Goal: Transaction & Acquisition: Subscribe to service/newsletter

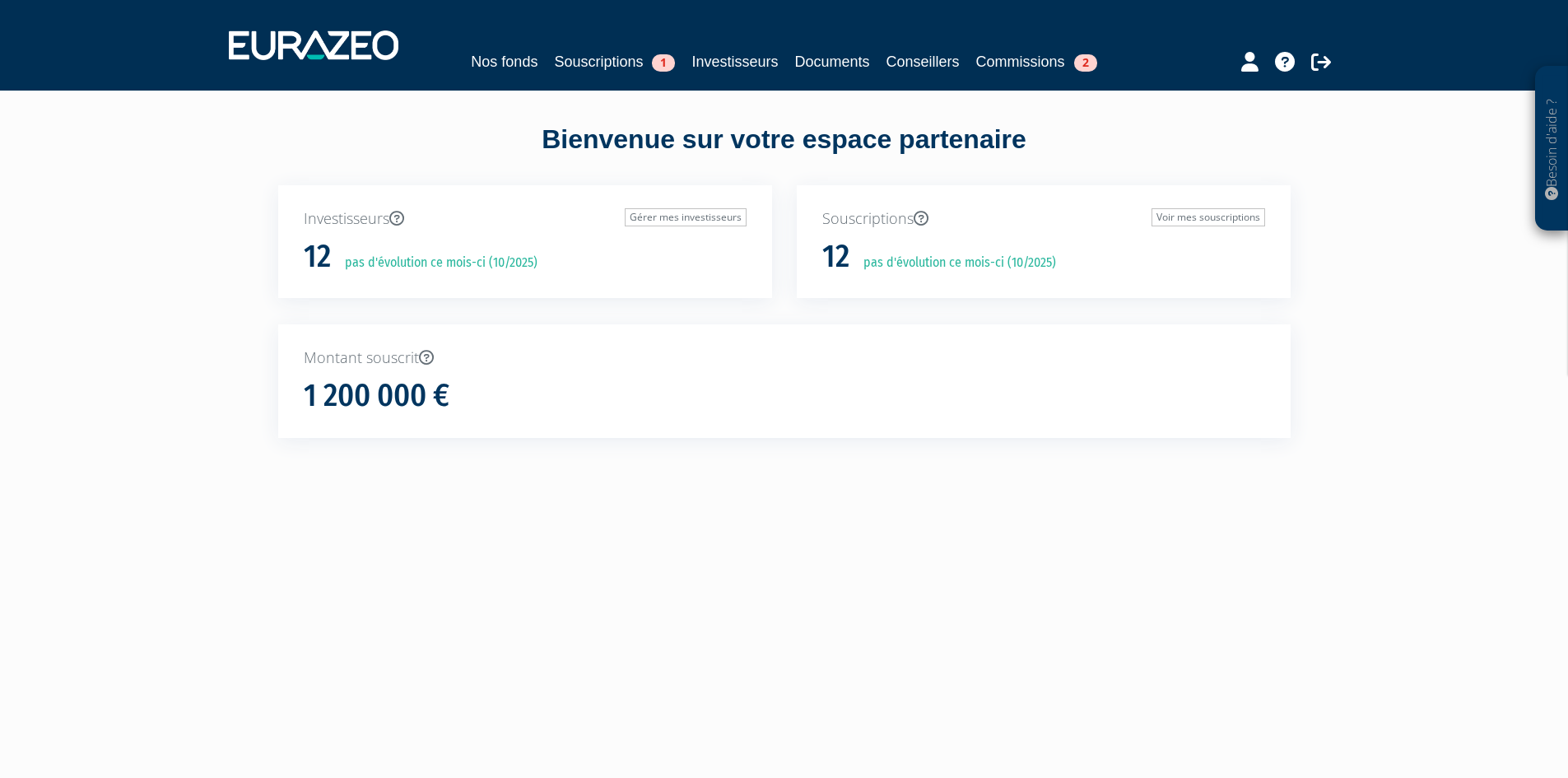
click at [633, 78] on nav "Nos fonds Souscriptions 1 Investisseurs Documents Conseillers Commissions 2" at bounding box center [784, 45] width 1568 height 90
click at [605, 64] on link "Souscriptions 1" at bounding box center [614, 61] width 121 height 23
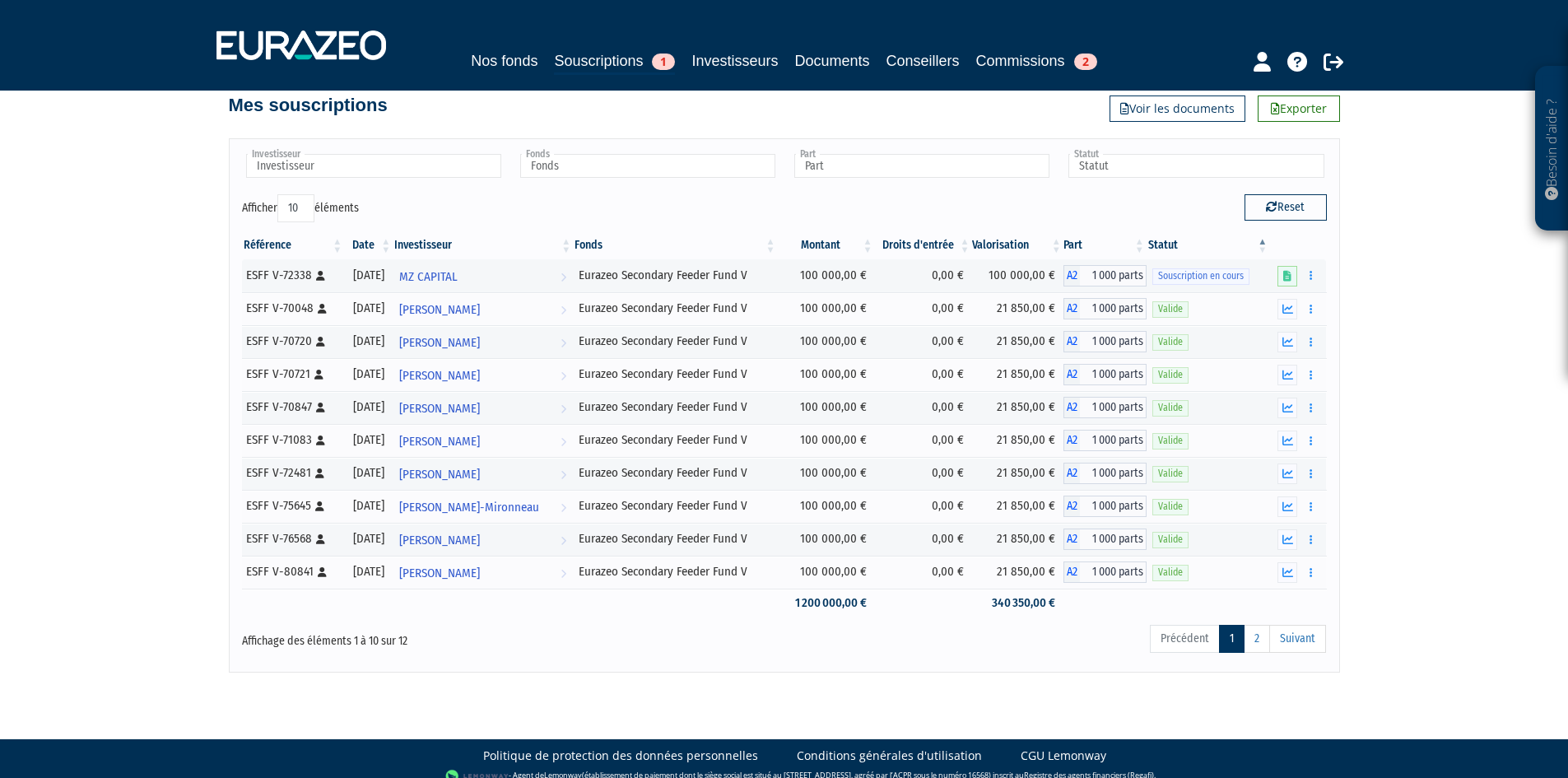
scroll to position [43, 0]
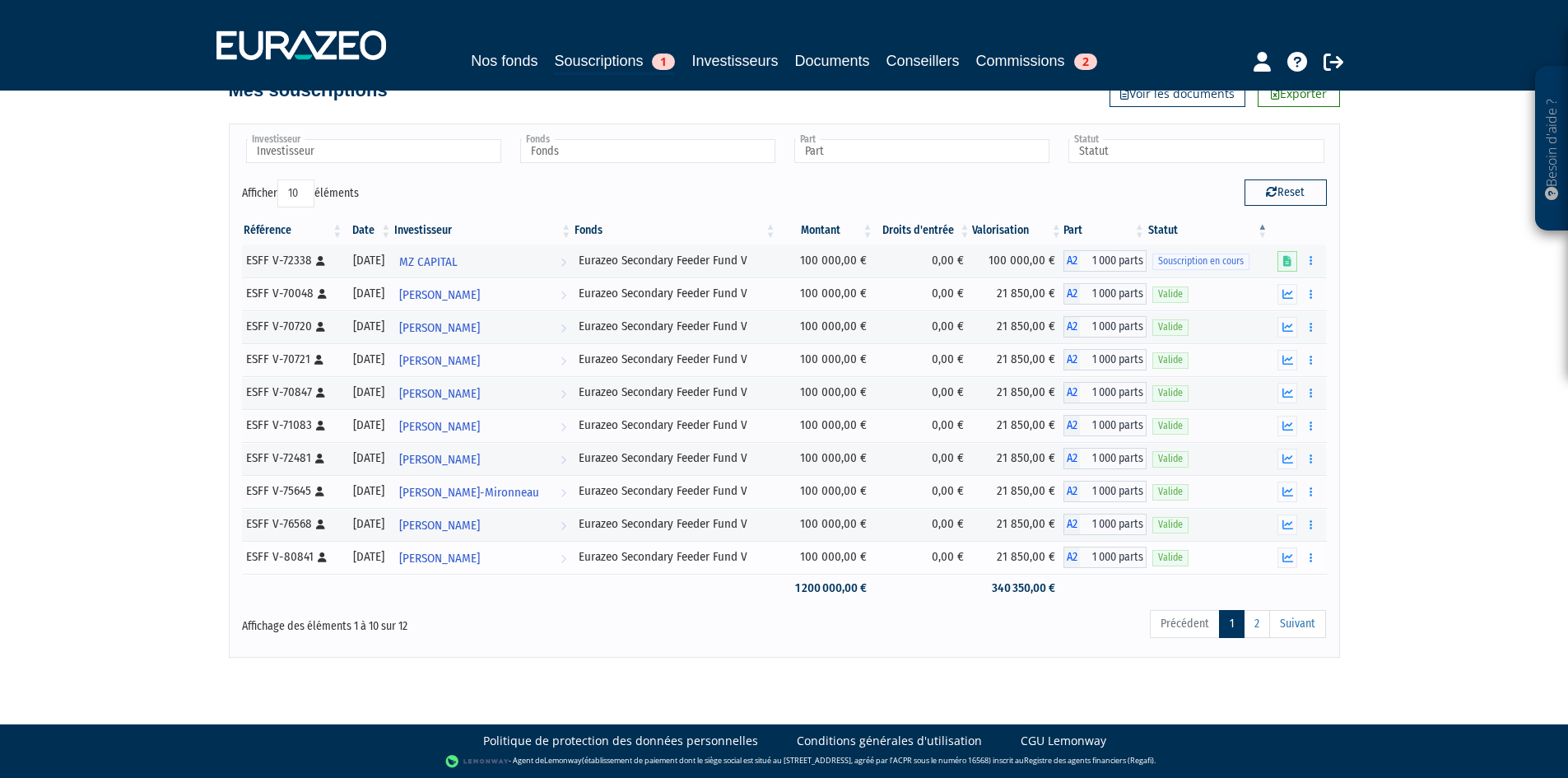
click at [387, 554] on div "30/06/2025" at bounding box center [369, 557] width 37 height 18
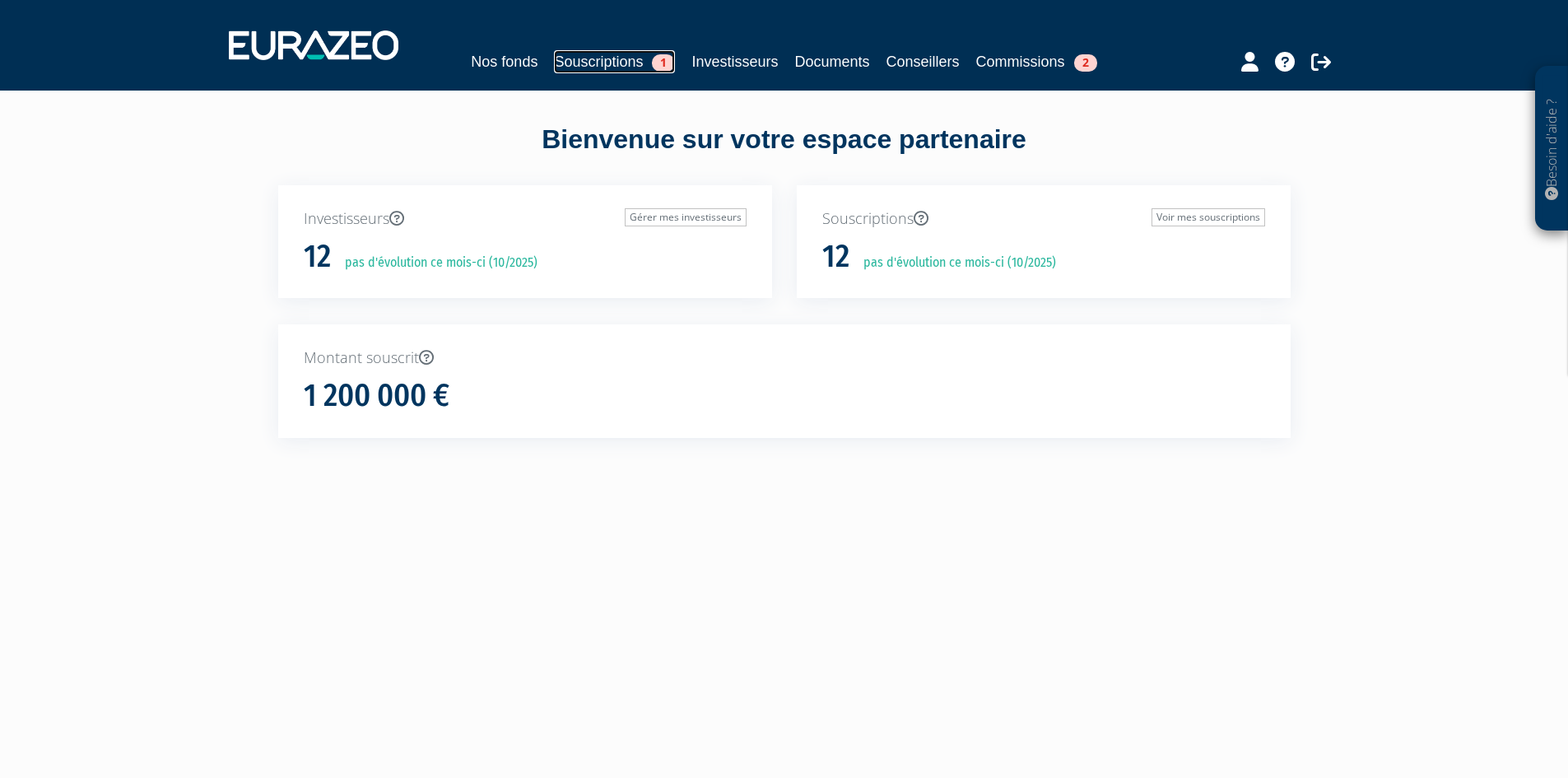
click at [570, 58] on link "Souscriptions 1" at bounding box center [614, 61] width 121 height 23
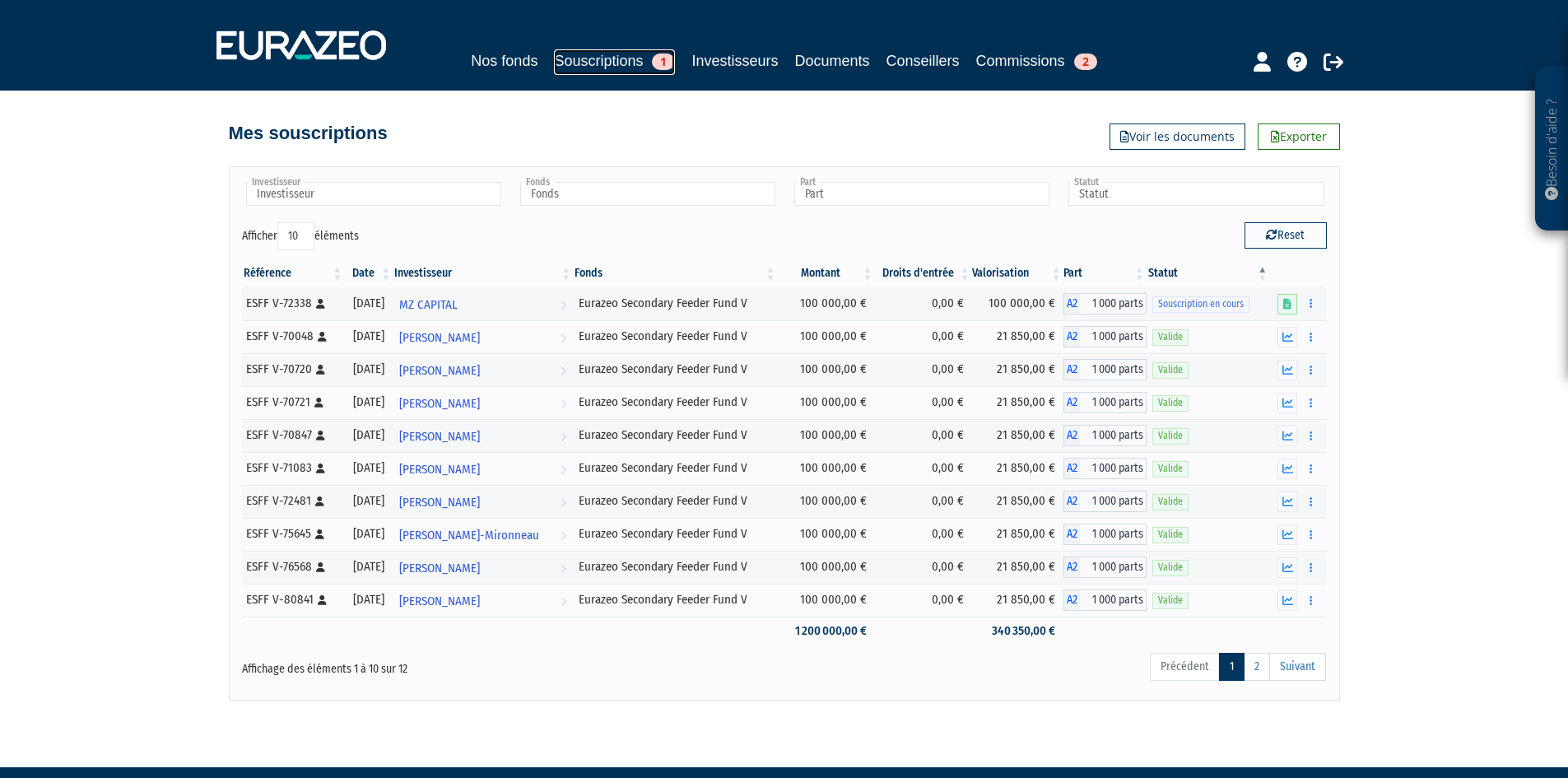
click at [588, 60] on link "Souscriptions 1" at bounding box center [614, 62] width 121 height 26
click at [623, 58] on link "Souscriptions 1" at bounding box center [614, 62] width 121 height 26
click at [636, 67] on link "Souscriptions 1" at bounding box center [614, 62] width 121 height 26
click at [733, 60] on link "Investisseurs" at bounding box center [735, 60] width 87 height 23
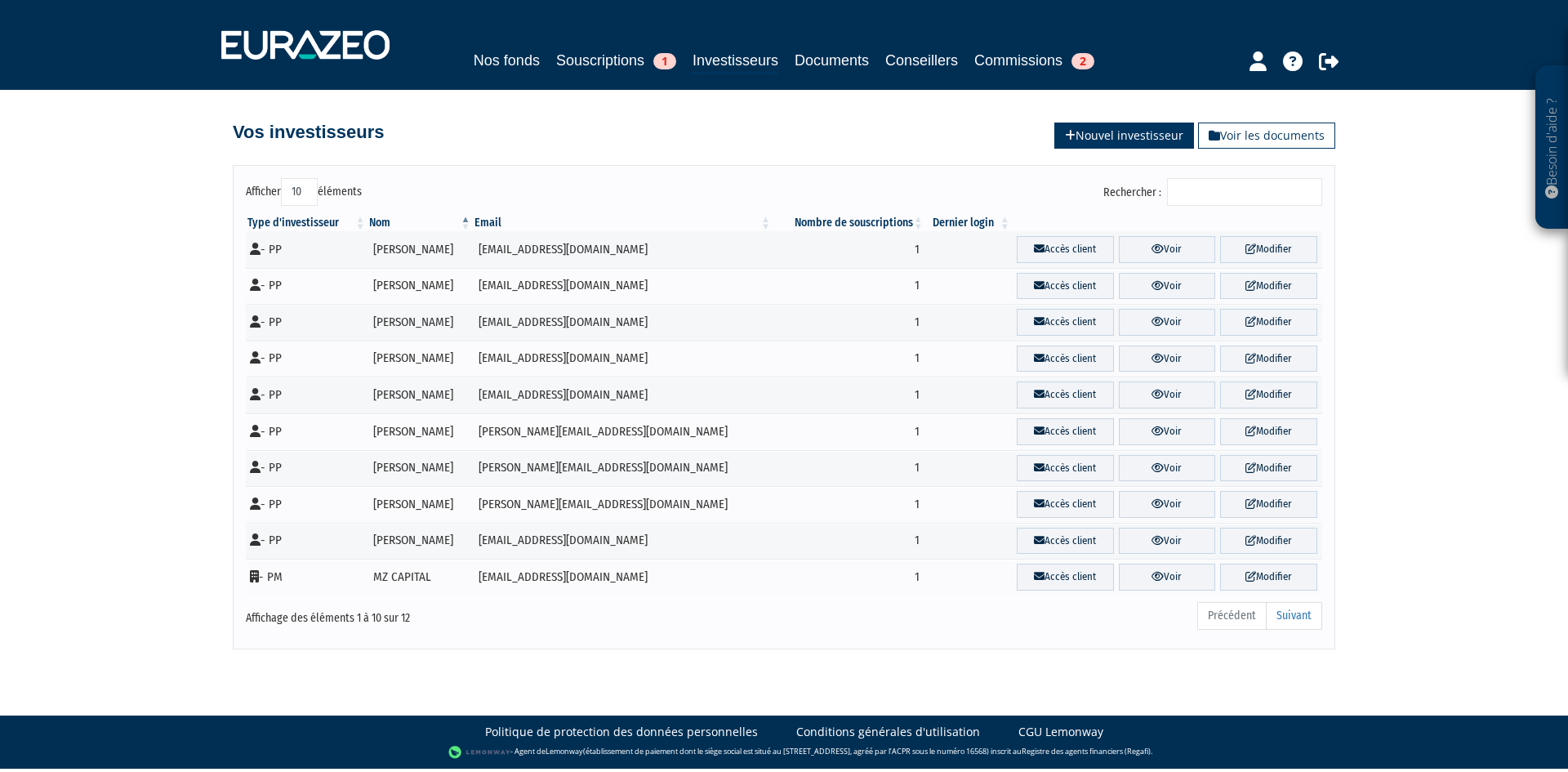
click at [1100, 123] on link "Nouvel investisseur" at bounding box center [1124, 135] width 140 height 26
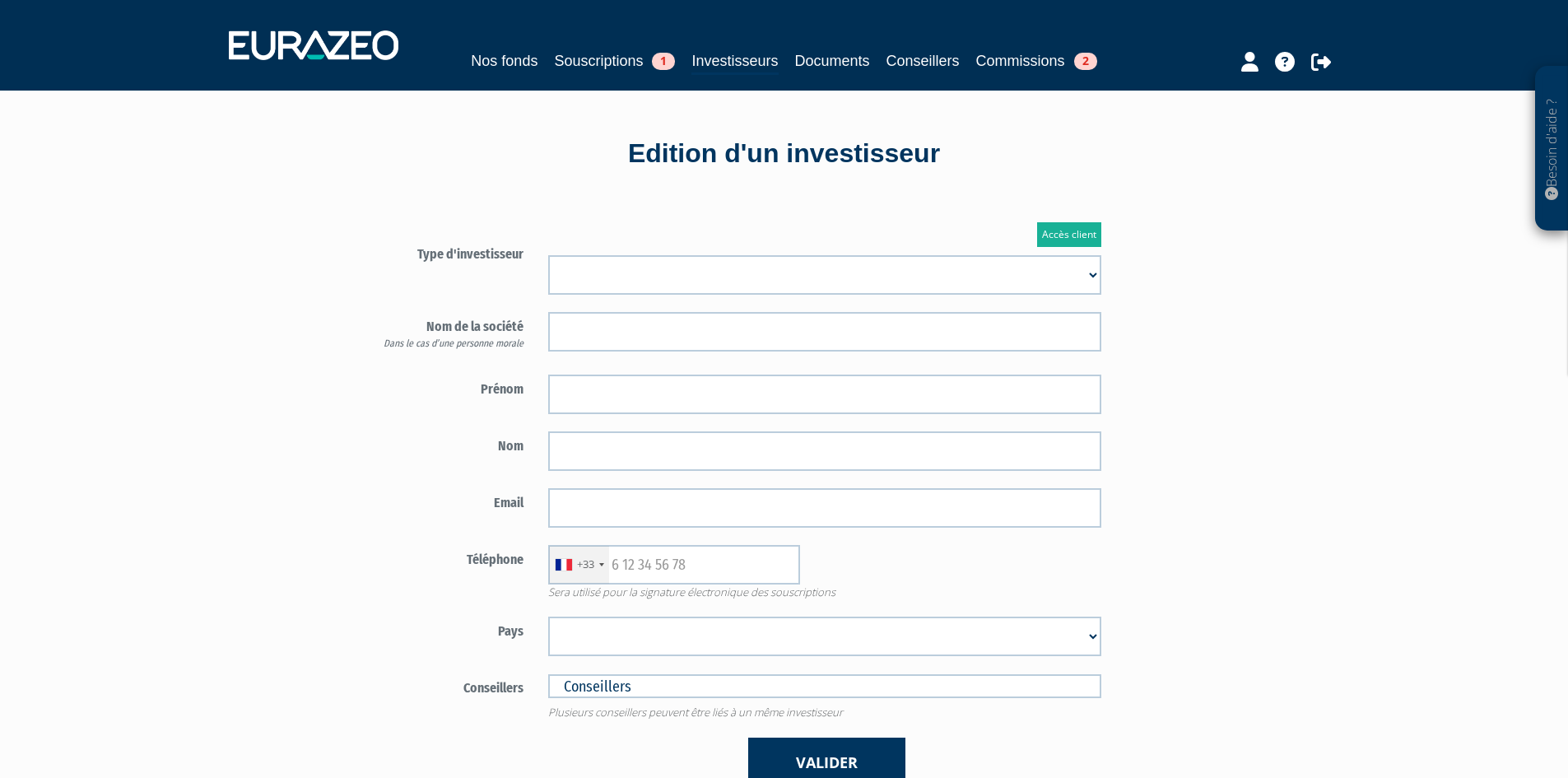
drag, startPoint x: 713, startPoint y: 269, endPoint x: 723, endPoint y: 270, distance: 10.0
click at [713, 269] on select "Mr Mme Société" at bounding box center [824, 274] width 553 height 39
select select "1"
click at [548, 255] on select "Mr Mme Société" at bounding box center [824, 274] width 553 height 39
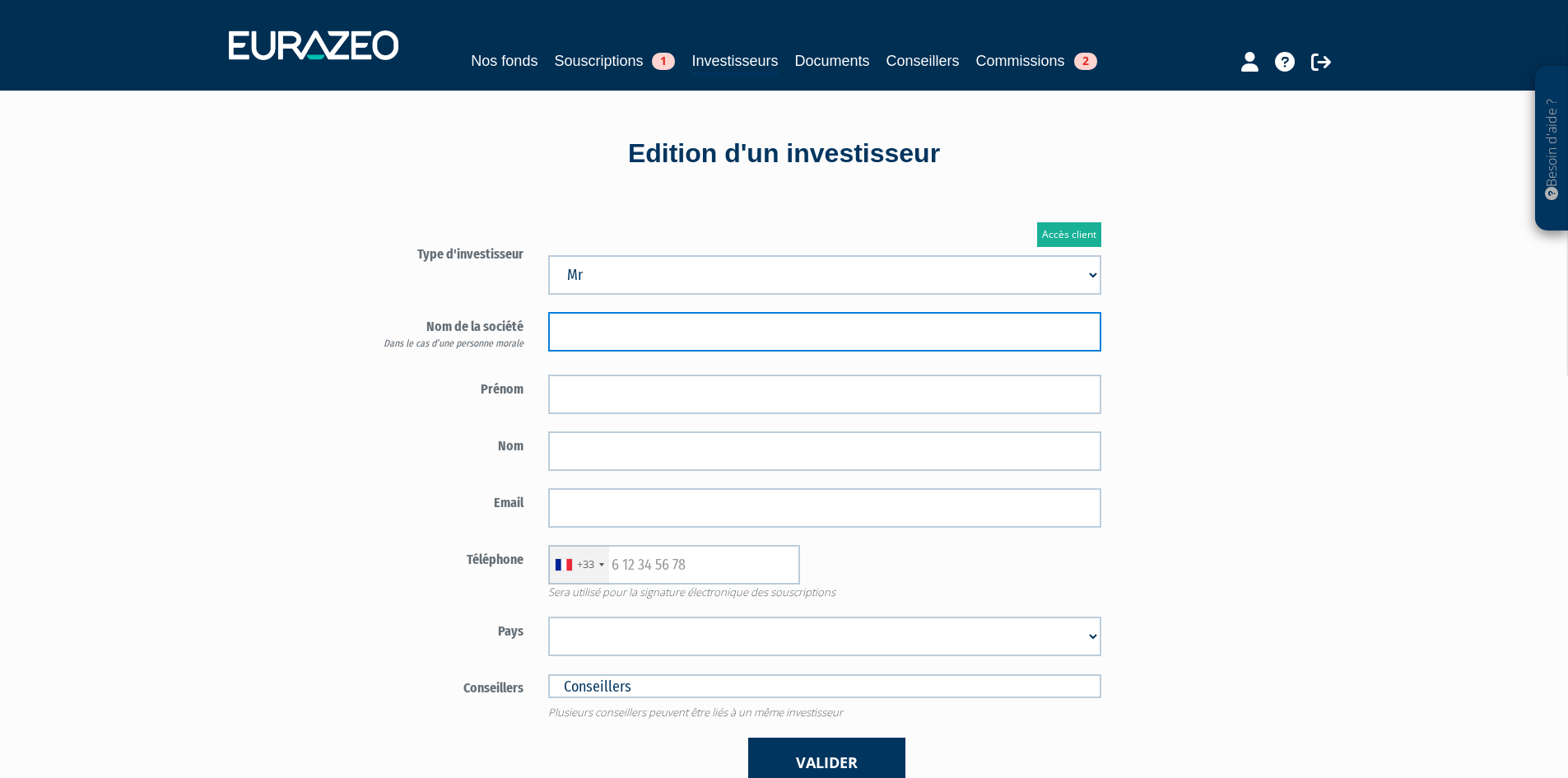
click at [660, 327] on input "text" at bounding box center [824, 331] width 553 height 39
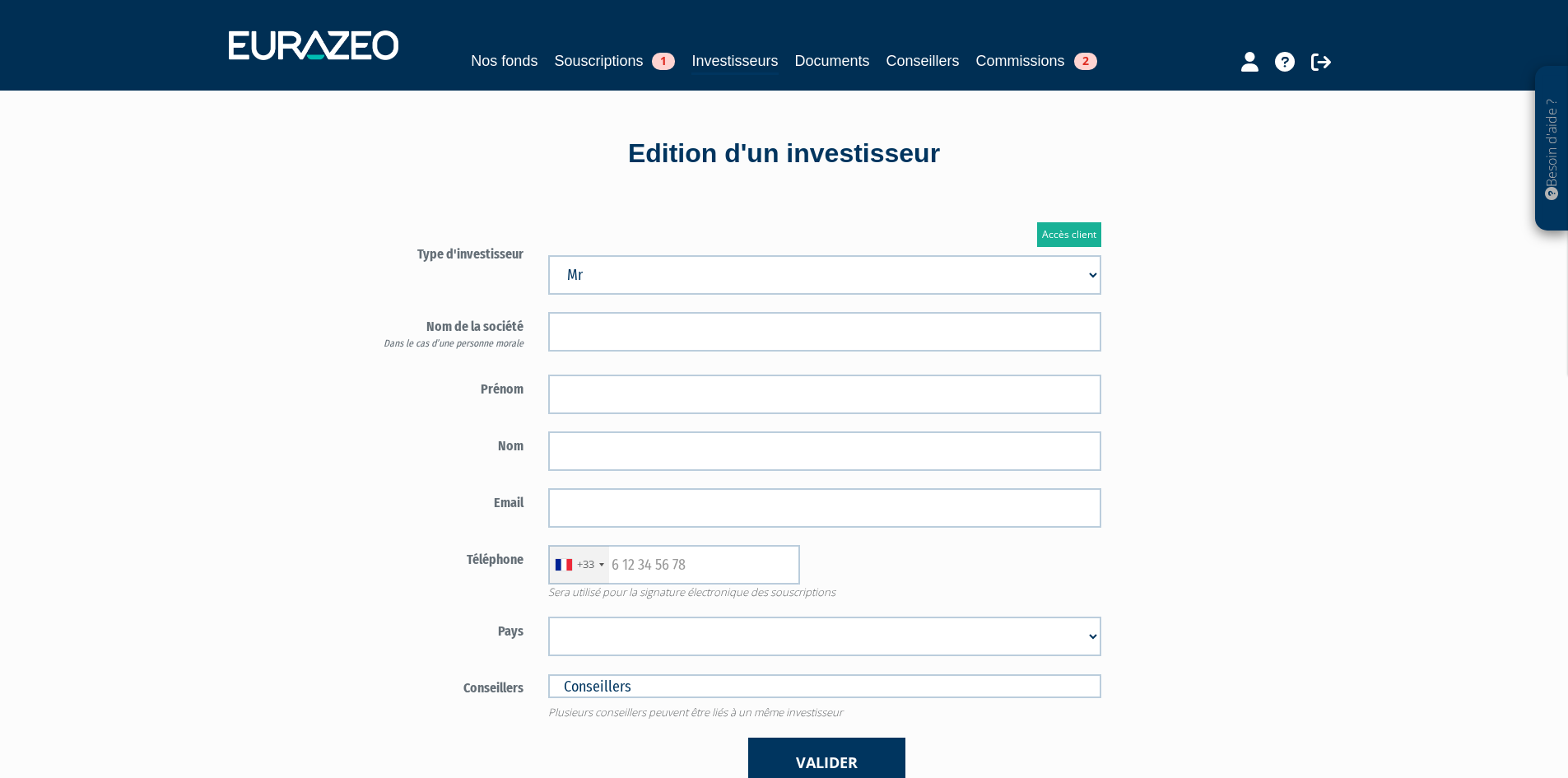
click at [682, 415] on form "Type d'investisseur Mr Mme Société" at bounding box center [729, 512] width 770 height 548
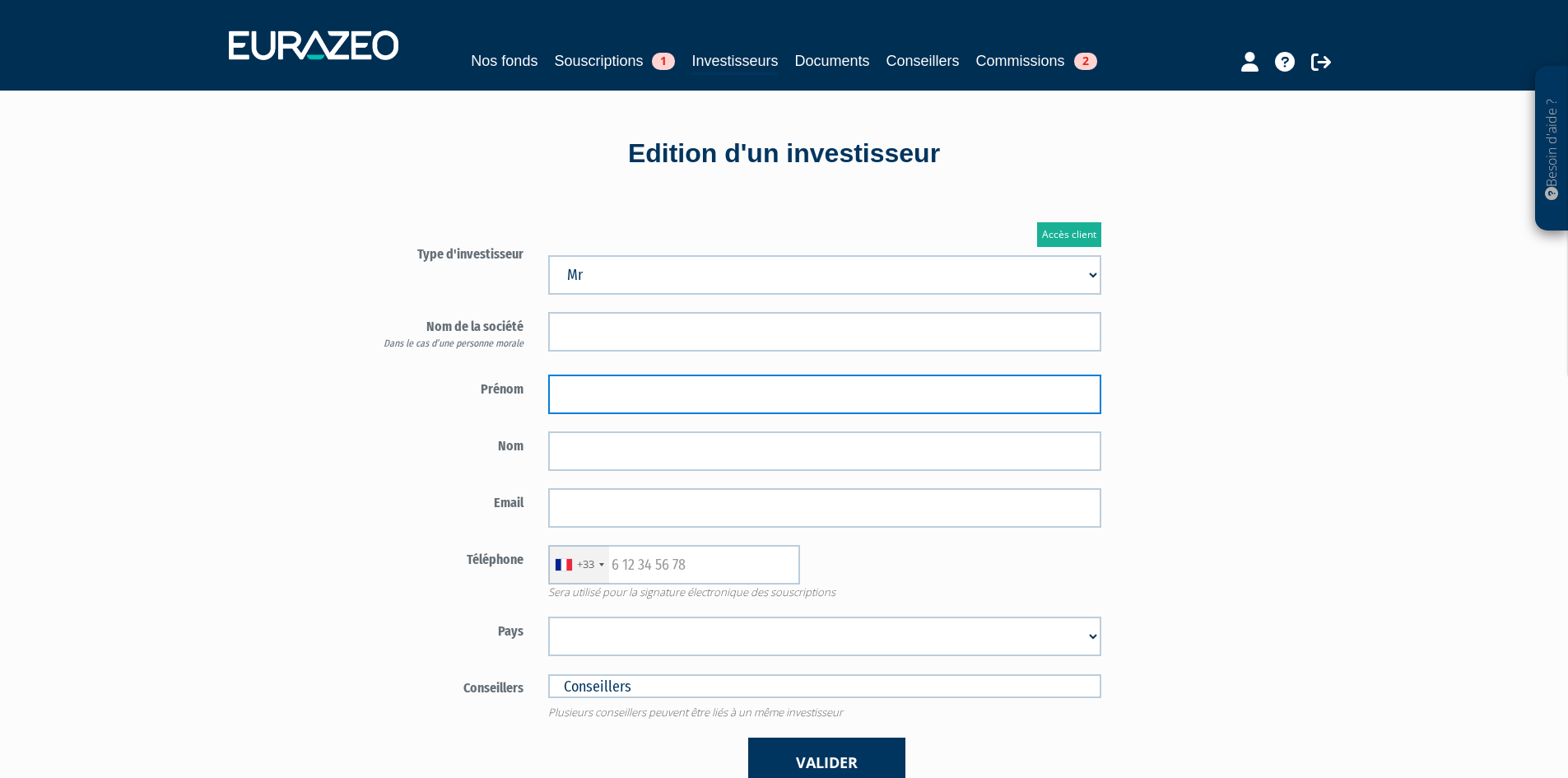
click at [679, 400] on input "text" at bounding box center [824, 394] width 553 height 39
type input "Grégoire"
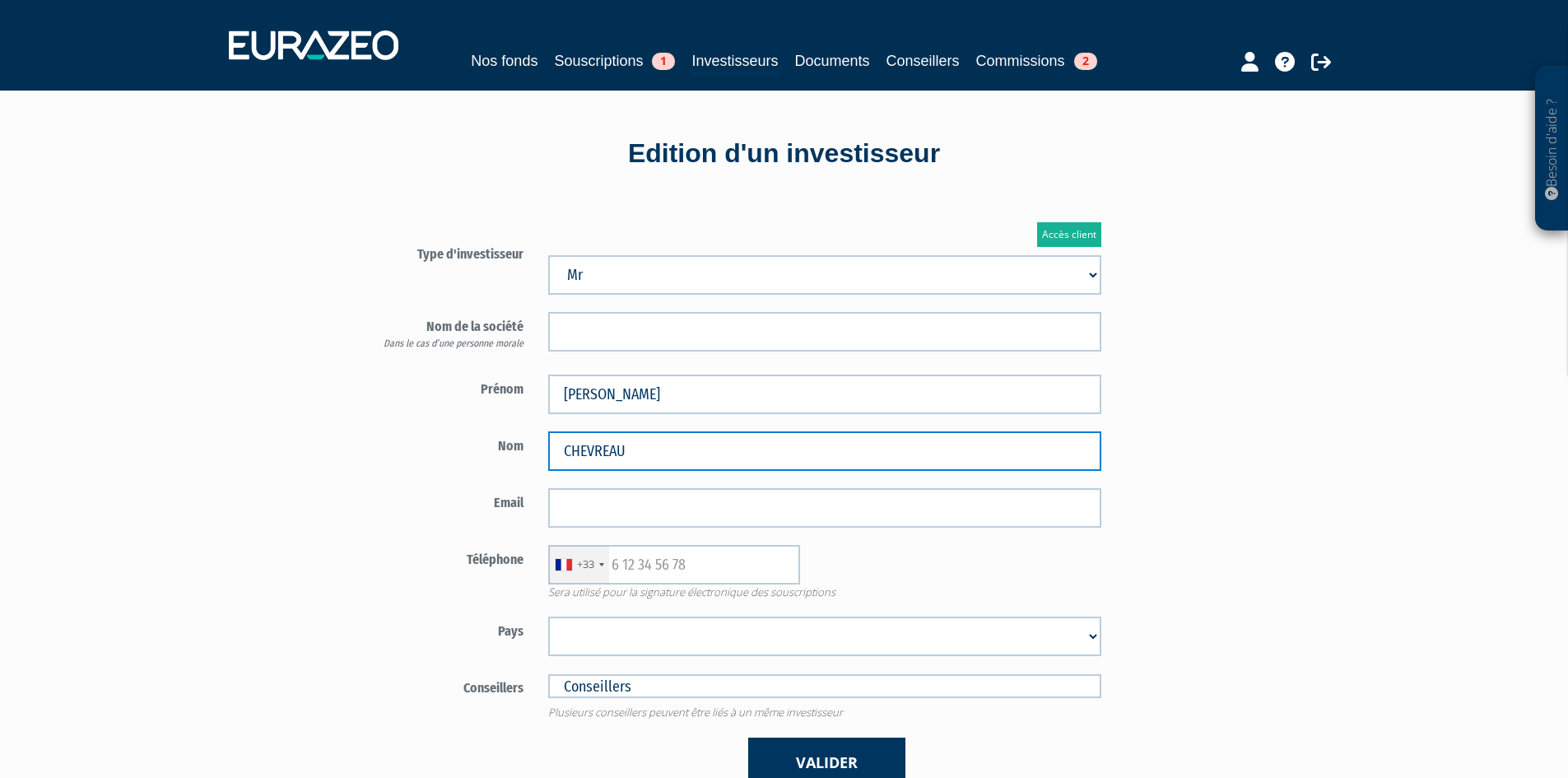
type input "CHEVREAU"
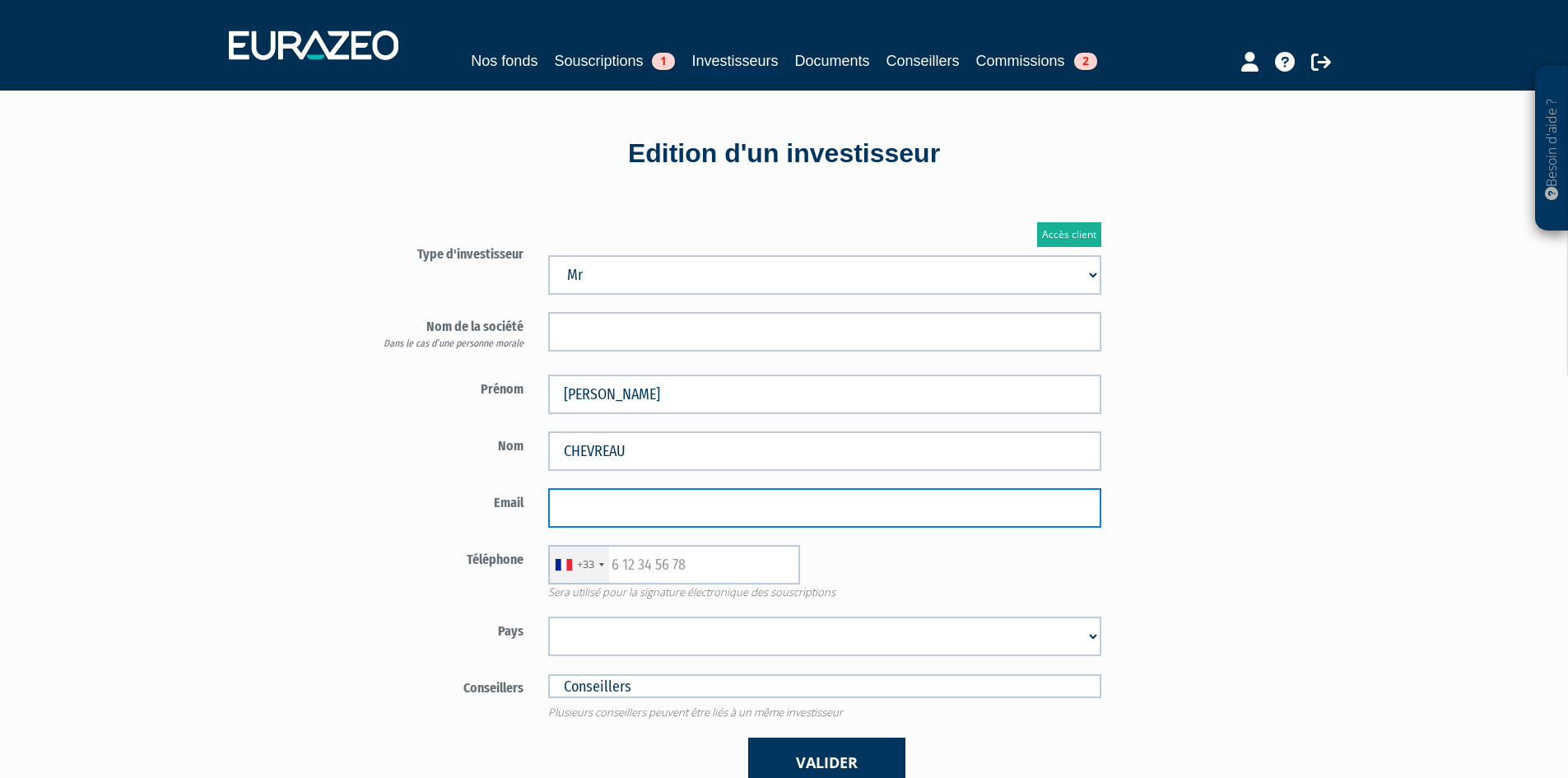
click at [894, 510] on input "email" at bounding box center [824, 508] width 553 height 39
paste input "[EMAIL_ADDRESS][DOMAIN_NAME]"
type input "[EMAIL_ADDRESS][DOMAIN_NAME]"
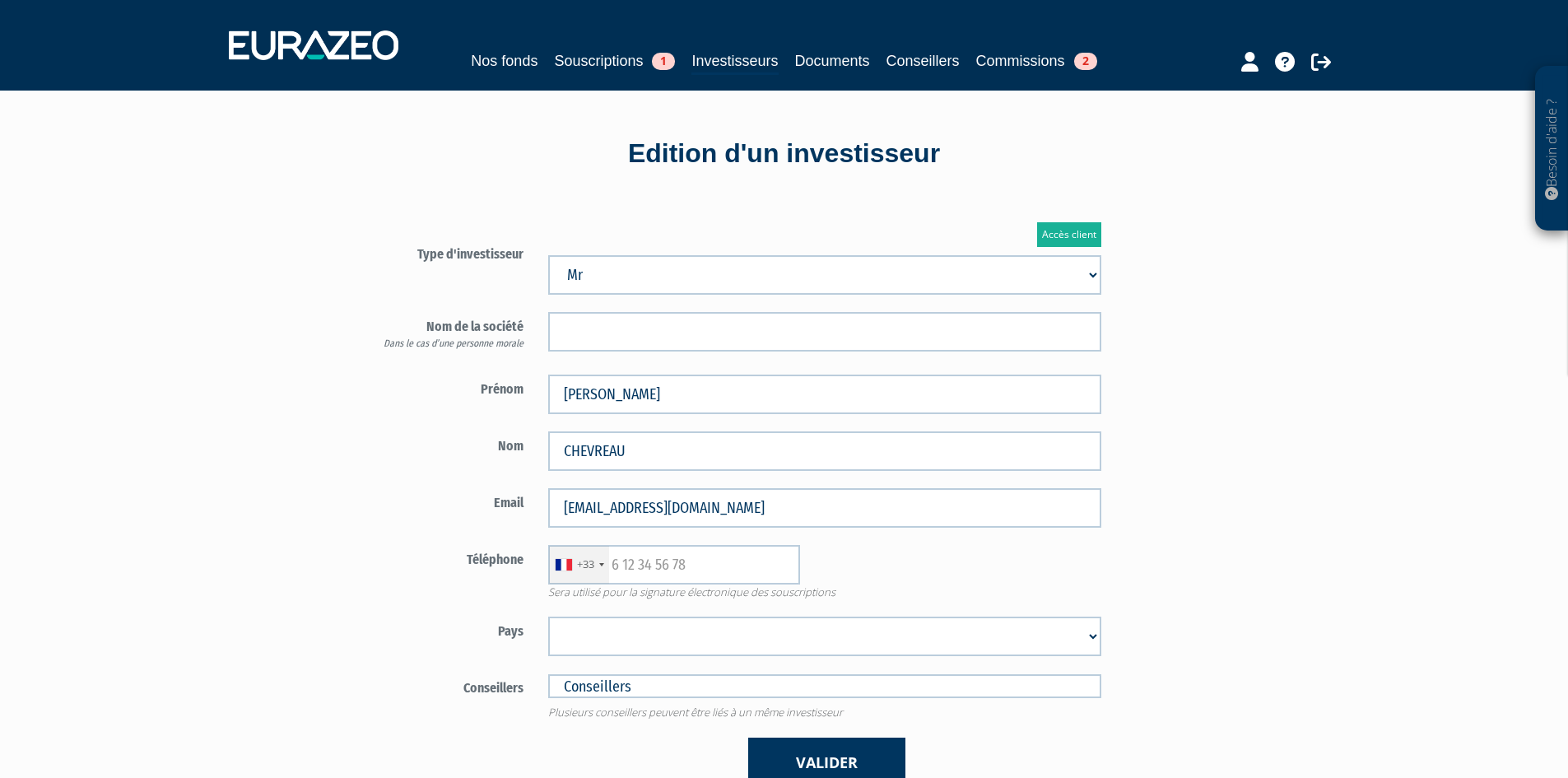
drag, startPoint x: 1151, startPoint y: 543, endPoint x: 1135, endPoint y: 561, distance: 24.1
click at [1151, 551] on div "Accès client Type d'investisseur Mr Mme Société" at bounding box center [825, 505] width 963 height 615
click at [693, 559] on input "text" at bounding box center [674, 565] width 252 height 39
paste input "0688427105"
type input "0688427105"
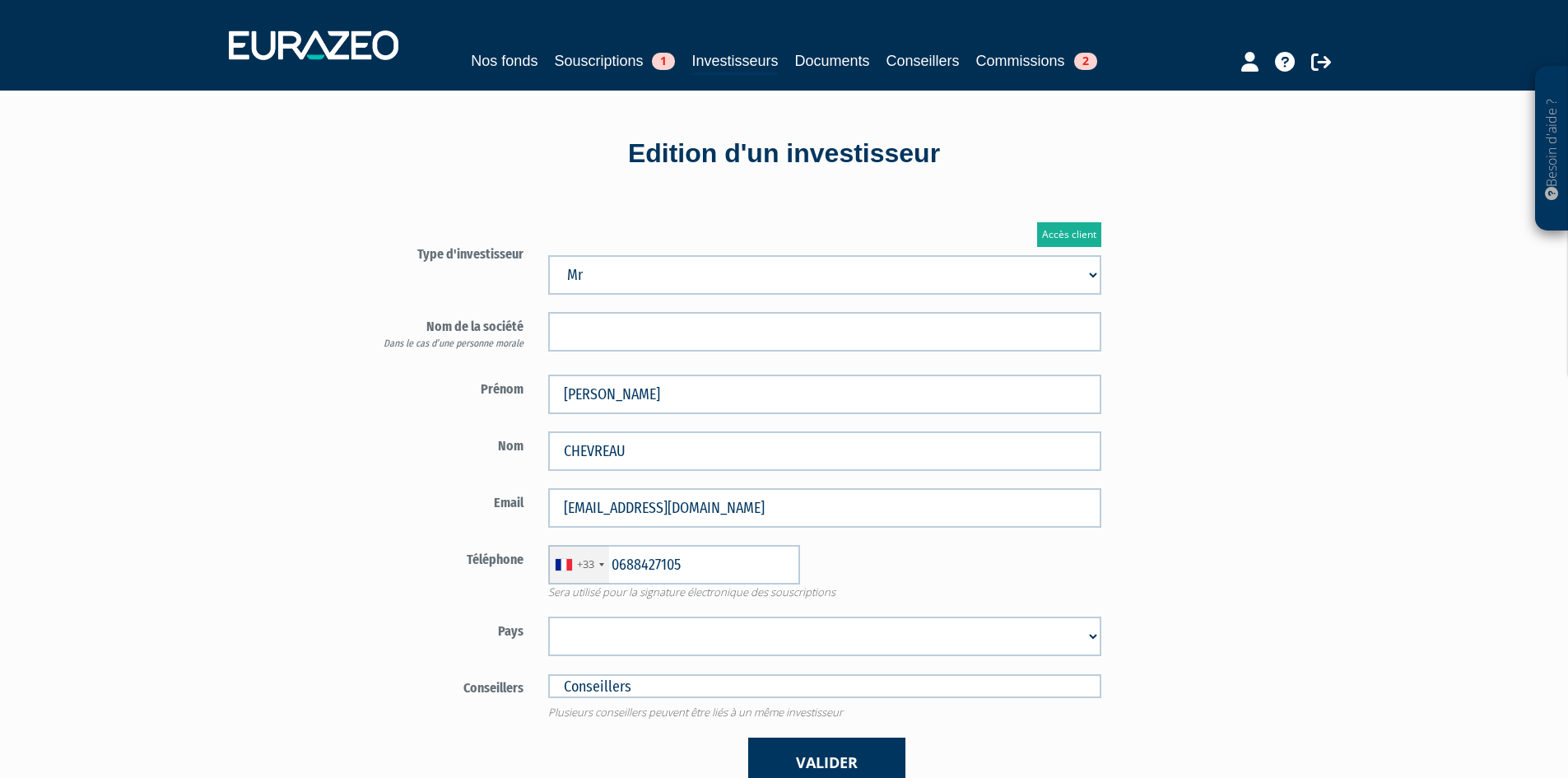
click at [707, 621] on select "Afghanistan Afrique du Sud Albanie Algérie Allemagne Andorre Angola Anguilla An…" at bounding box center [824, 636] width 553 height 39
select select "75"
click at [548, 617] on select "Afghanistan Afrique du Sud Albanie Algérie Allemagne Andorre Angola Anguilla An…" at bounding box center [824, 636] width 553 height 39
click at [1277, 582] on div "Accès client Type d'investisseur Mr Mme Société" at bounding box center [825, 505] width 963 height 615
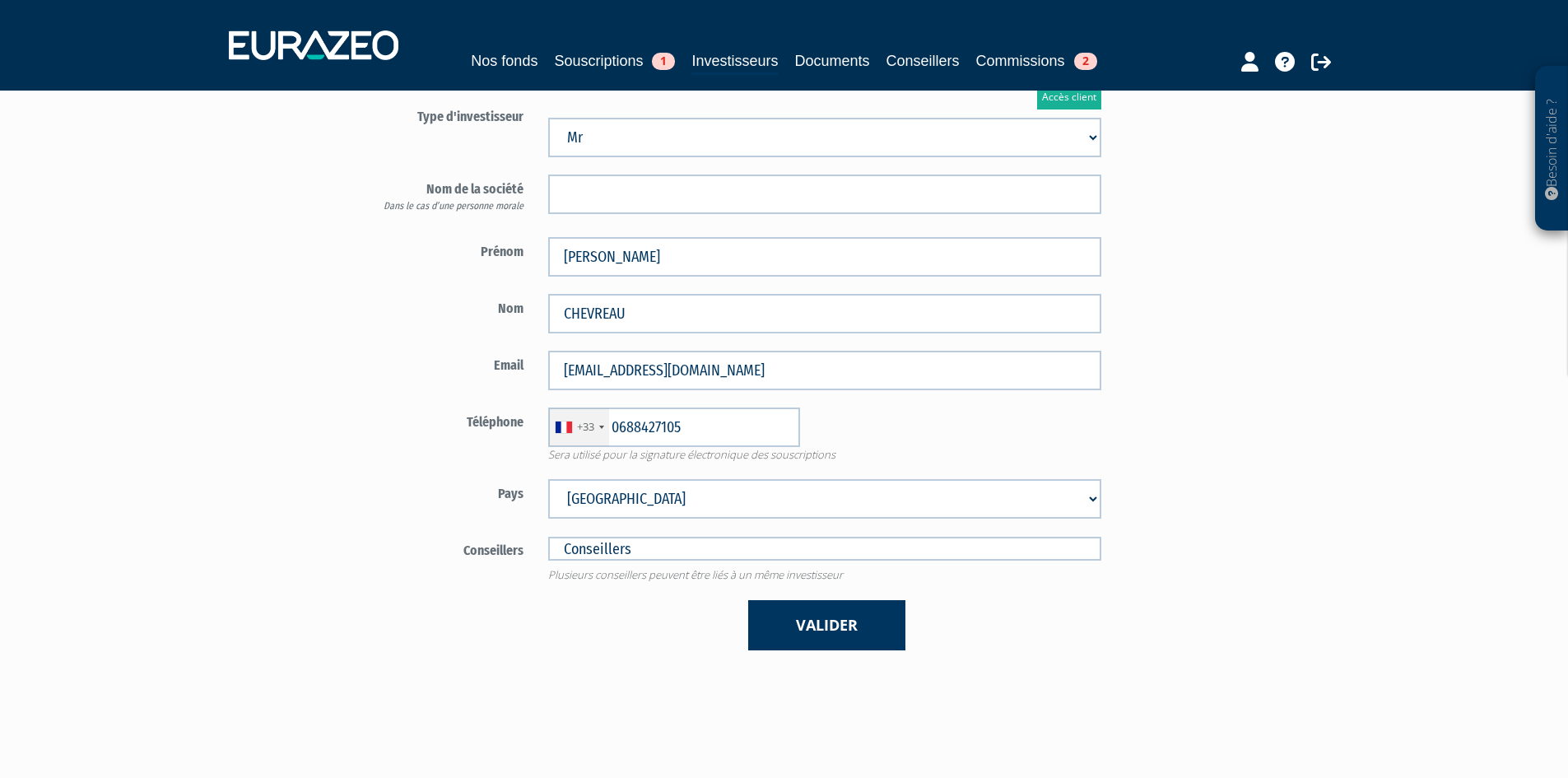
scroll to position [316, 0]
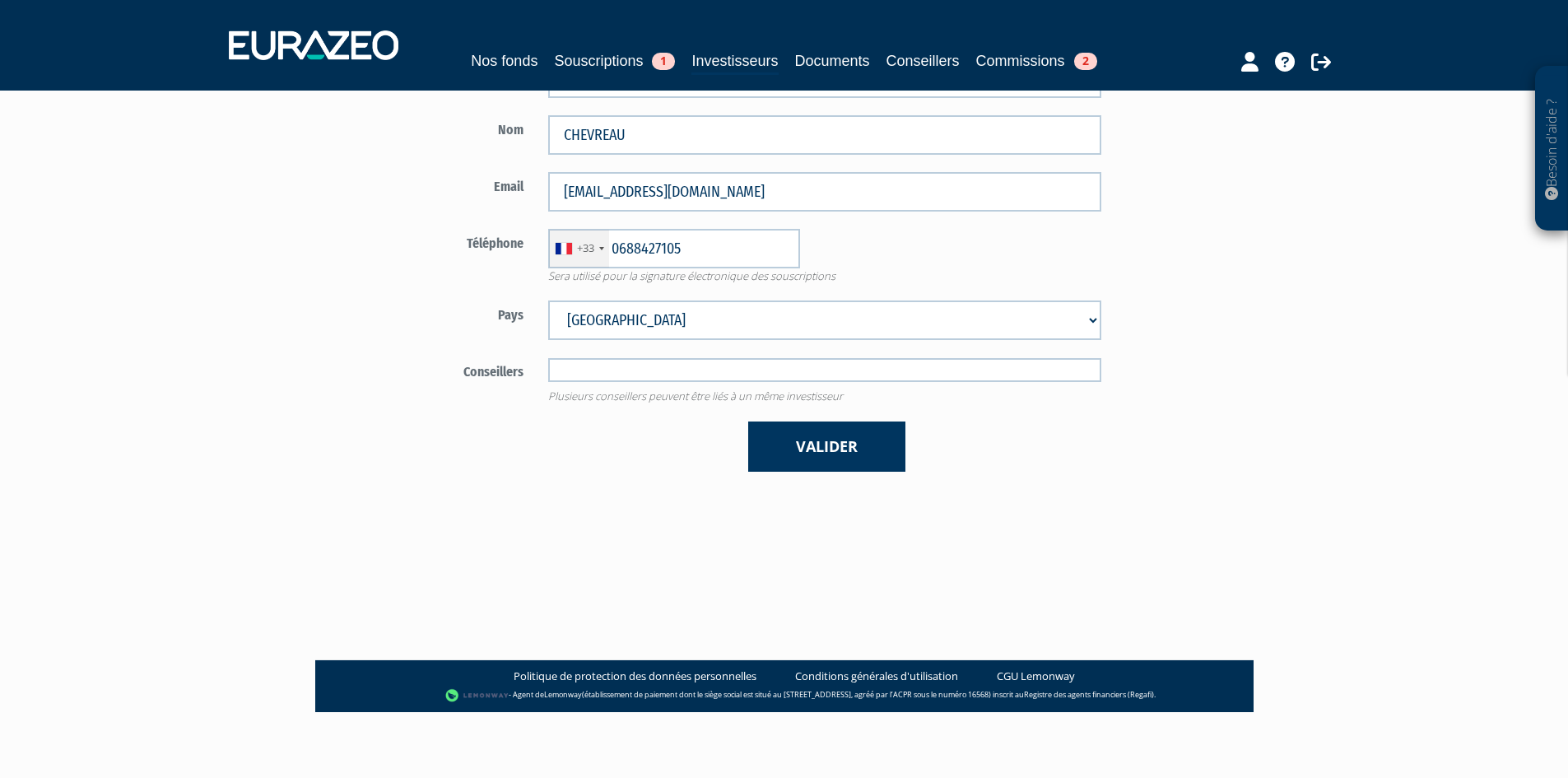
click at [755, 382] on input "text" at bounding box center [824, 370] width 553 height 24
click at [1303, 530] on div "Besoin d'aide ? × J'ai besoin d'aide Si vous avez une question à propos du fonc…" at bounding box center [784, 198] width 1568 height 1028
type input "Conseillers"
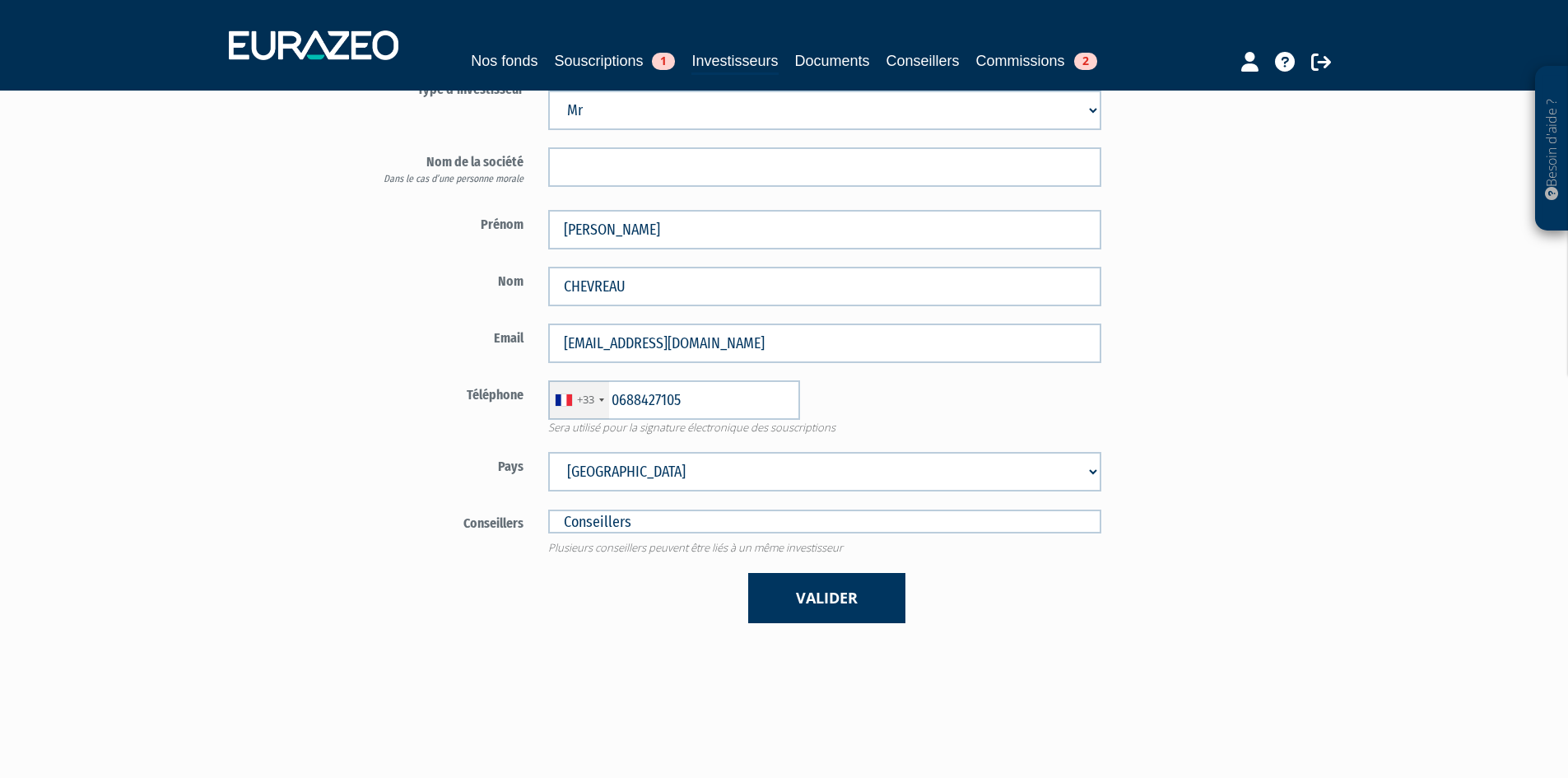
scroll to position [69, 0]
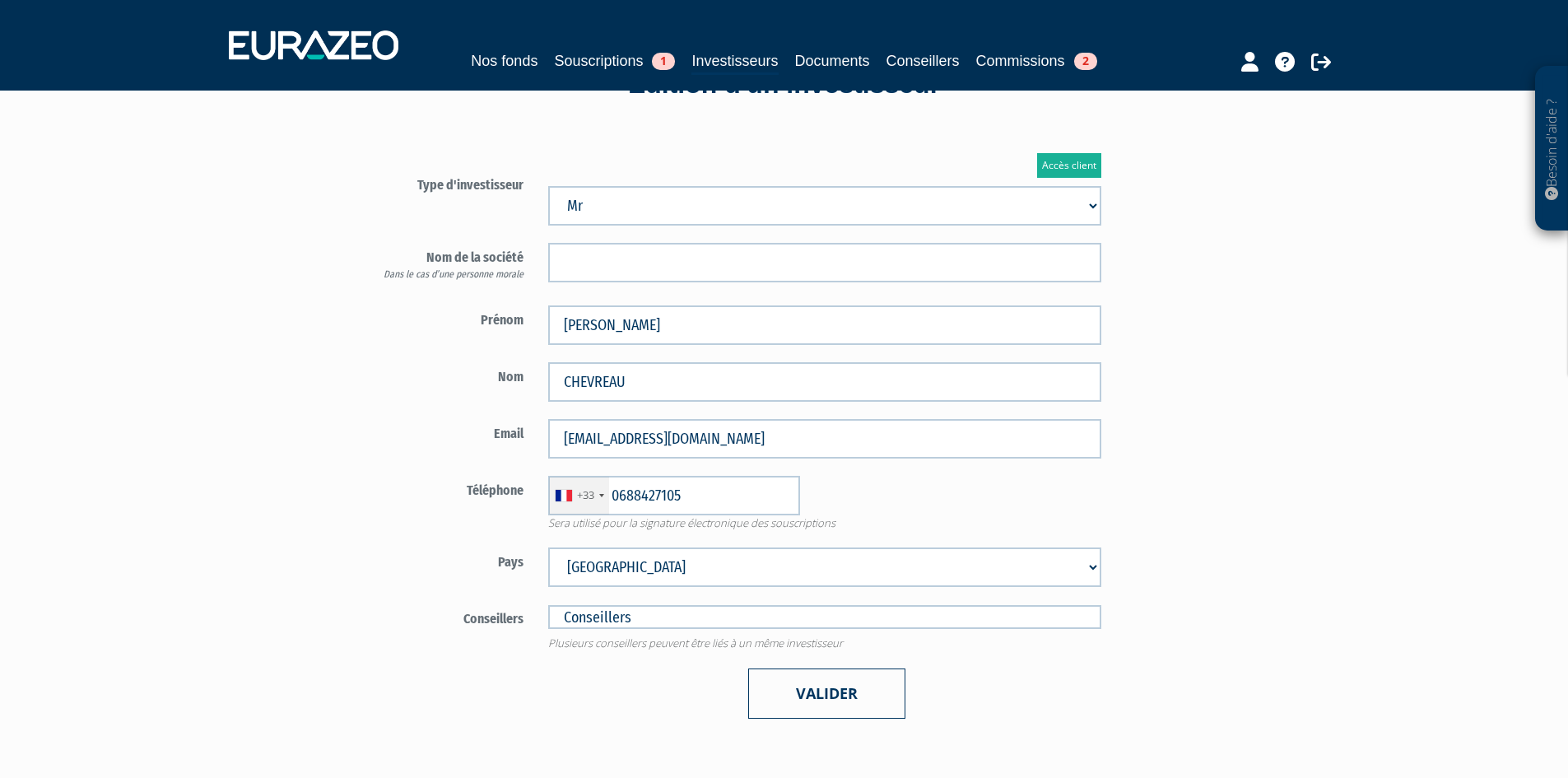
click at [814, 689] on button "Valider" at bounding box center [826, 692] width 157 height 50
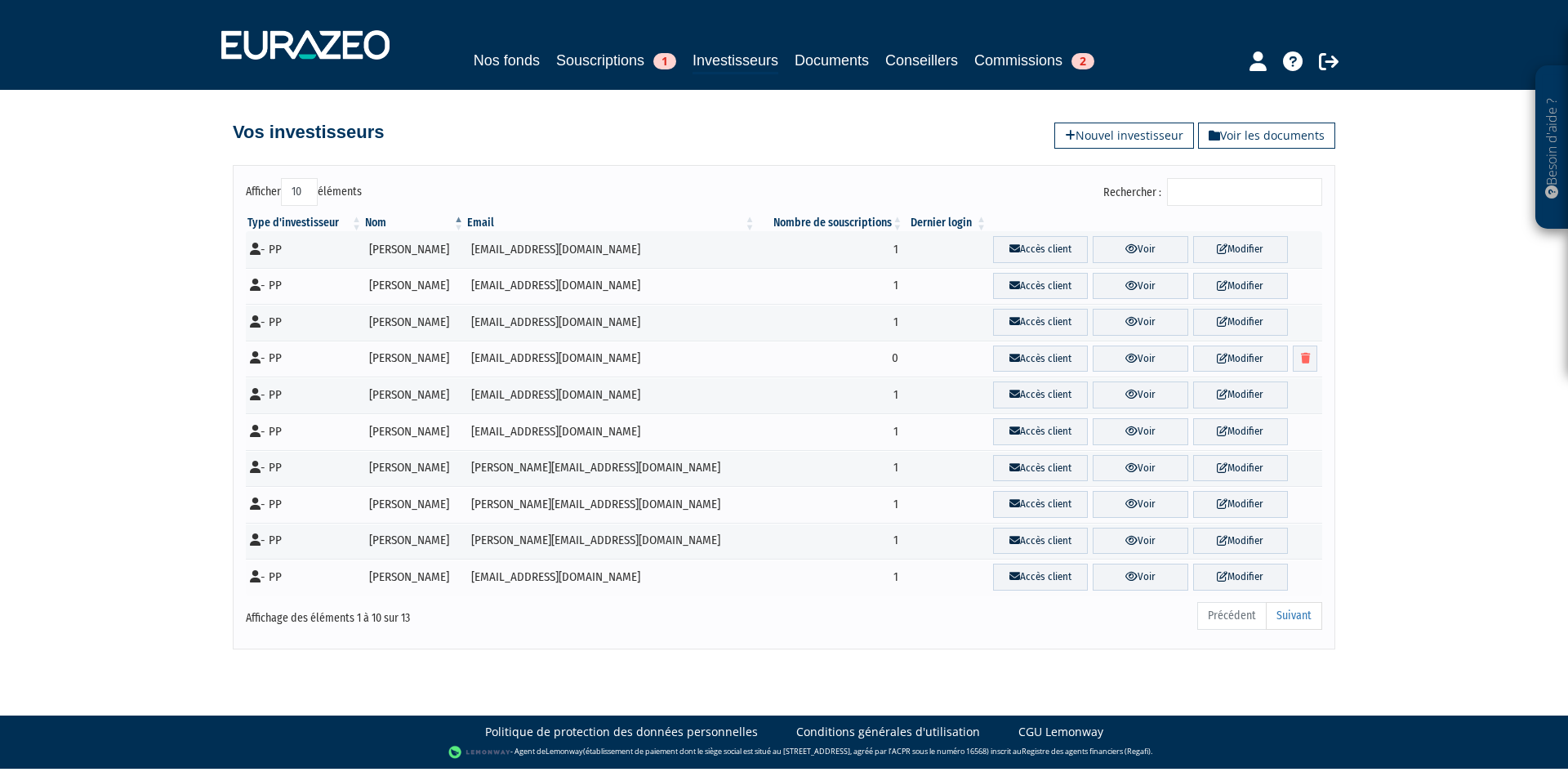
click at [1187, 207] on div "Rechercher :" at bounding box center [1059, 193] width 526 height 32
click at [1199, 189] on input "Rechercher :" at bounding box center [1244, 191] width 155 height 27
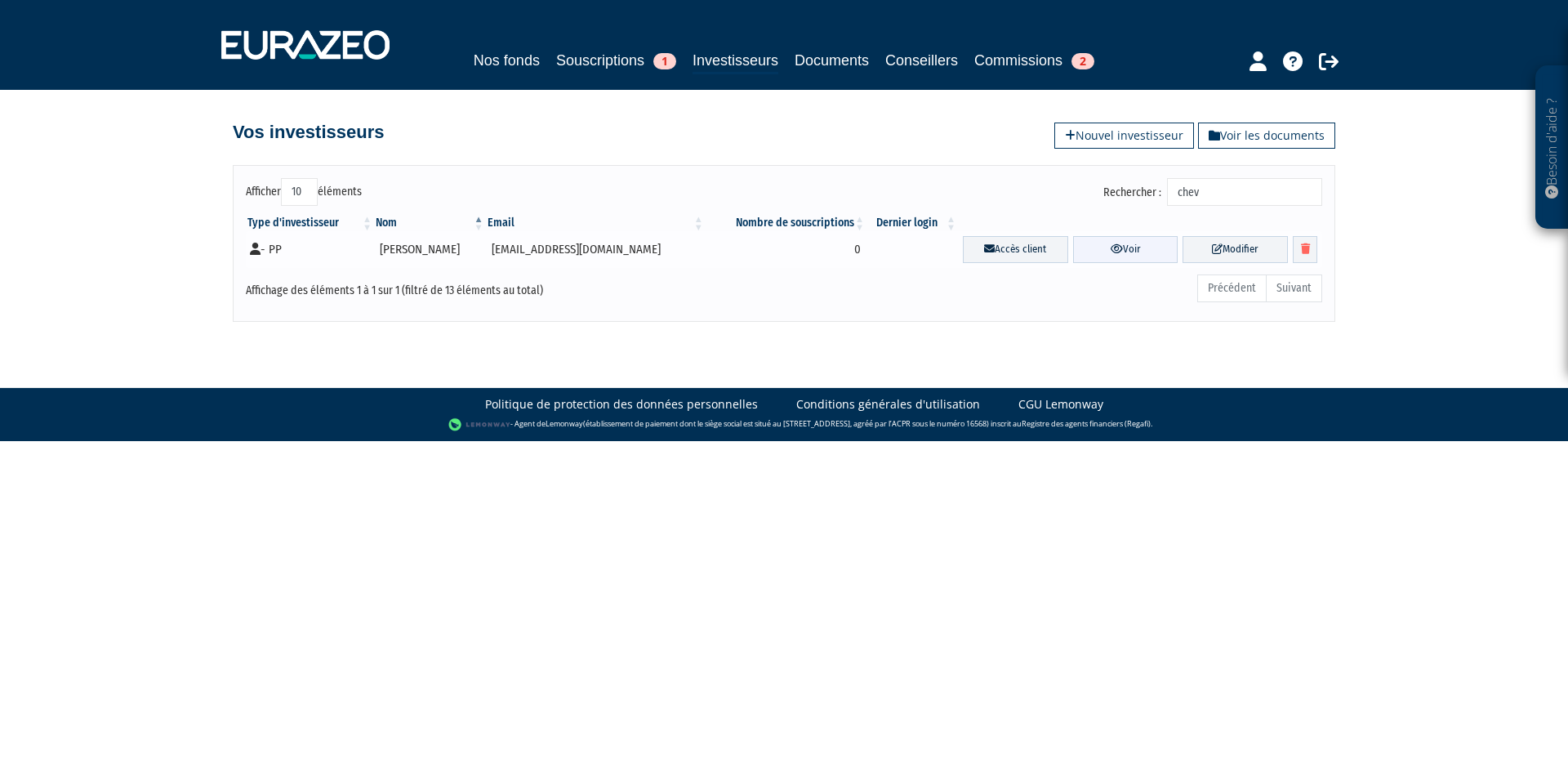
type input "chev"
click at [1100, 242] on link "Voir" at bounding box center [1126, 250] width 105 height 27
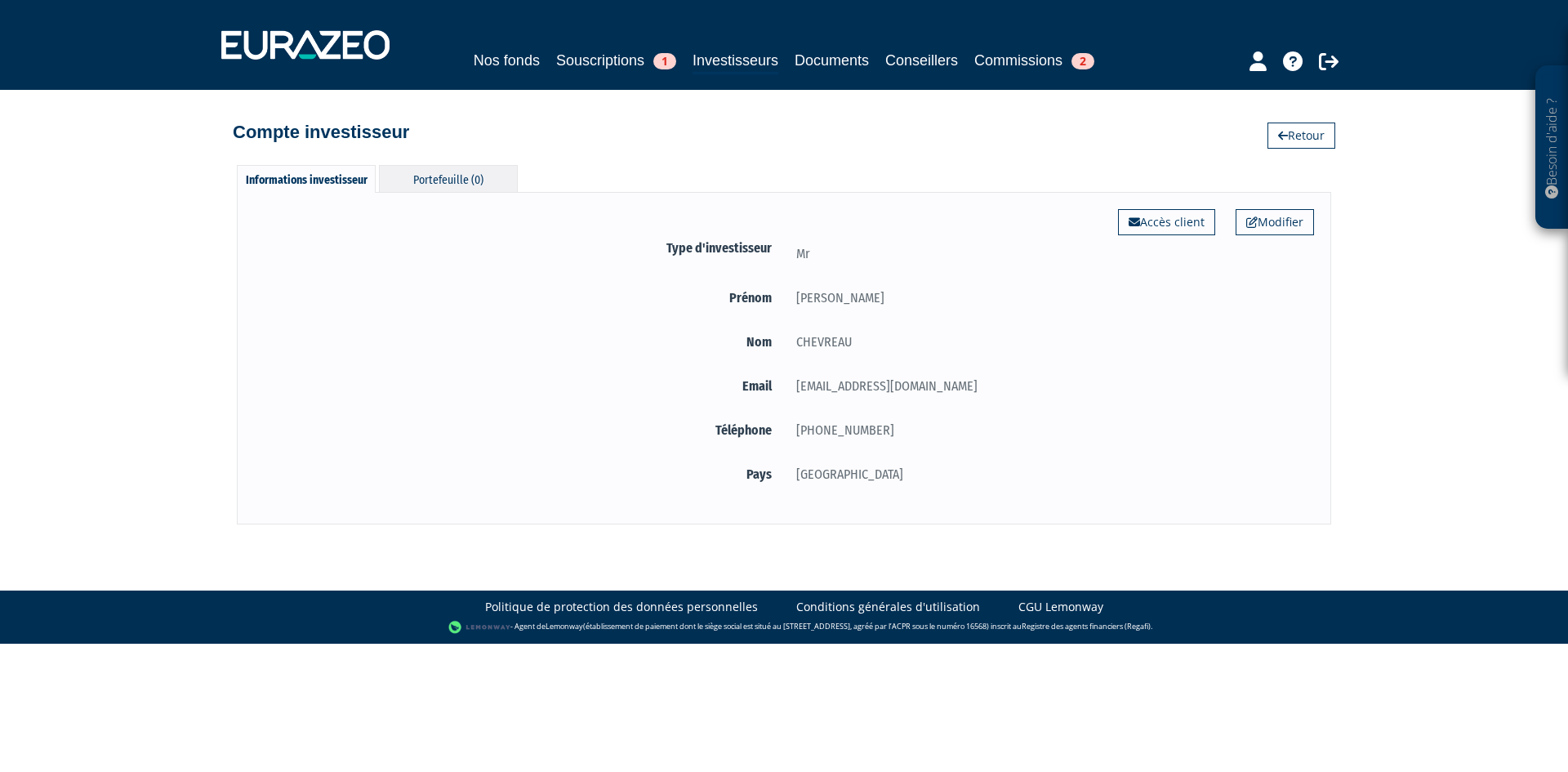
click at [457, 184] on div "Portefeuille (0)" at bounding box center [448, 179] width 139 height 27
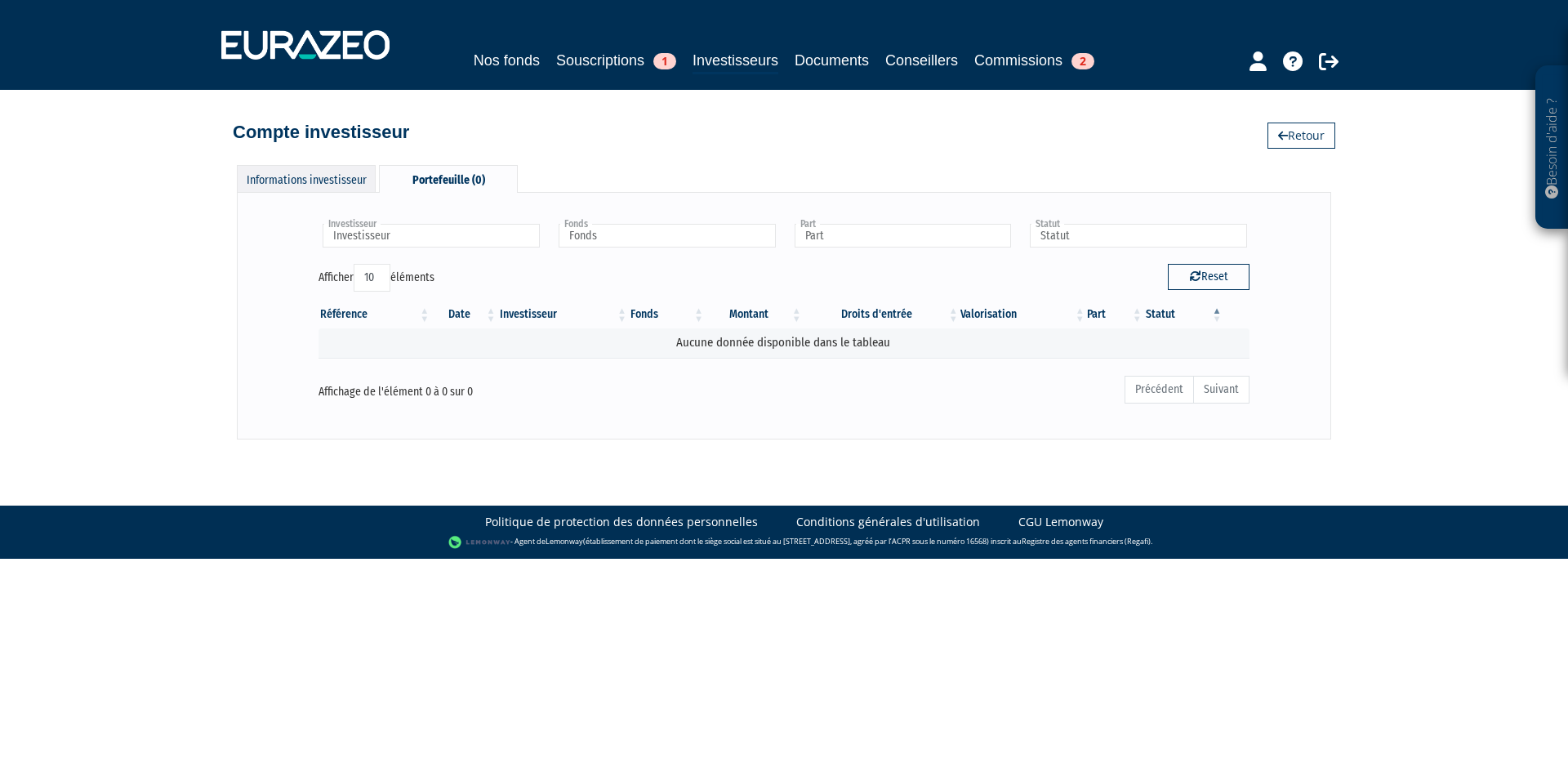
click at [343, 192] on div "Informations investisseur" at bounding box center [307, 179] width 139 height 27
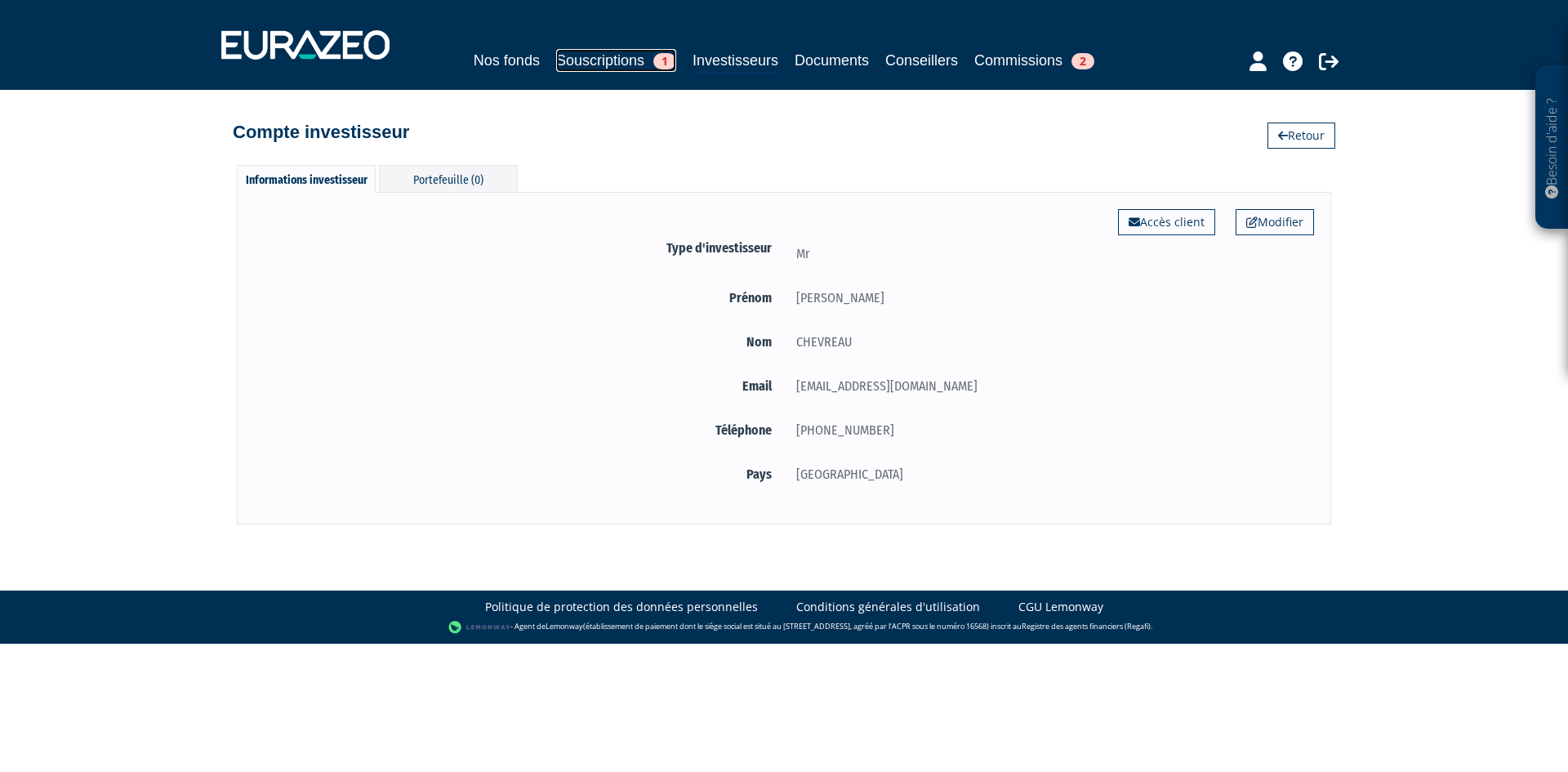
click at [654, 69] on link "Souscriptions 1" at bounding box center [616, 60] width 120 height 22
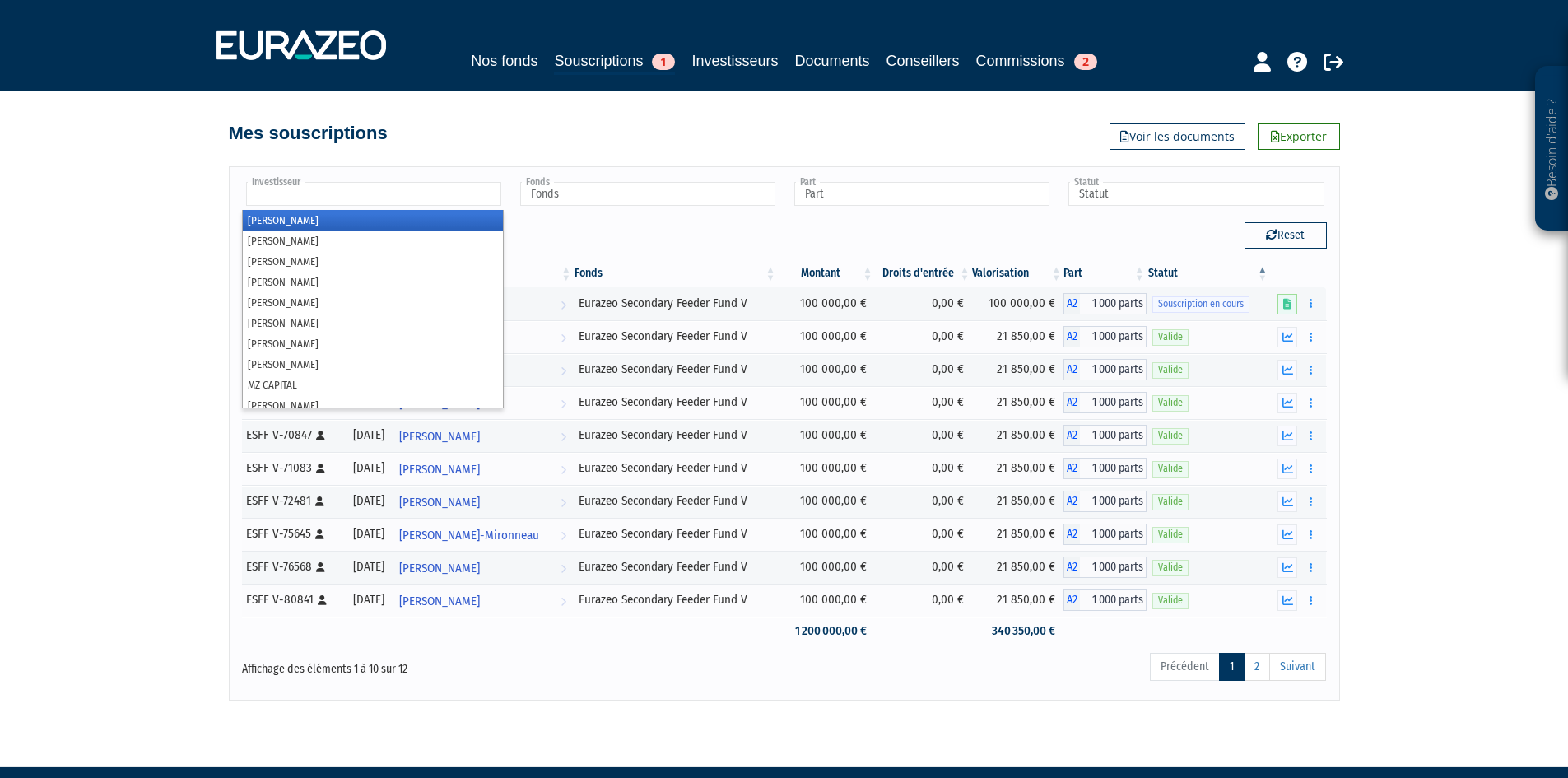
click at [322, 192] on input "text" at bounding box center [373, 194] width 255 height 24
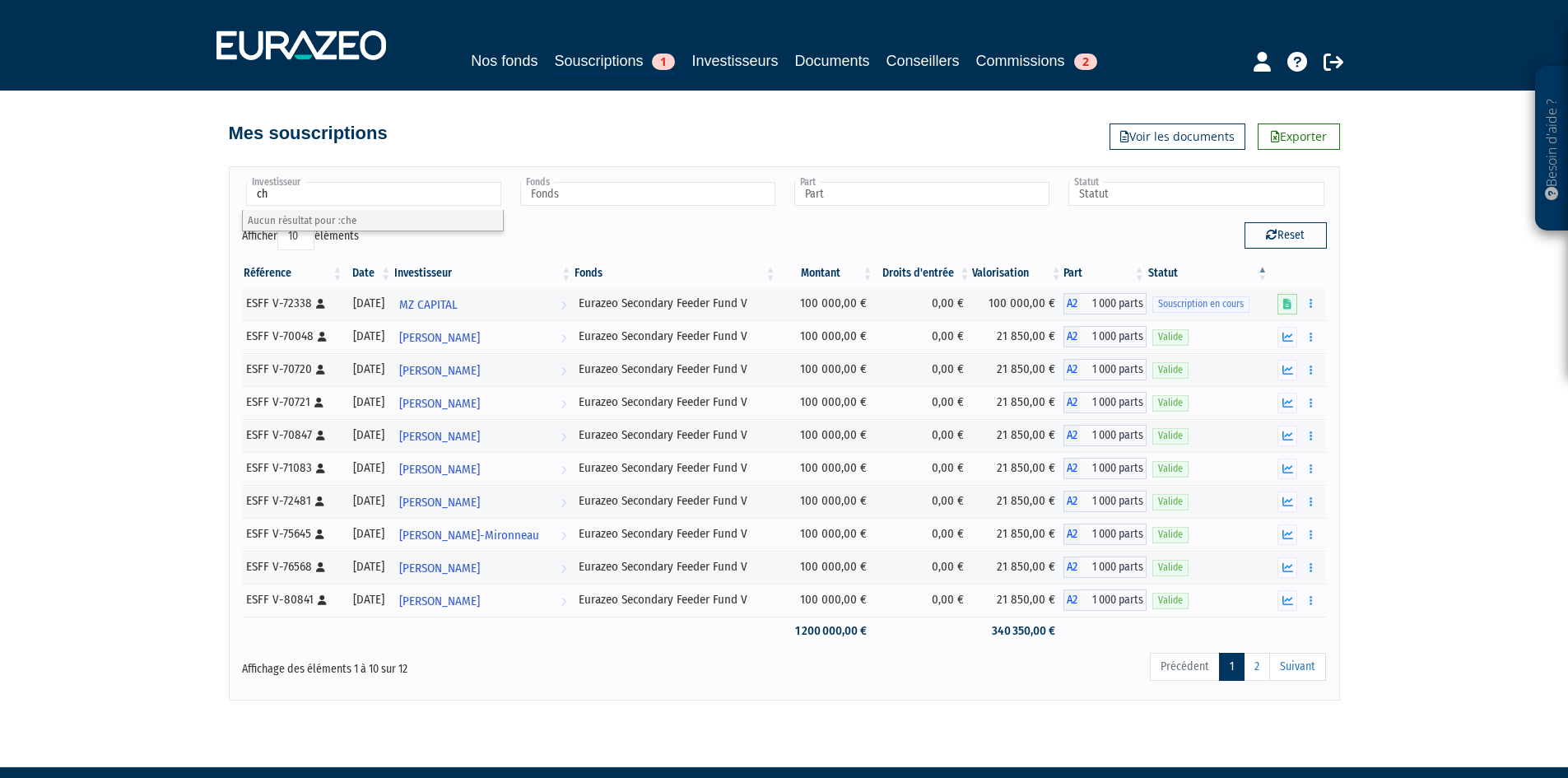
type input "c"
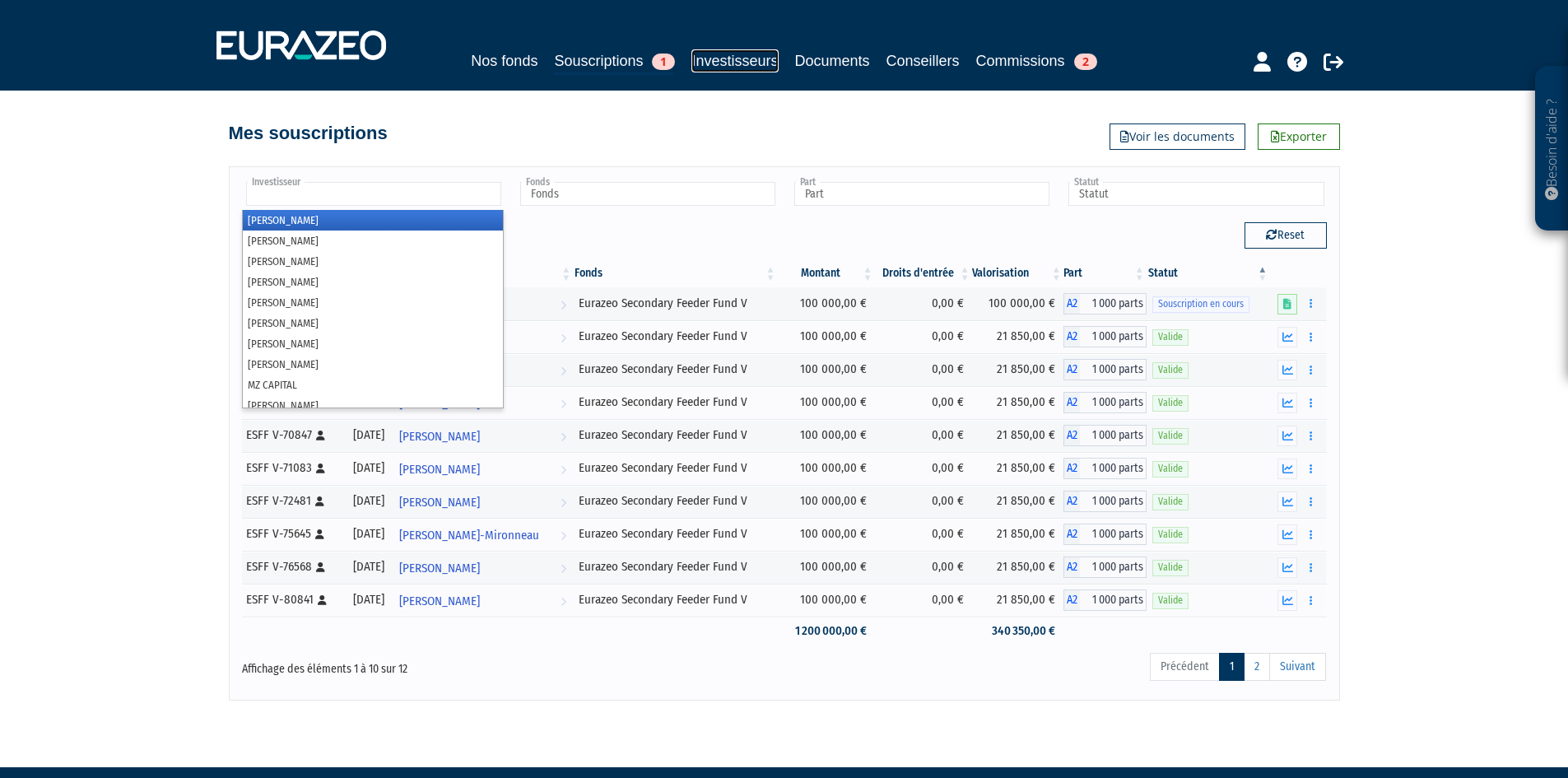
click at [748, 49] on link "Investisseurs" at bounding box center [735, 60] width 87 height 23
type input "Investisseur"
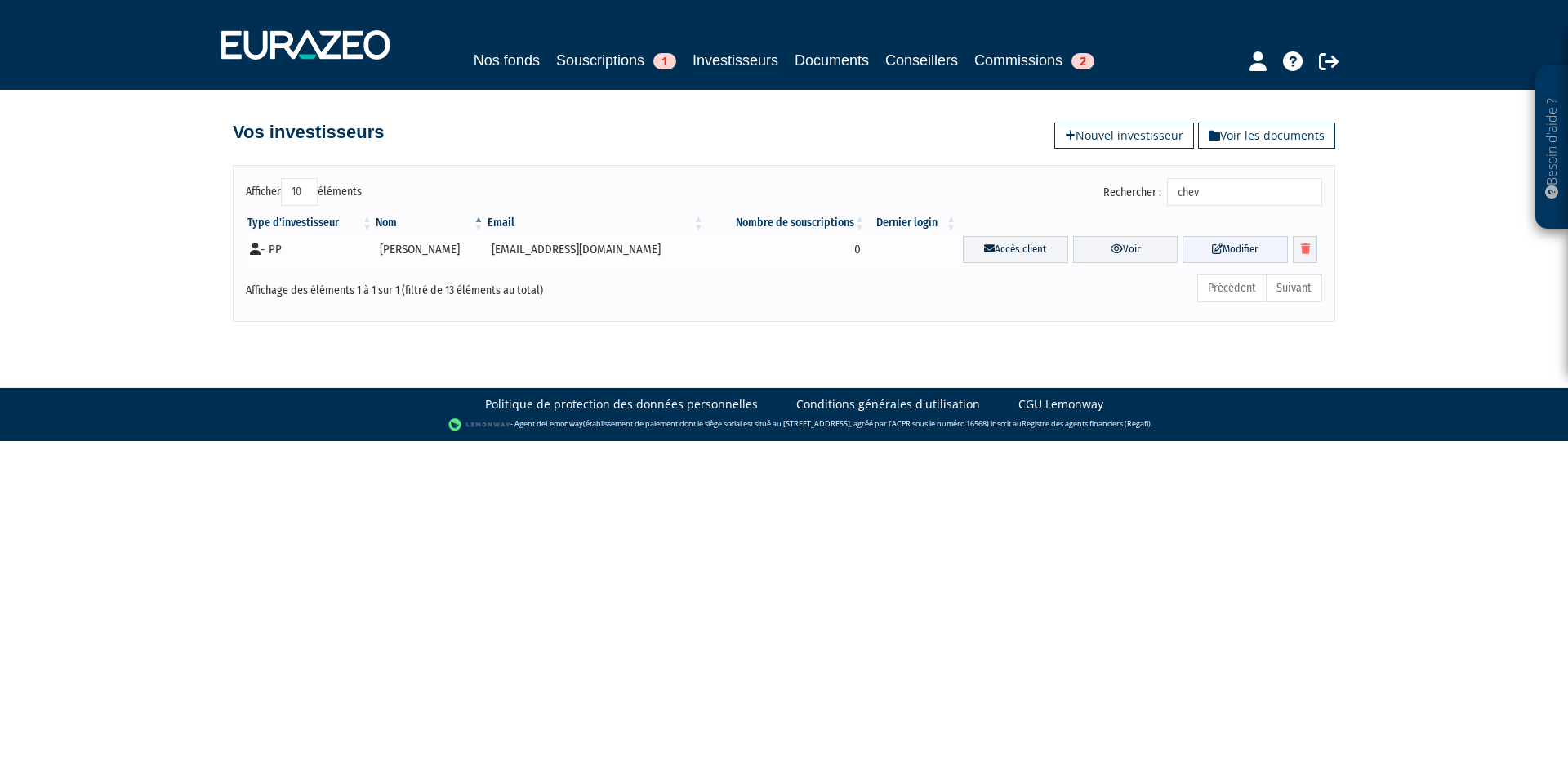
click at [1191, 243] on link "Modifier" at bounding box center [1235, 250] width 105 height 27
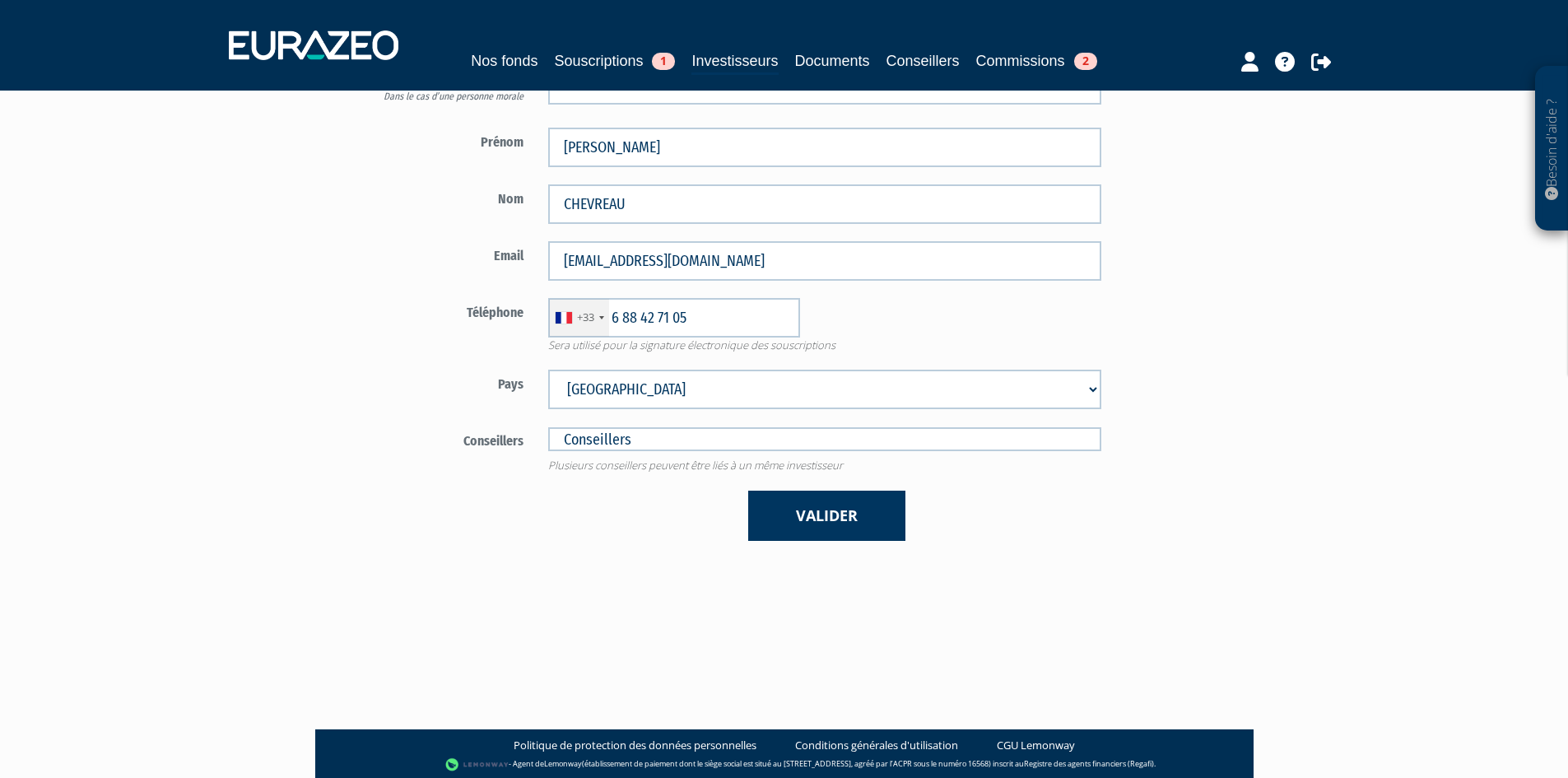
scroll to position [316, 0]
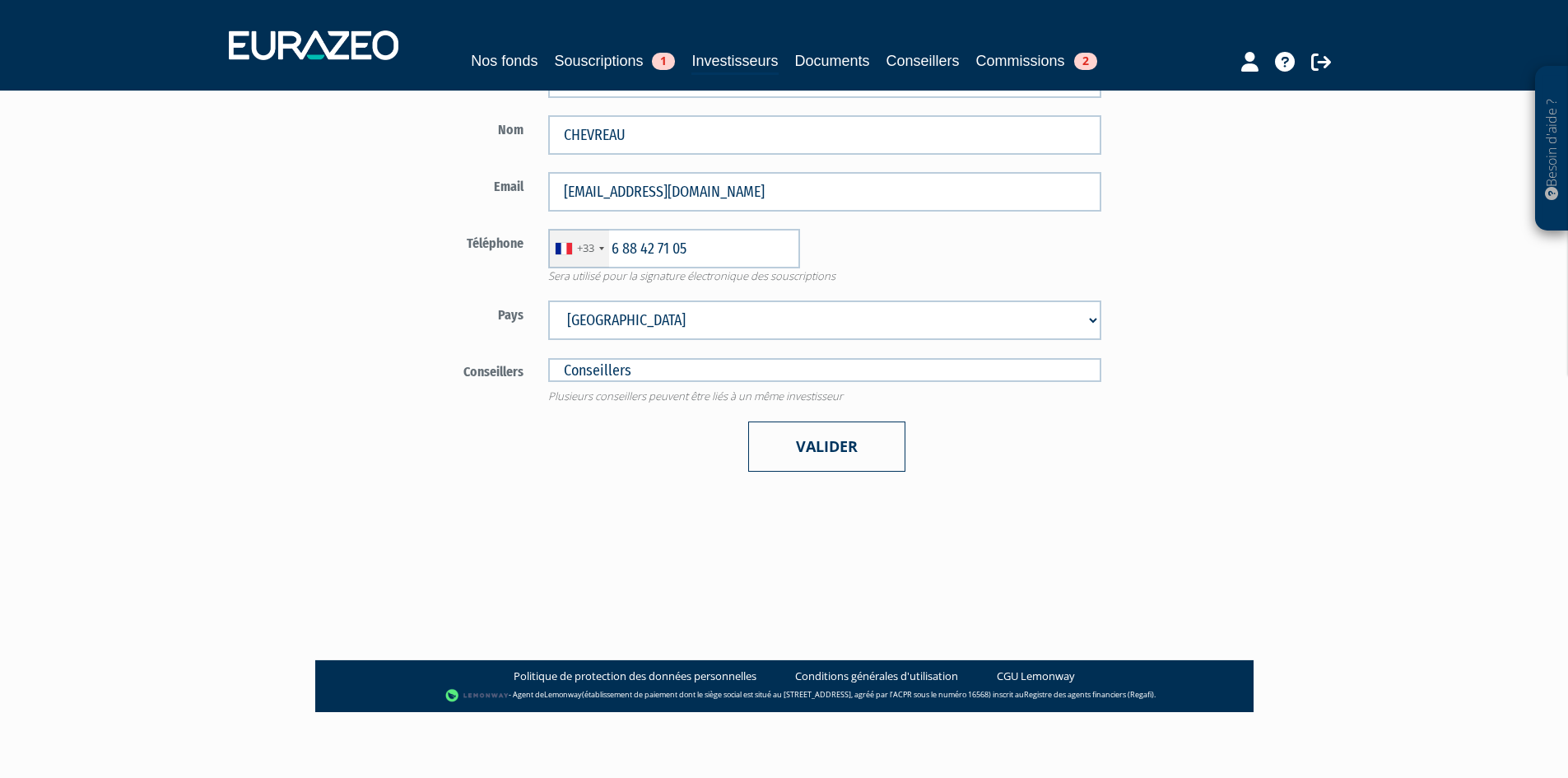
click at [851, 451] on button "Valider" at bounding box center [826, 446] width 157 height 50
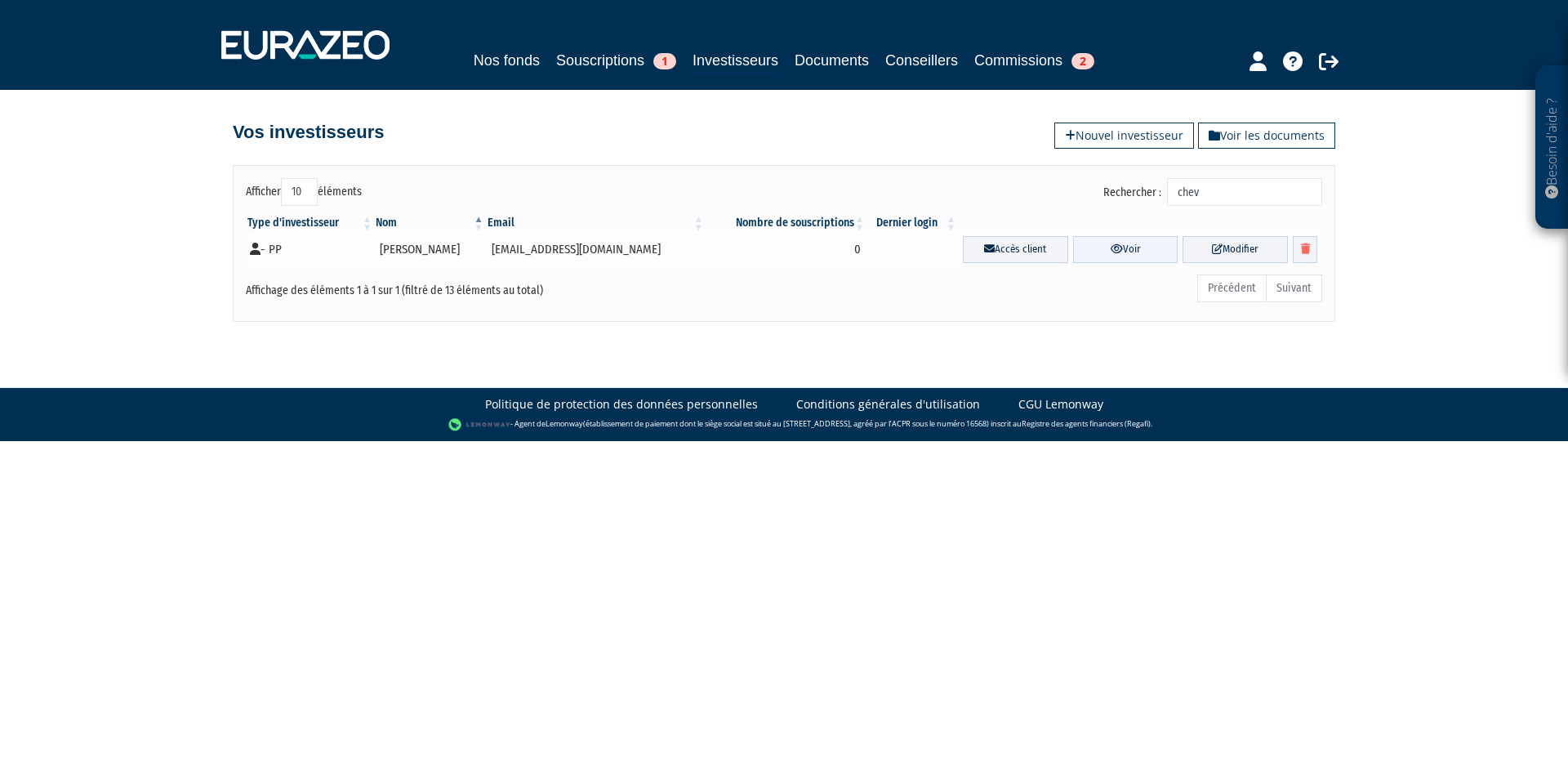
click at [1090, 257] on link "Voir" at bounding box center [1126, 250] width 105 height 27
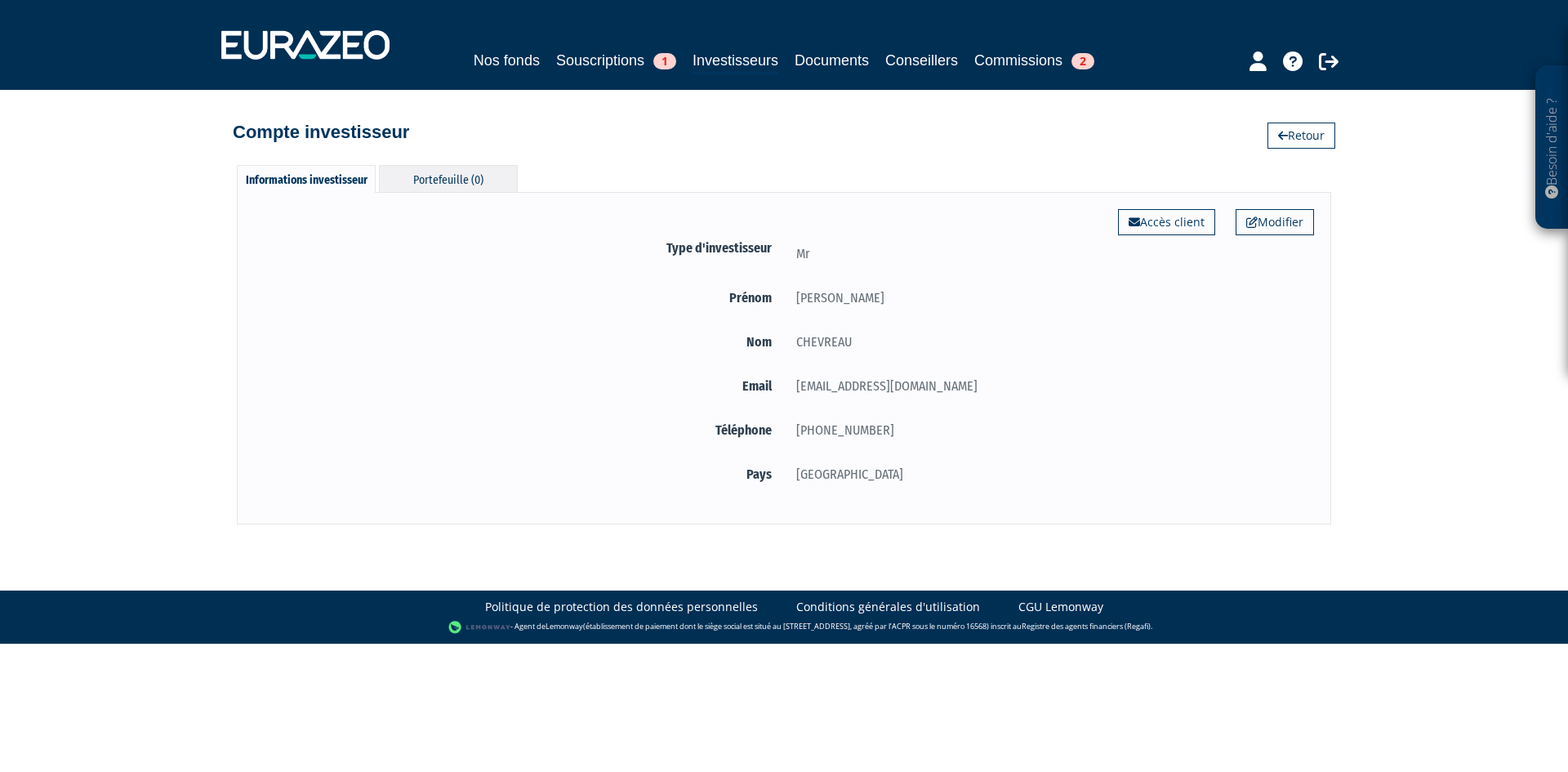
click at [412, 187] on div "Portefeuille (0)" at bounding box center [448, 179] width 139 height 27
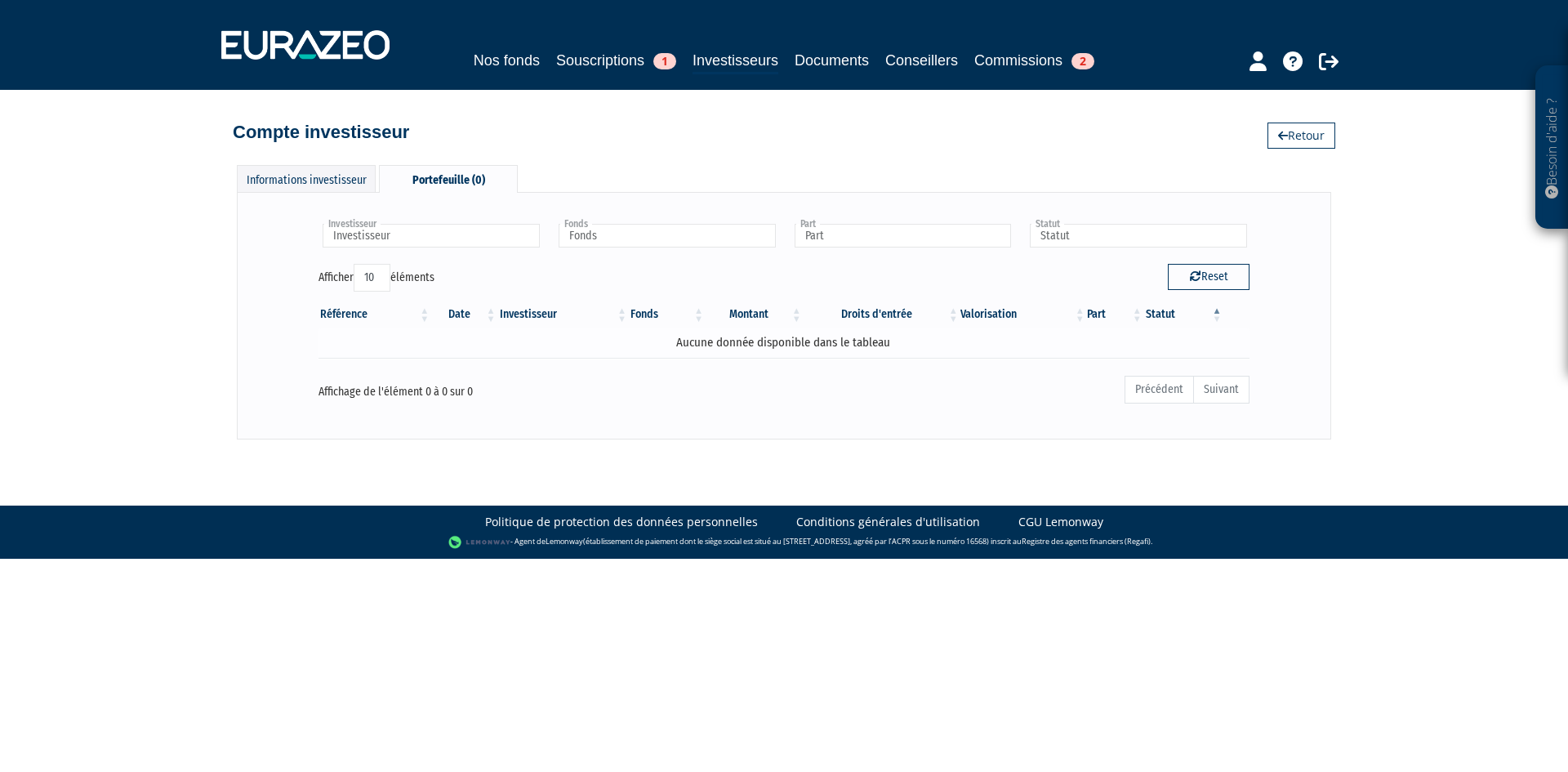
click at [664, 352] on td "Aucune donnée disponible dans le tableau" at bounding box center [784, 342] width 931 height 28
click at [665, 352] on td "Aucune donnée disponible dans le tableau" at bounding box center [784, 342] width 931 height 28
click at [284, 187] on div "Informations investisseur" at bounding box center [307, 179] width 139 height 27
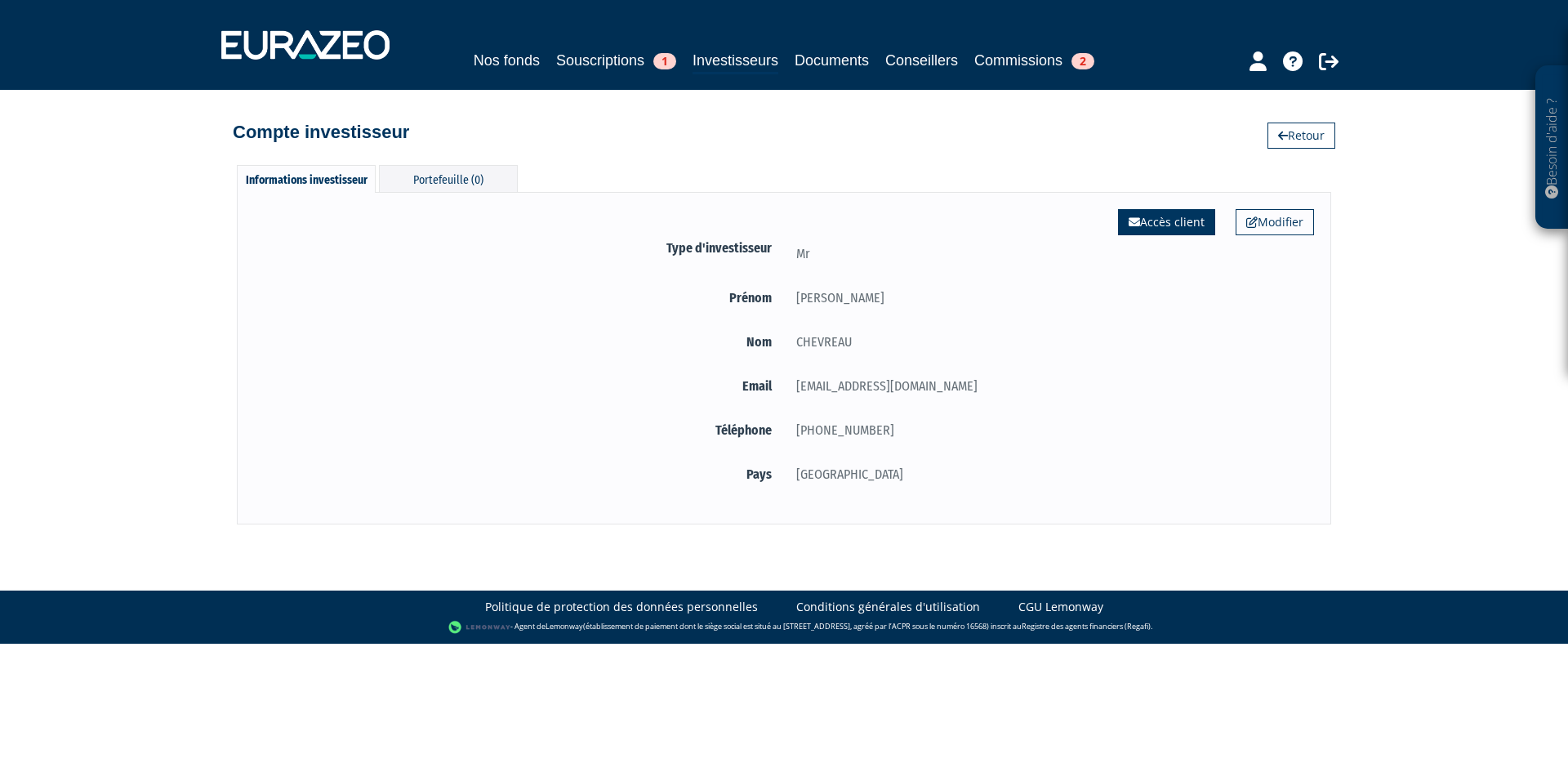
click at [1183, 232] on link "Accès client" at bounding box center [1167, 222] width 98 height 26
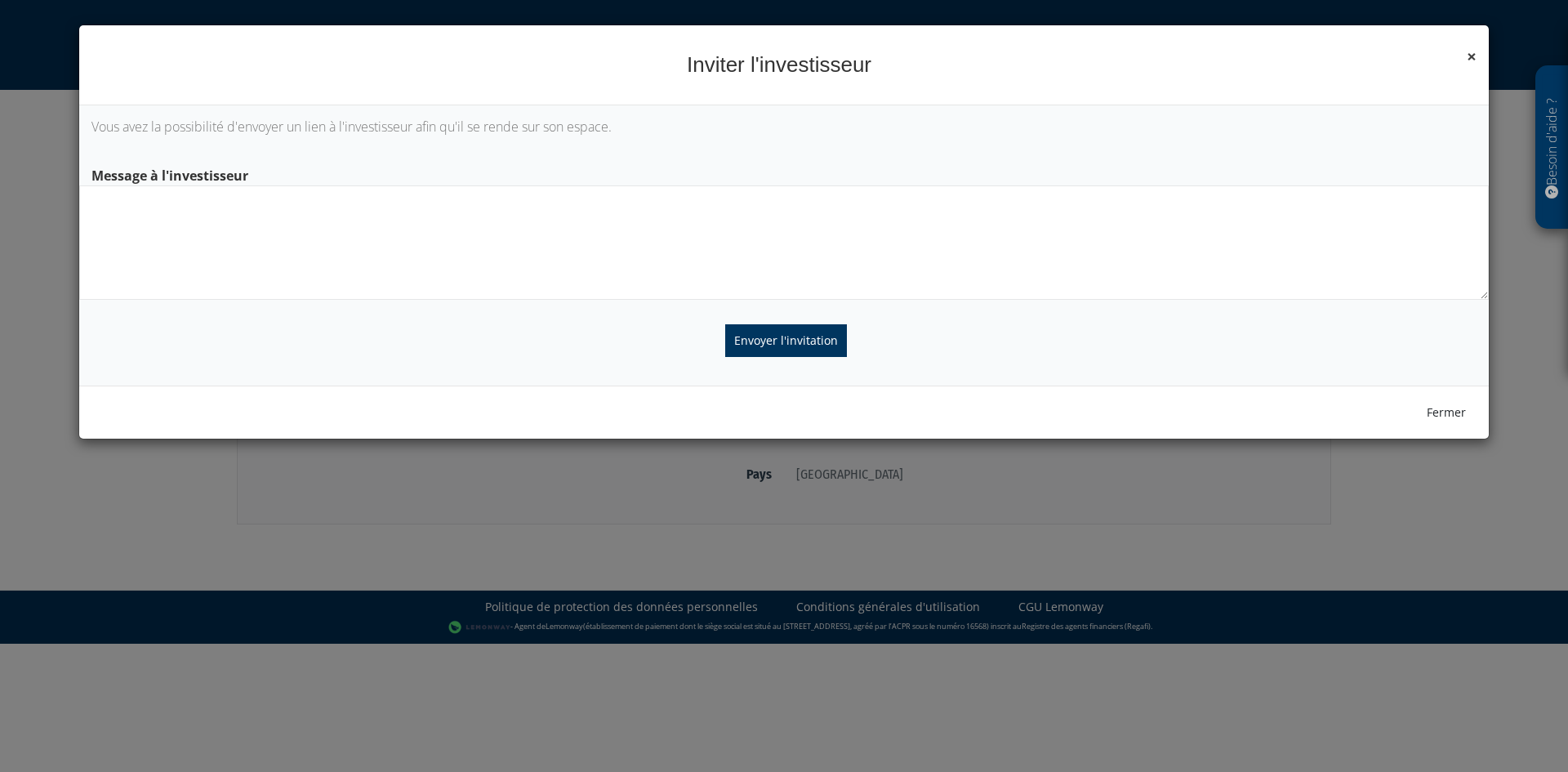
click at [1471, 51] on span "×" at bounding box center [1471, 56] width 10 height 22
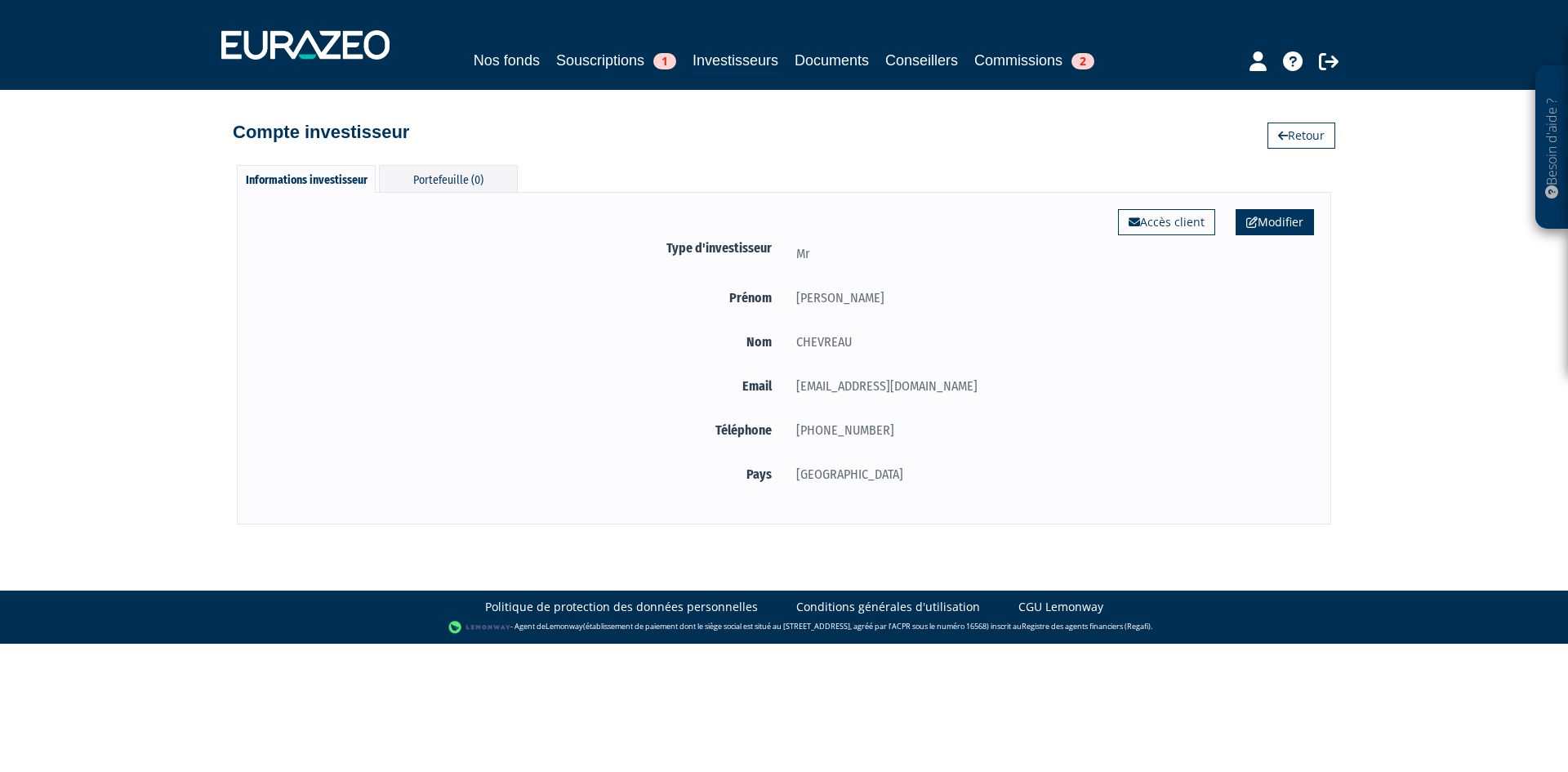
click at [1246, 214] on link "Modifier" at bounding box center [1275, 222] width 78 height 26
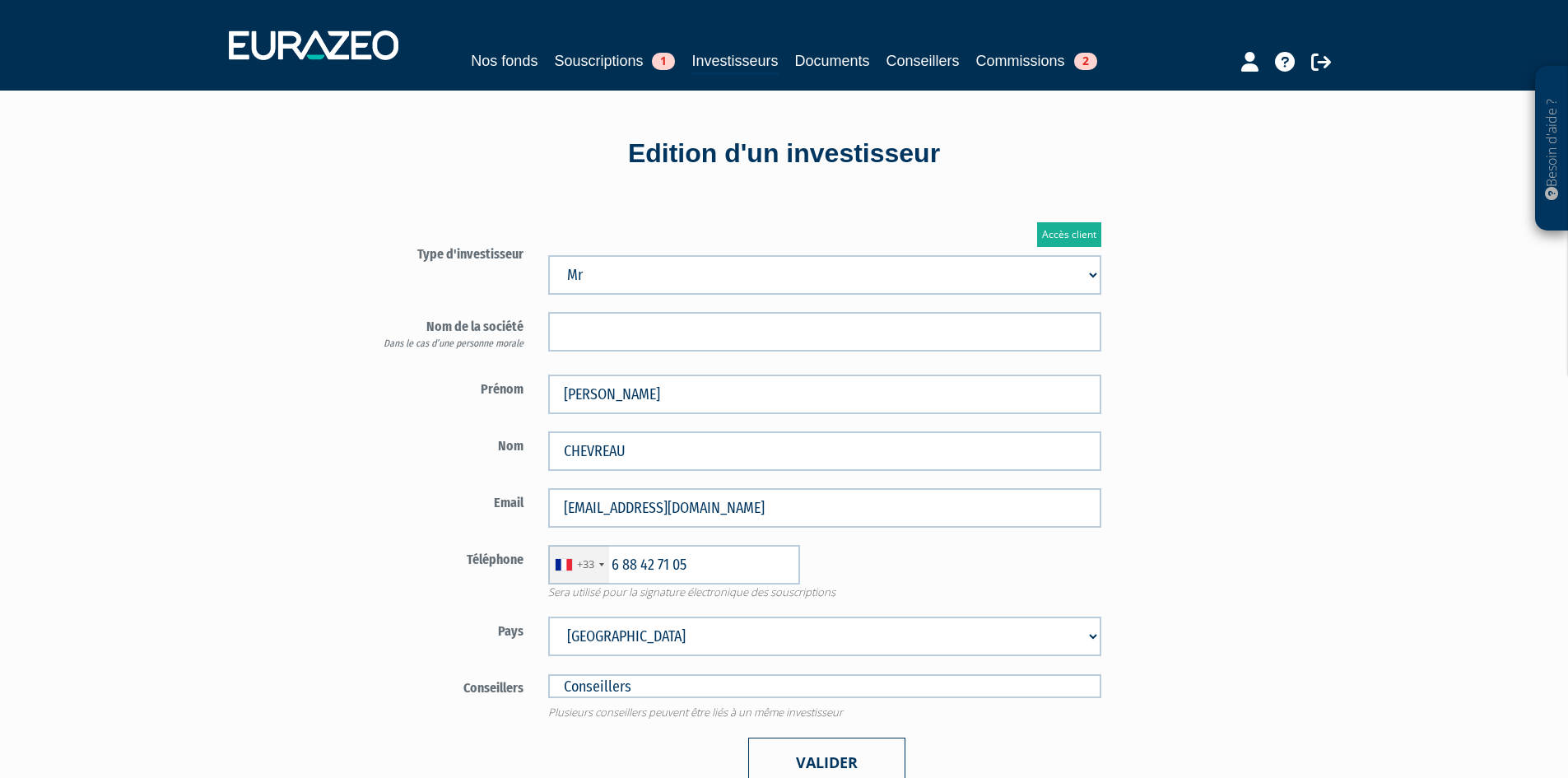
click at [844, 757] on button "Valider" at bounding box center [826, 762] width 157 height 50
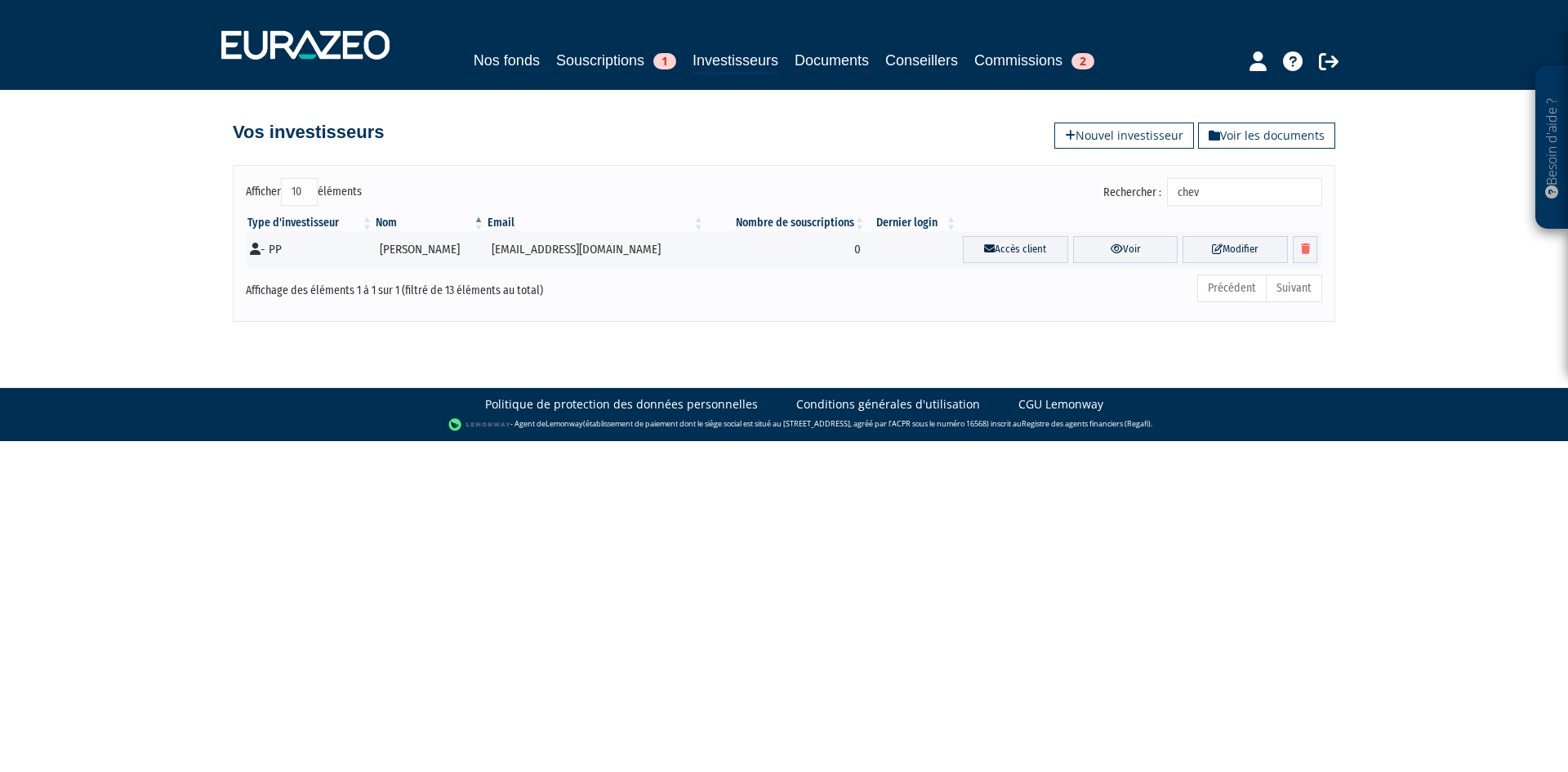
click at [821, 43] on div "Nos fonds Souscriptions 1 Investisseurs Documents Conseillers Commissions 2" at bounding box center [784, 45] width 1151 height 61
click at [509, 67] on link "Nos fonds" at bounding box center [507, 60] width 66 height 22
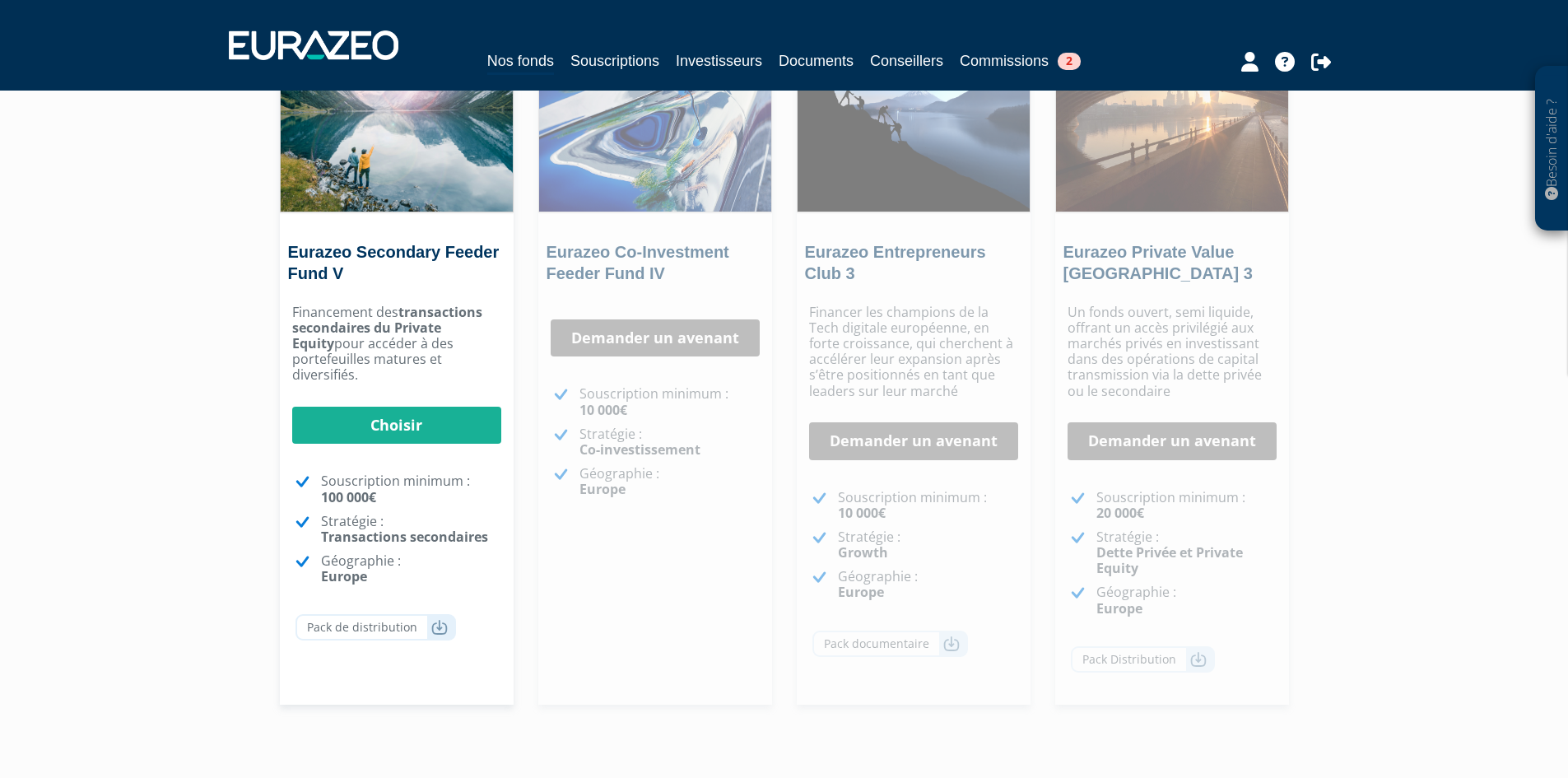
scroll to position [247, 0]
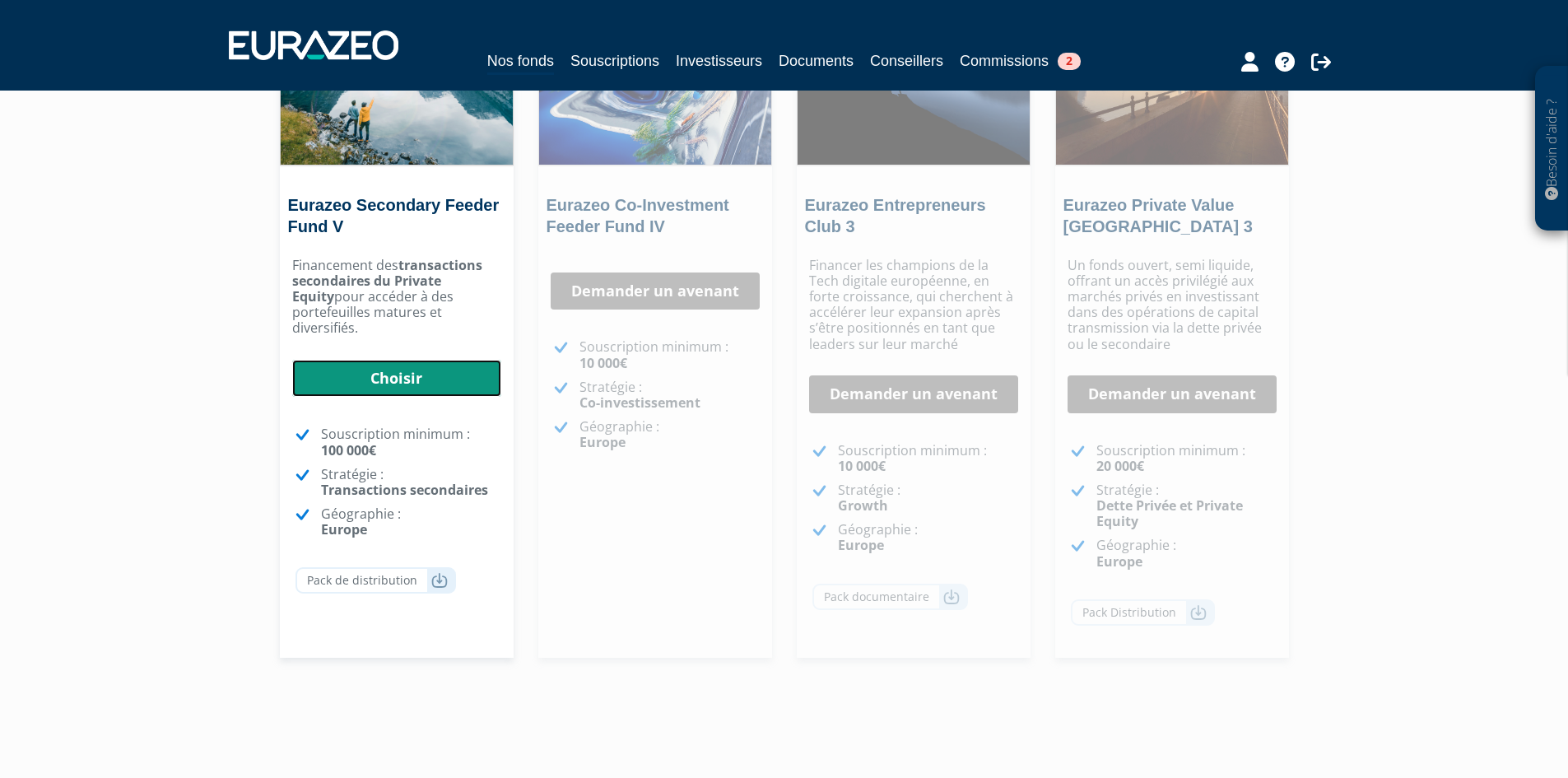
click at [420, 360] on link "Choisir" at bounding box center [396, 379] width 209 height 37
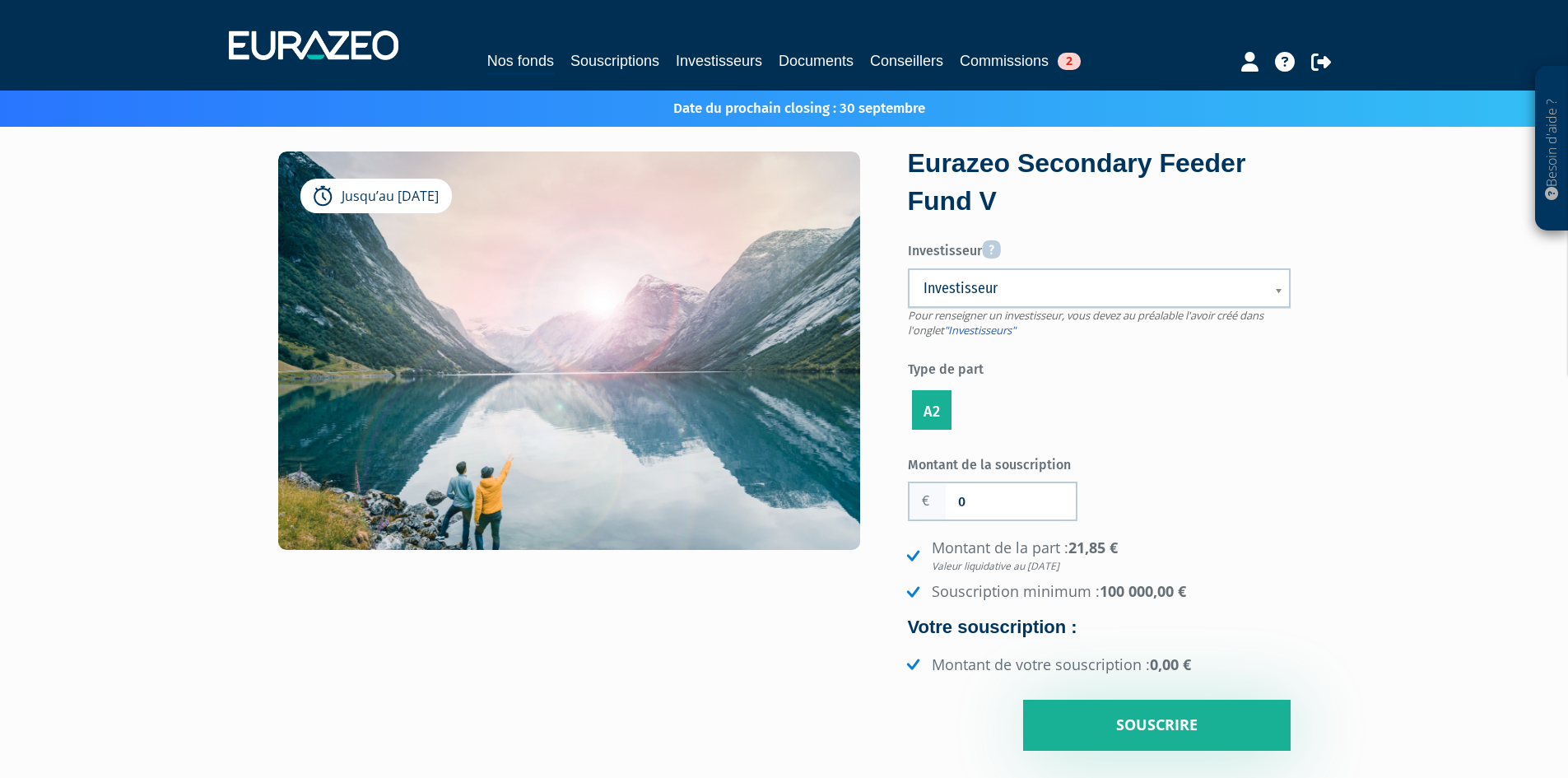
click at [1236, 272] on link "Investisseur" at bounding box center [1099, 288] width 383 height 39
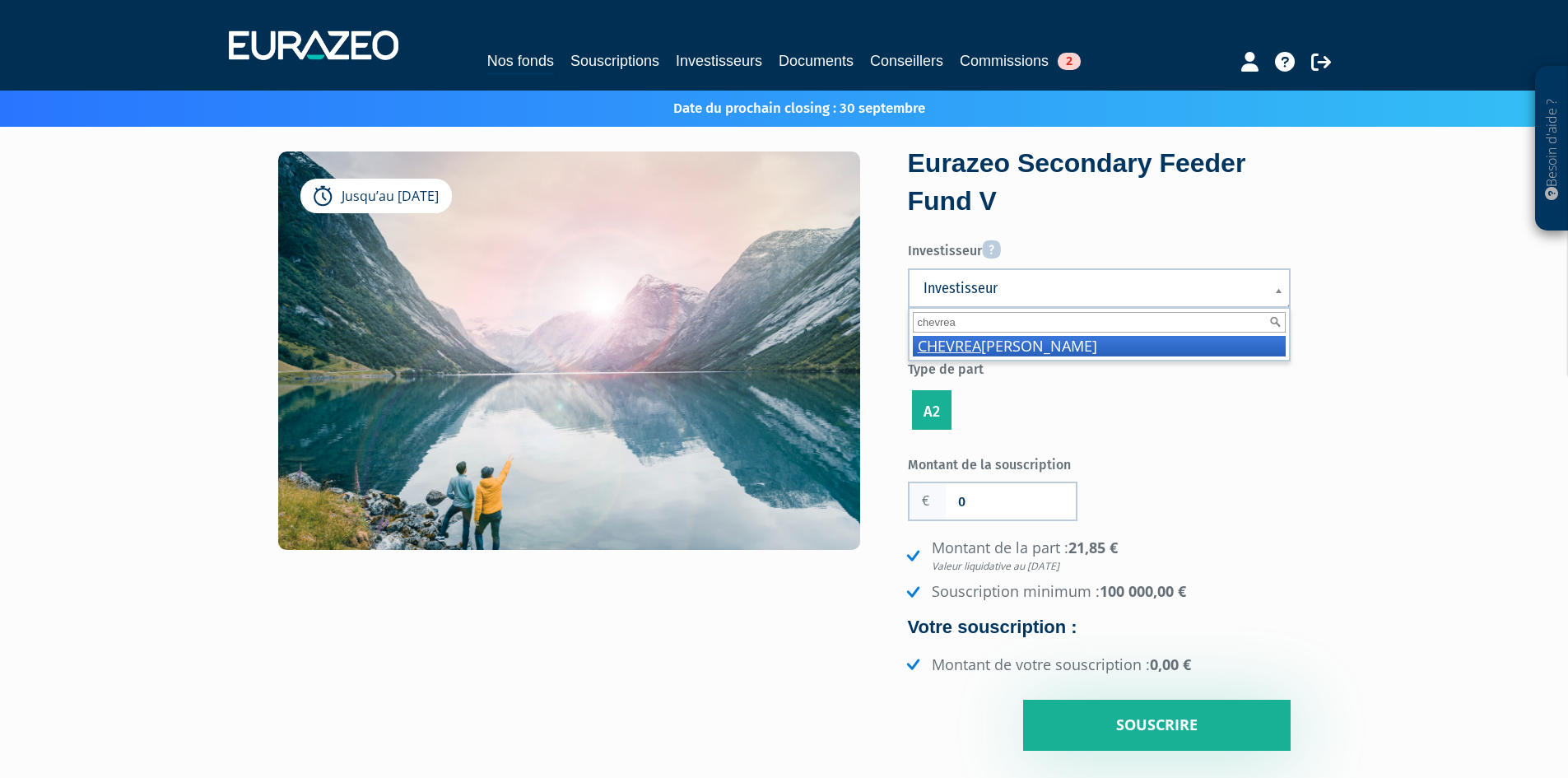
type input "chevrea"
click at [1194, 345] on li "CHEVREA [PERSON_NAME]" at bounding box center [1099, 345] width 373 height 21
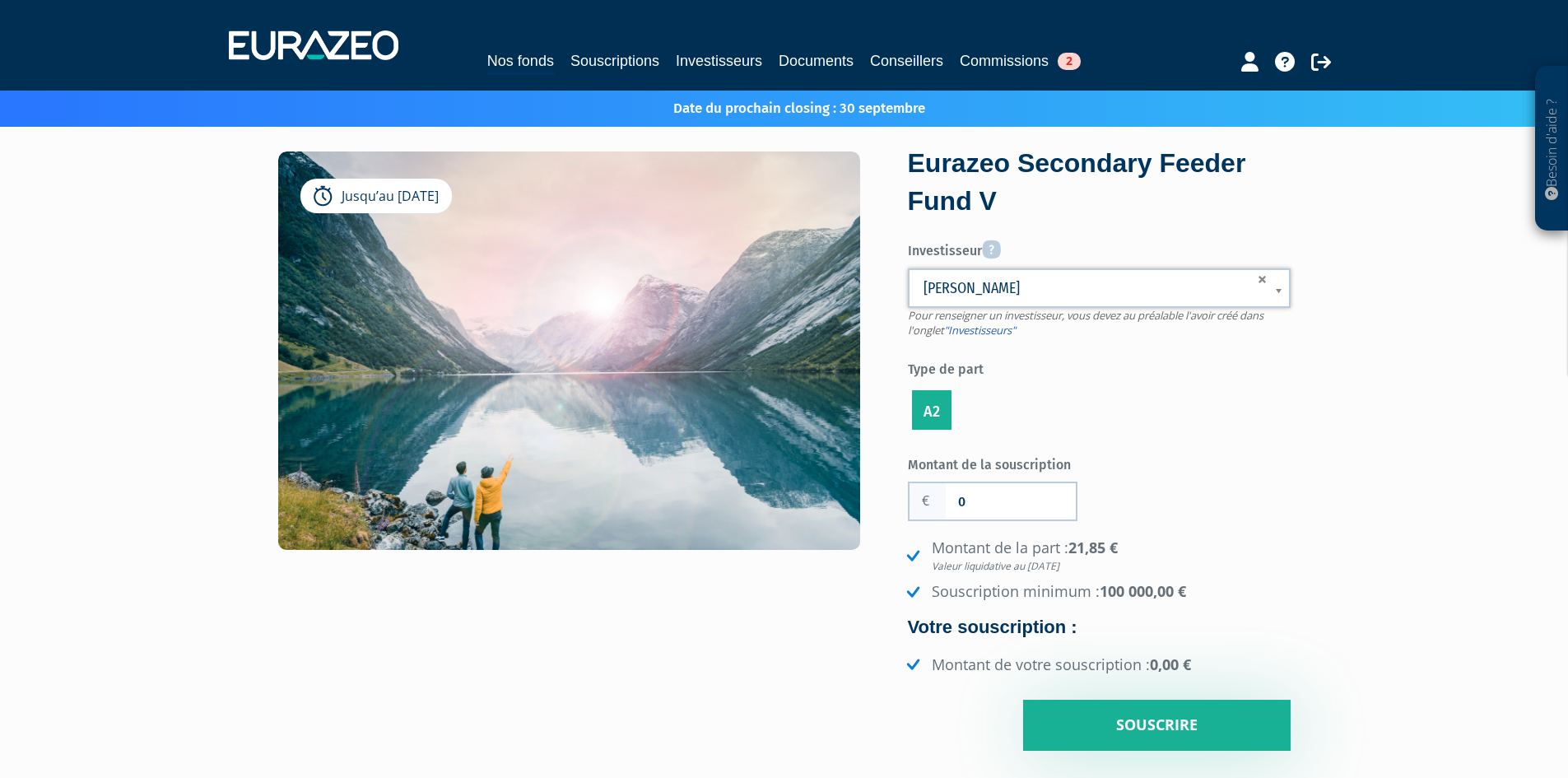
click at [966, 514] on input "0" at bounding box center [1010, 501] width 130 height 36
click at [967, 513] on input "0" at bounding box center [1010, 501] width 130 height 36
type input "100 000"
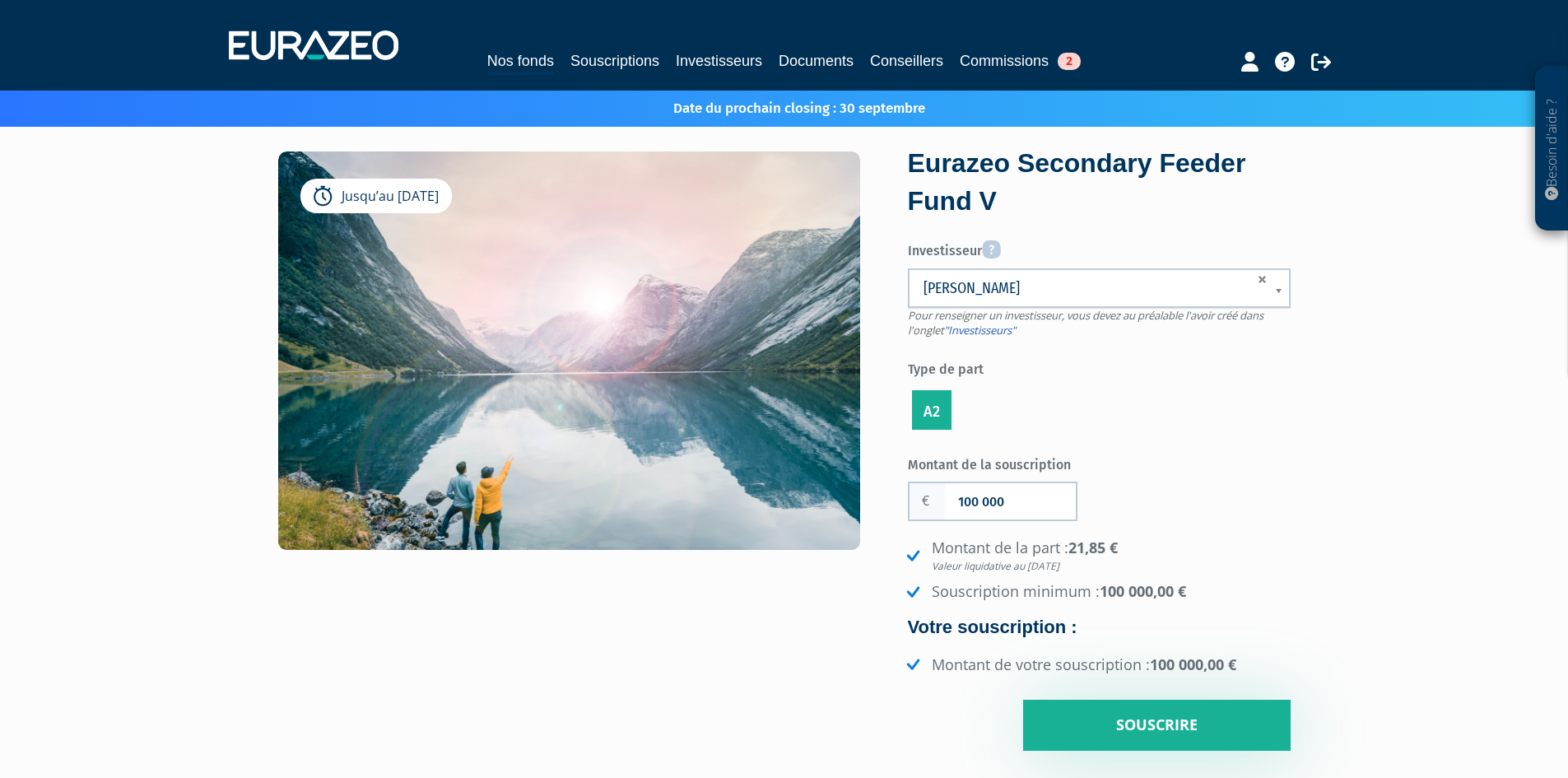
click at [1274, 429] on ul "A2" at bounding box center [1099, 410] width 383 height 47
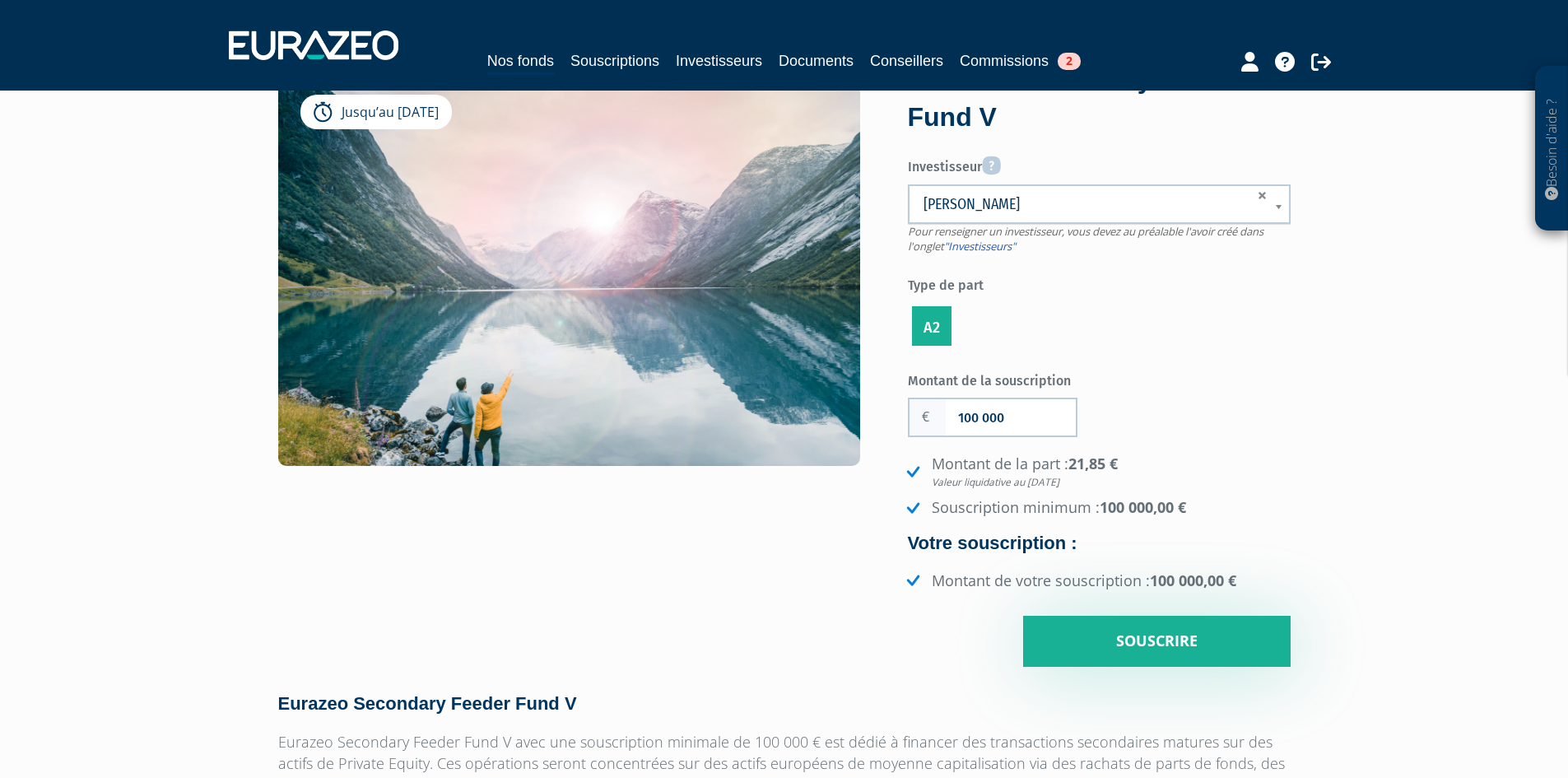
scroll to position [164, 0]
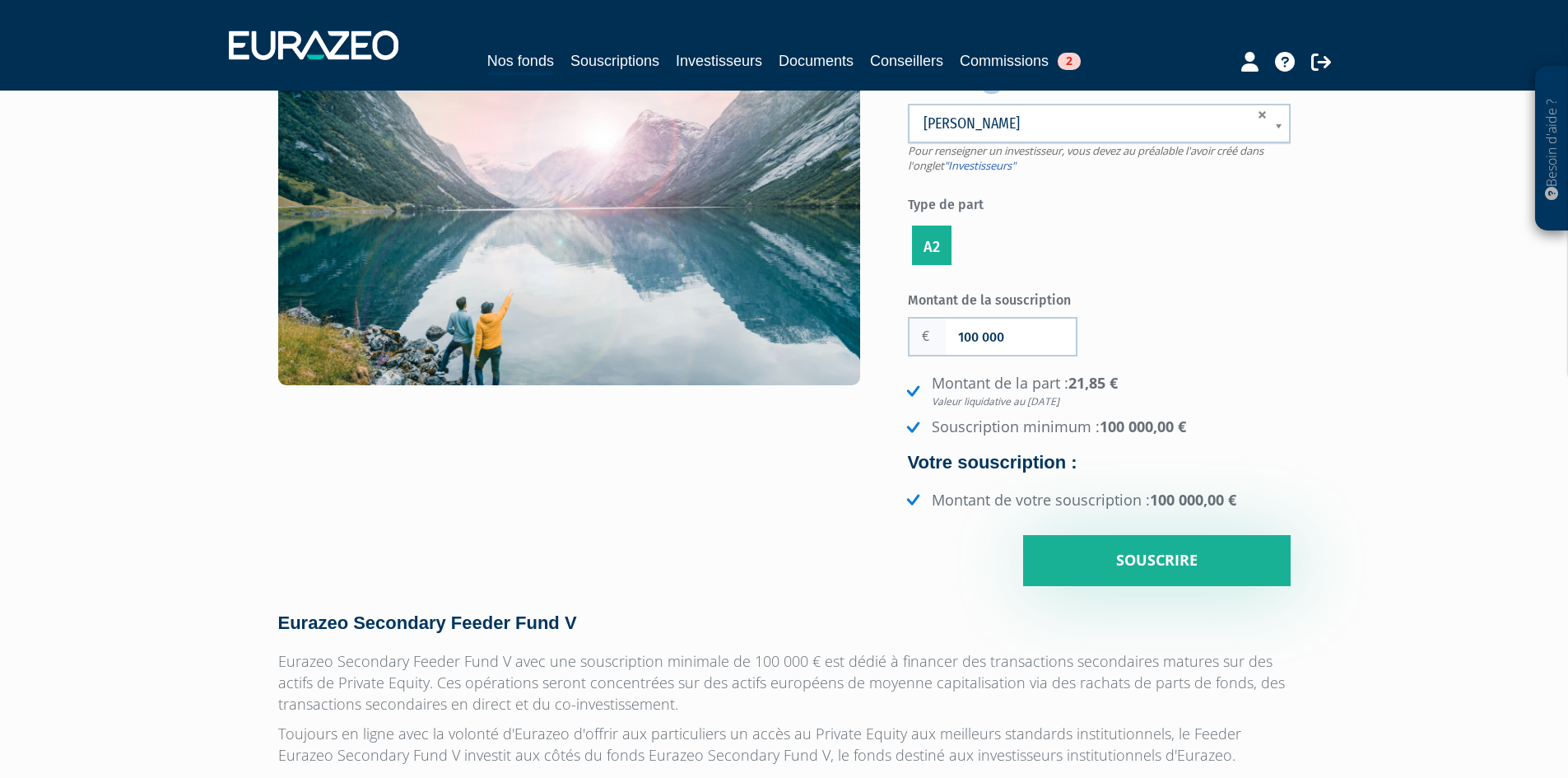
click at [1240, 580] on input "Souscrire" at bounding box center [1157, 561] width 268 height 51
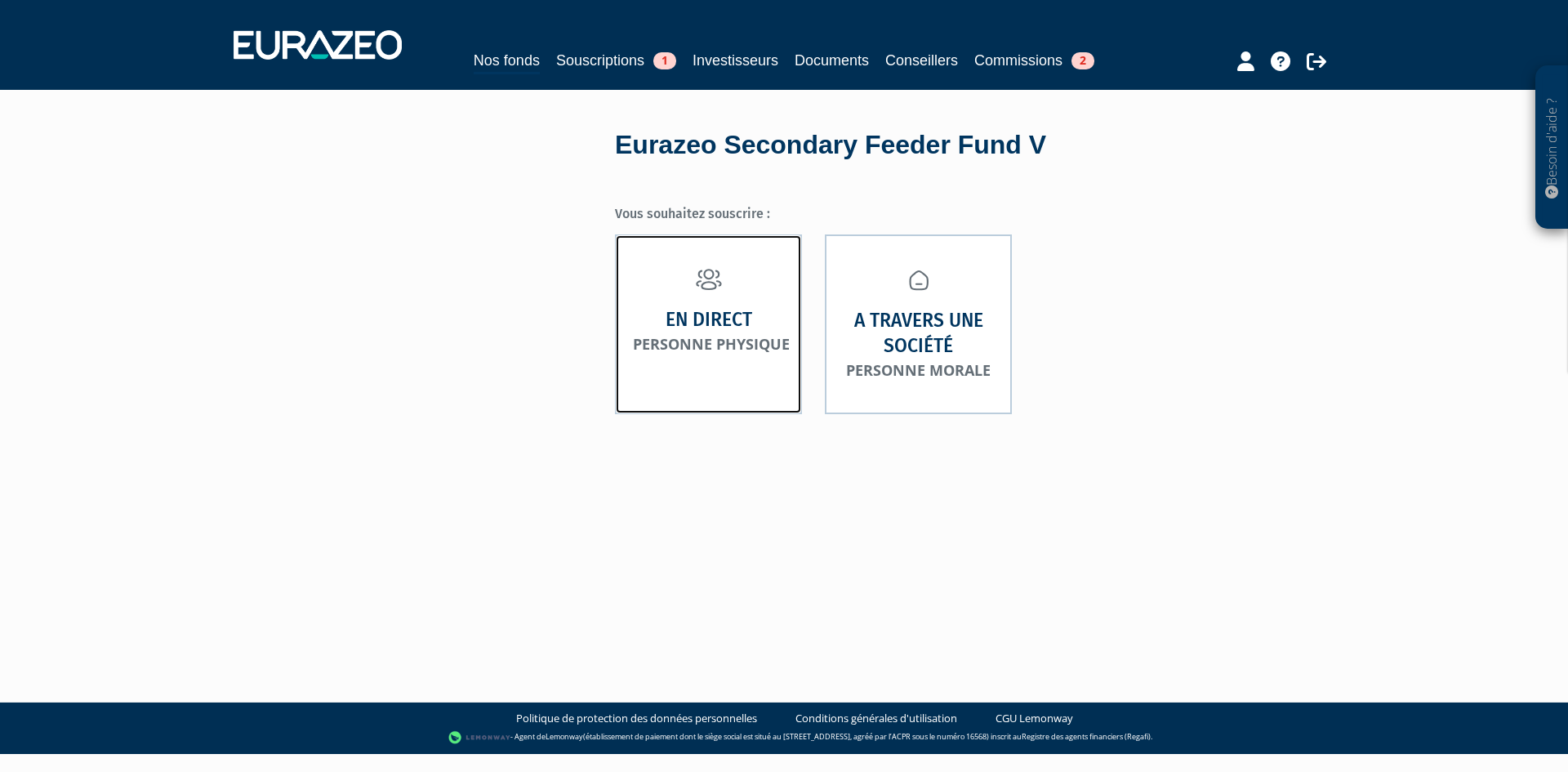
click at [695, 339] on small "Personne physique" at bounding box center [711, 344] width 157 height 20
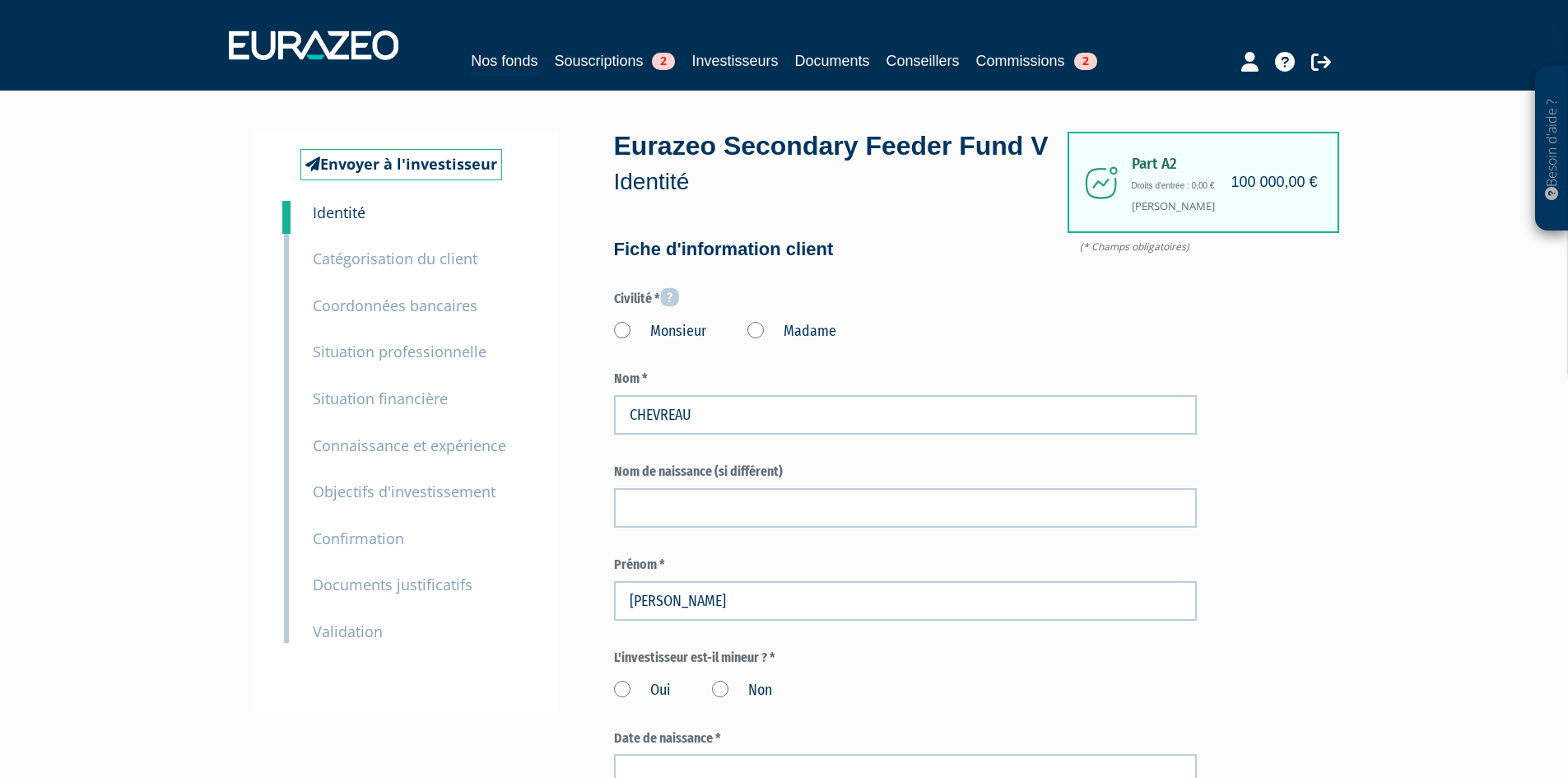
click at [655, 342] on label "Monsieur" at bounding box center [660, 331] width 92 height 22
click at [0, 0] on input "Monsieur" at bounding box center [0, 0] width 0 height 0
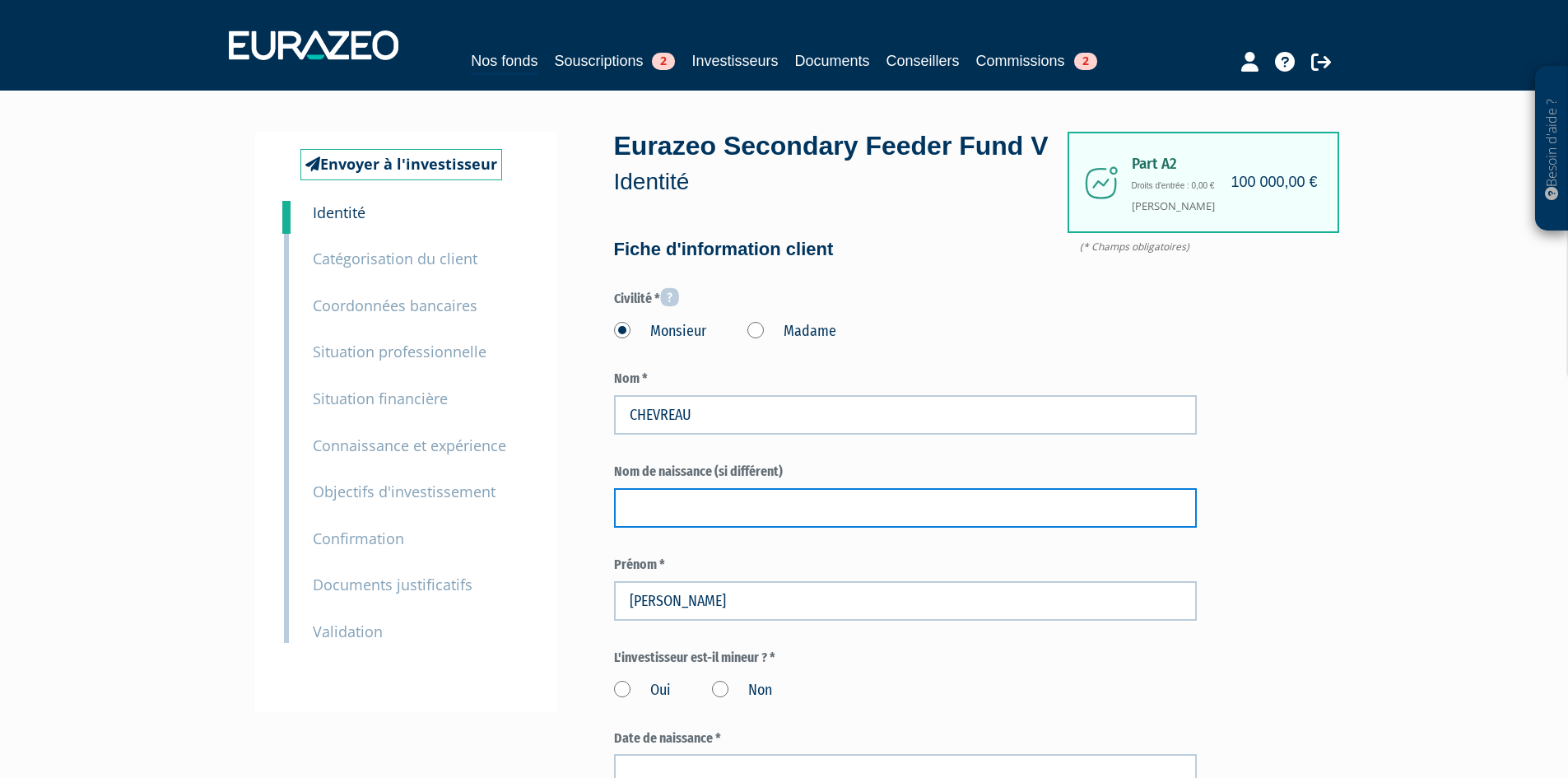
click at [705, 527] on input "text" at bounding box center [905, 508] width 582 height 39
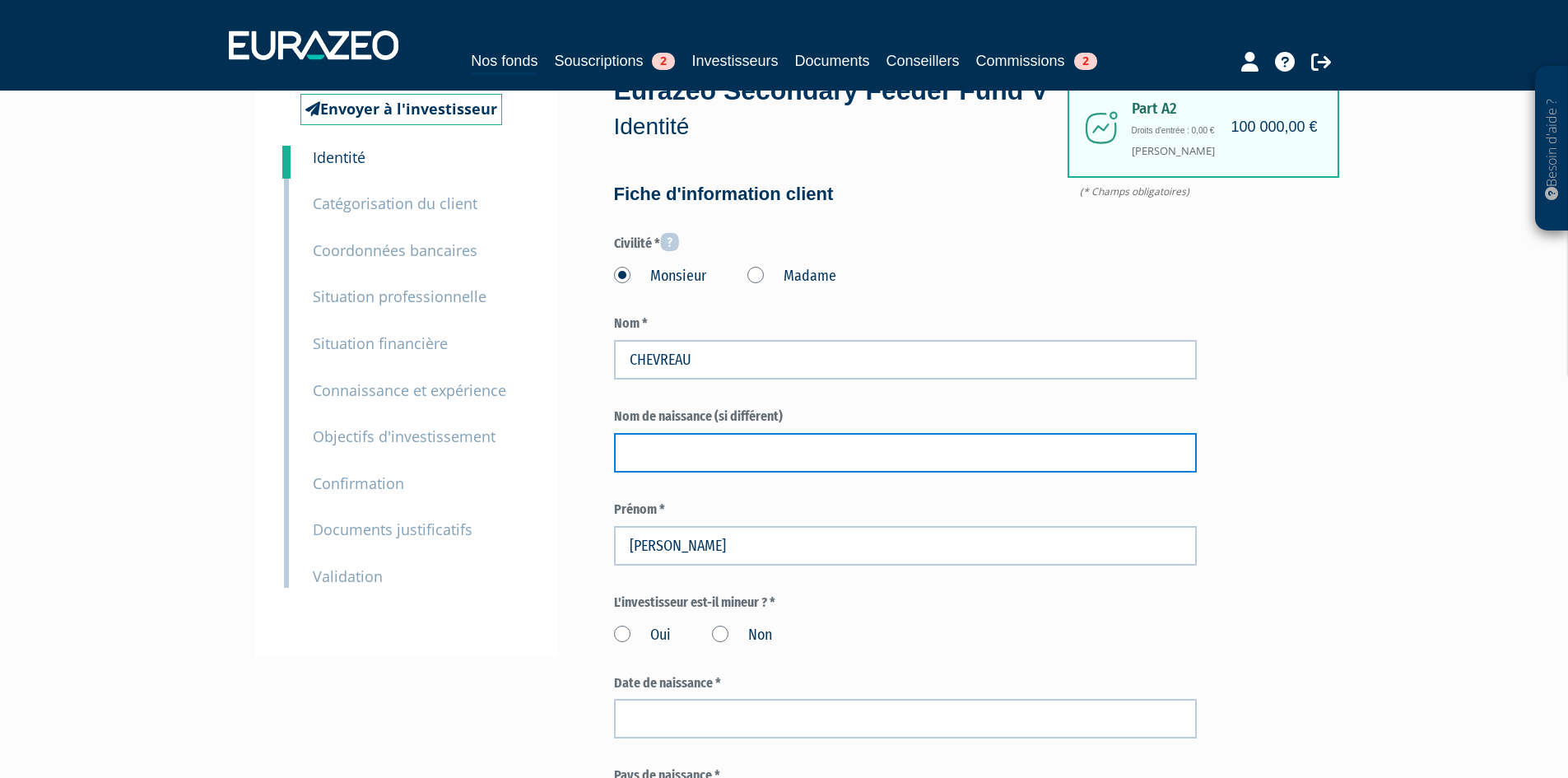
scroll to position [83, 0]
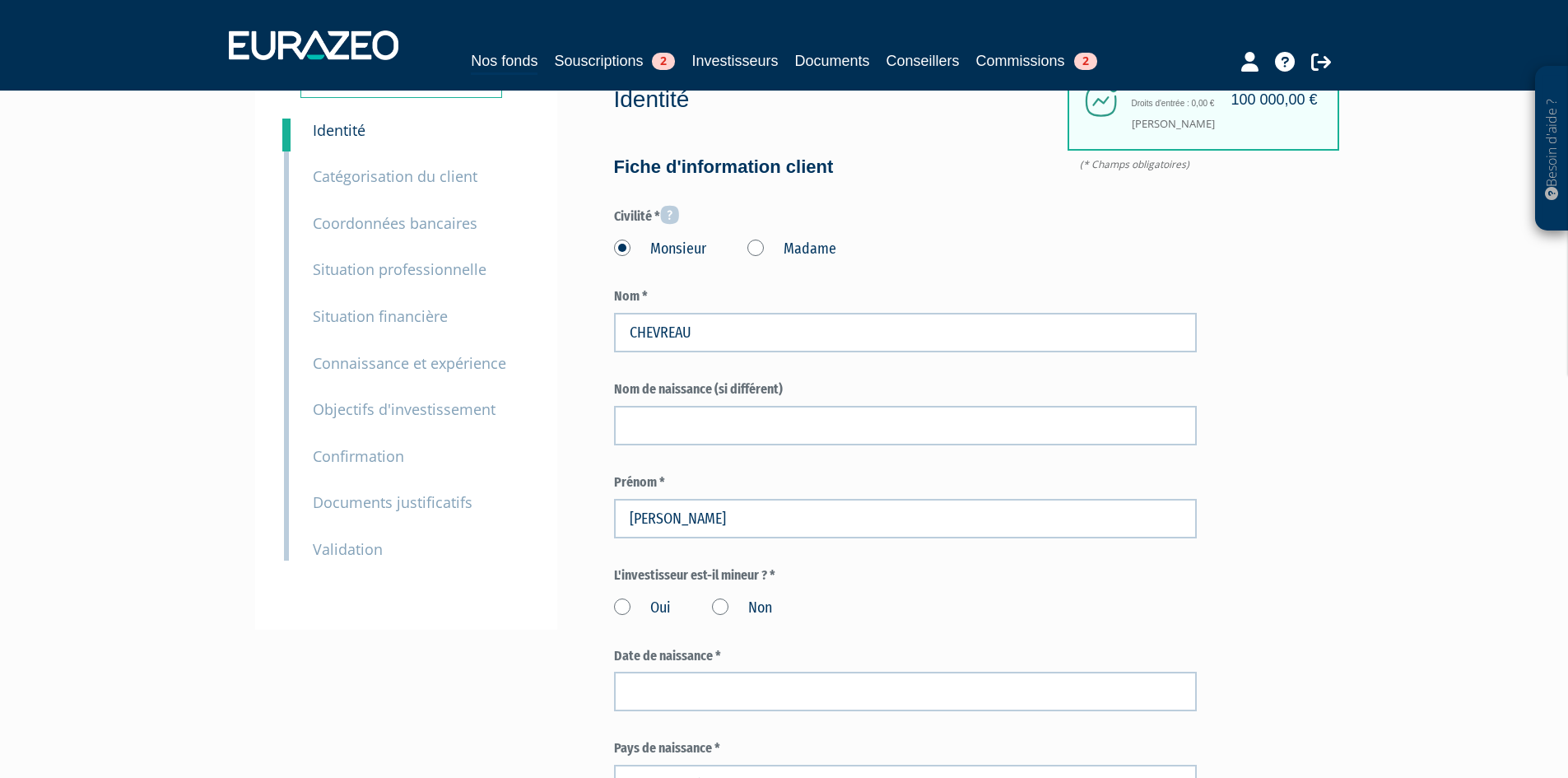
click at [724, 619] on label "Non" at bounding box center [742, 608] width 60 height 22
click at [0, 0] on input "Non" at bounding box center [0, 0] width 0 height 0
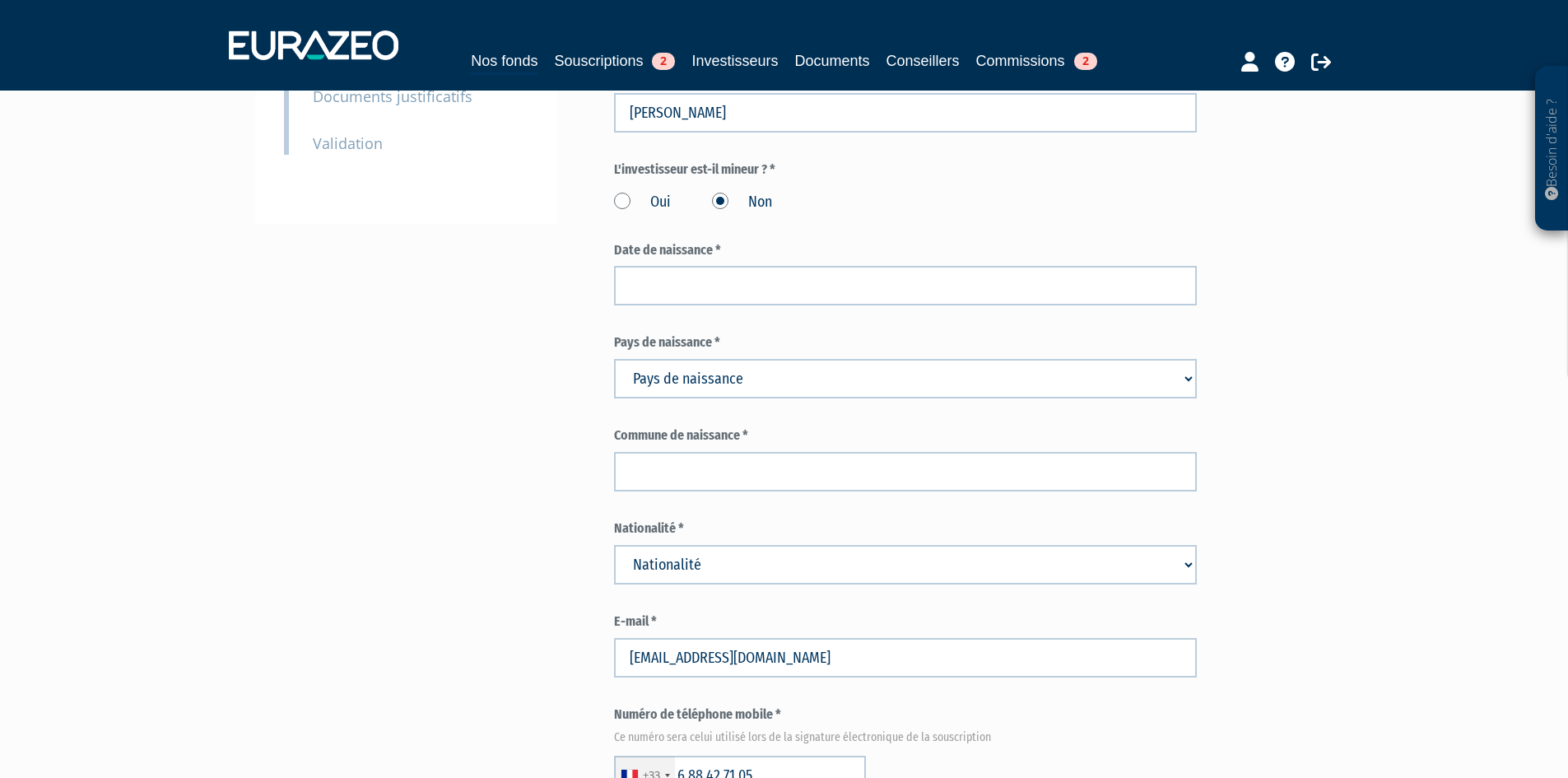
scroll to position [576, 0]
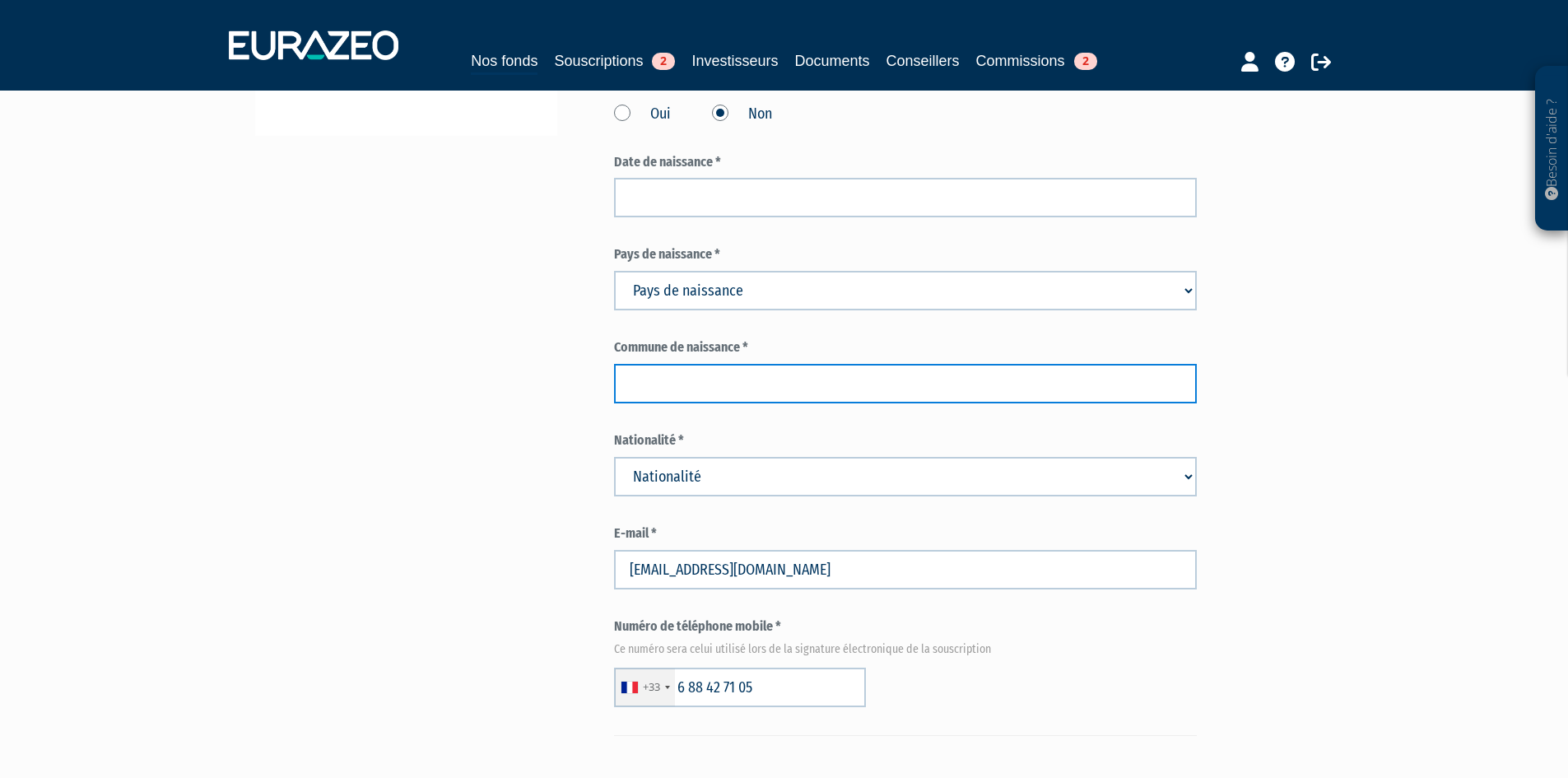
click at [804, 403] on input "text" at bounding box center [905, 384] width 582 height 39
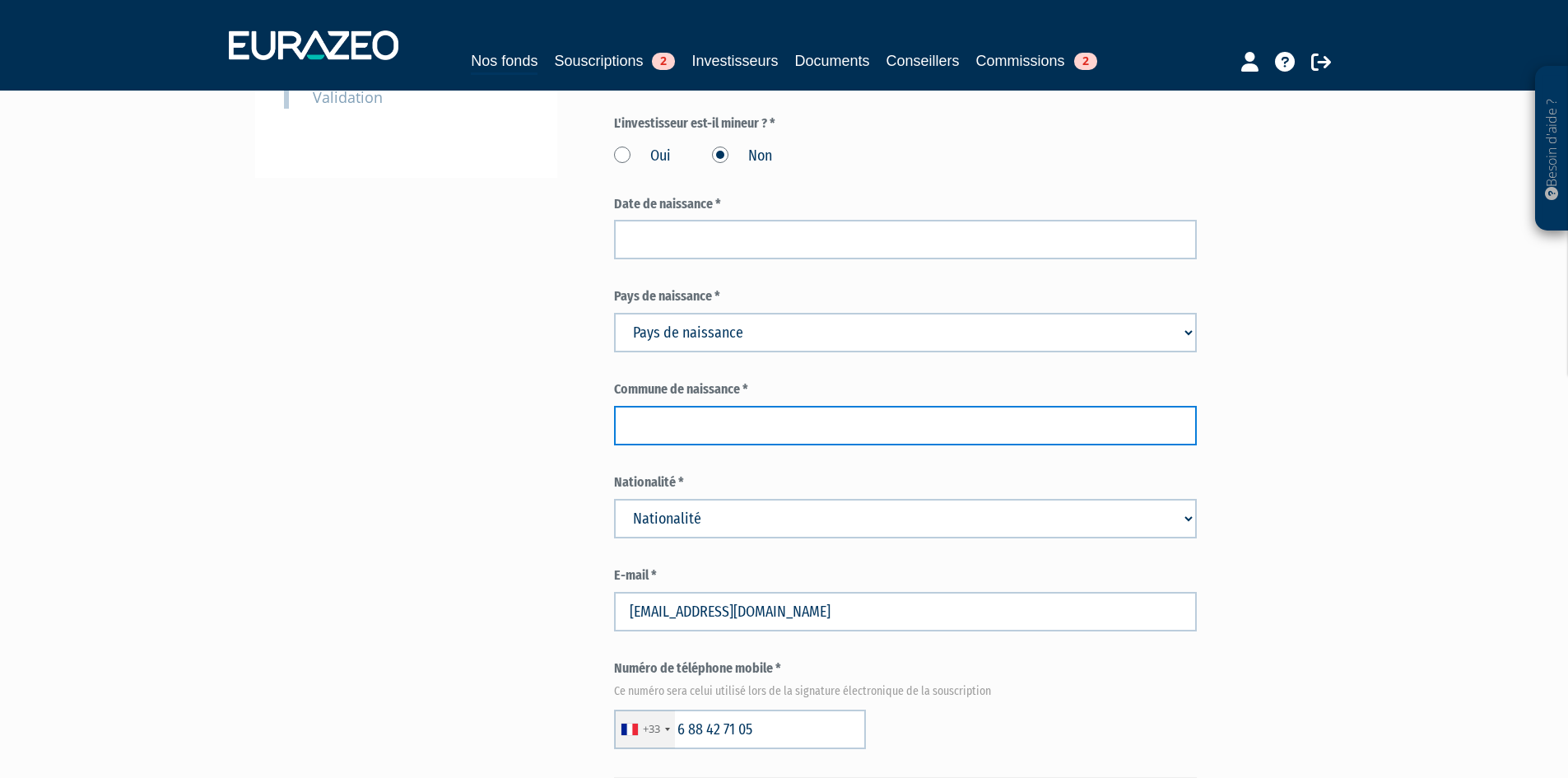
scroll to position [494, 0]
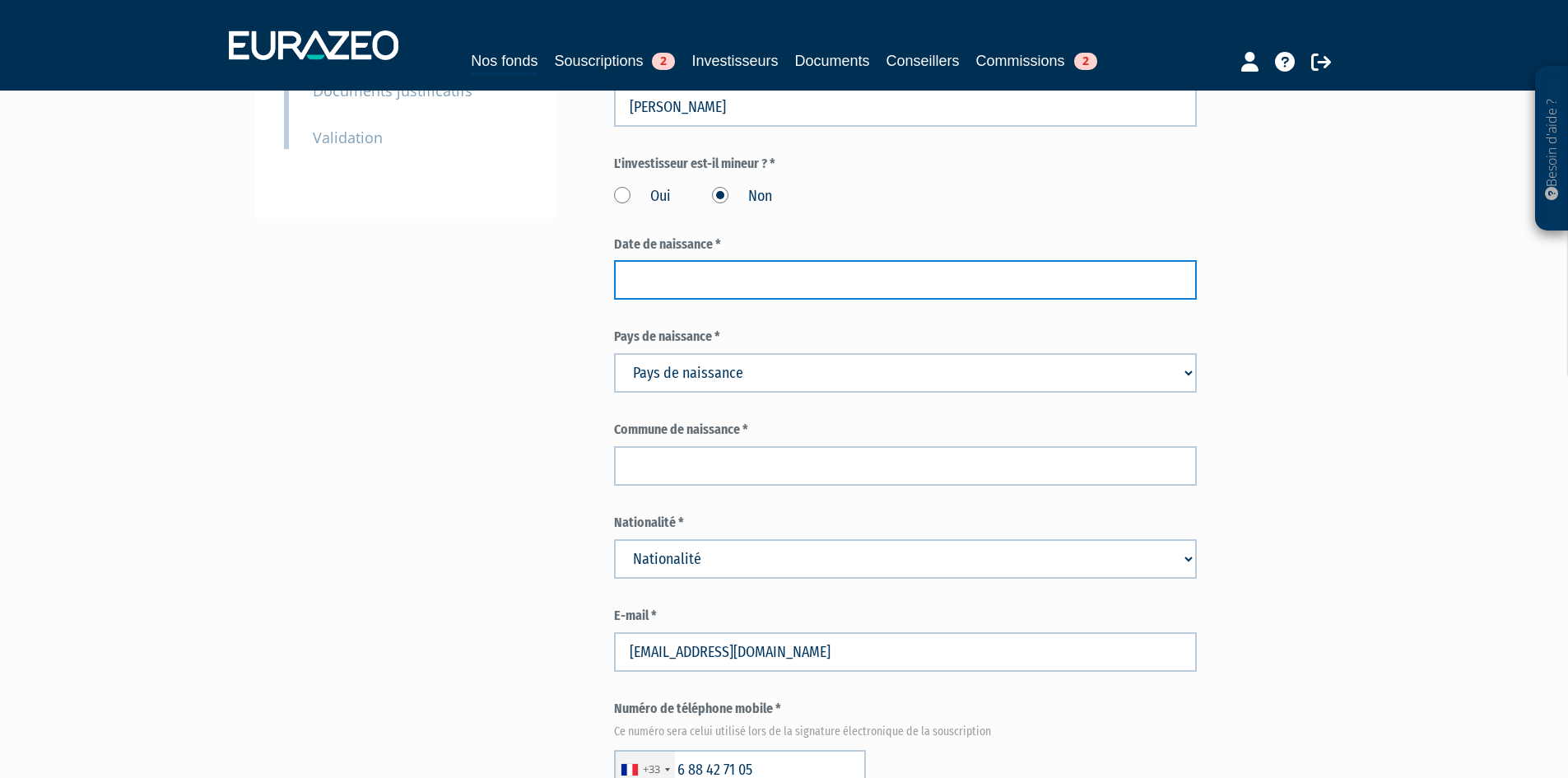
click at [808, 300] on input at bounding box center [905, 279] width 582 height 39
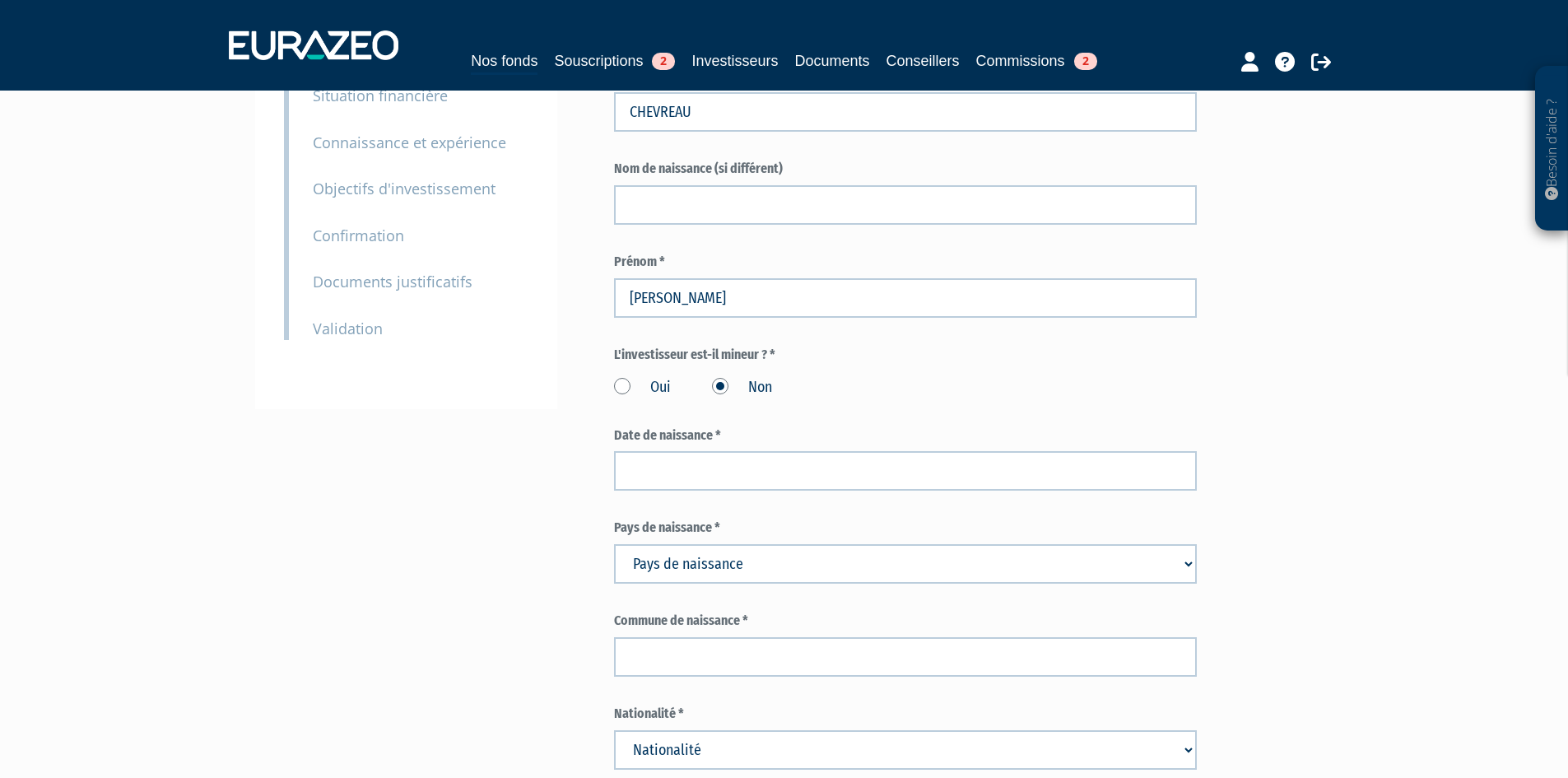
scroll to position [329, 0]
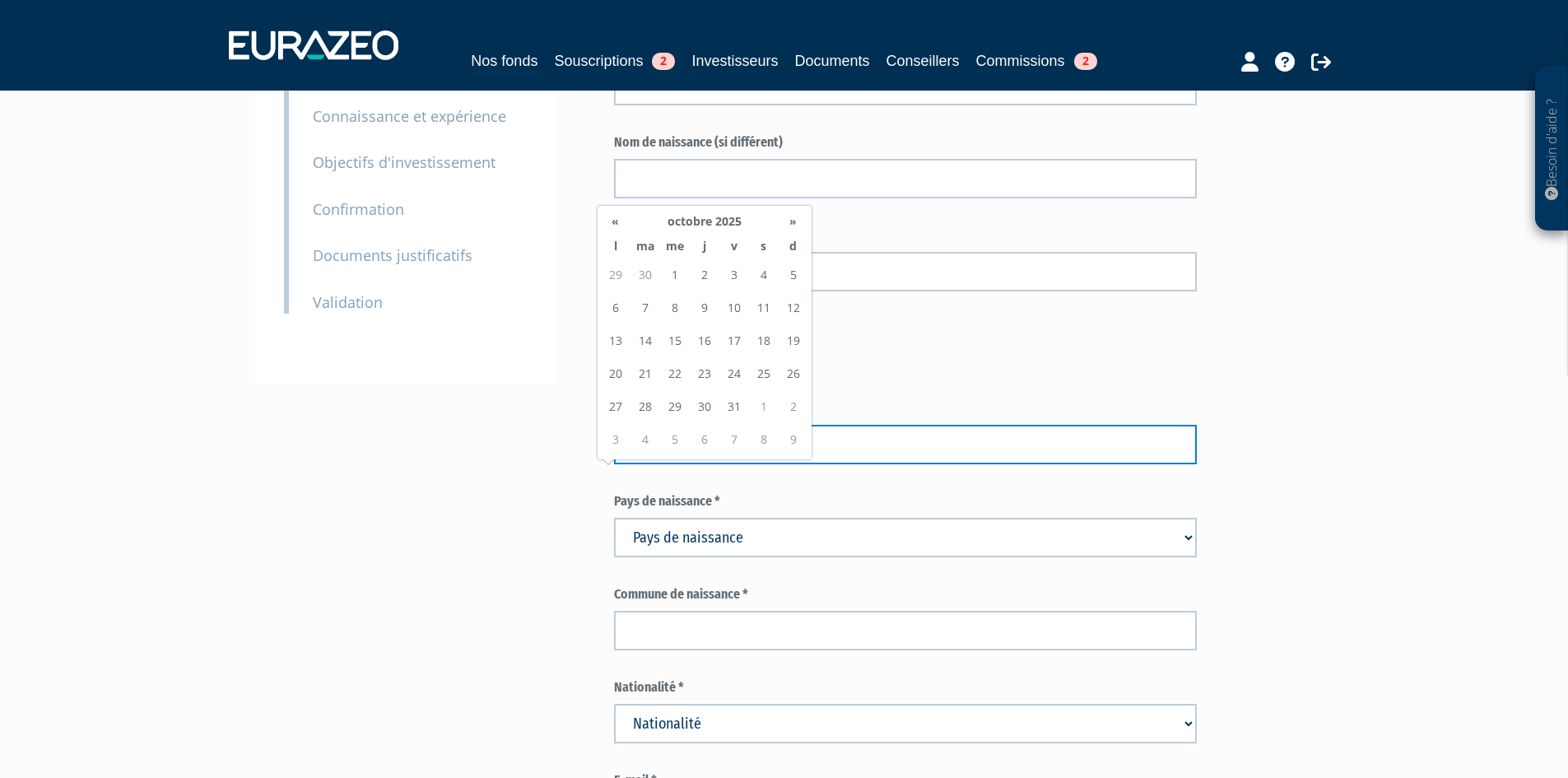
click at [811, 464] on input at bounding box center [905, 445] width 582 height 39
type input "12/06/1988"
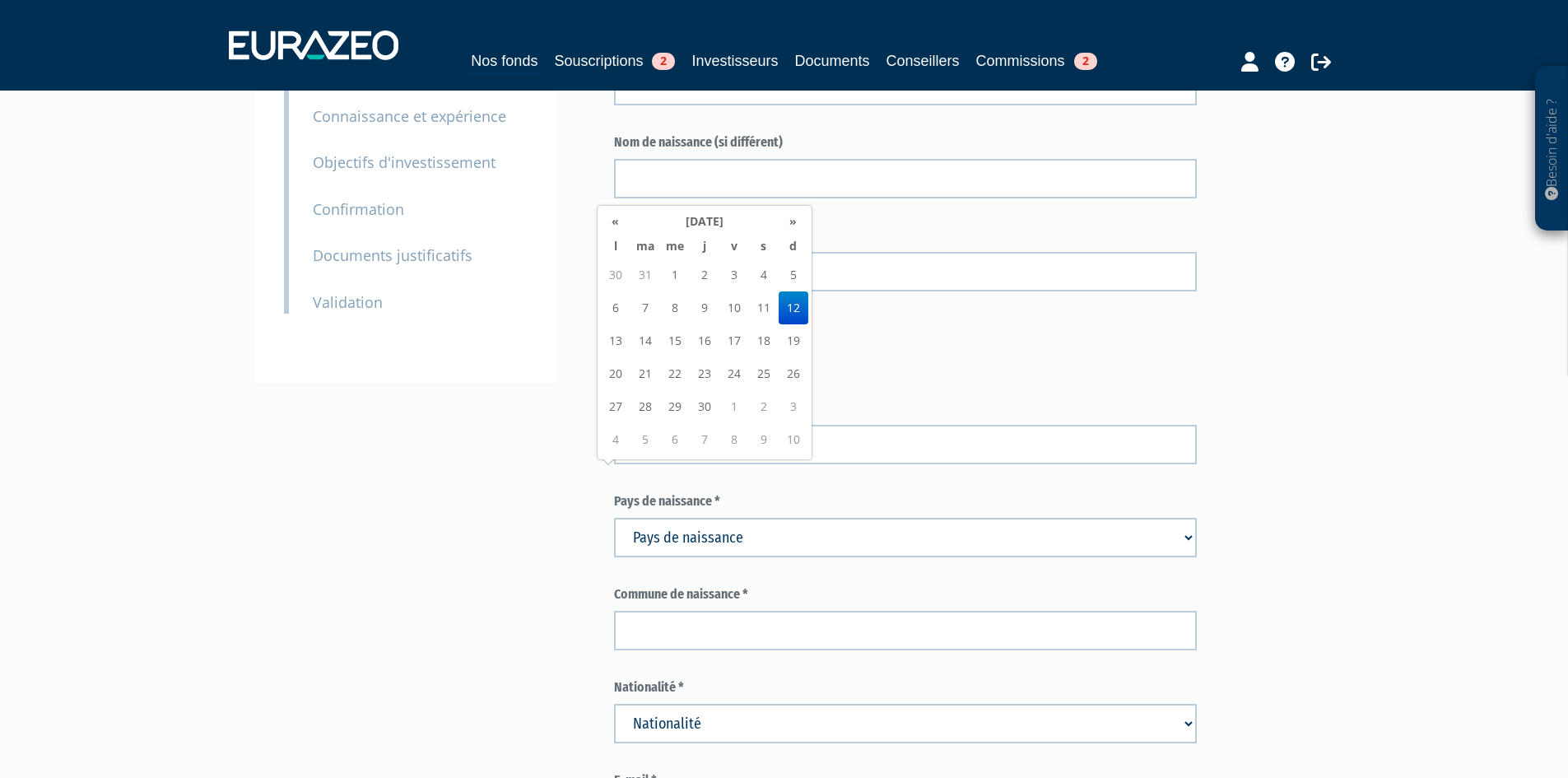
drag, startPoint x: 696, startPoint y: 543, endPoint x: 696, endPoint y: 567, distance: 24.0
click at [696, 557] on div "Pays de naissance * Pays de naissance Afghanistan Afrique du Sud Albanie Algéri…" at bounding box center [905, 524] width 582 height 65
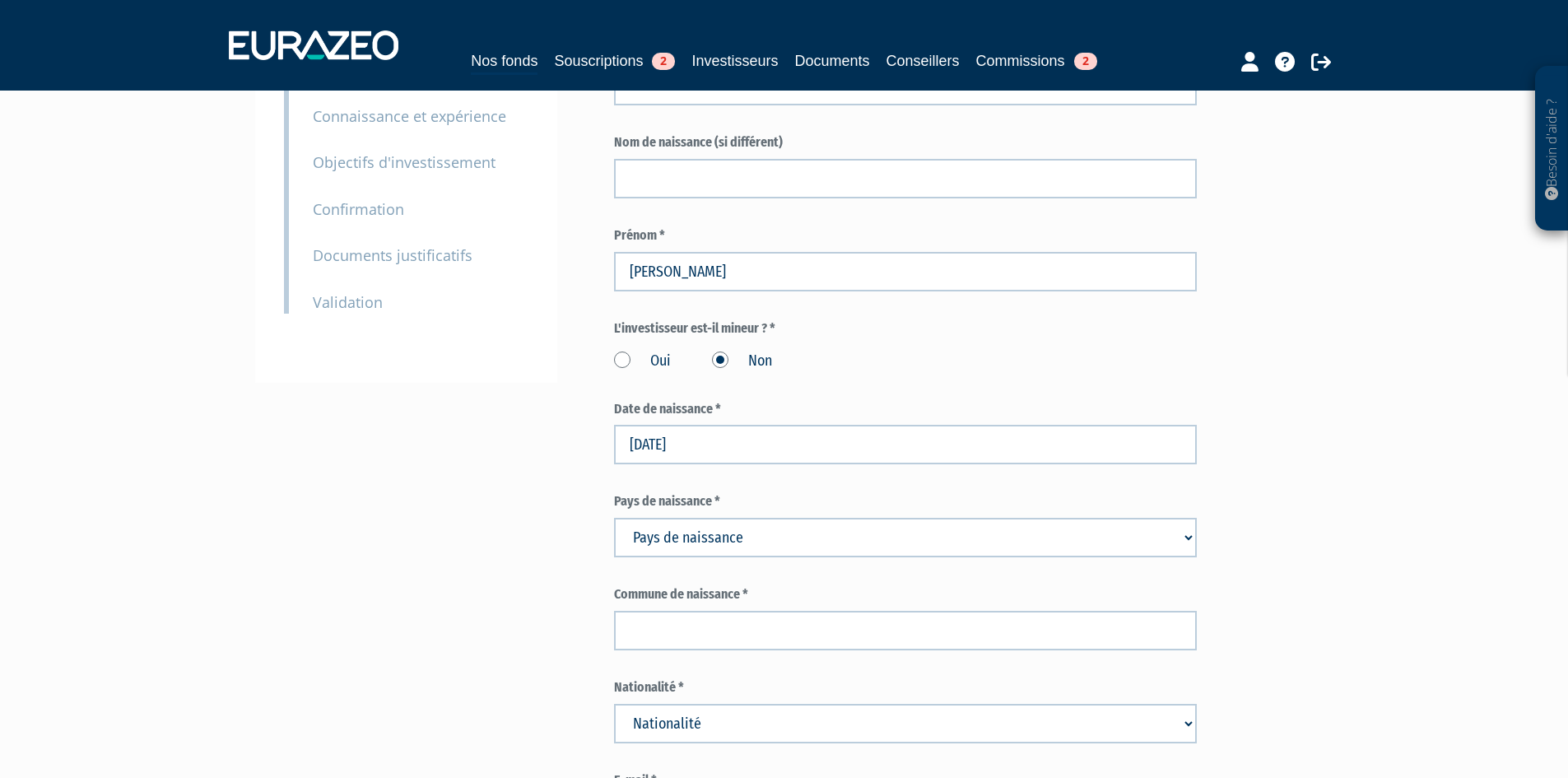
click at [695, 557] on select "Pays de naissance Afghanistan Afrique du Sud Albanie Algérie Allemagne Andorre" at bounding box center [905, 537] width 582 height 39
select select "75"
click at [614, 555] on select "Pays de naissance Afghanistan Afrique du Sud Albanie Algérie Allemagne Andorre" at bounding box center [905, 537] width 582 height 39
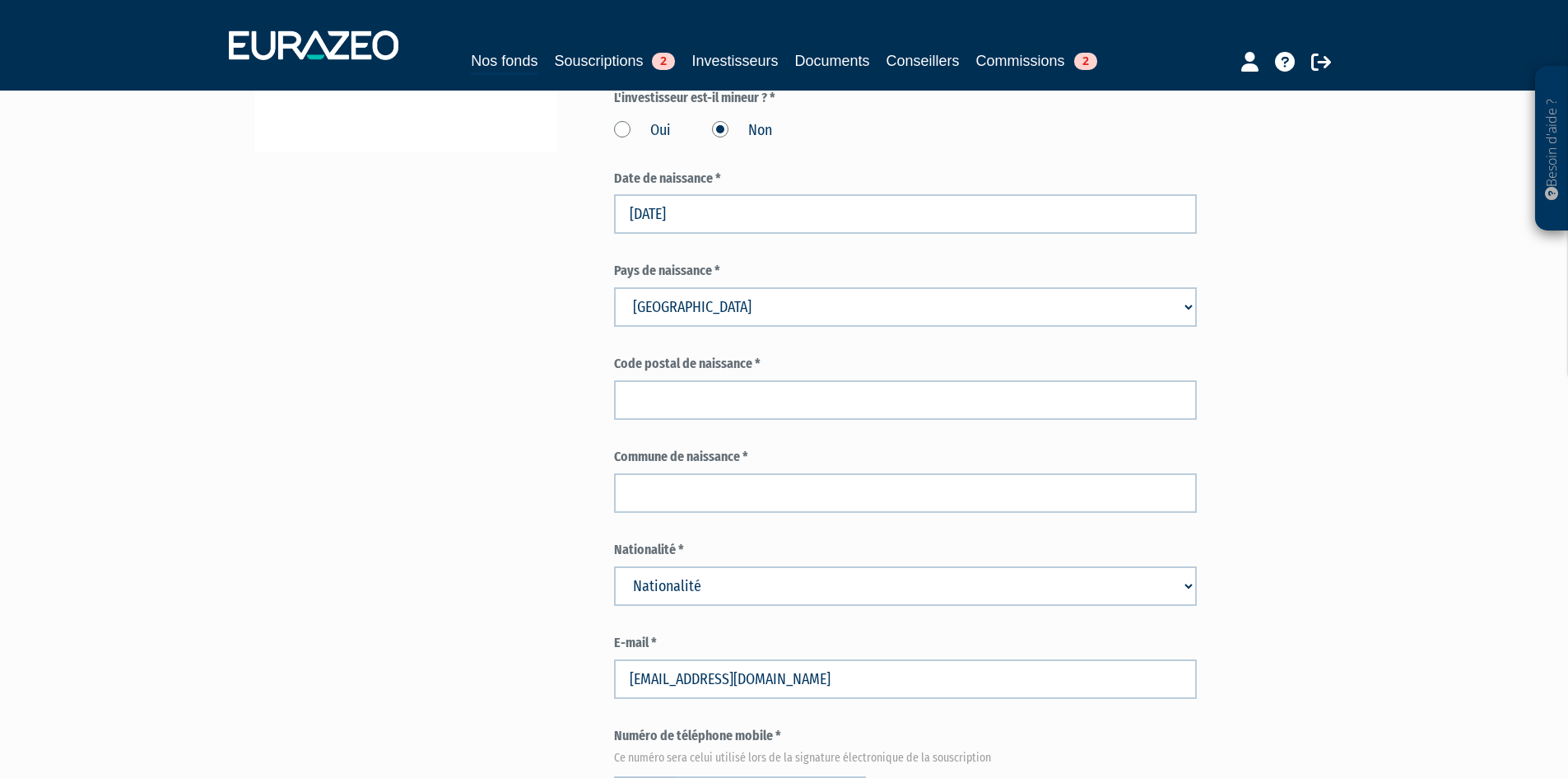
scroll to position [658, 0]
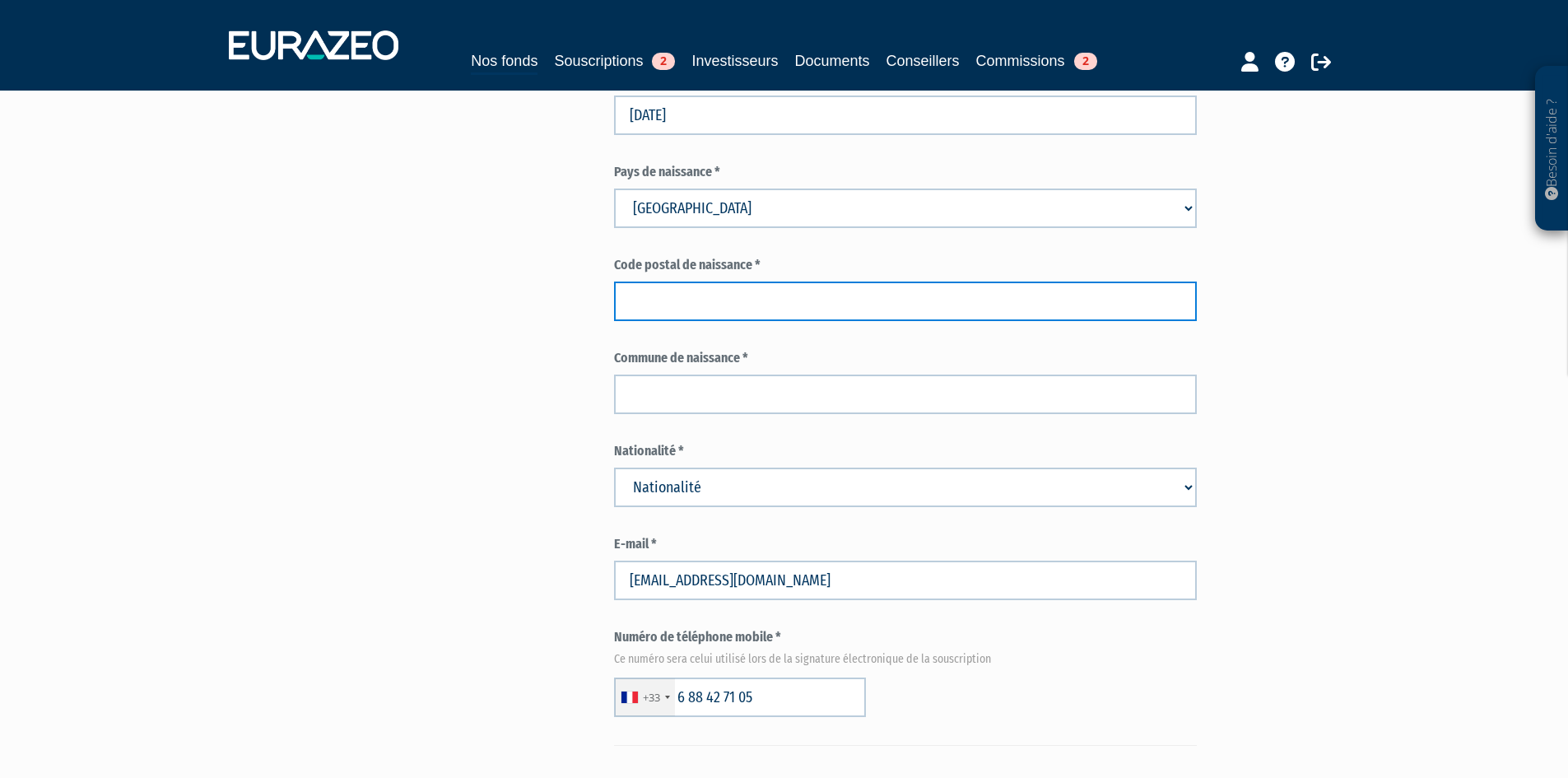
click at [737, 321] on input "text" at bounding box center [905, 301] width 582 height 39
type input "31000"
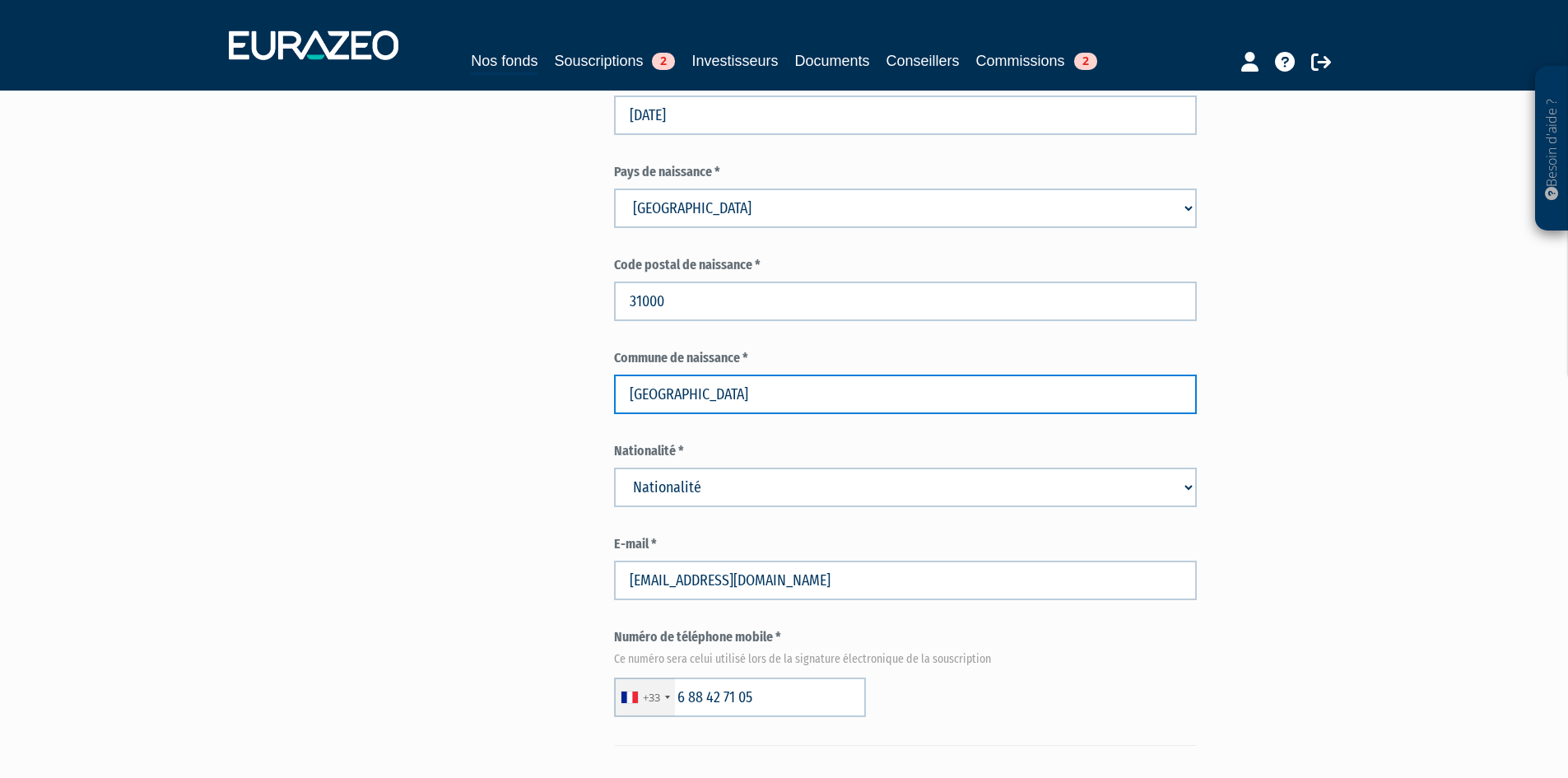
type input "TOULOUSE"
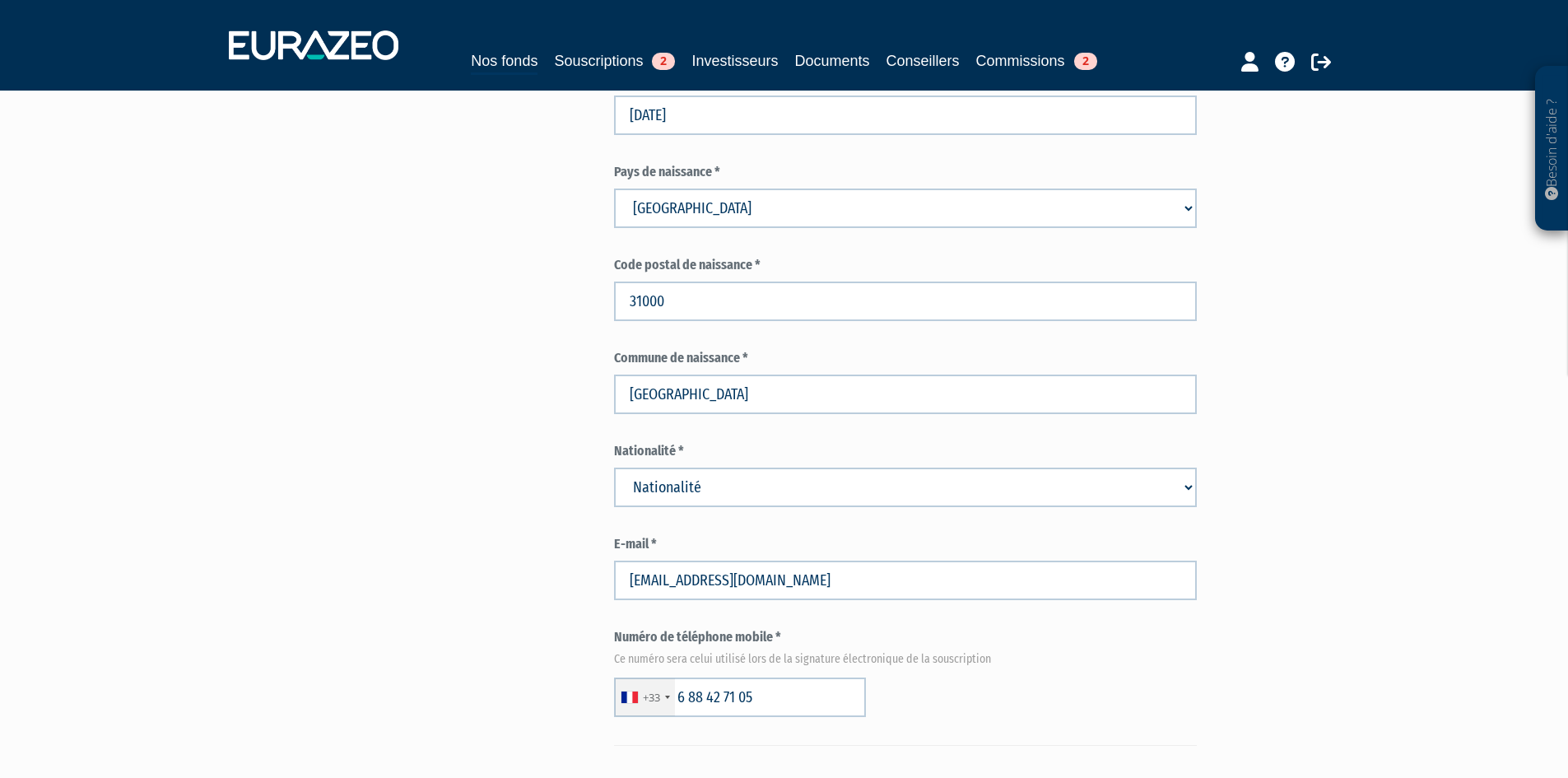
click at [786, 507] on select "Nationalité Afghanistan Afrique du Sud Albanie Algérie Allemagne Andorre" at bounding box center [905, 487] width 582 height 39
select select "75"
click at [614, 505] on select "Nationalité Afghanistan Afrique du Sud Albanie Algérie Allemagne Andorre" at bounding box center [905, 487] width 582 height 39
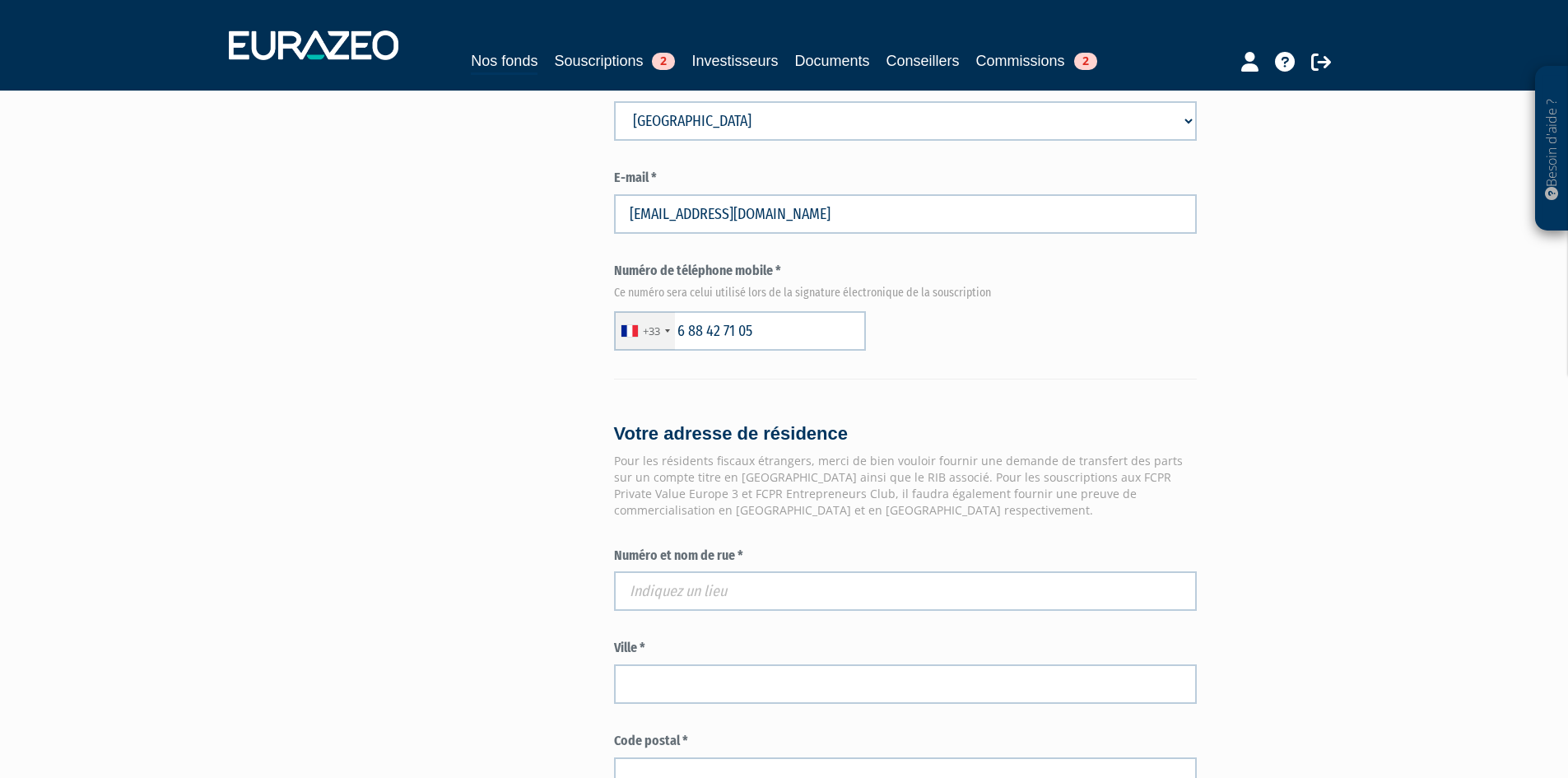
scroll to position [1316, 0]
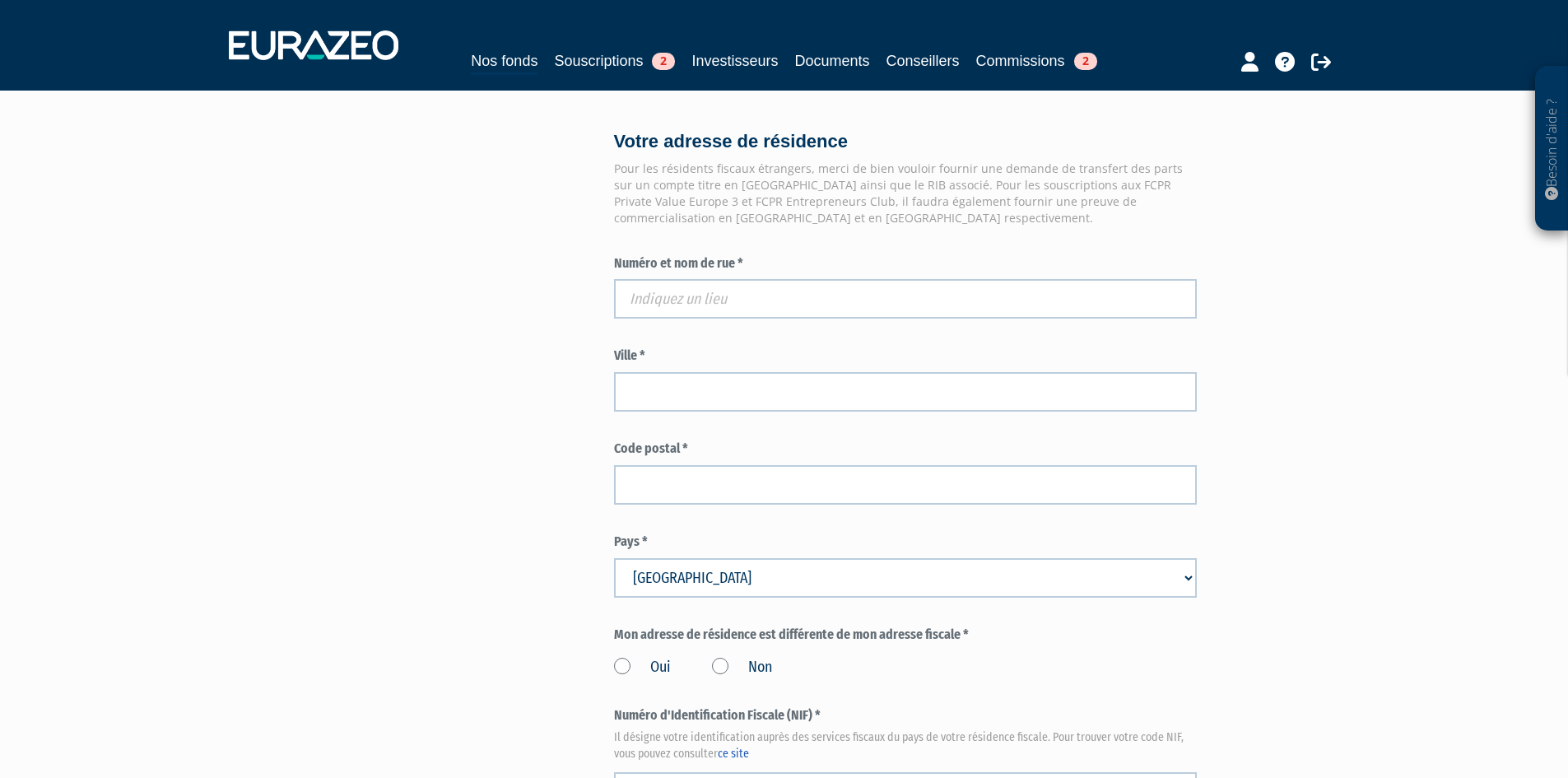
click at [735, 273] on label "Numéro et nom de rue *" at bounding box center [905, 263] width 582 height 19
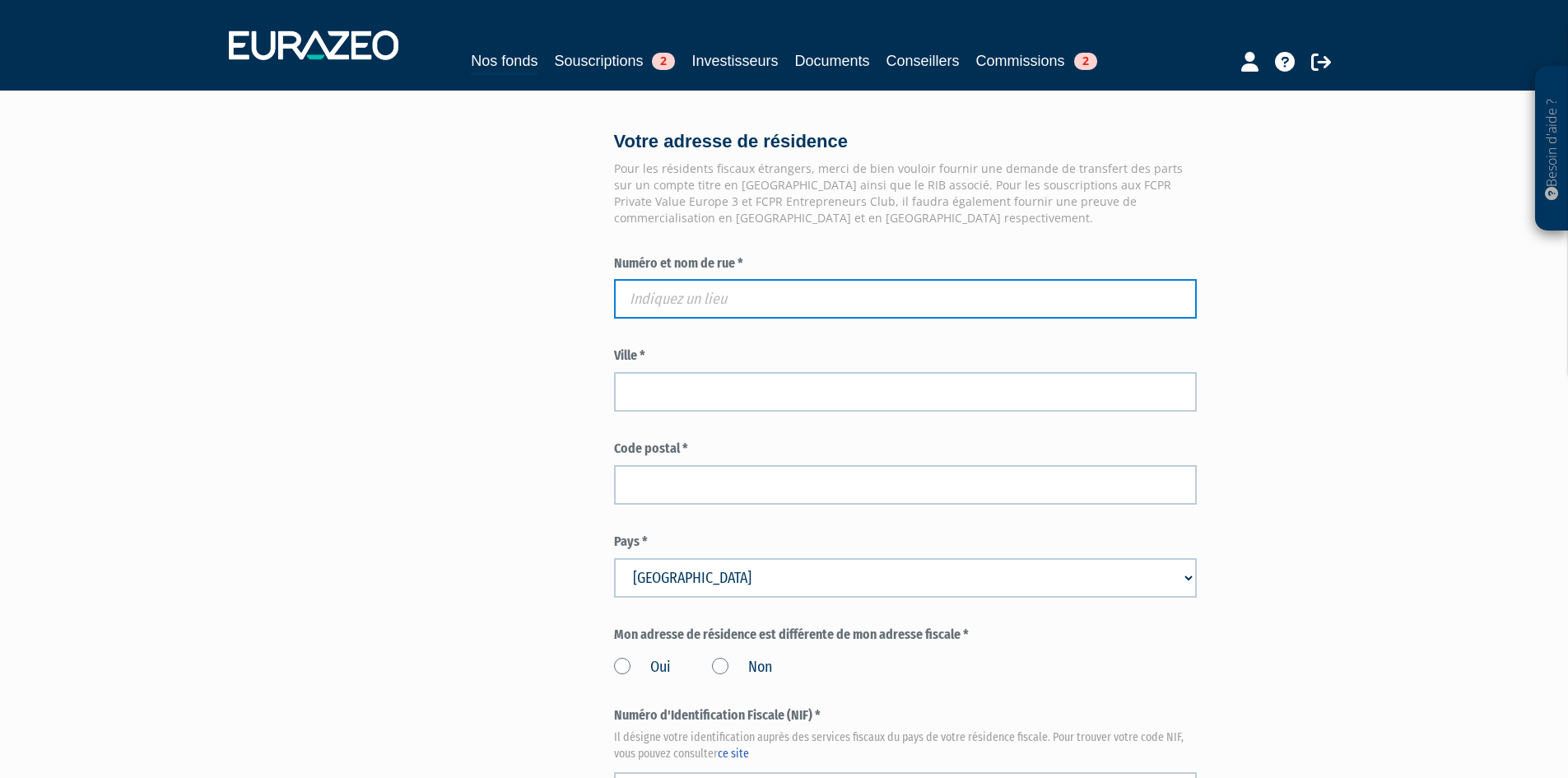
click at [728, 319] on input "text" at bounding box center [905, 299] width 582 height 39
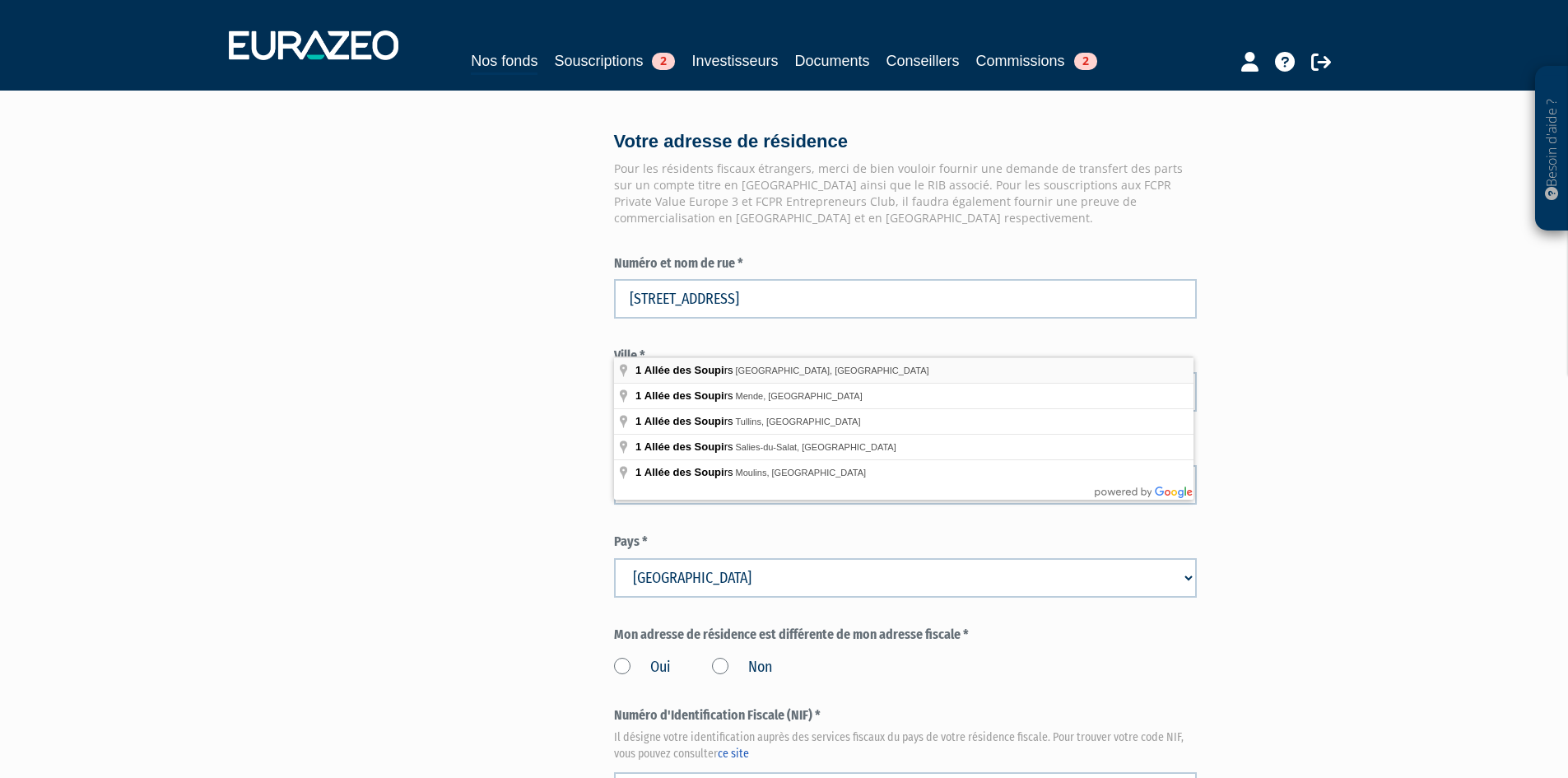
type input "1 Allée des Soupirs, Toulouse, France"
type input "Toulouse"
type input "31400"
drag, startPoint x: 782, startPoint y: 364, endPoint x: 845, endPoint y: 375, distance: 64.0
type input "1 Allée des Soupirs"
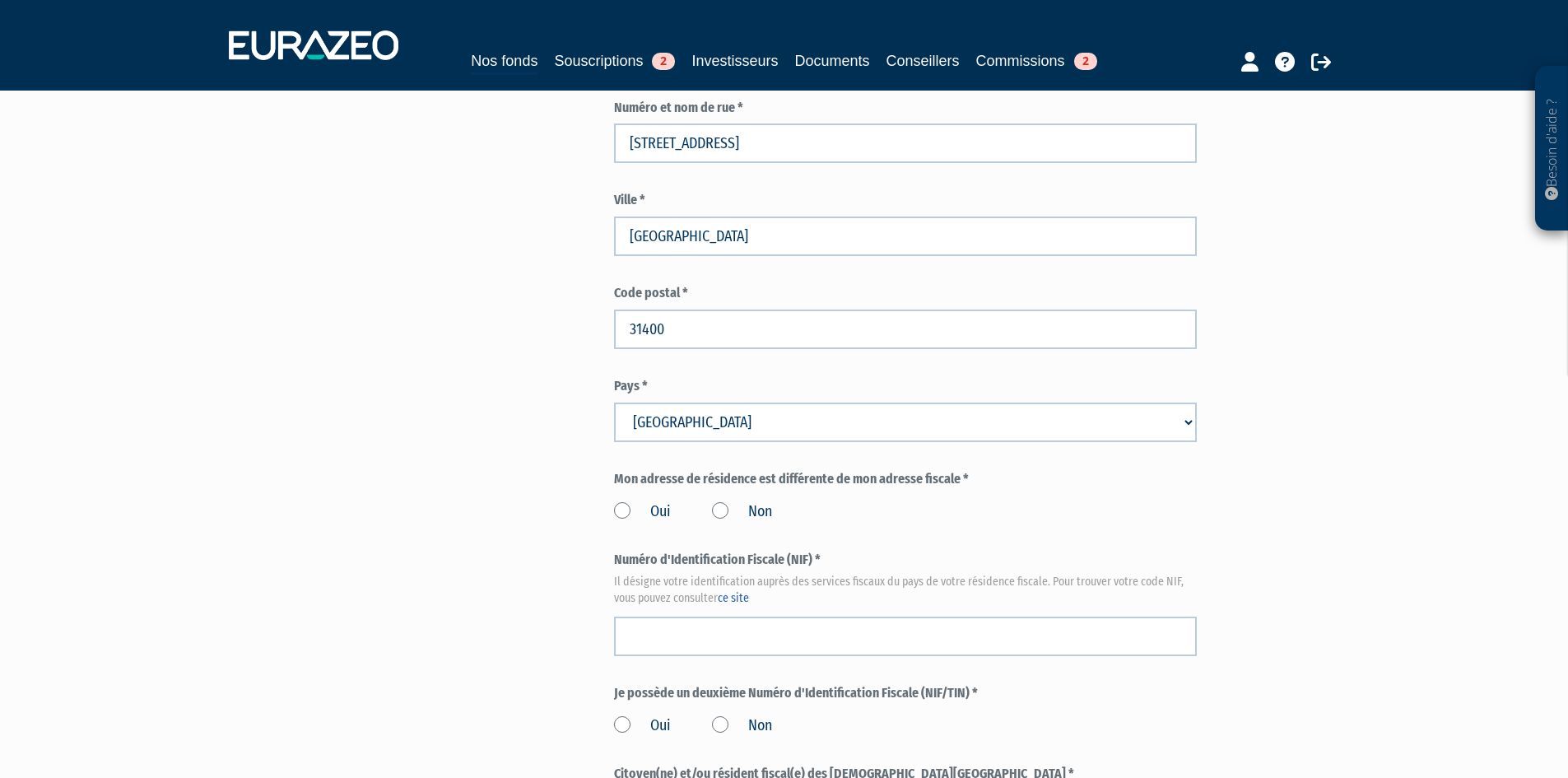
scroll to position [1481, 0]
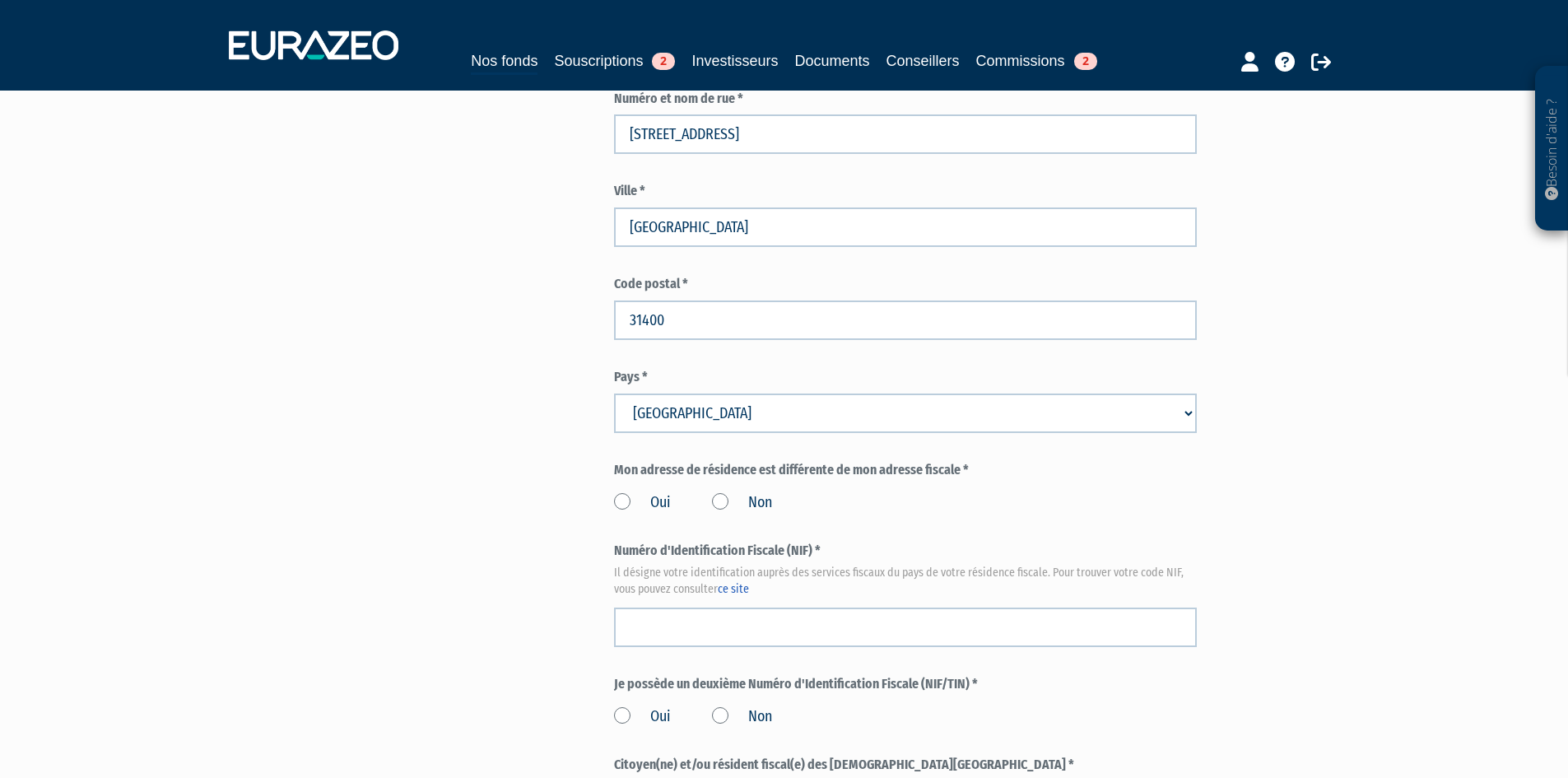
click at [730, 513] on div "Mon adresse de résidence est différente de mon adresse fiscale * Oui Non" at bounding box center [905, 487] width 582 height 53
click at [726, 513] on label "Non" at bounding box center [742, 503] width 60 height 22
click at [0, 0] on input "Non" at bounding box center [0, 0] width 0 height 0
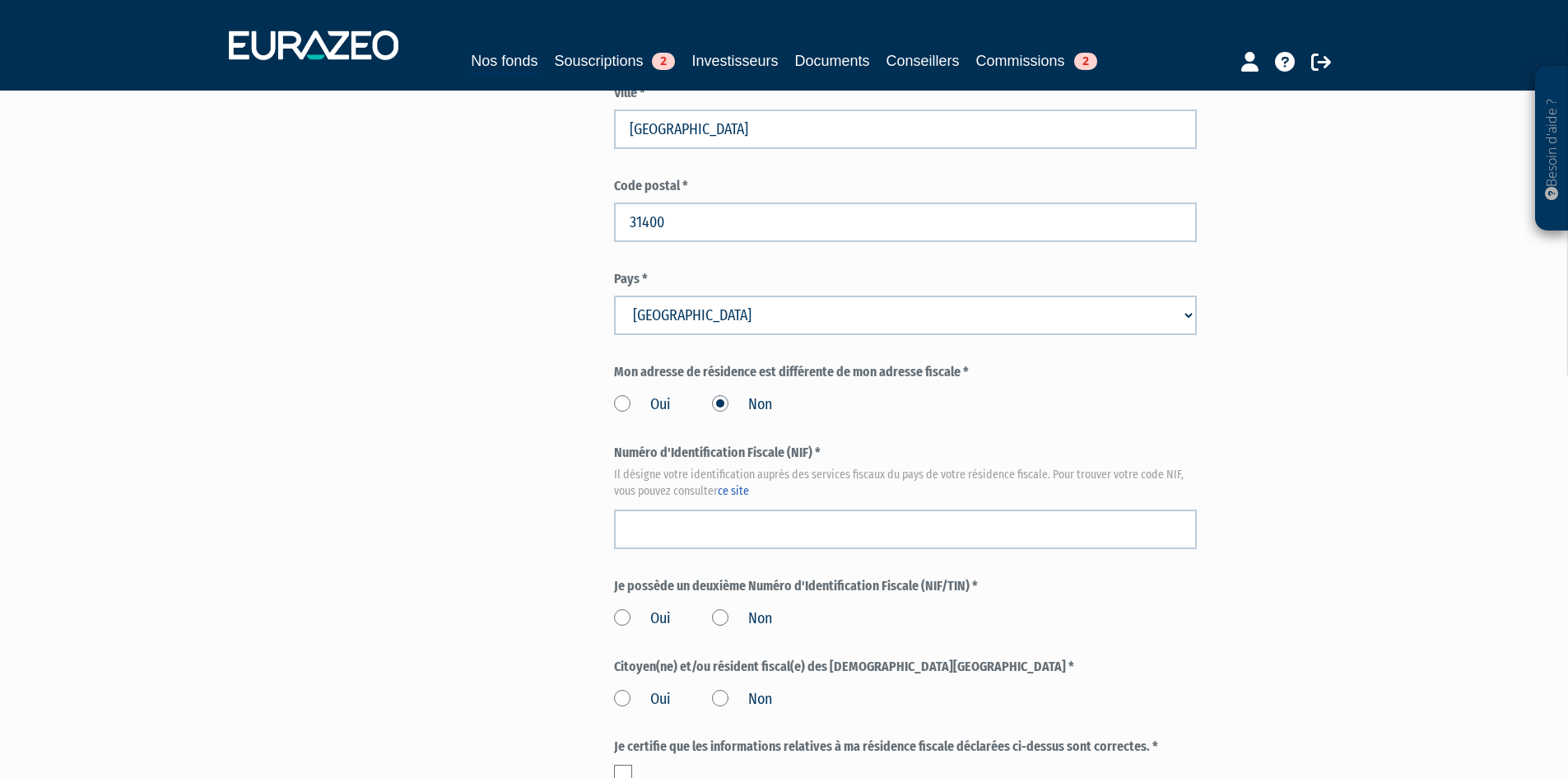
scroll to position [1646, 0]
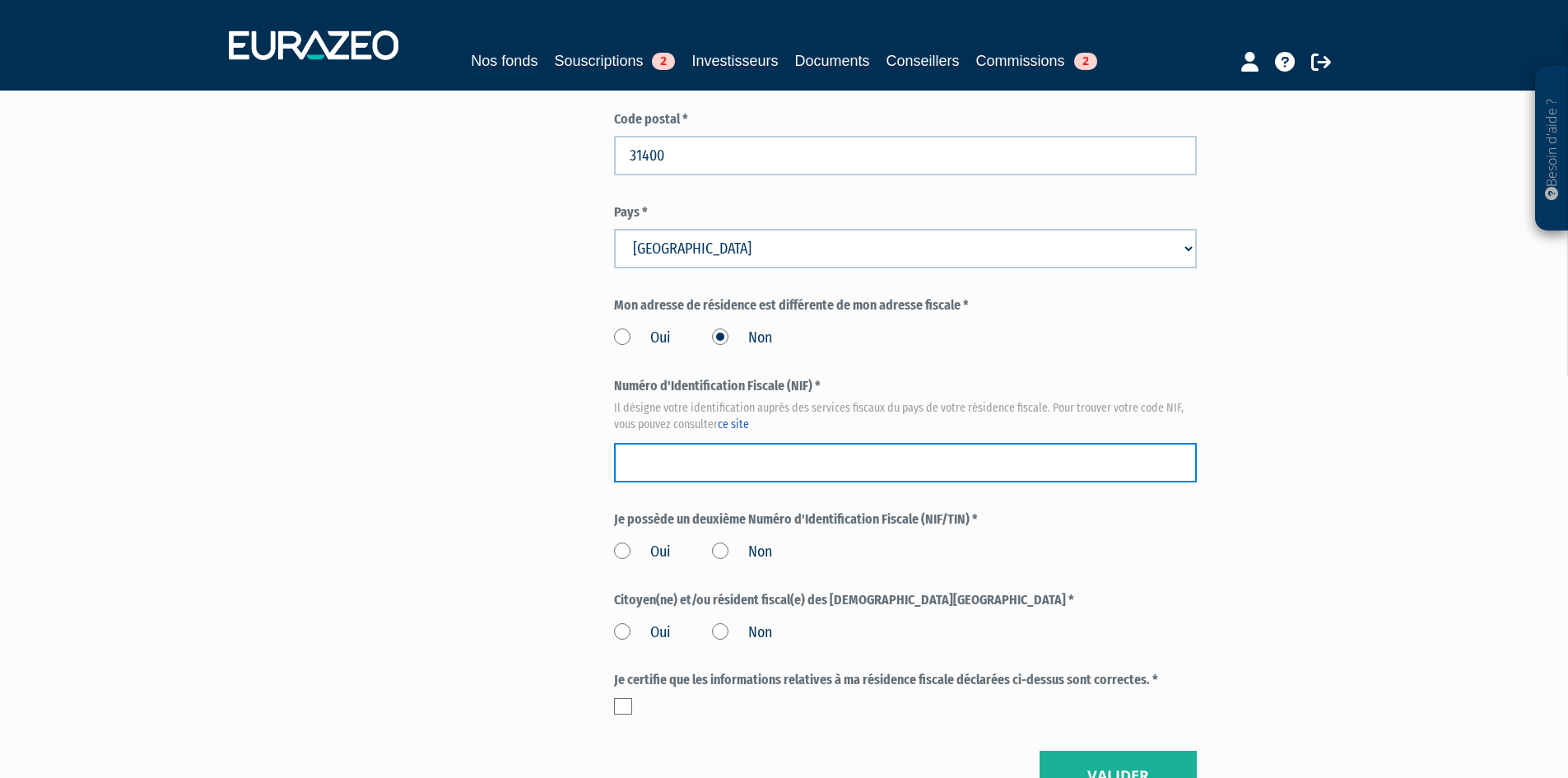
click at [766, 482] on input "text" at bounding box center [905, 462] width 582 height 39
type input "3012985607324"
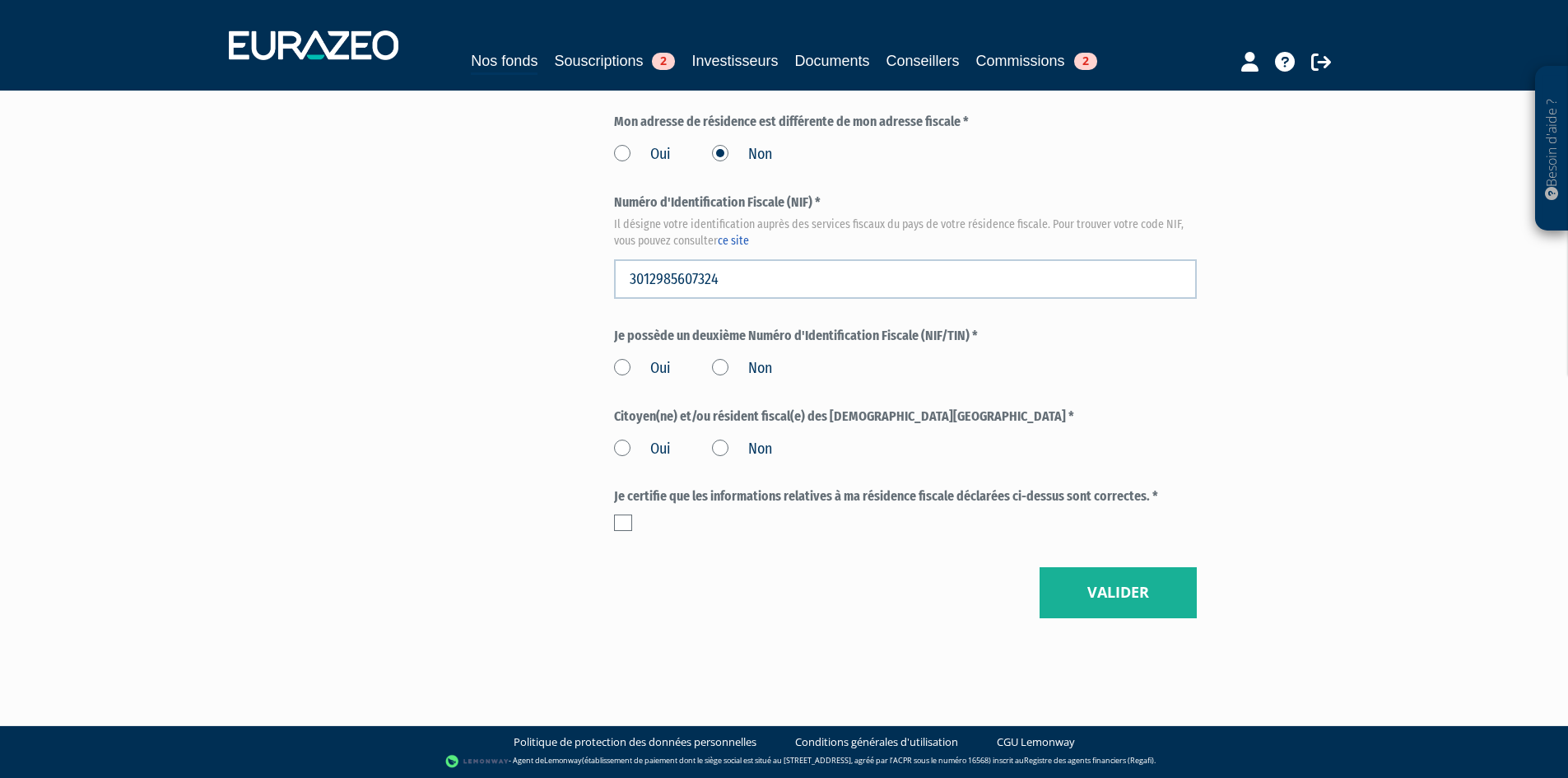
scroll to position [1867, 0]
click at [743, 379] on label "Non" at bounding box center [742, 369] width 60 height 22
click at [0, 0] on input "Non" at bounding box center [0, 0] width 0 height 0
click at [747, 449] on label "Non" at bounding box center [742, 449] width 60 height 22
click at [0, 0] on input "Non" at bounding box center [0, 0] width 0 height 0
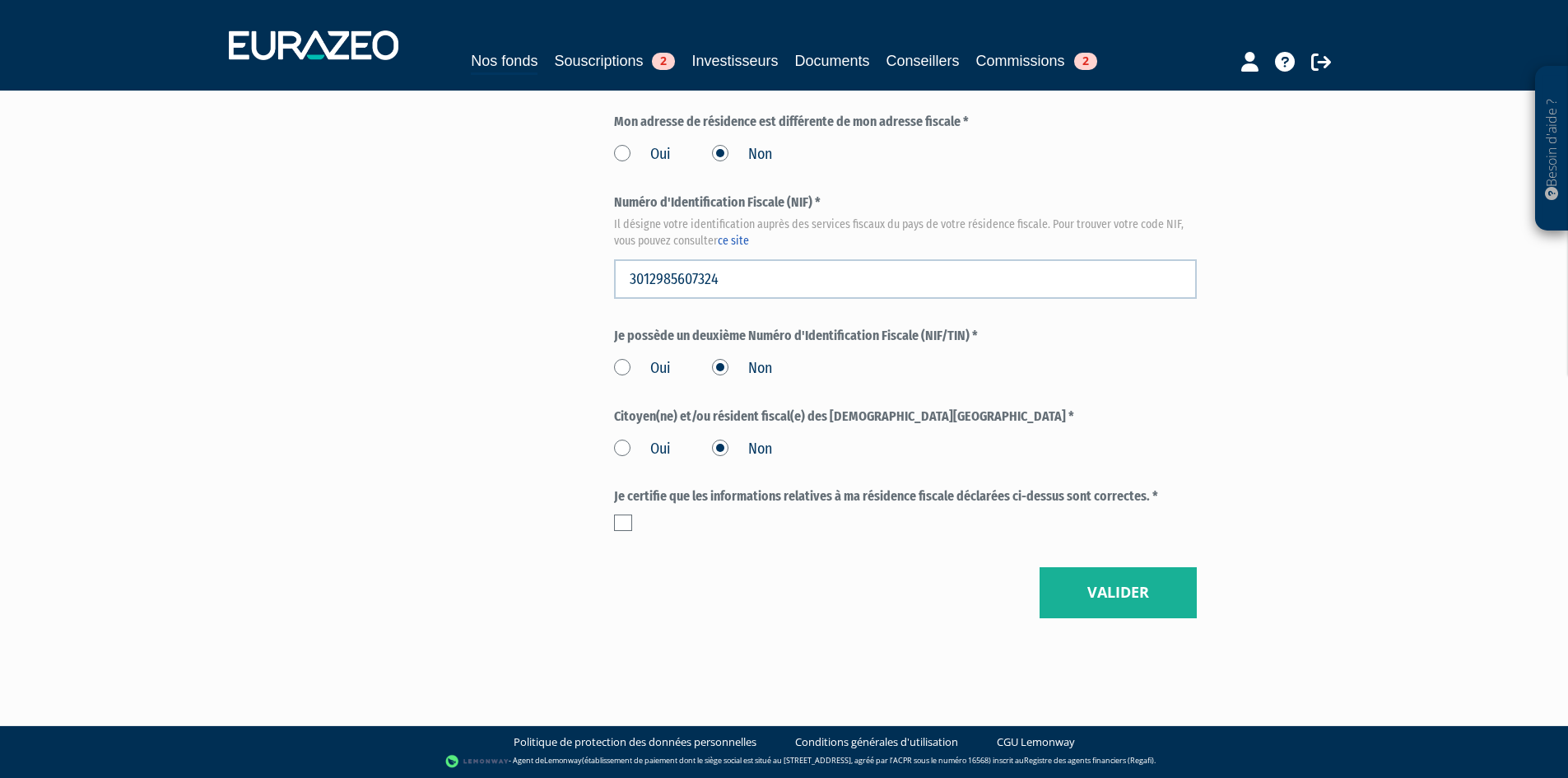
click at [631, 511] on div "Je certifie que les informations relatives à ma résidence fiscale déclarées ci-…" at bounding box center [905, 509] width 582 height 43
click at [617, 517] on label at bounding box center [623, 522] width 18 height 17
click at [0, 0] on input "checkbox" at bounding box center [0, 0] width 0 height 0
drag, startPoint x: 1009, startPoint y: 595, endPoint x: 1021, endPoint y: 596, distance: 12.0
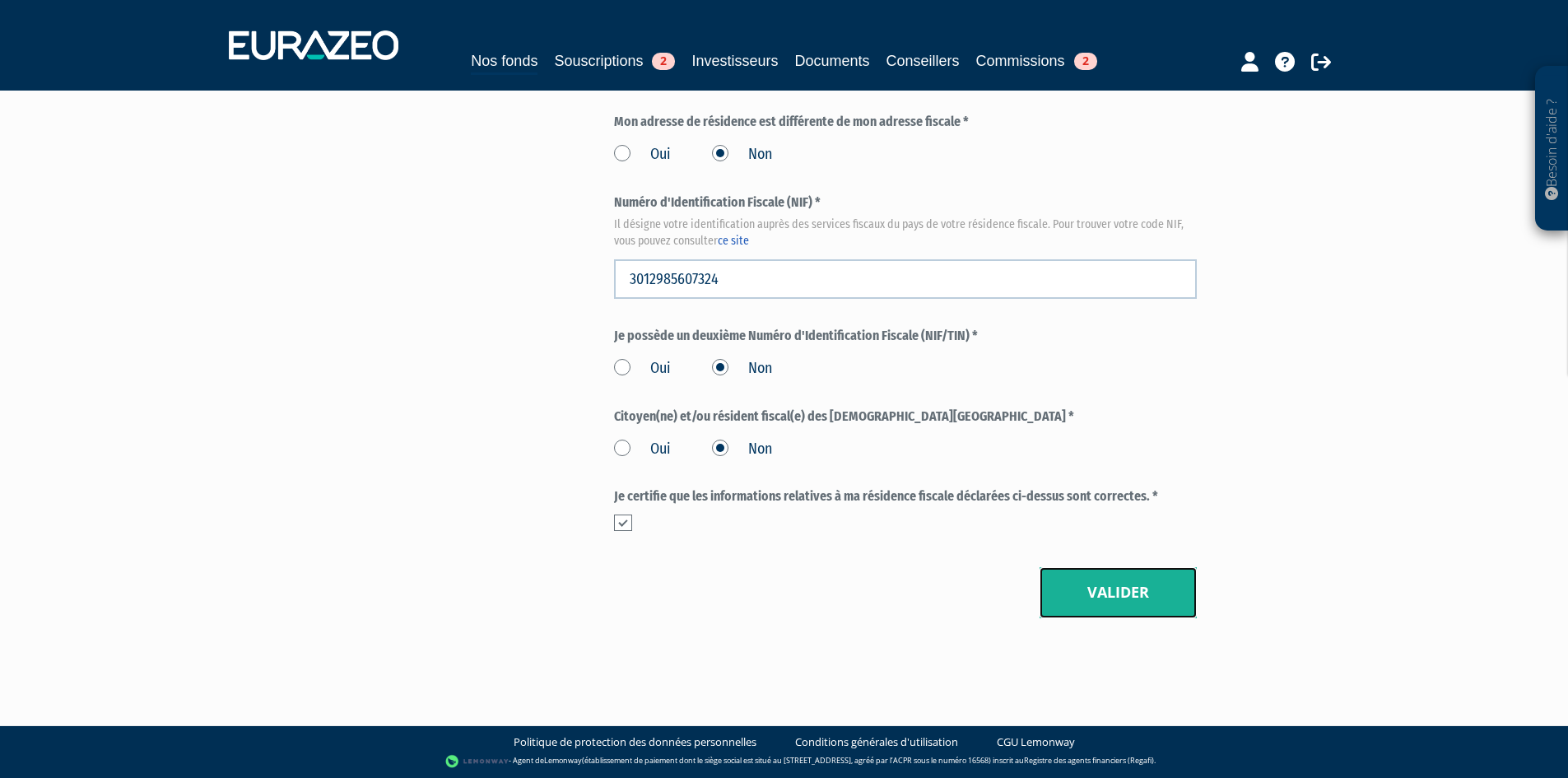
click at [1169, 612] on button "Valider" at bounding box center [1118, 592] width 157 height 51
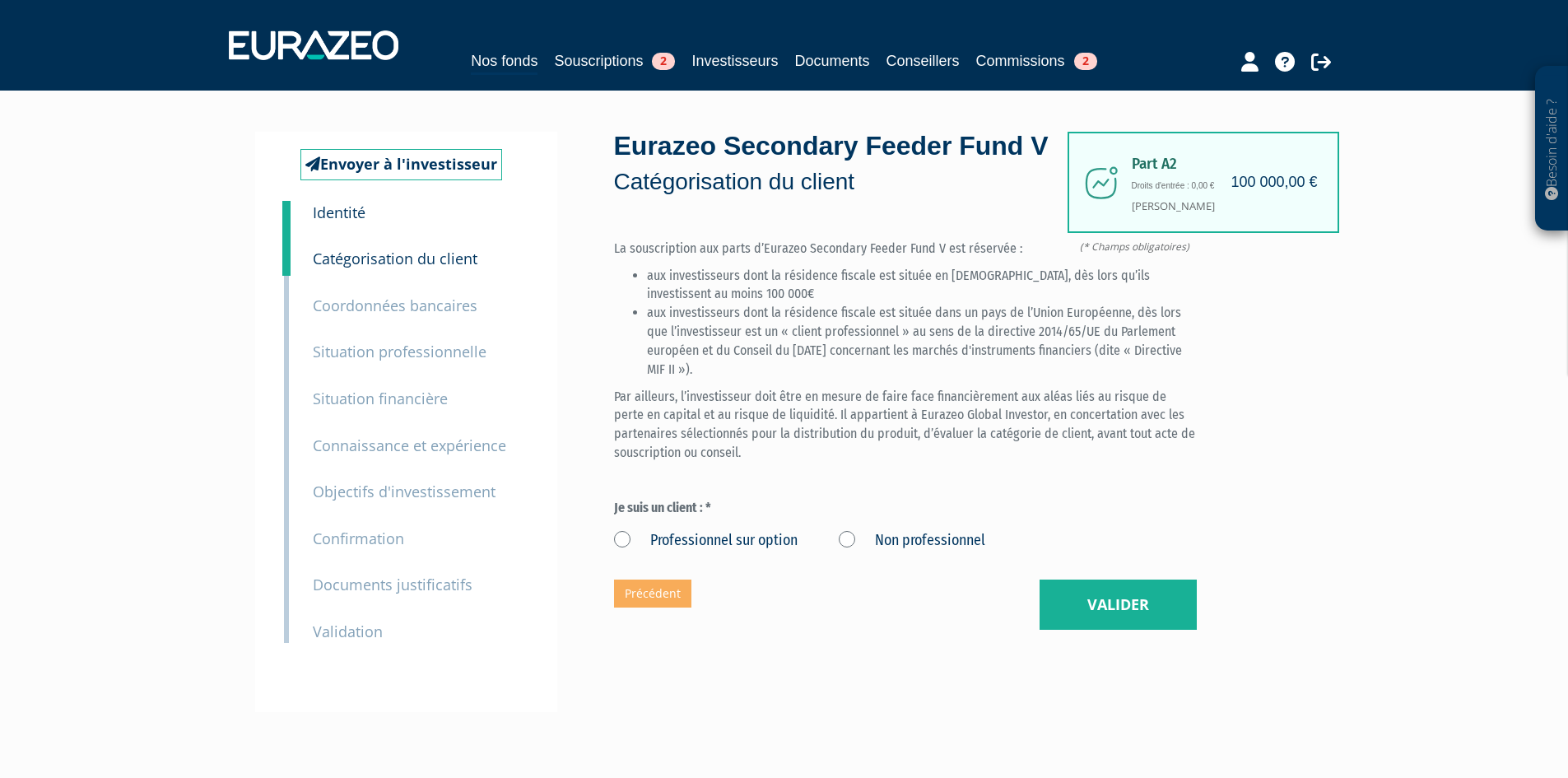
click at [857, 551] on label "Non professionnel" at bounding box center [911, 541] width 147 height 22
click at [0, 0] on professionnel "Non professionnel" at bounding box center [0, 0] width 0 height 0
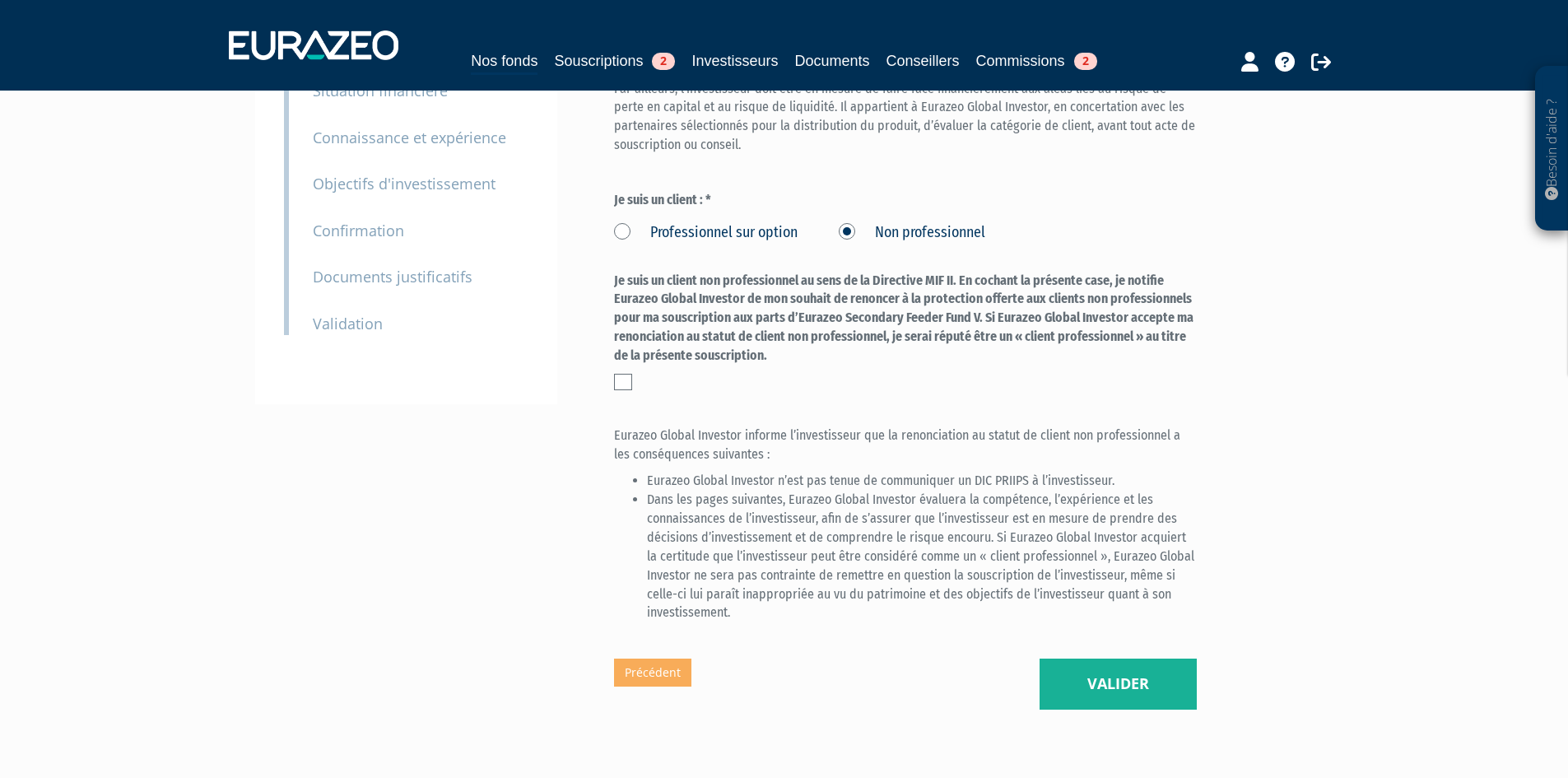
scroll to position [329, 0]
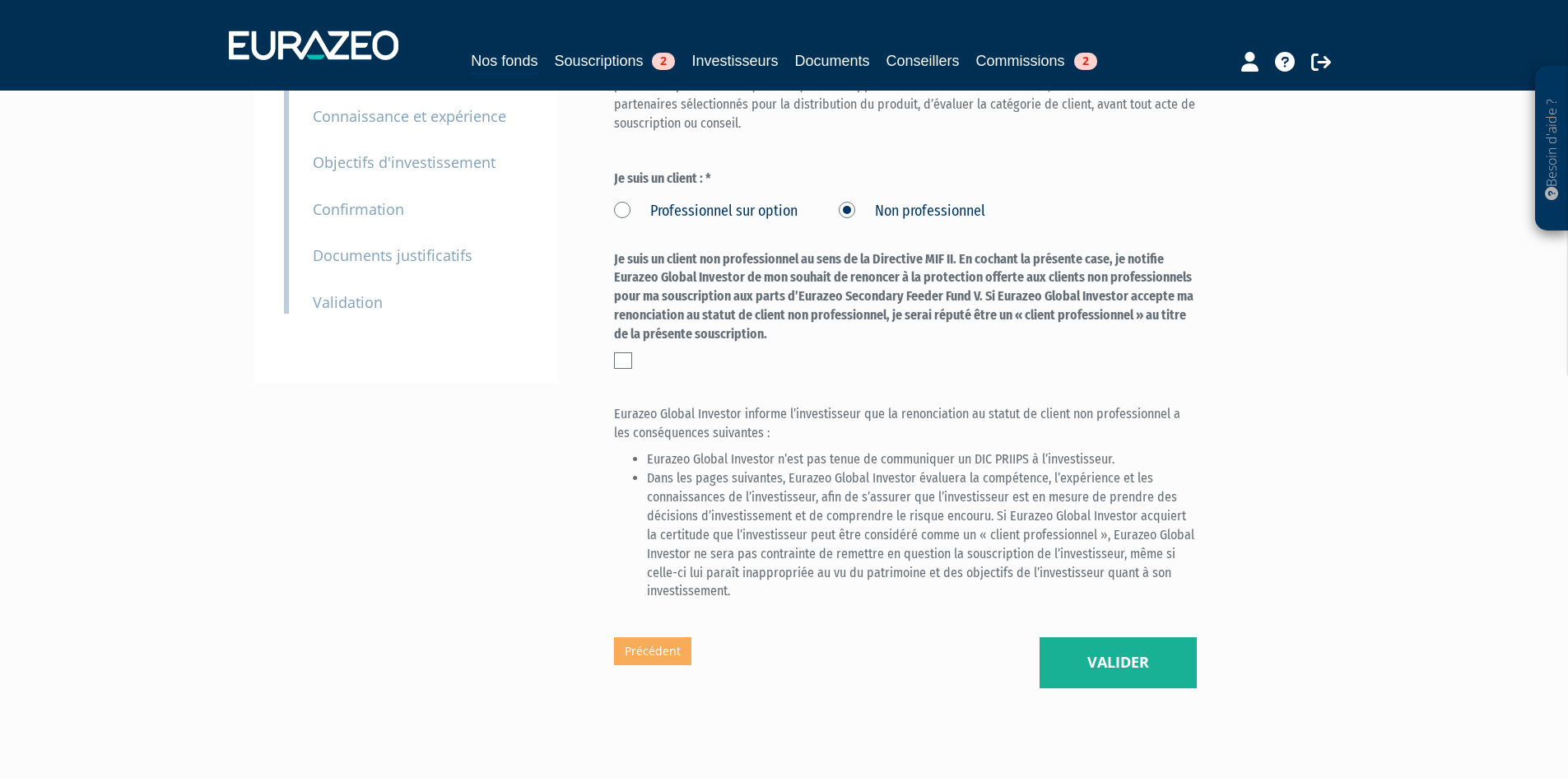
click at [1196, 688] on div "Part A2 100 000,00 € Droits d'entrée : 0,00 € [PERSON_NAME] Eurazeo Secondary F…" at bounding box center [963, 245] width 699 height 885
click at [1156, 688] on button "Valider" at bounding box center [1118, 662] width 157 height 51
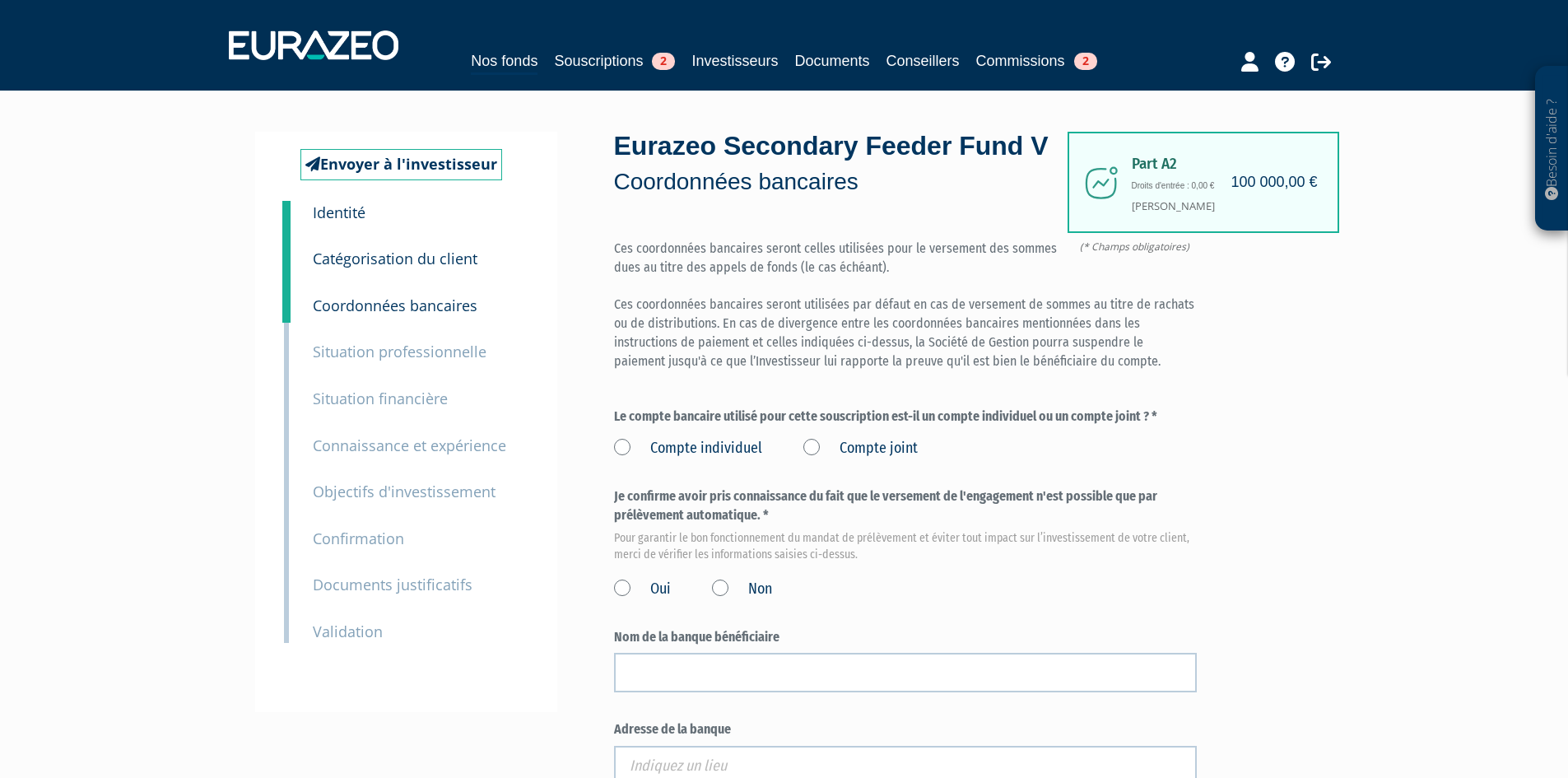
click at [644, 459] on label "Compte individuel" at bounding box center [688, 449] width 149 height 22
click at [0, 0] on individuel "Compte individuel" at bounding box center [0, 0] width 0 height 0
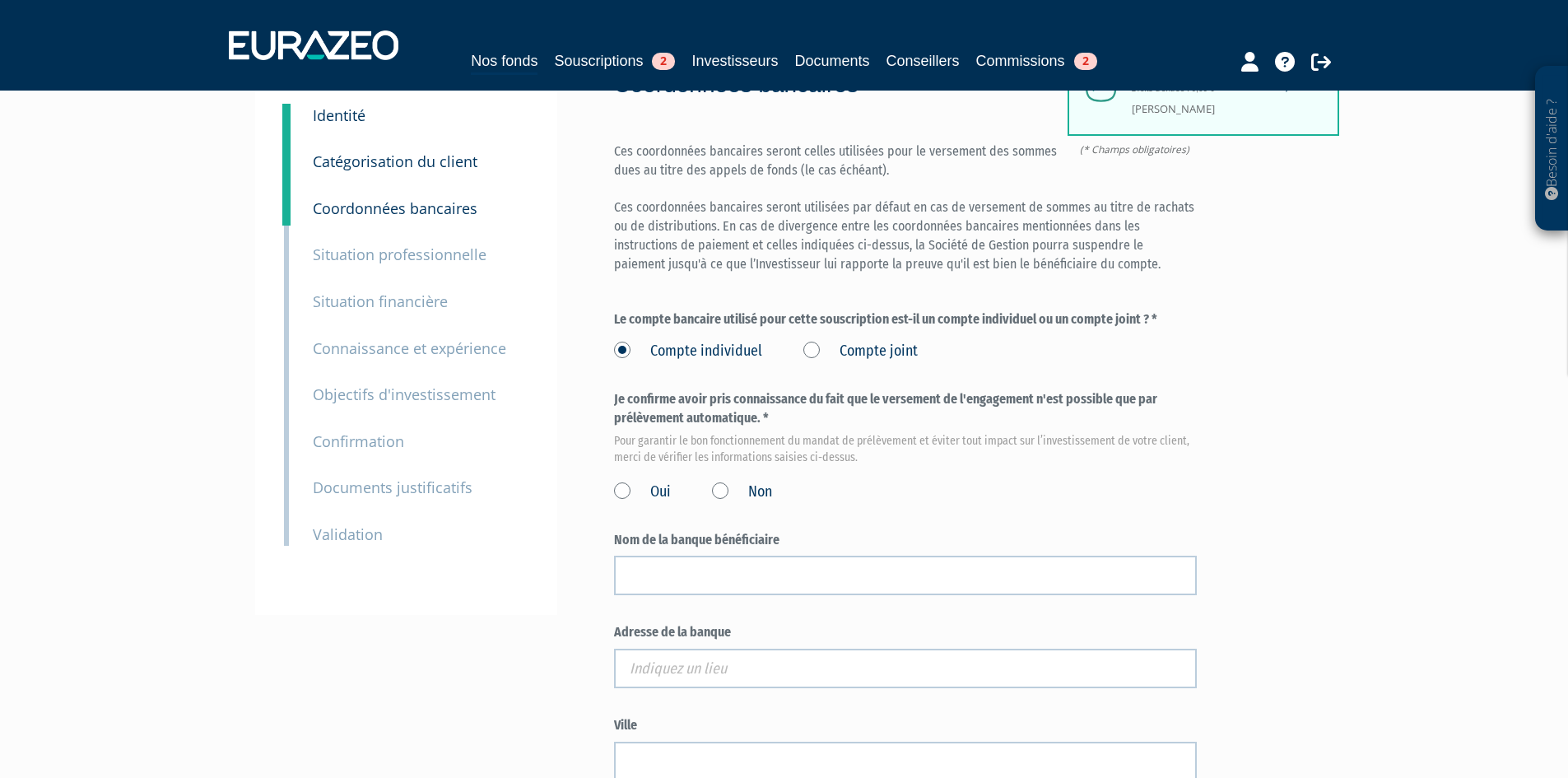
scroll to position [247, 0]
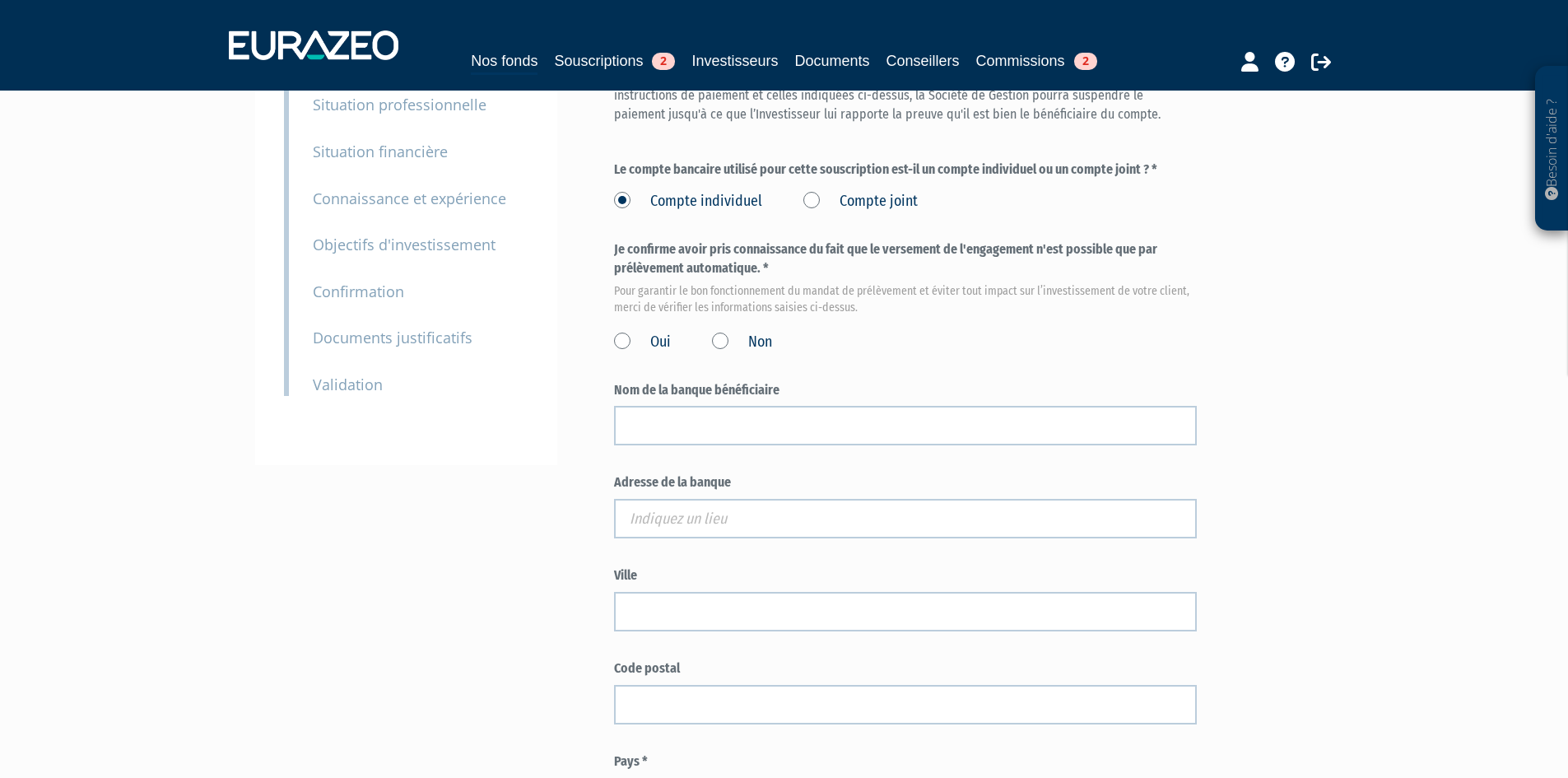
click at [643, 353] on label "Oui" at bounding box center [642, 342] width 57 height 22
click at [0, 0] on input "Oui" at bounding box center [0, 0] width 0 height 0
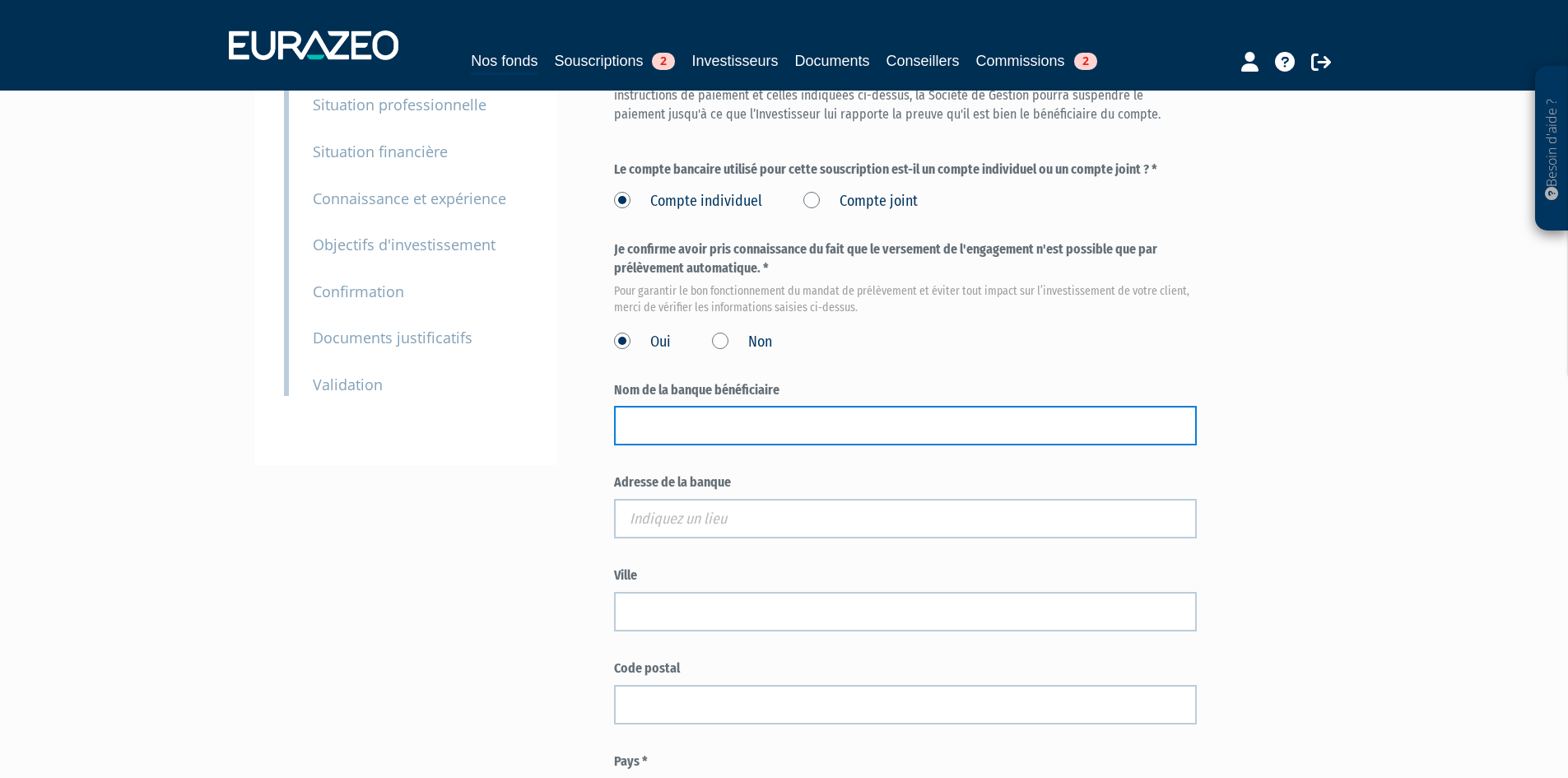
drag, startPoint x: 918, startPoint y: 481, endPoint x: 913, endPoint y: 468, distance: 13.9
click at [918, 446] on input "text" at bounding box center [905, 425] width 582 height 39
type input "BNP PARIBAS"
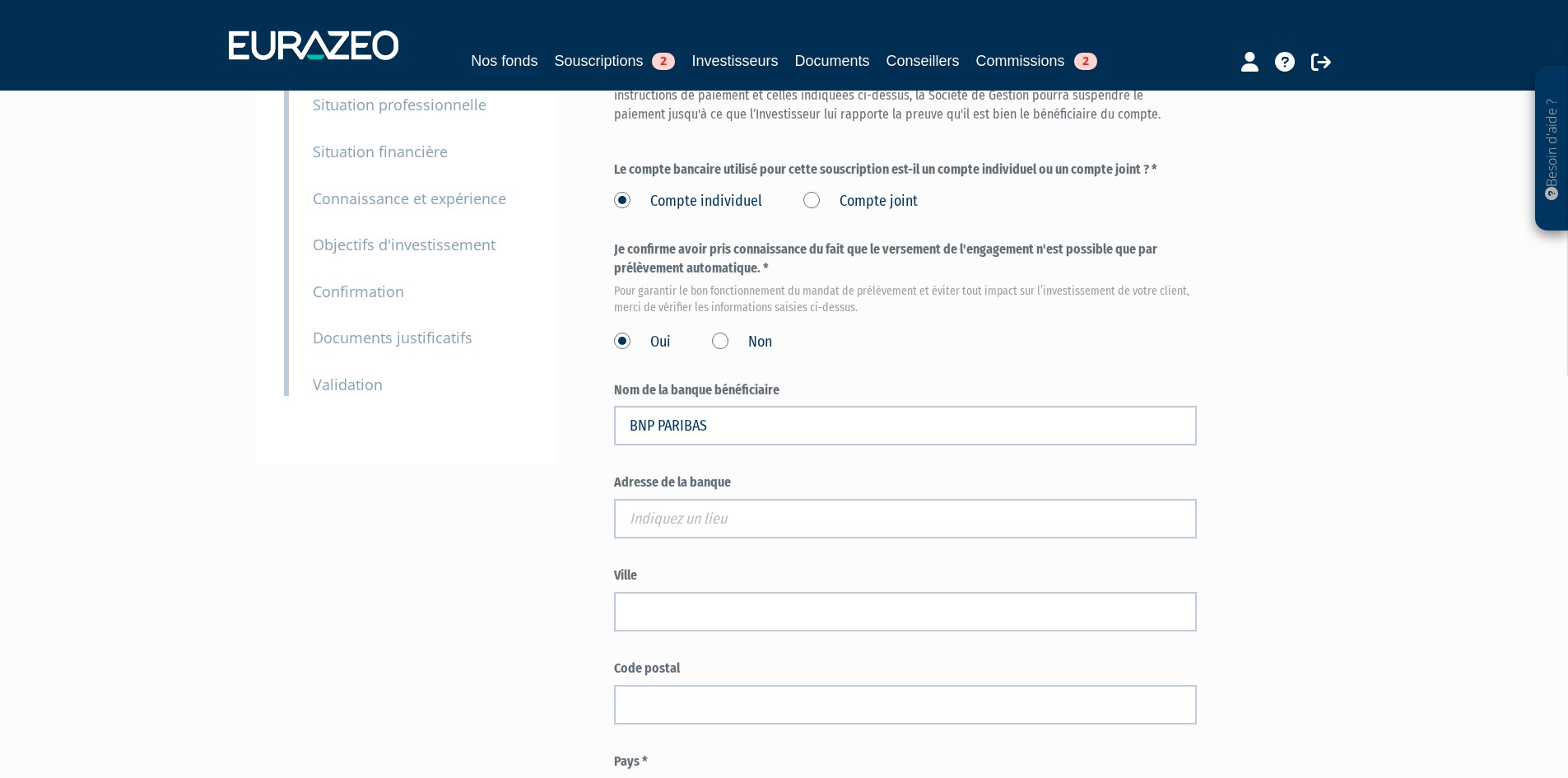
click at [1453, 446] on div "Besoin d'aide ? × J'ai besoin d'aide Si vous avez une question à propos du fonc…" at bounding box center [784, 484] width 1568 height 1463
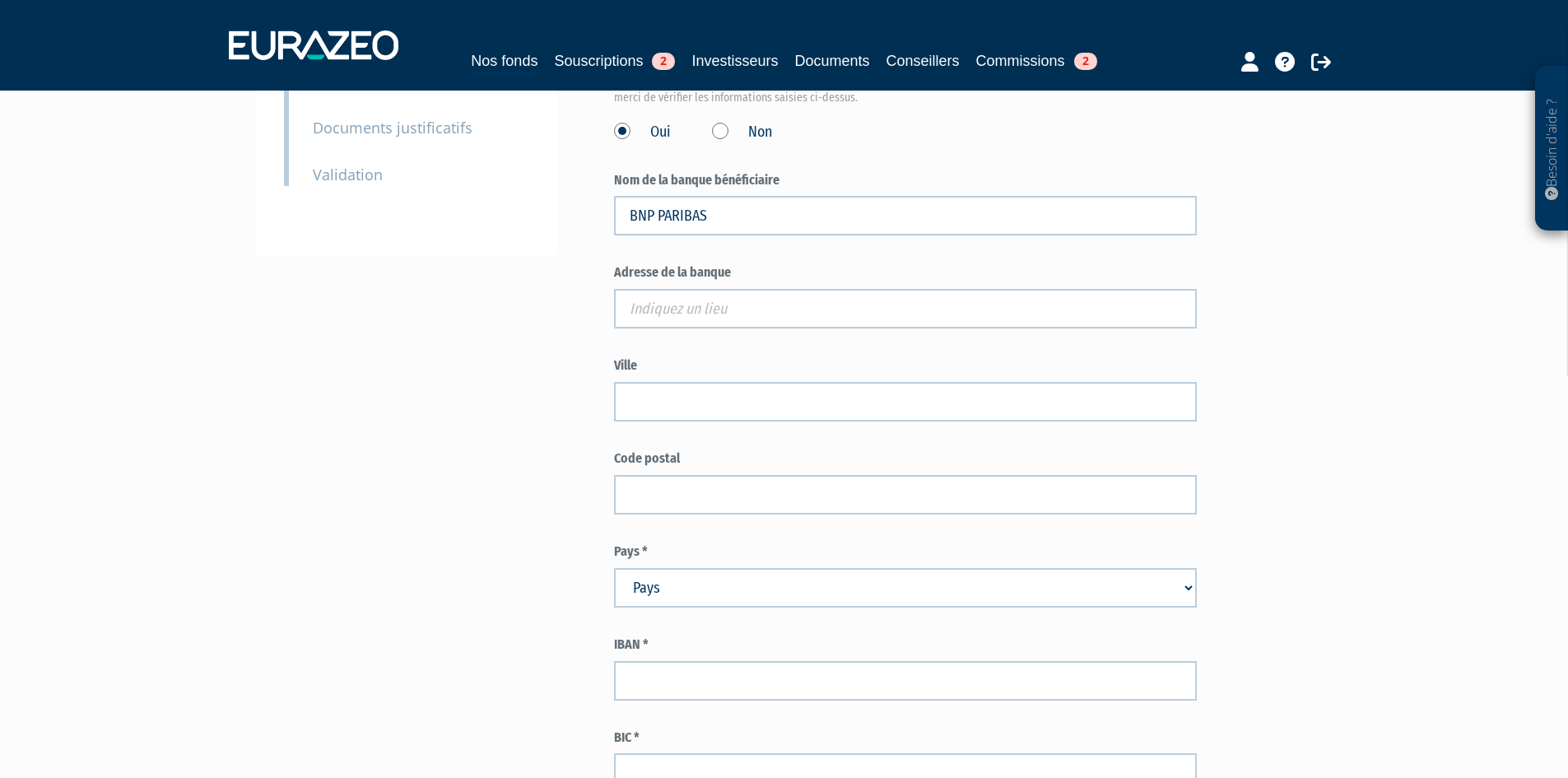
scroll to position [576, 0]
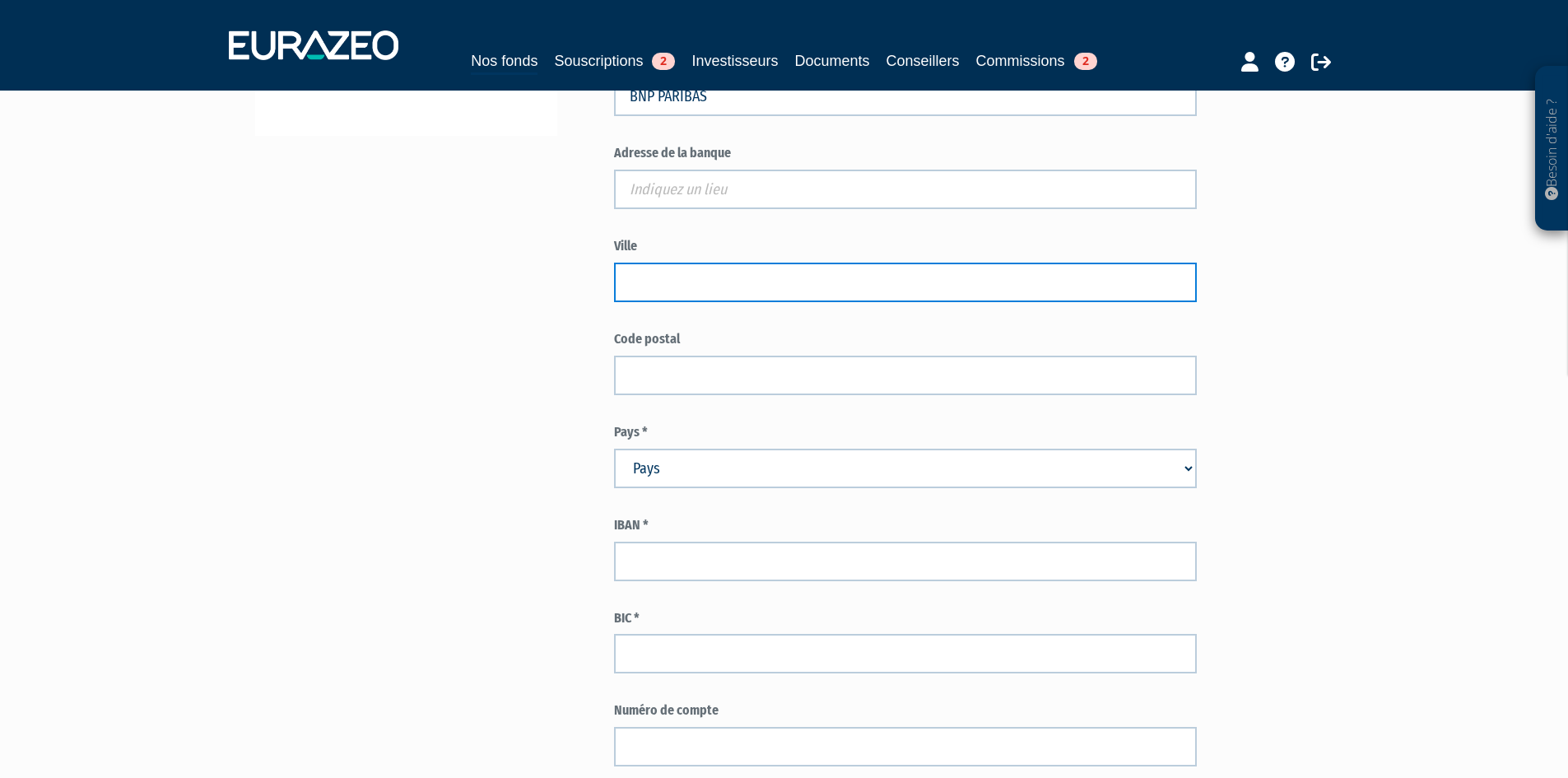
click at [731, 302] on input "text" at bounding box center [905, 282] width 582 height 39
type input "[GEOGRAPHIC_DATA]"
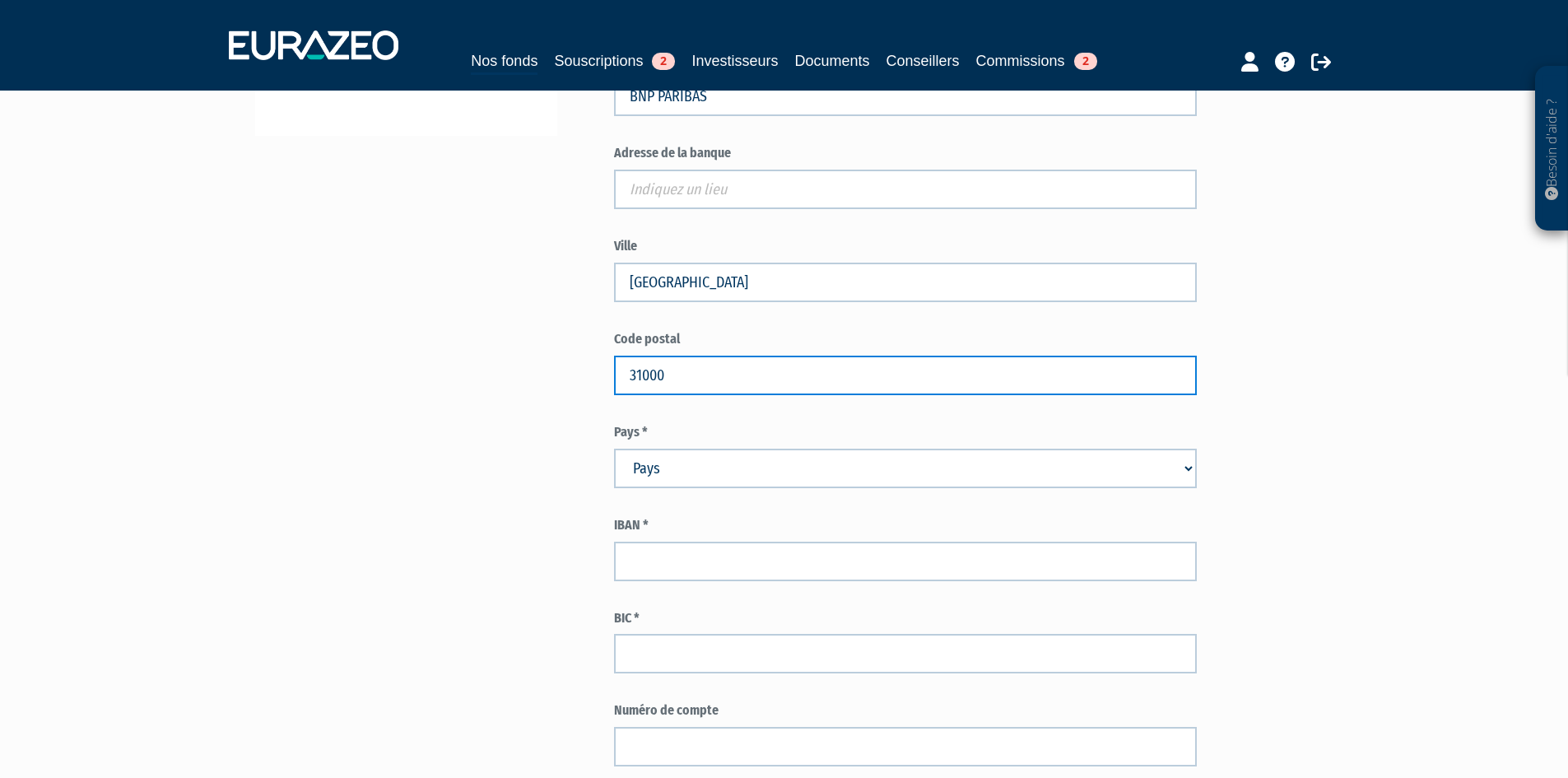
type input "31000"
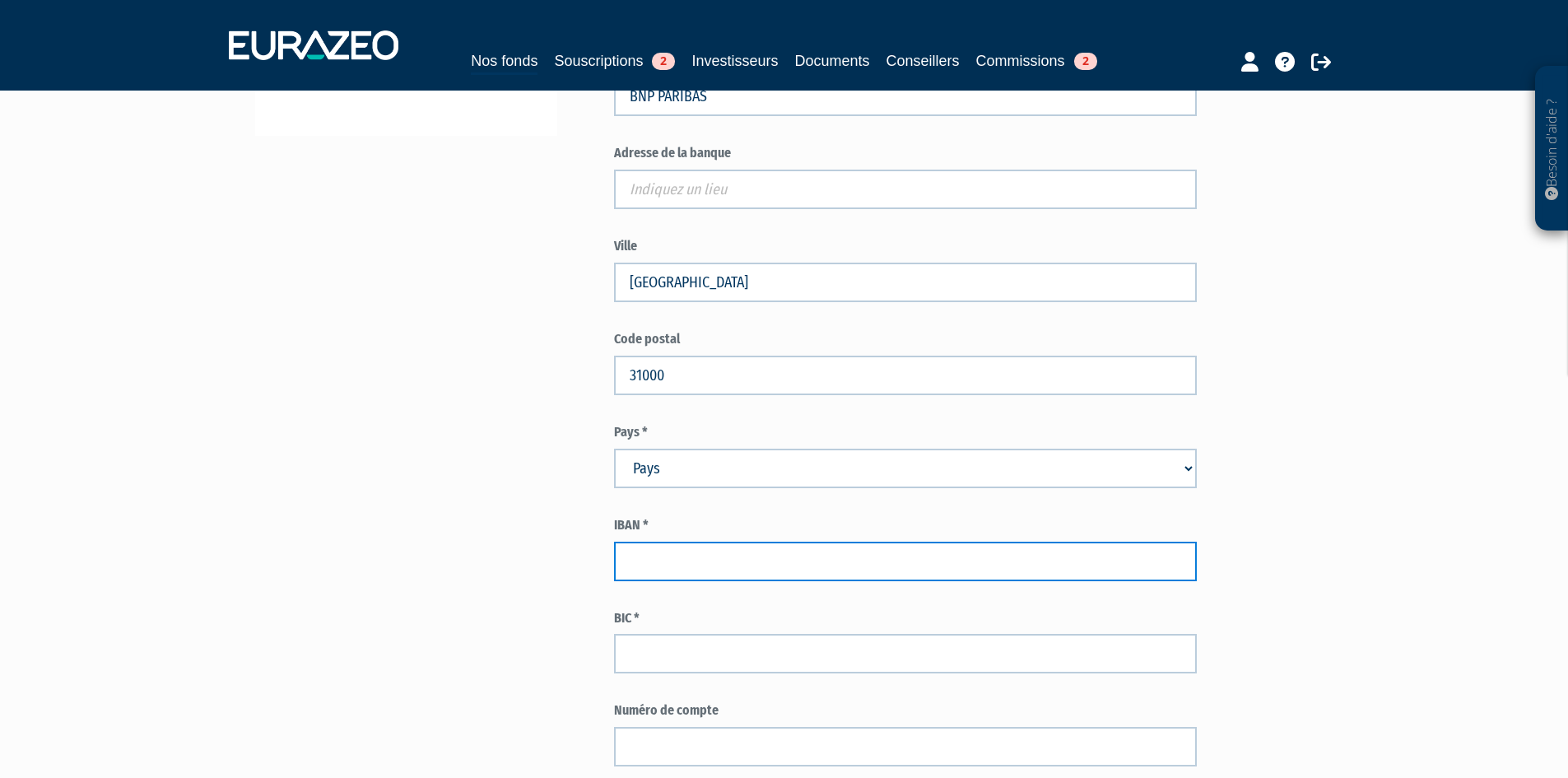
click at [813, 581] on input "text" at bounding box center [905, 561] width 582 height 39
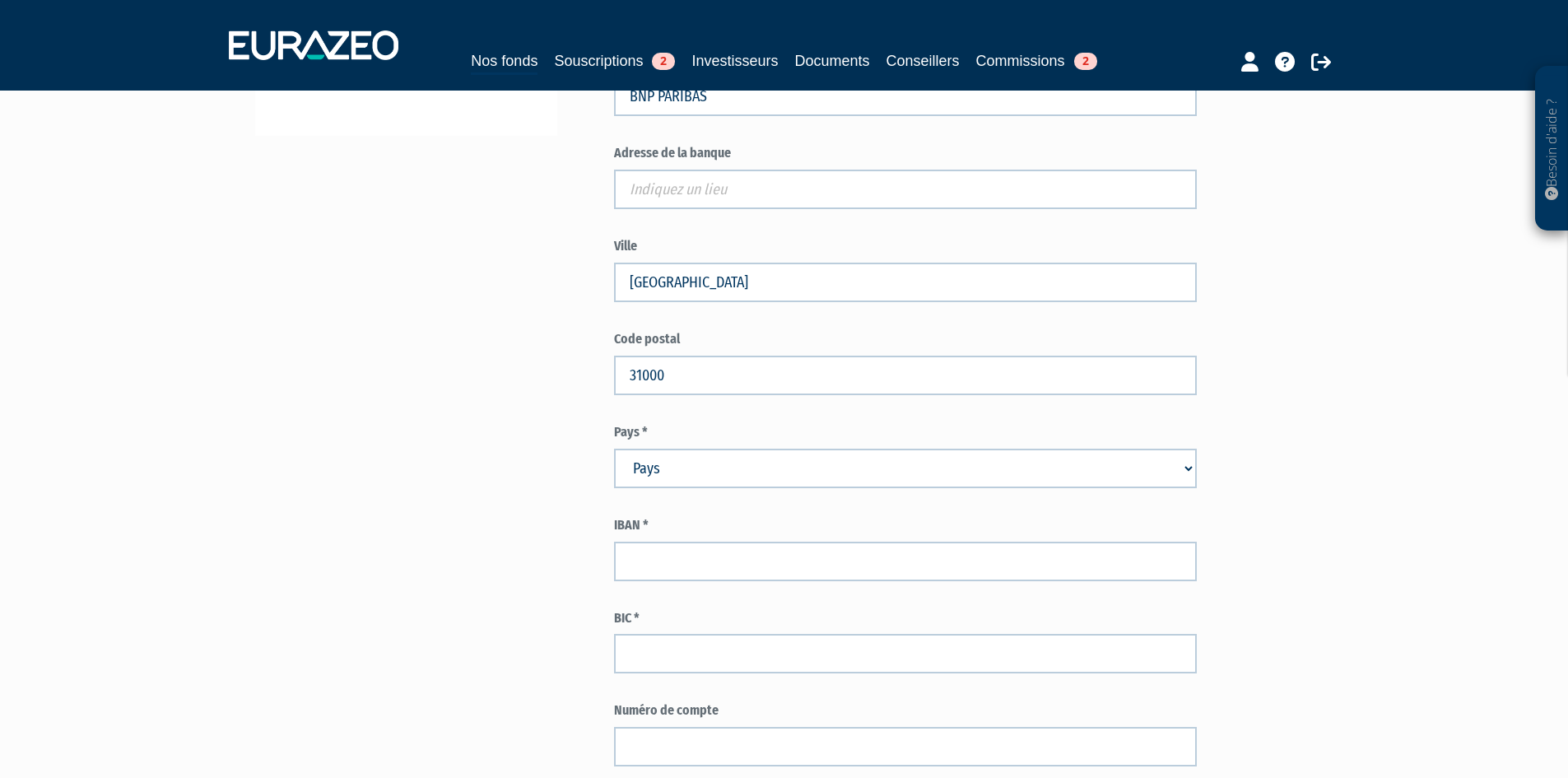
click at [774, 488] on select "Pays [GEOGRAPHIC_DATA] [GEOGRAPHIC_DATA] [GEOGRAPHIC_DATA] [GEOGRAPHIC_DATA] [G…" at bounding box center [905, 468] width 582 height 39
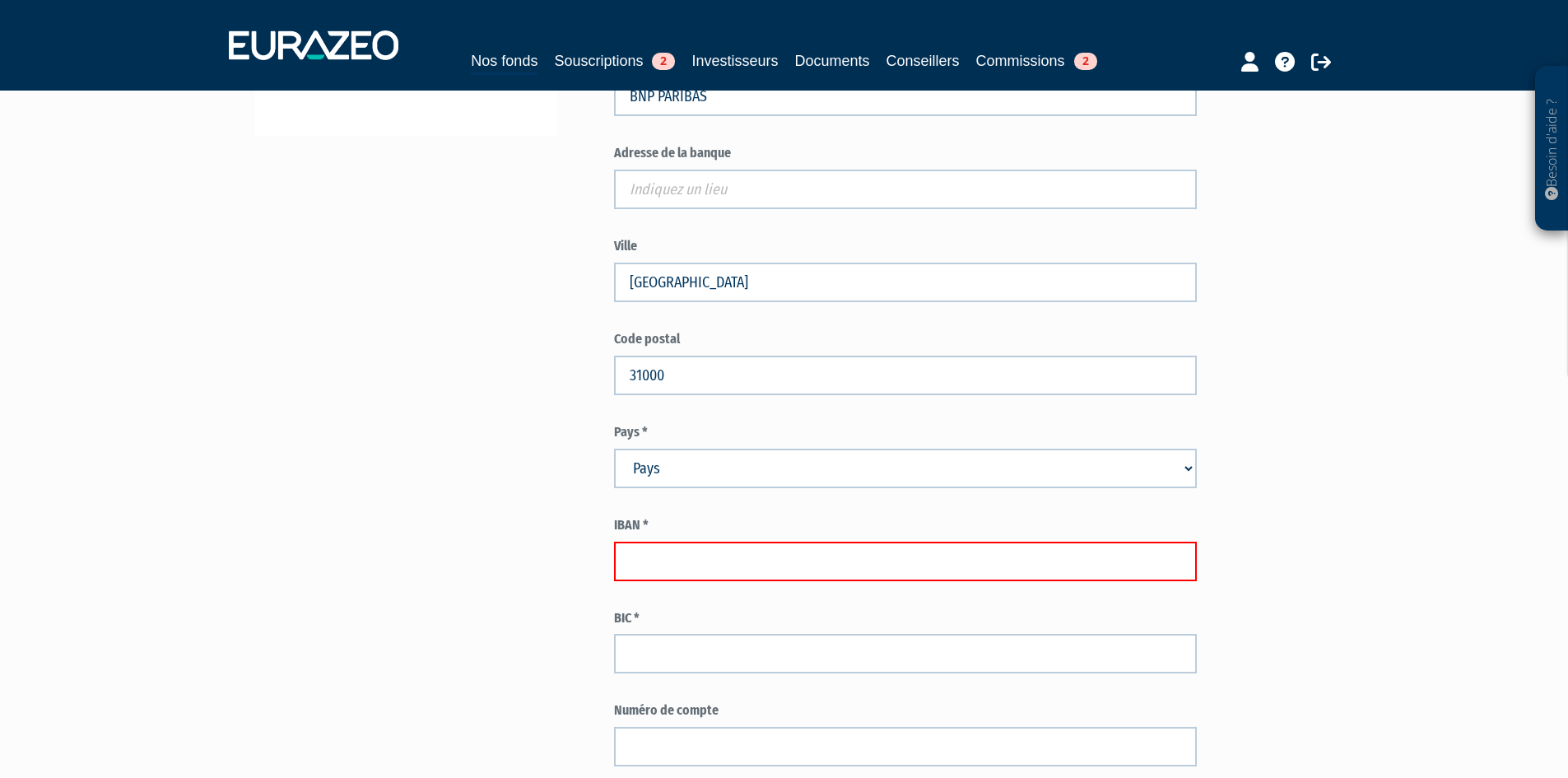
select select "75"
click at [614, 486] on select "Pays Afghanistan Afrique du Sud Albanie Algérie Allemagne Andorre" at bounding box center [905, 468] width 582 height 39
click at [730, 581] on input "text" at bounding box center [905, 561] width 582 height 39
click at [762, 581] on input "text" at bounding box center [905, 561] width 582 height 39
type input "f"
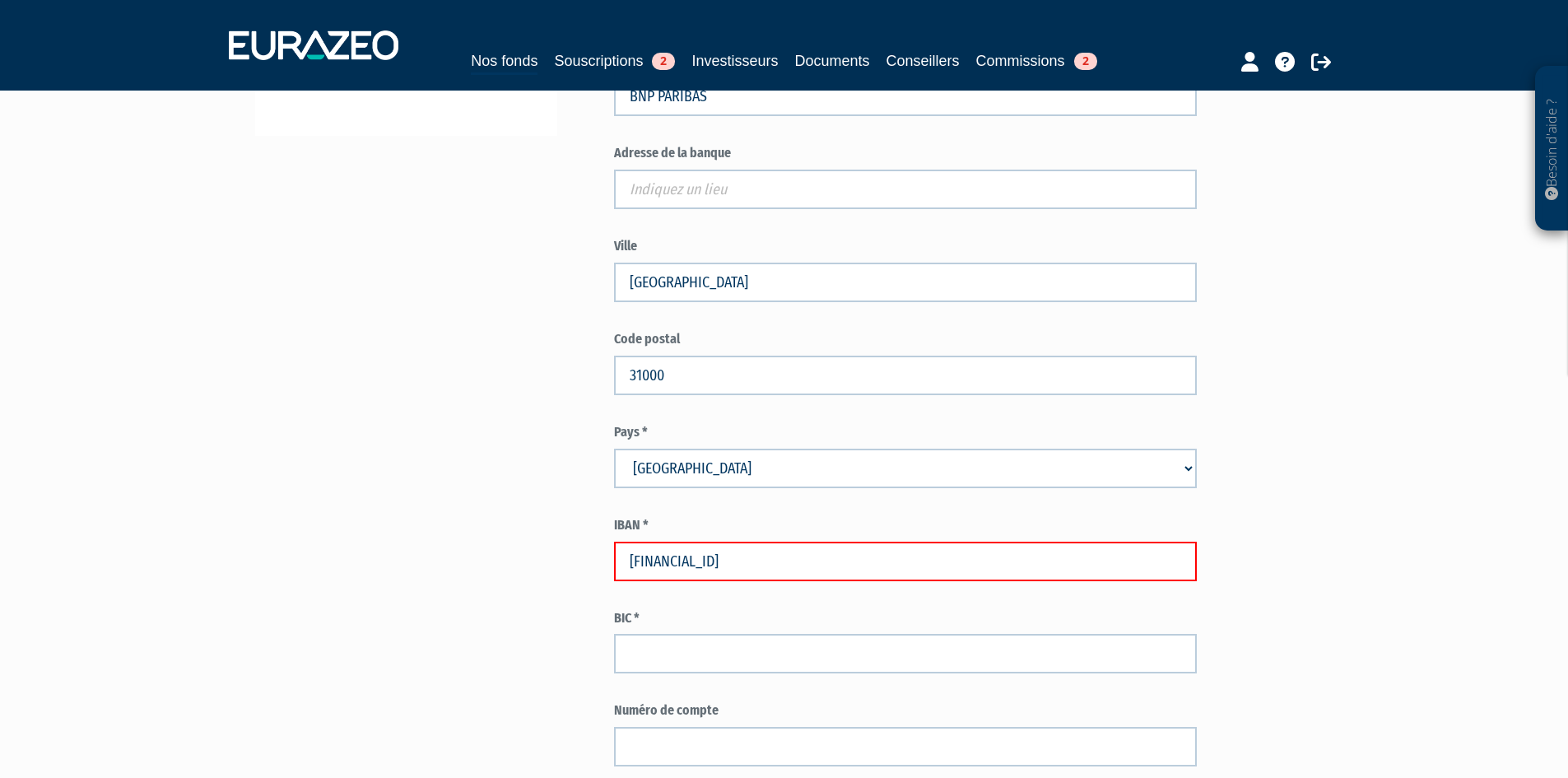
type input "FR7630004007630000062650997"
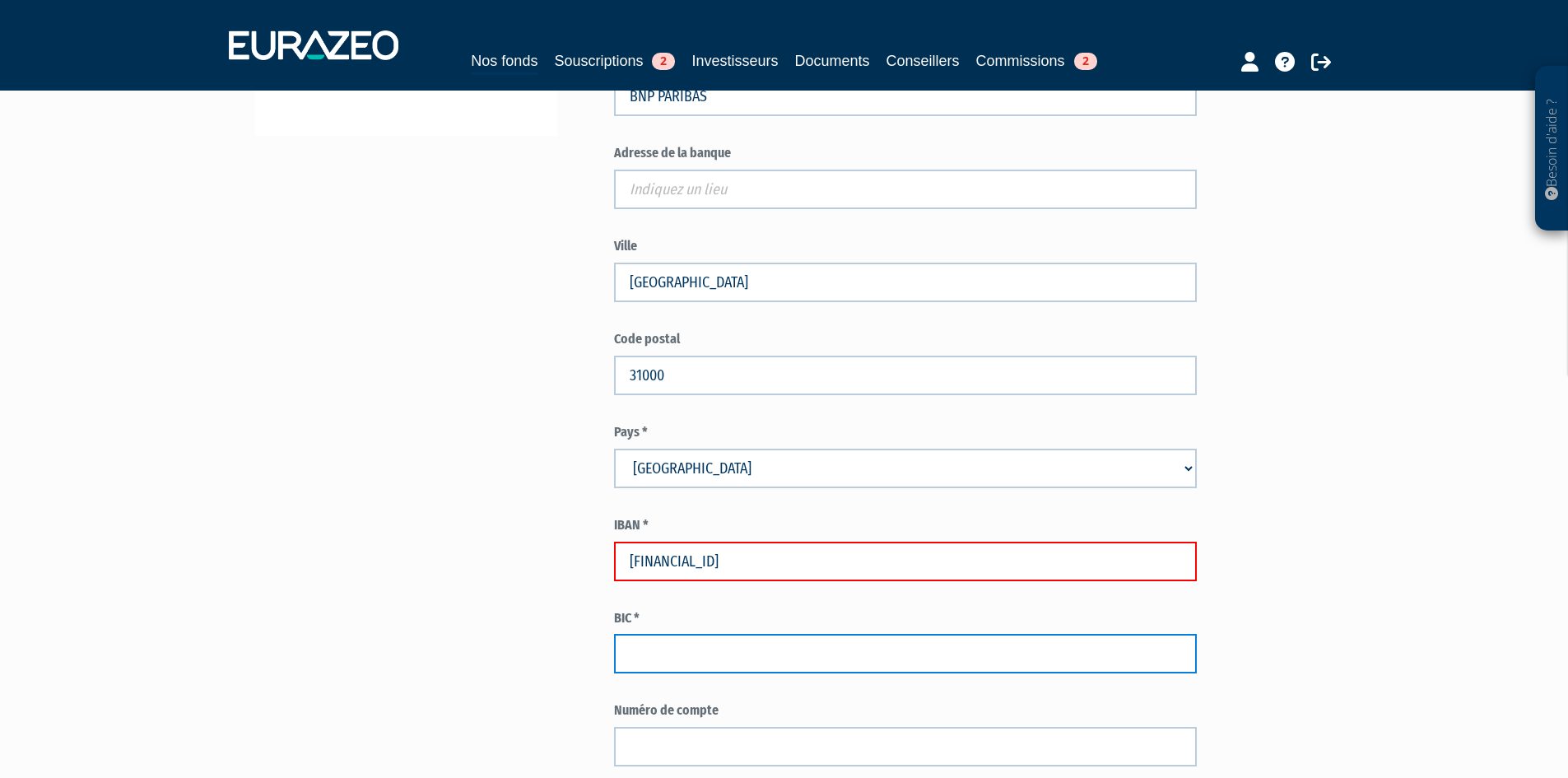
click at [954, 673] on input "text" at bounding box center [905, 653] width 582 height 39
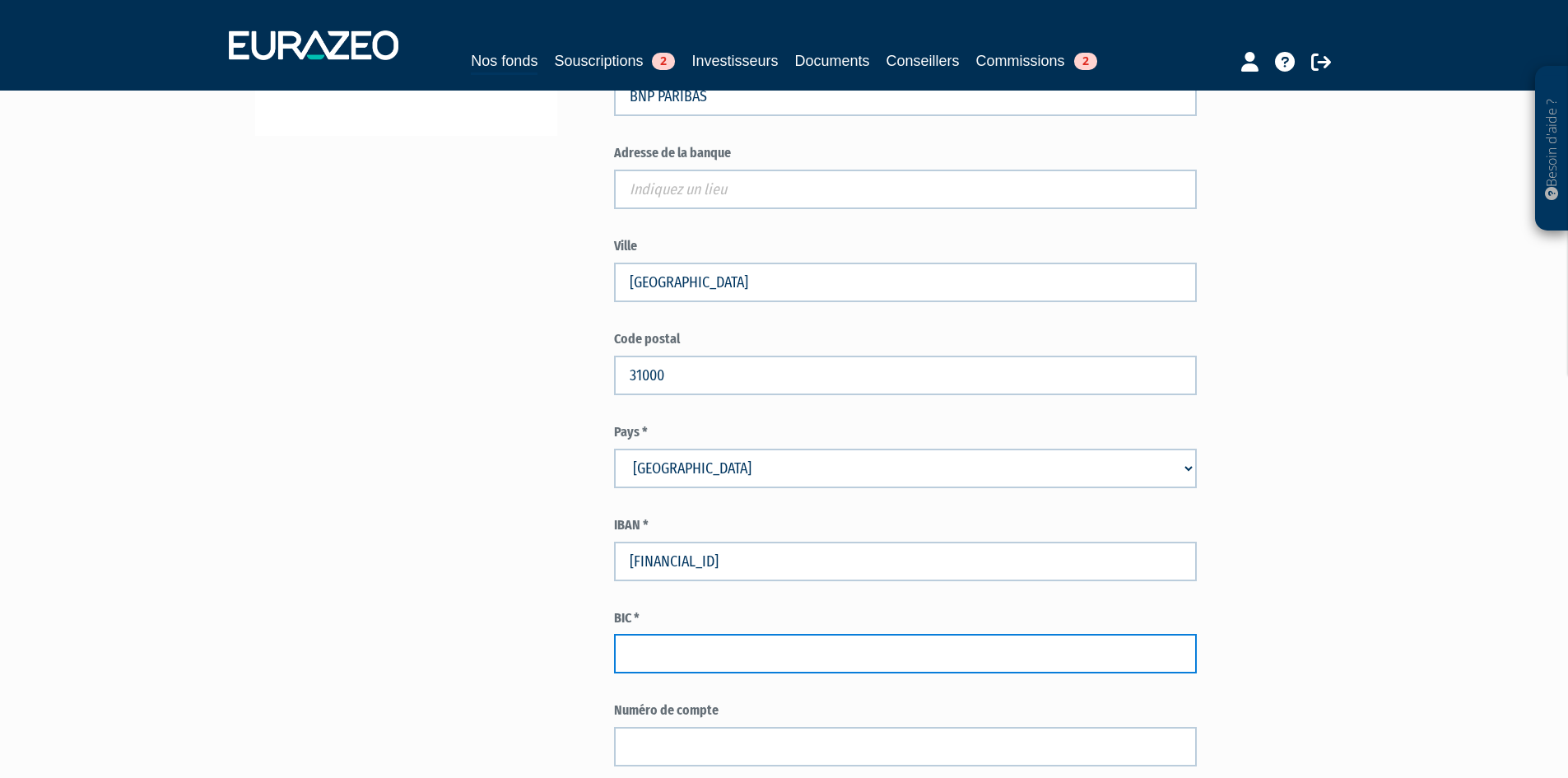
click at [952, 673] on input "text" at bounding box center [905, 653] width 582 height 39
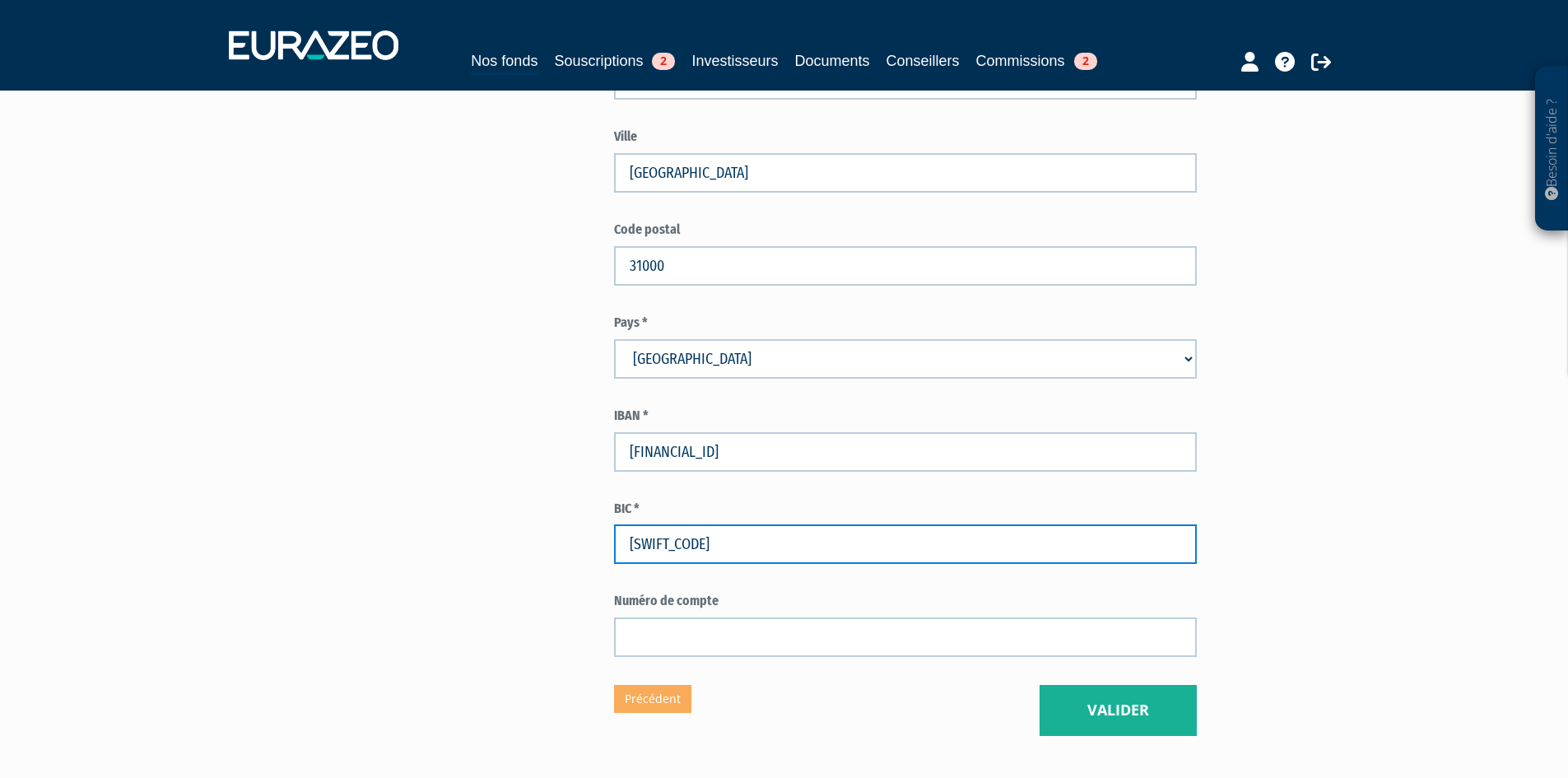
scroll to position [823, 0]
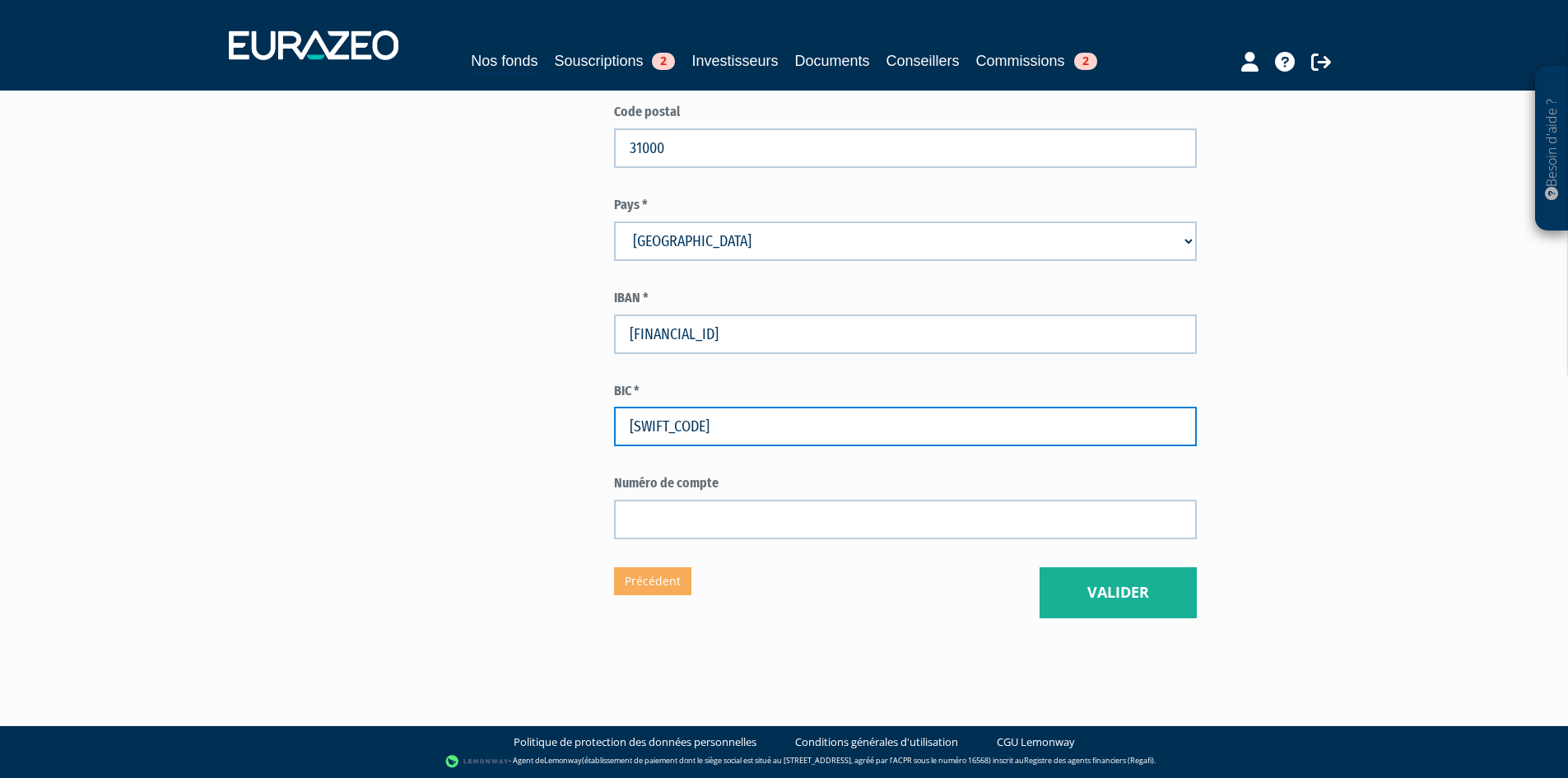
type input "BNPAFRPPXXX"
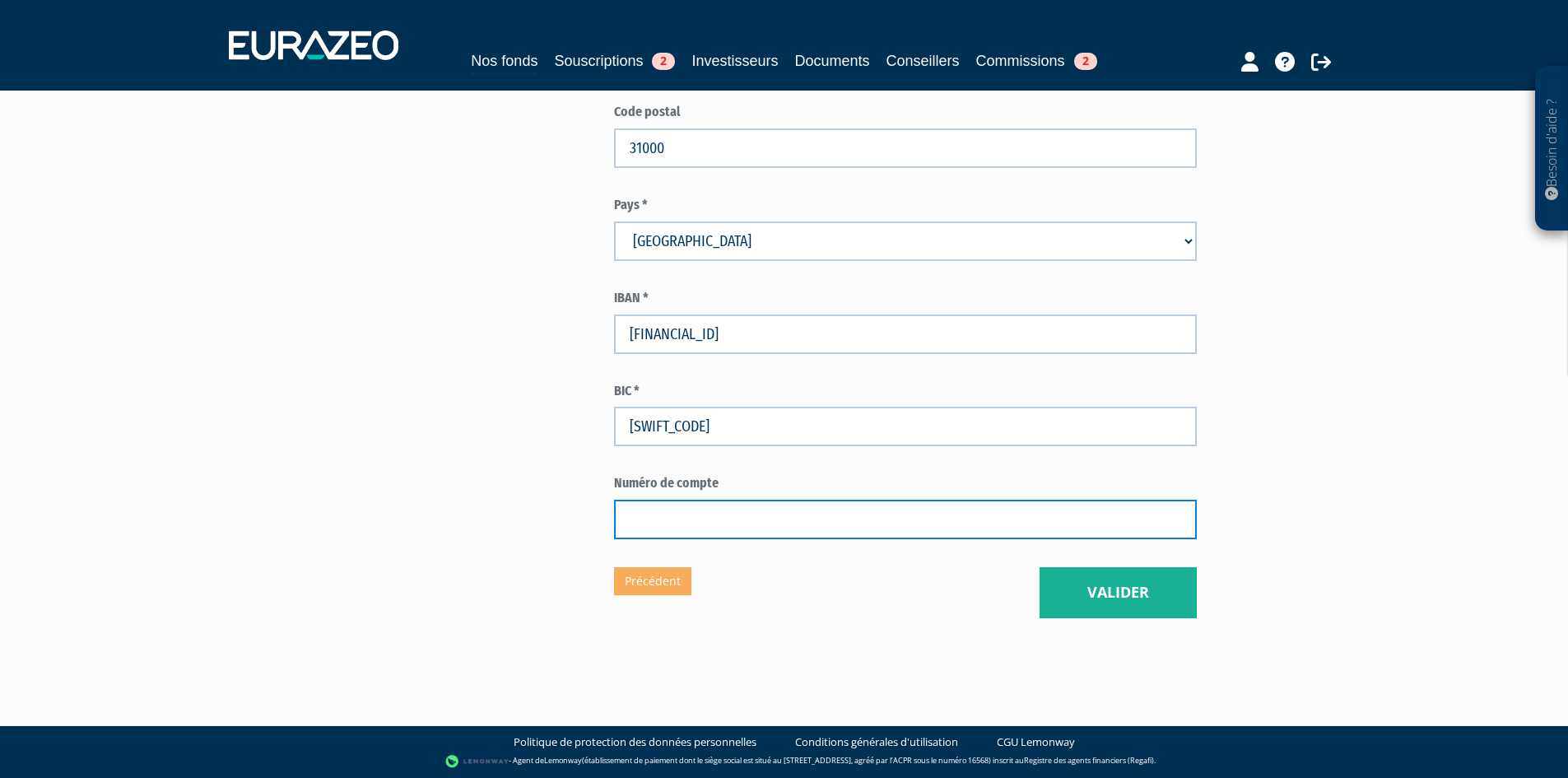
click at [827, 539] on input "text" at bounding box center [905, 519] width 582 height 39
type input "00000626509"
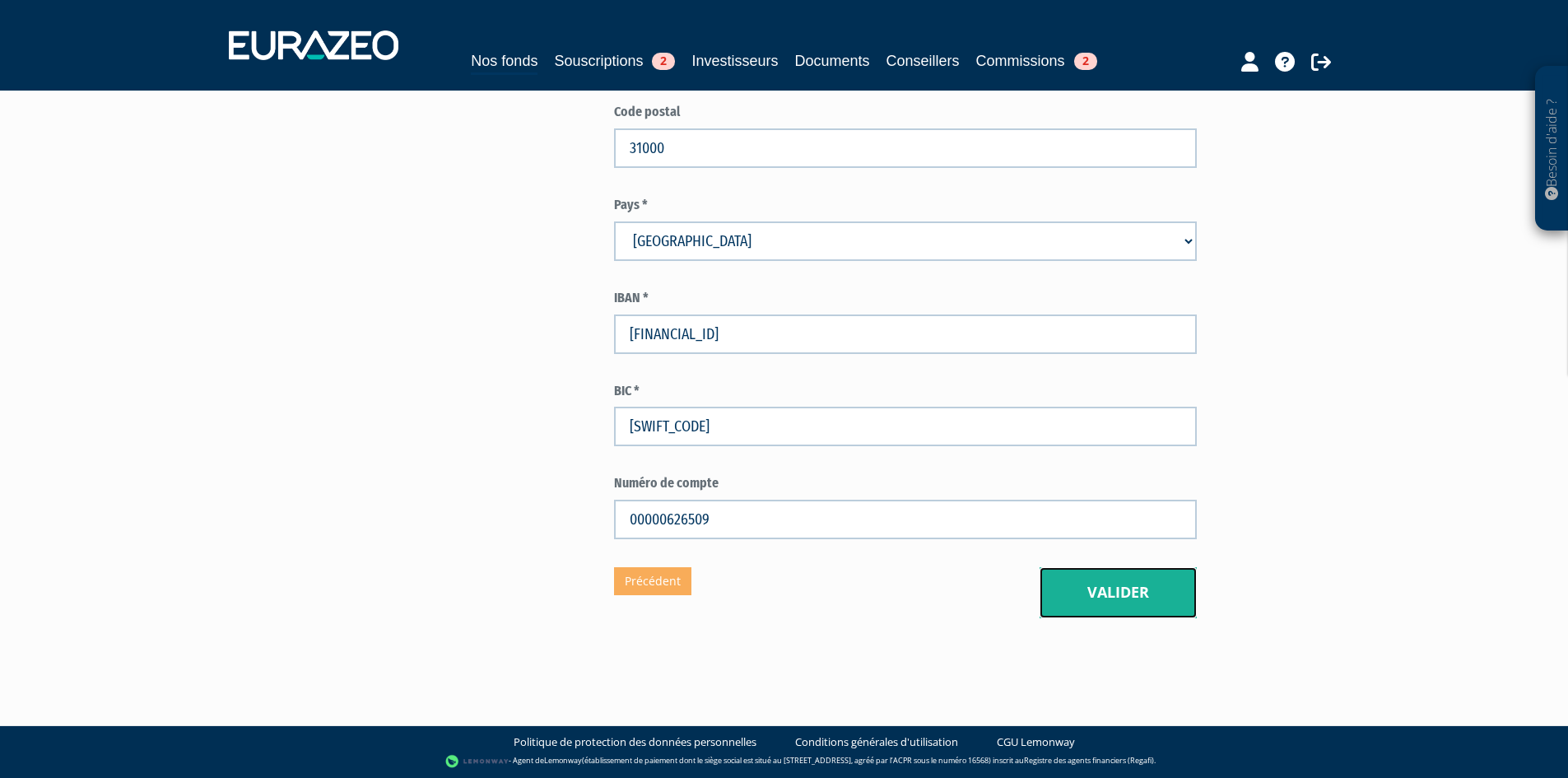
click at [1150, 607] on button "Valider" at bounding box center [1118, 592] width 157 height 51
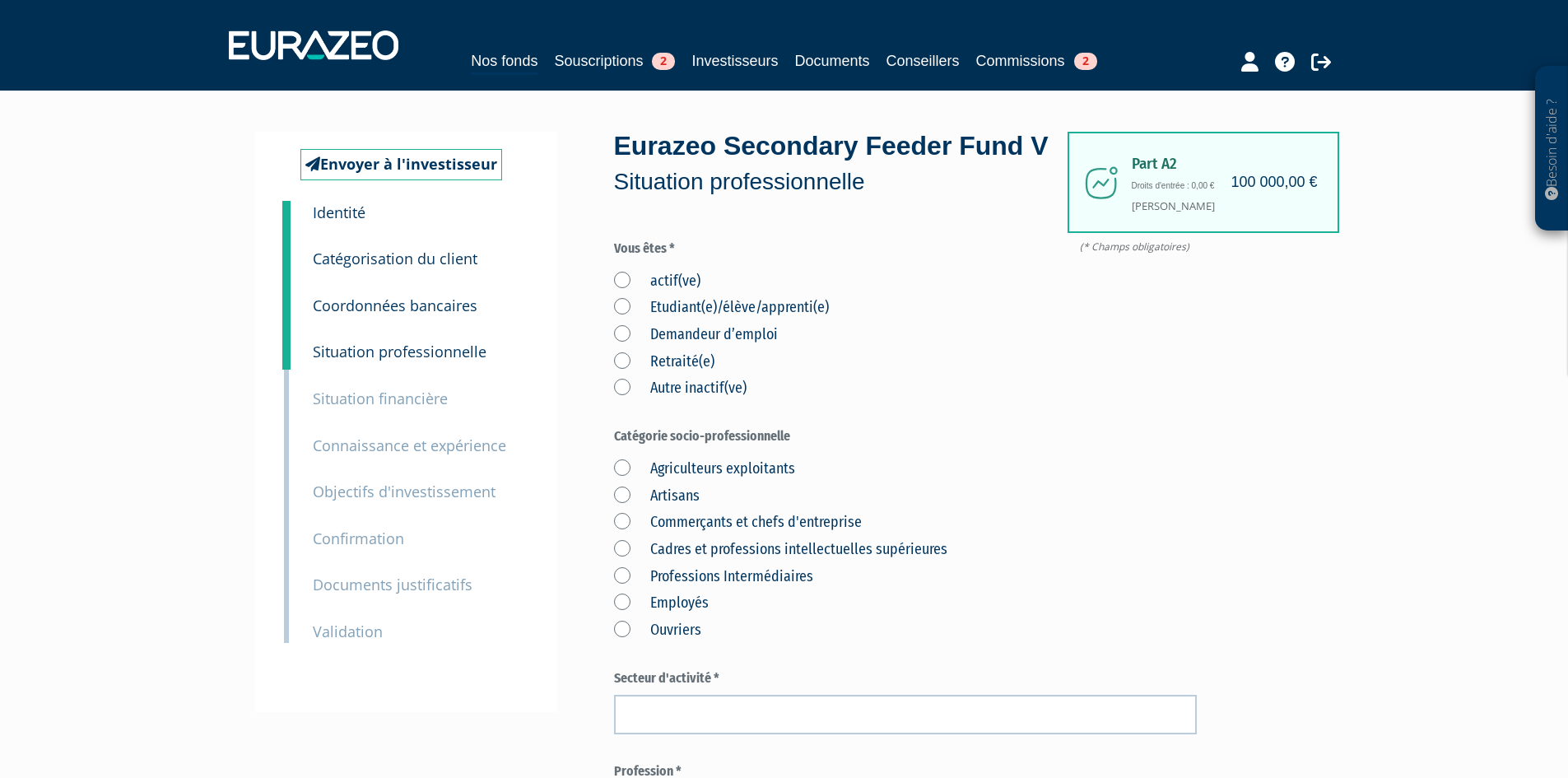
click at [632, 292] on label "actif(ve)" at bounding box center [657, 281] width 87 height 22
click at [0, 0] on input "actif(ve)" at bounding box center [0, 0] width 0 height 0
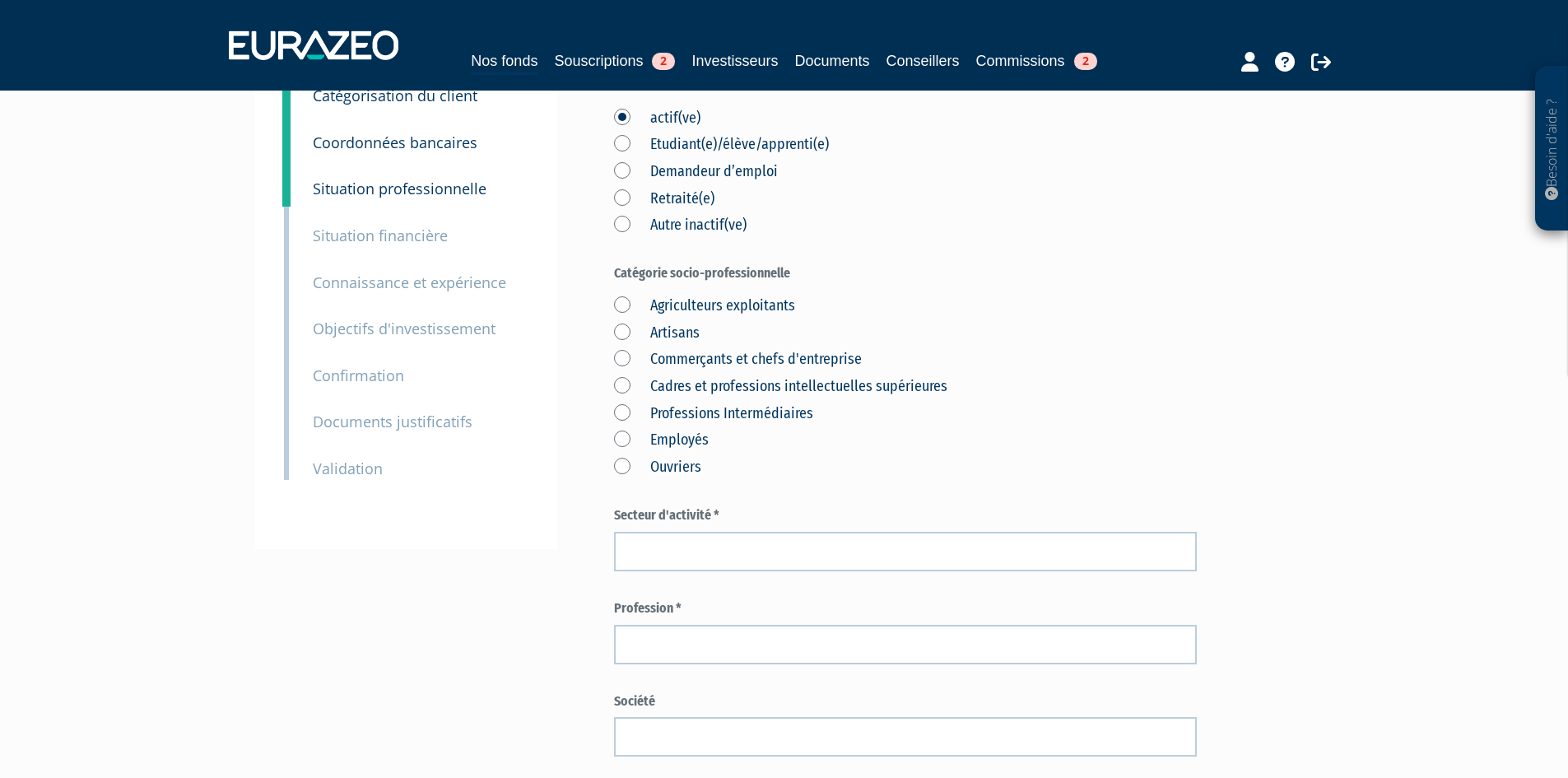
scroll to position [164, 0]
click at [790, 423] on label "Professions Intermédiaires" at bounding box center [713, 412] width 199 height 22
click at [0, 0] on Intermédiaires "Professions Intermédiaires" at bounding box center [0, 0] width 0 height 0
click at [902, 395] on label "Cadres et professions intellectuelles supérieures" at bounding box center [780, 386] width 333 height 22
click at [0, 0] on supérieures "Cadres et professions intellectuelles supérieures" at bounding box center [0, 0] width 0 height 0
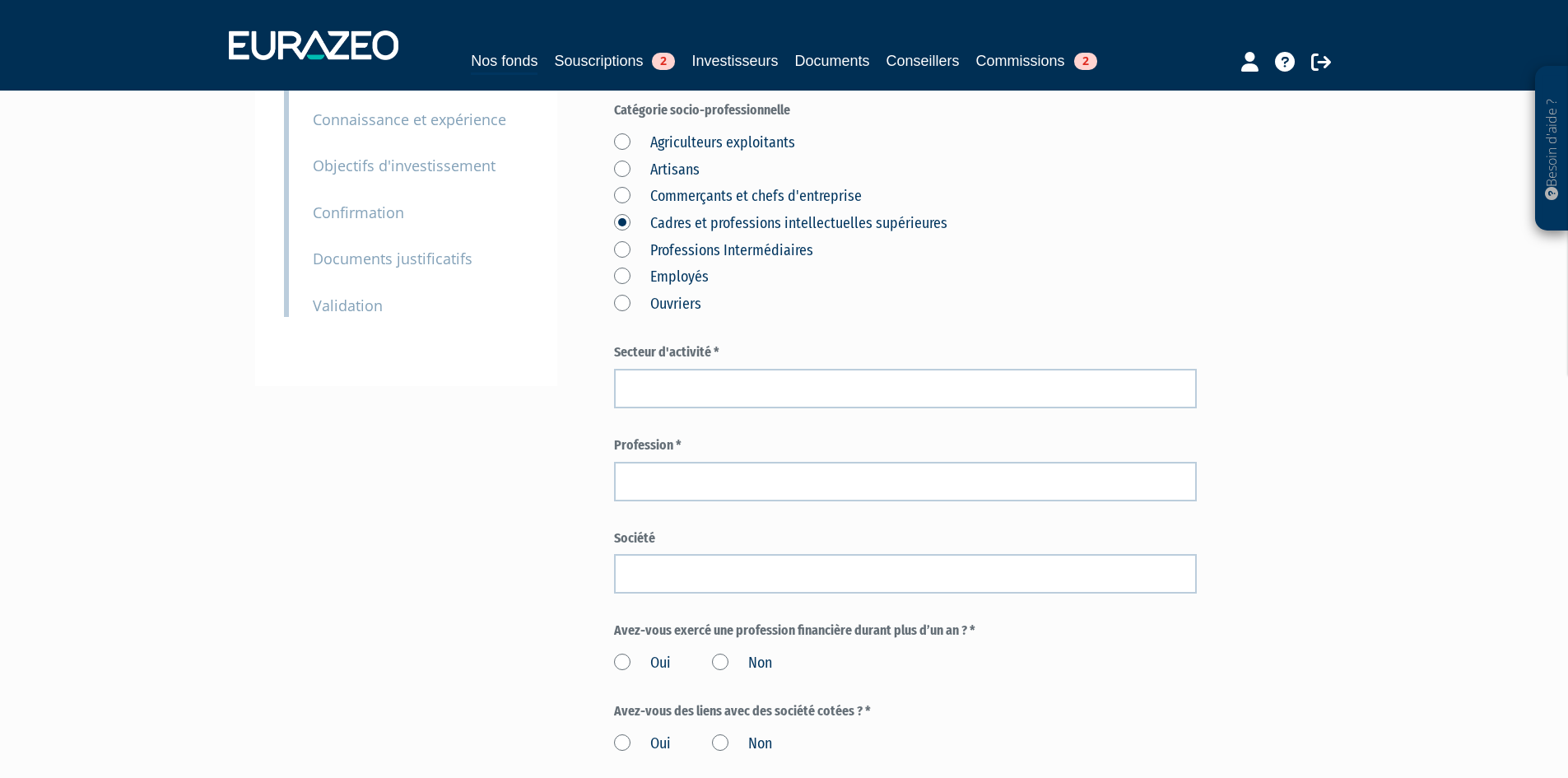
scroll to position [329, 0]
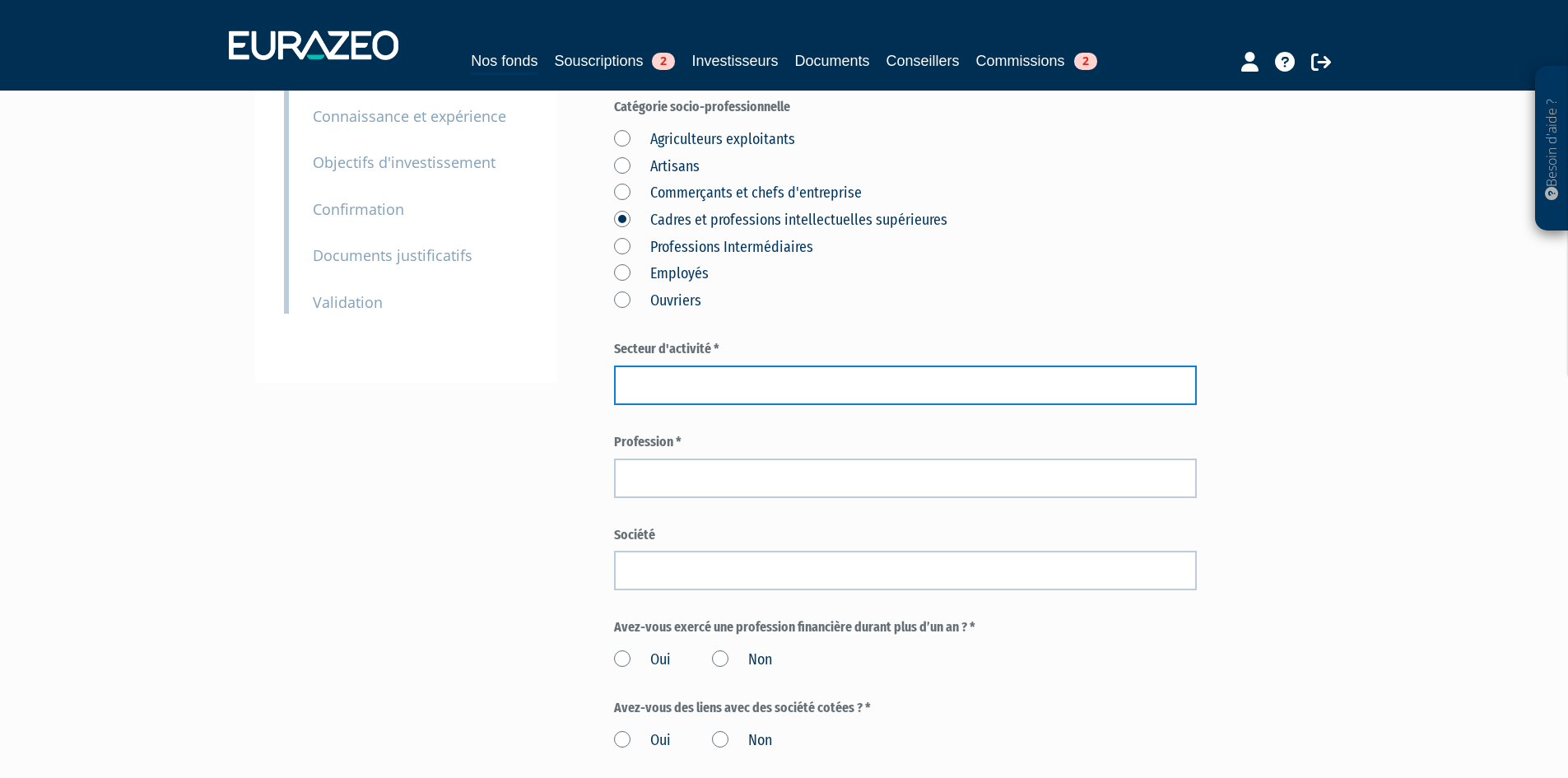
click at [807, 405] on input "text" at bounding box center [905, 385] width 582 height 39
type input "s"
click at [807, 405] on input "Sant"" at bounding box center [905, 385] width 582 height 39
type input "Santé"
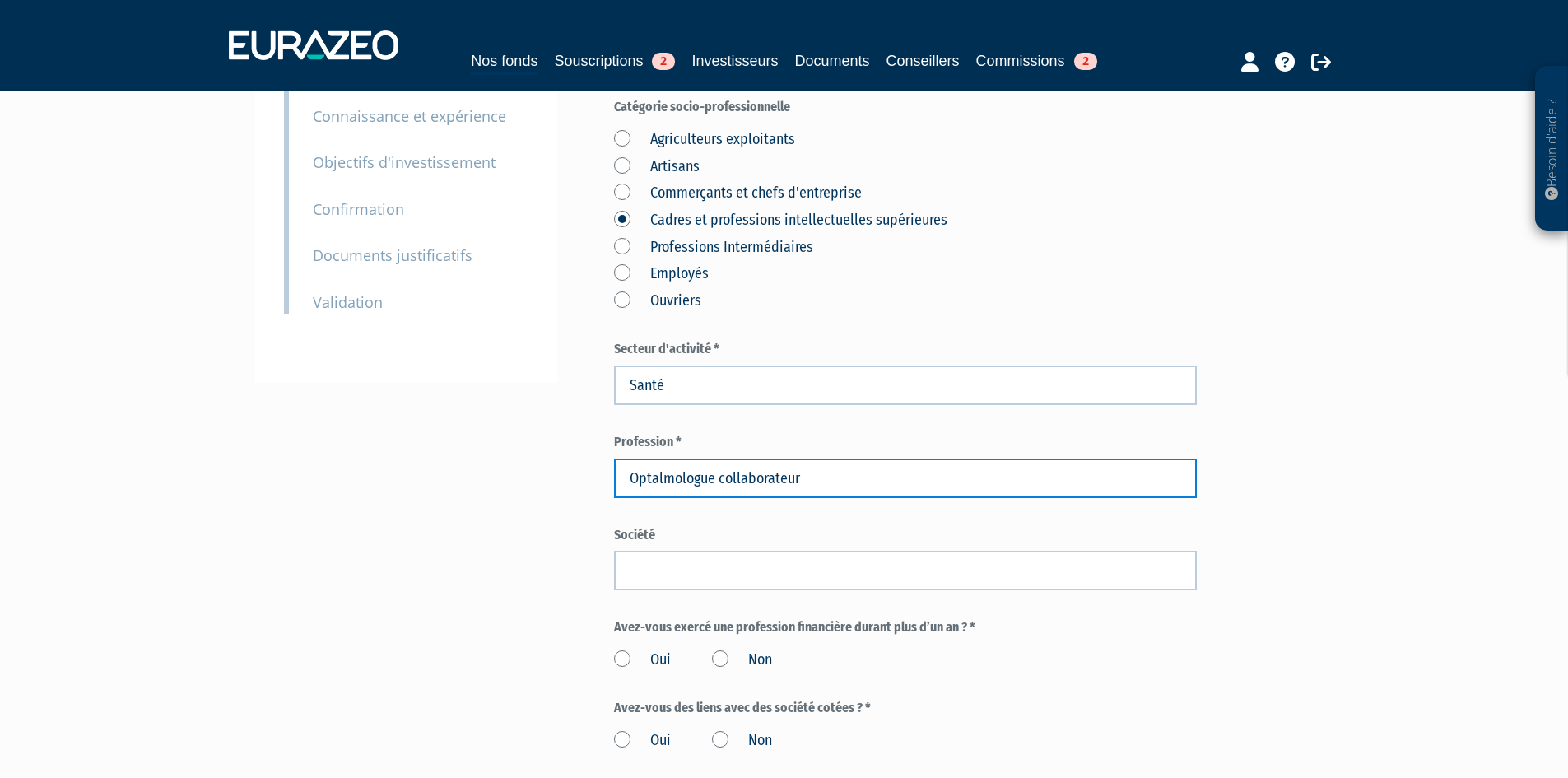
click at [631, 498] on input "Optalmologue collaborateur" at bounding box center [905, 478] width 582 height 39
click at [672, 498] on input "Optalmologue collaborateur" at bounding box center [905, 478] width 582 height 39
type input "Ophtalmologue collaborateur"
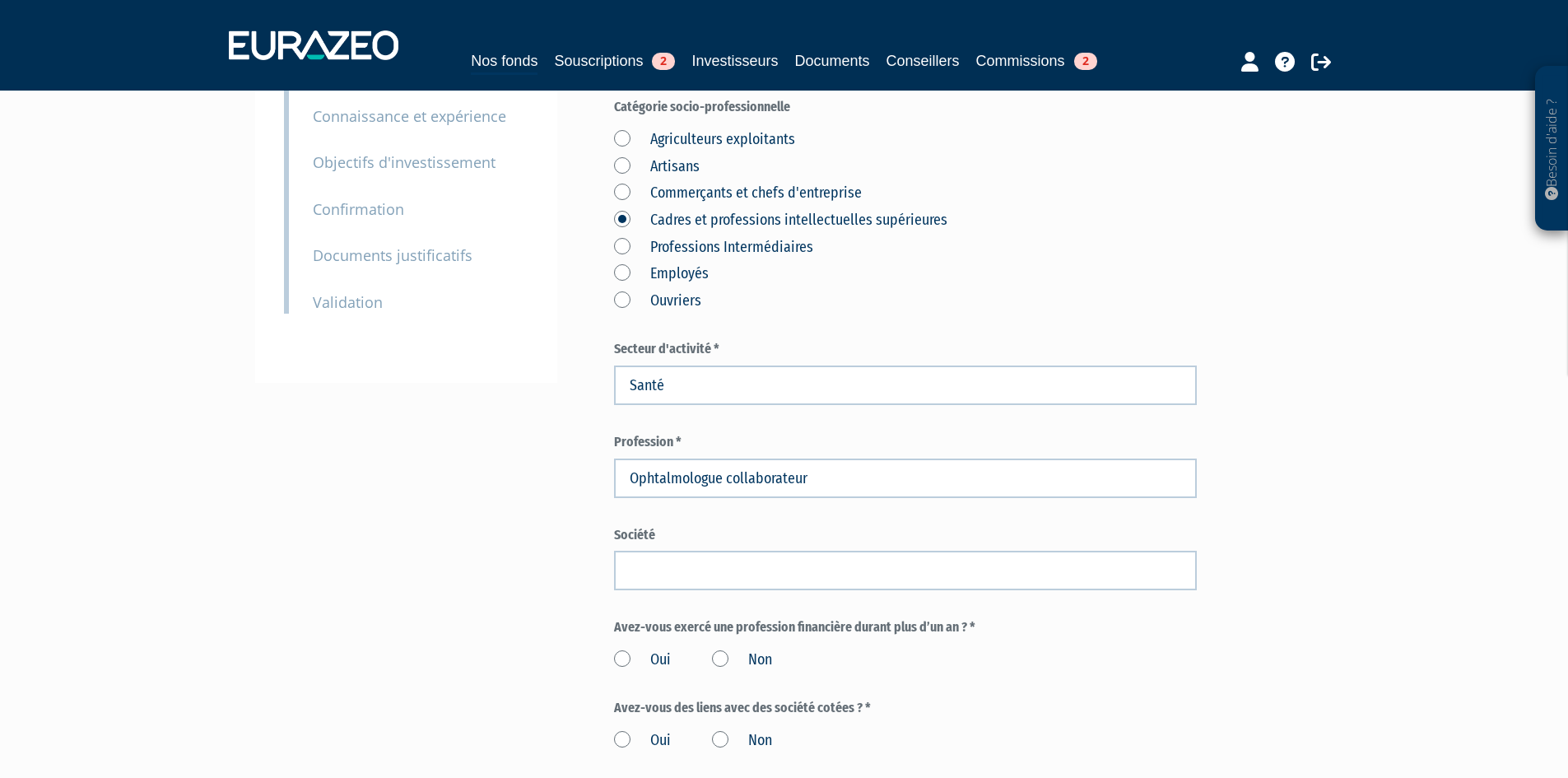
click at [1281, 738] on div "Part A2 100 000,00 € Droits d'entrée : 0,00 € [PERSON_NAME] Eurazeo Secondary F…" at bounding box center [963, 457] width 699 height 1311
click at [719, 671] on label "Non" at bounding box center [742, 660] width 60 height 22
click at [0, 0] on input "Non" at bounding box center [0, 0] width 0 height 0
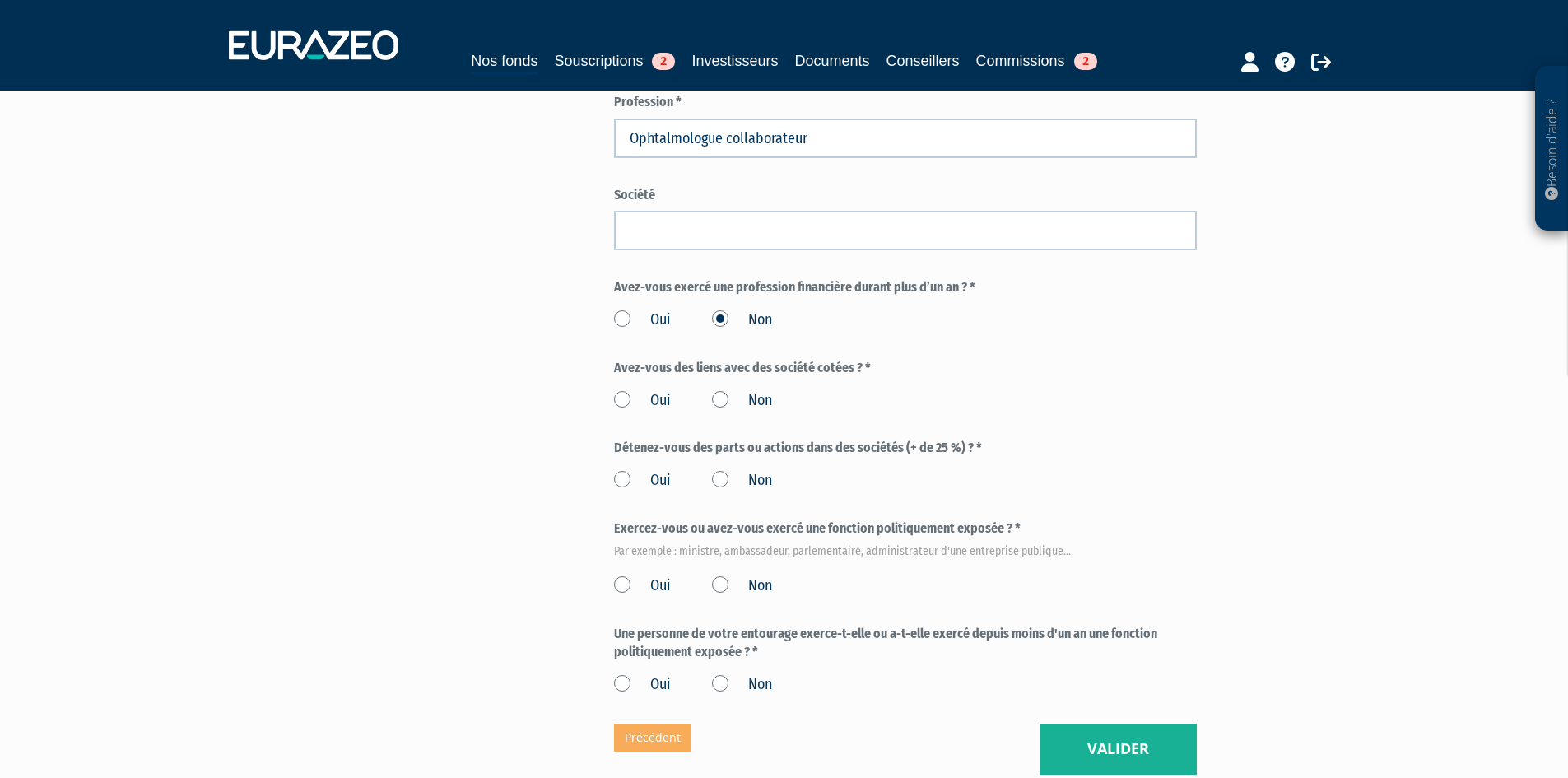
scroll to position [741, 0]
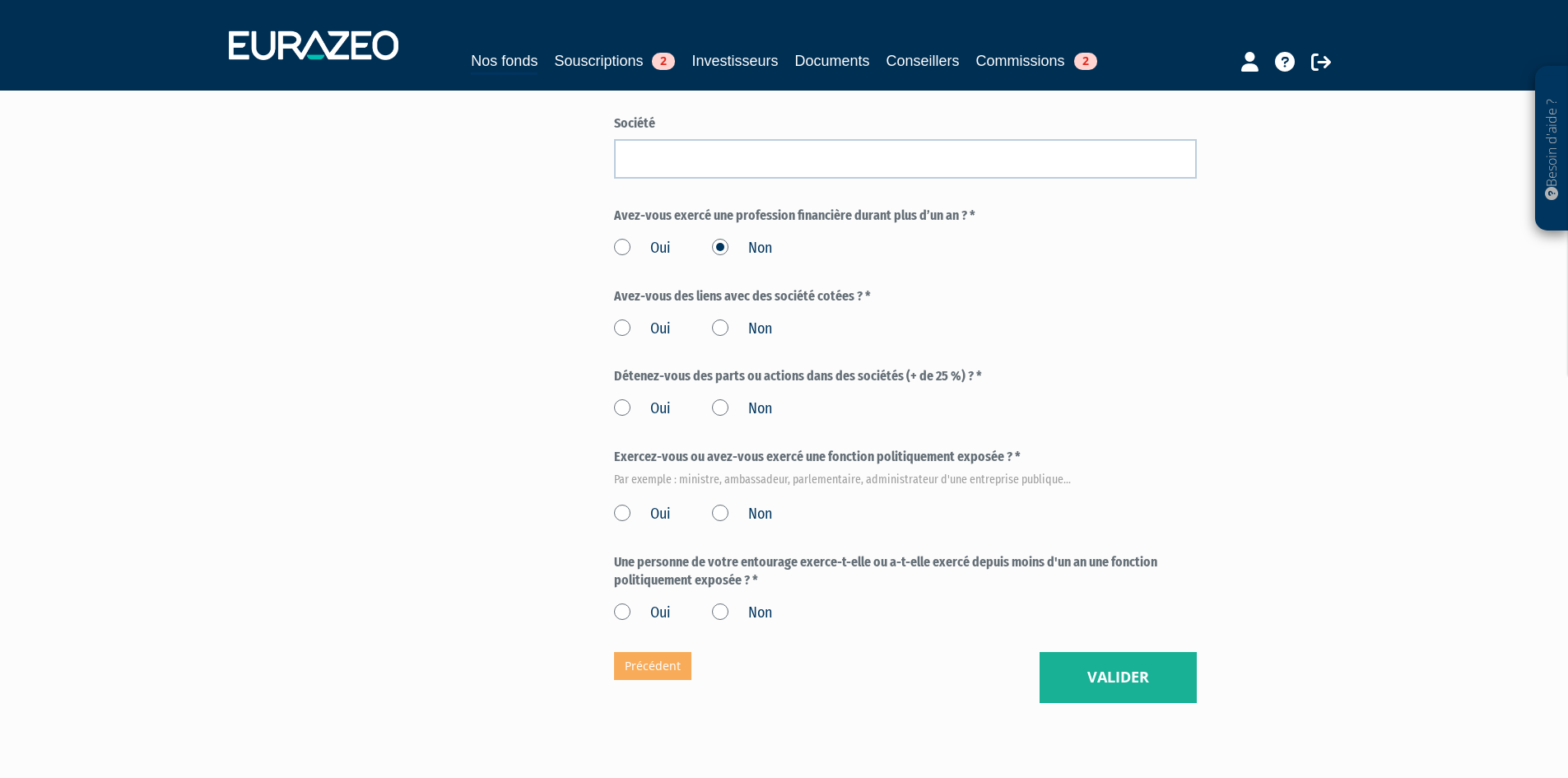
click at [733, 339] on label "Non" at bounding box center [742, 329] width 60 height 22
click at [0, 0] on input "Non" at bounding box center [0, 0] width 0 height 0
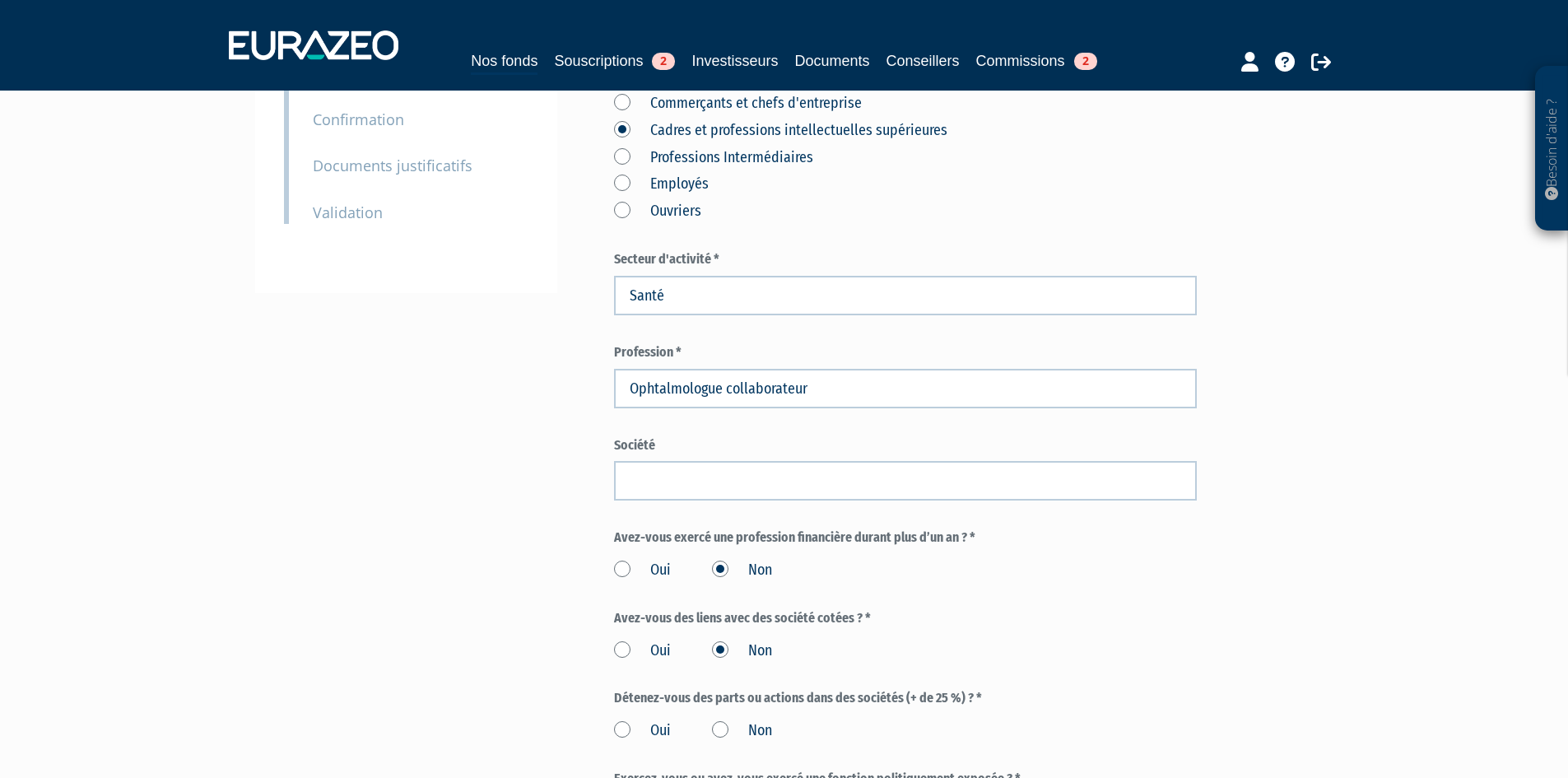
scroll to position [411, 0]
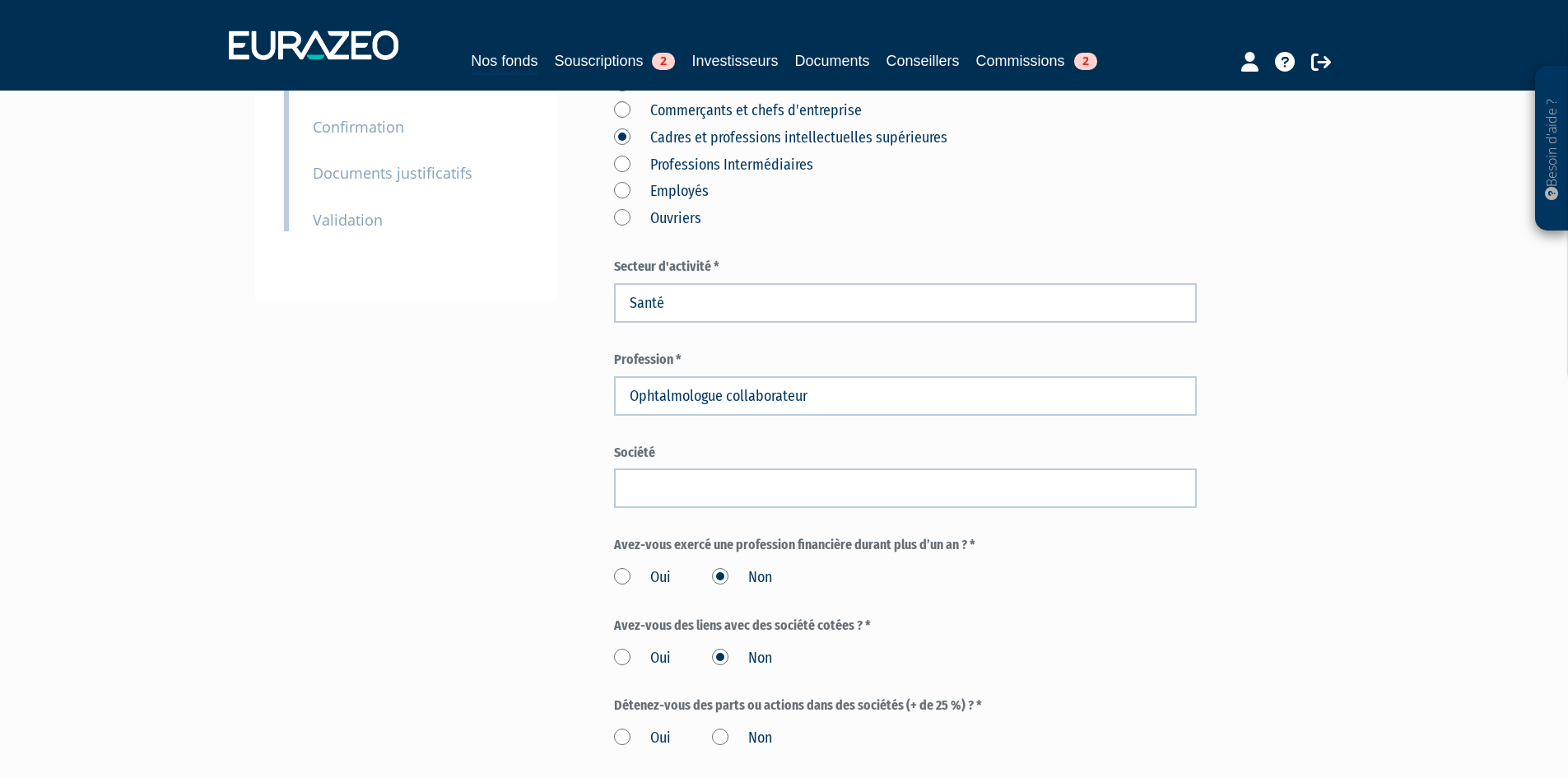
drag, startPoint x: 1468, startPoint y: 672, endPoint x: 1462, endPoint y: 665, distance: 9.2
click at [1468, 672] on div "Besoin d'aide ? × J'ai besoin d'aide Si vous avez une question à propos du fonc…" at bounding box center [784, 330] width 1568 height 1484
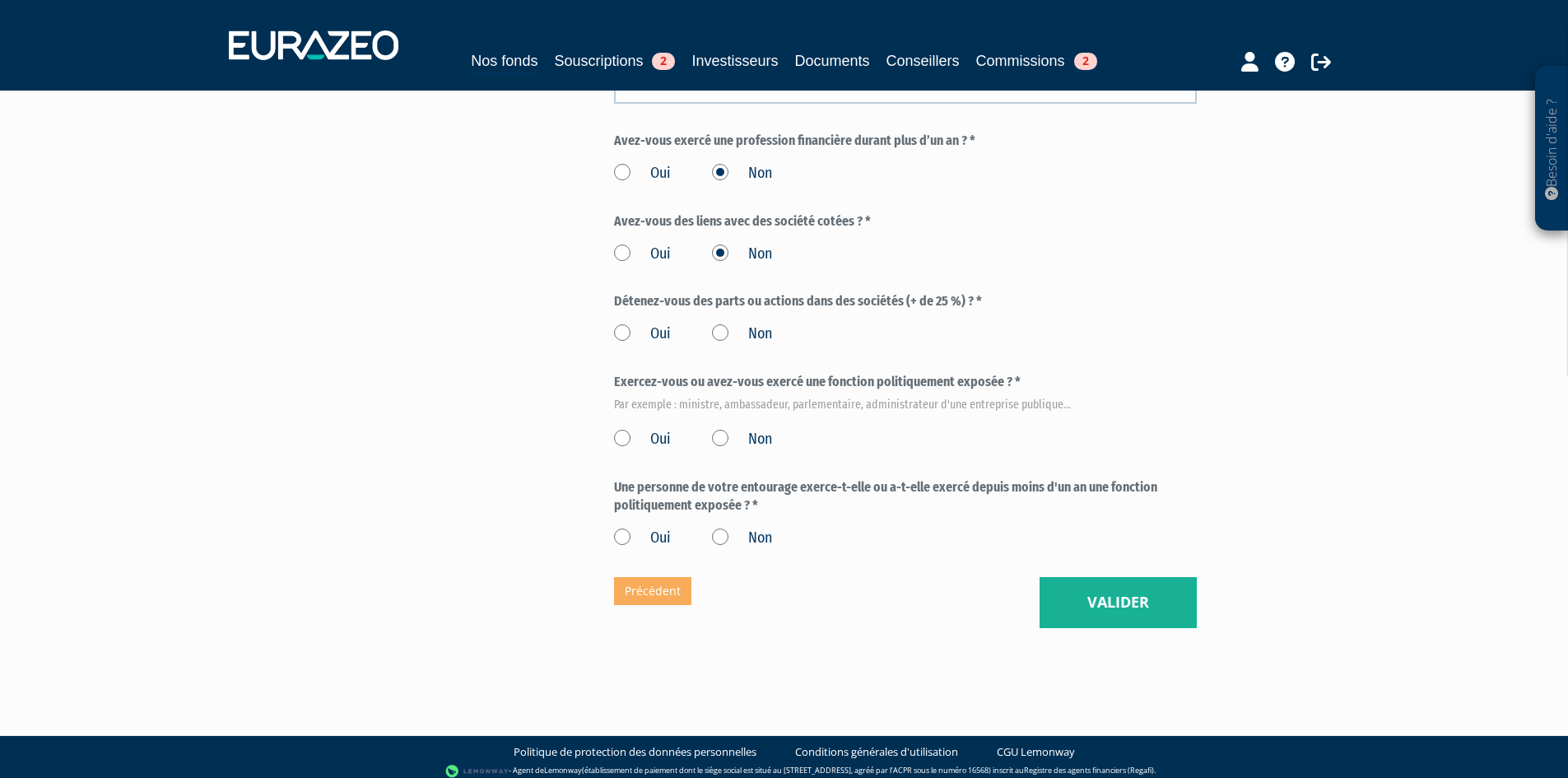
scroll to position [823, 0]
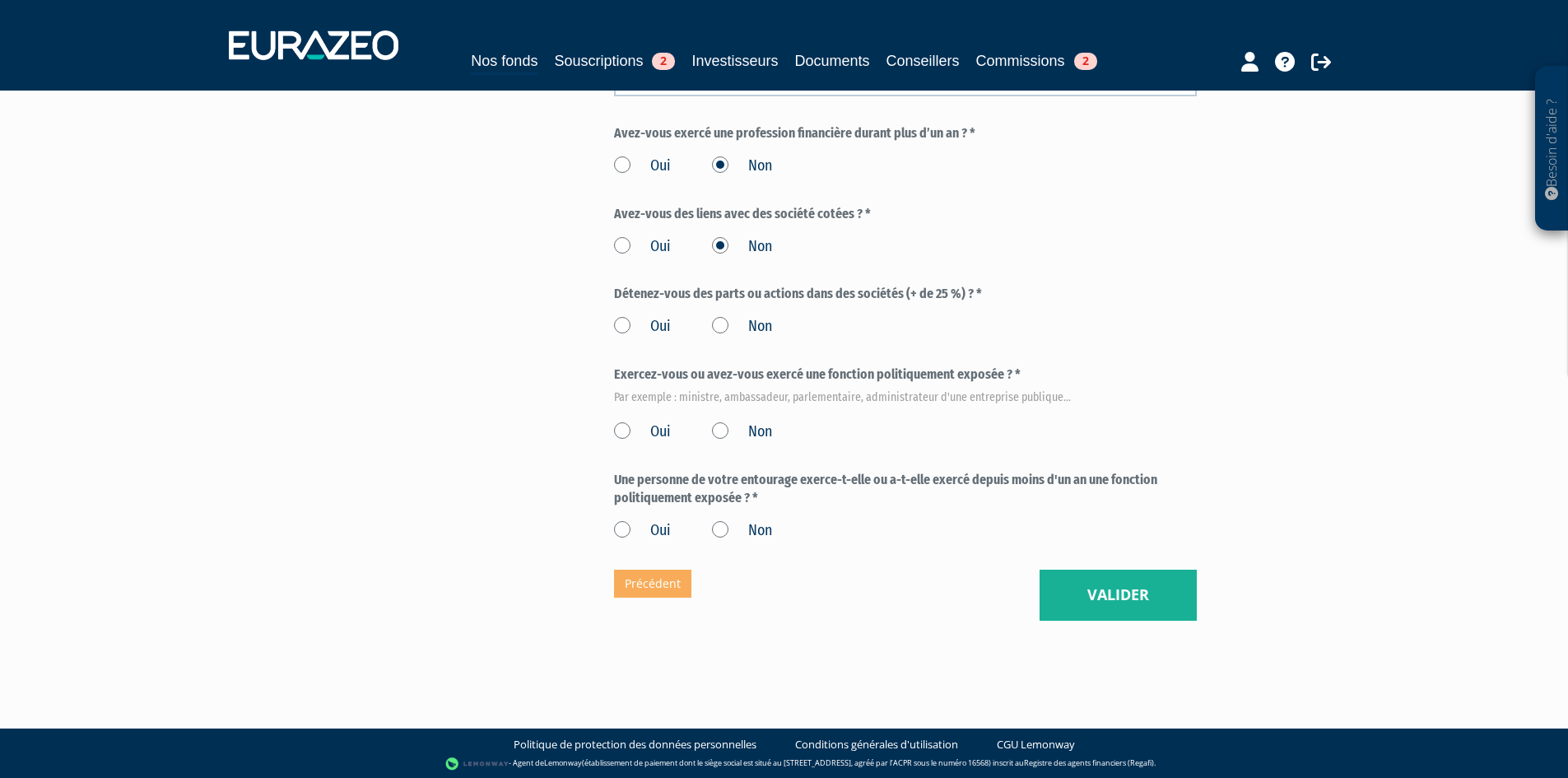
click at [721, 337] on label "Non" at bounding box center [742, 327] width 60 height 22
click at [0, 0] on input "Non" at bounding box center [0, 0] width 0 height 0
click at [734, 443] on label "Non" at bounding box center [742, 432] width 60 height 22
click at [0, 0] on input "Non" at bounding box center [0, 0] width 0 height 0
click at [720, 541] on label "Non" at bounding box center [742, 531] width 60 height 22
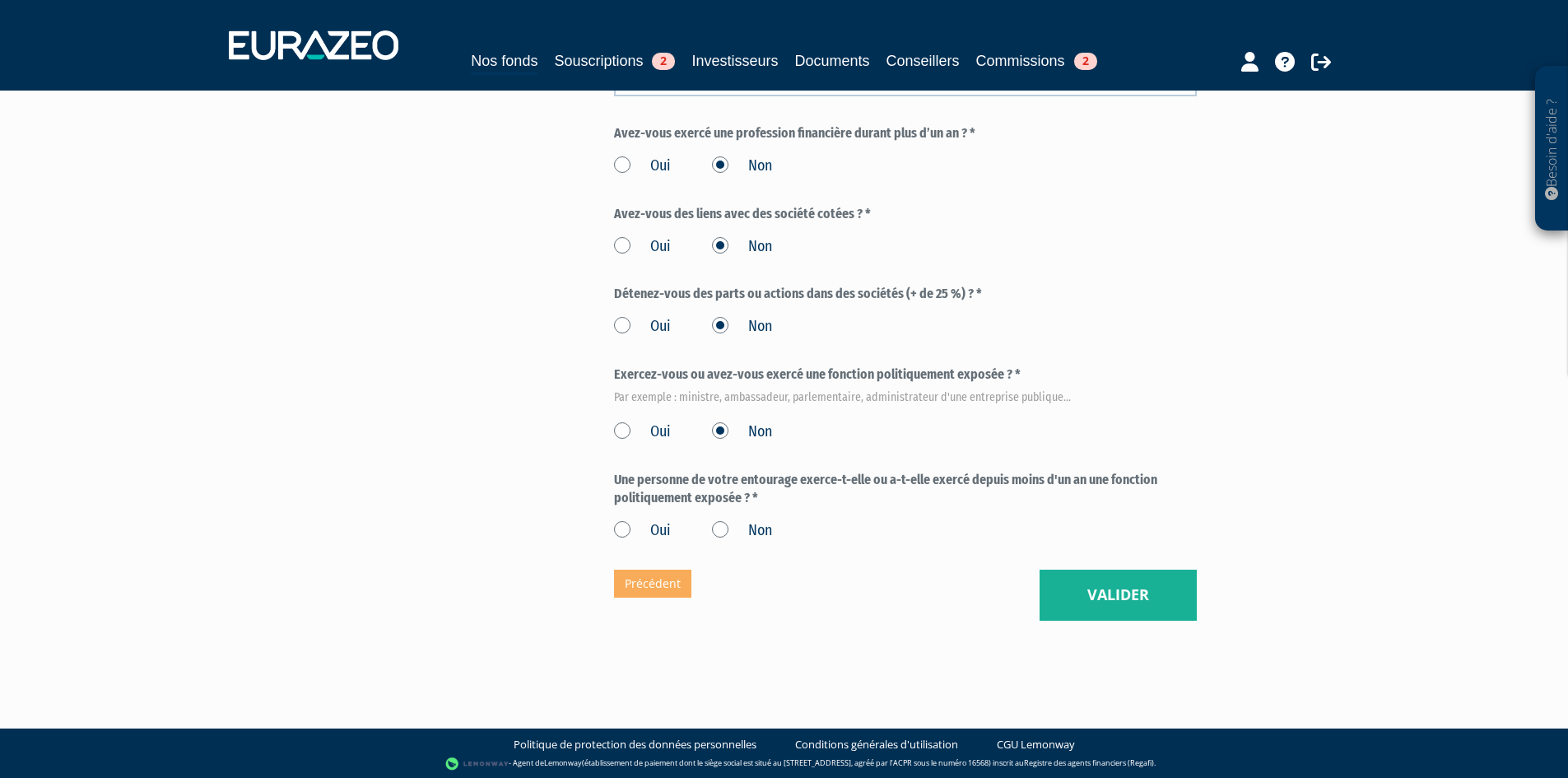
click at [0, 0] on input "Non" at bounding box center [0, 0] width 0 height 0
drag, startPoint x: 1144, startPoint y: 642, endPoint x: 1133, endPoint y: 642, distance: 11.0
click at [1143, 621] on button "Valider" at bounding box center [1118, 595] width 157 height 51
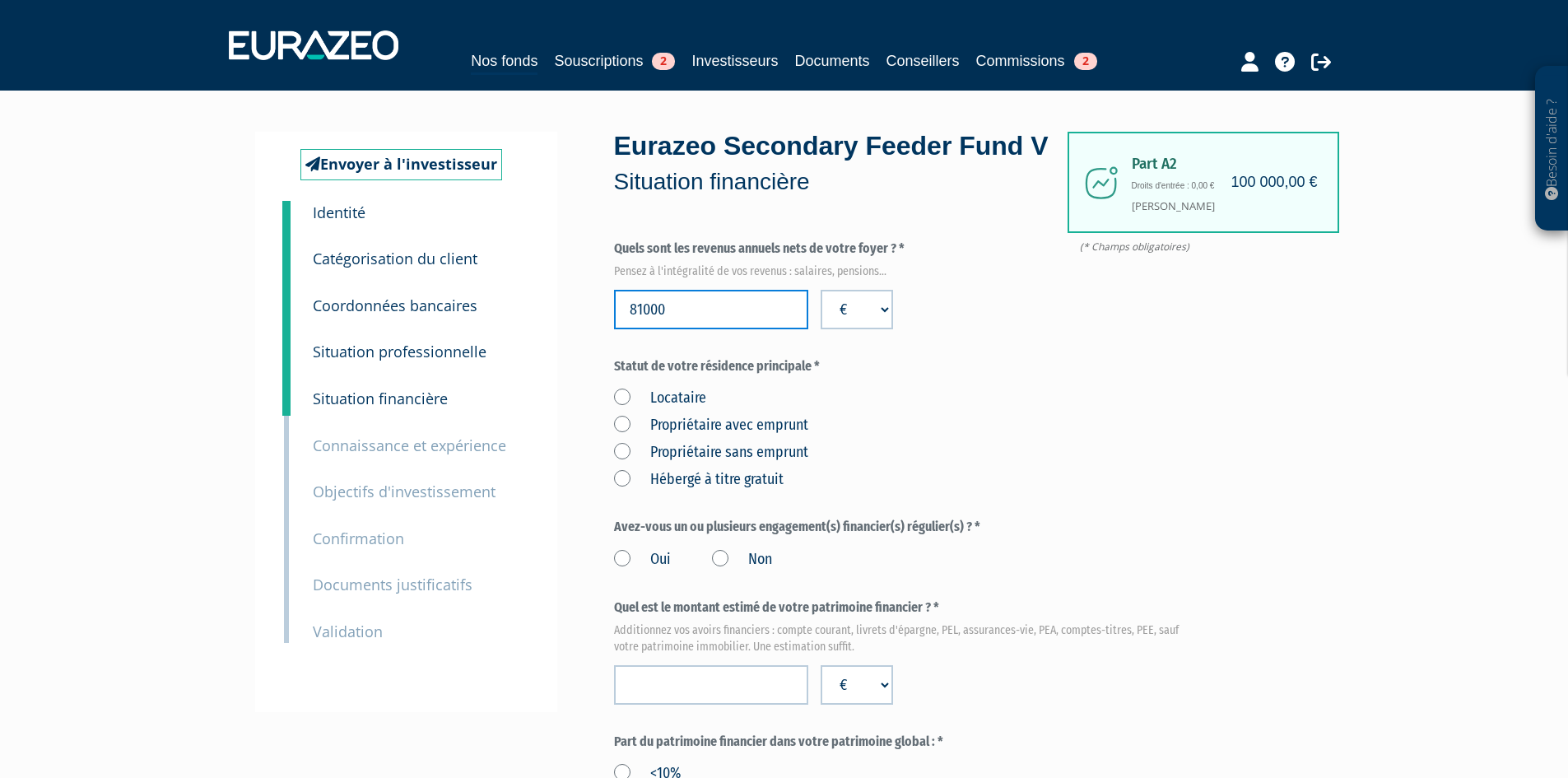
type input "81000"
click at [707, 436] on label "Propriétaire avec emprunt" at bounding box center [710, 426] width 194 height 22
click at [0, 0] on emprunt "Propriétaire avec emprunt" at bounding box center [0, 0] width 0 height 0
click at [657, 425] on div "Locataire Propriétaire avec emprunt Propriétaire sans emprunt Hébergé à titre g…" at bounding box center [905, 436] width 582 height 108
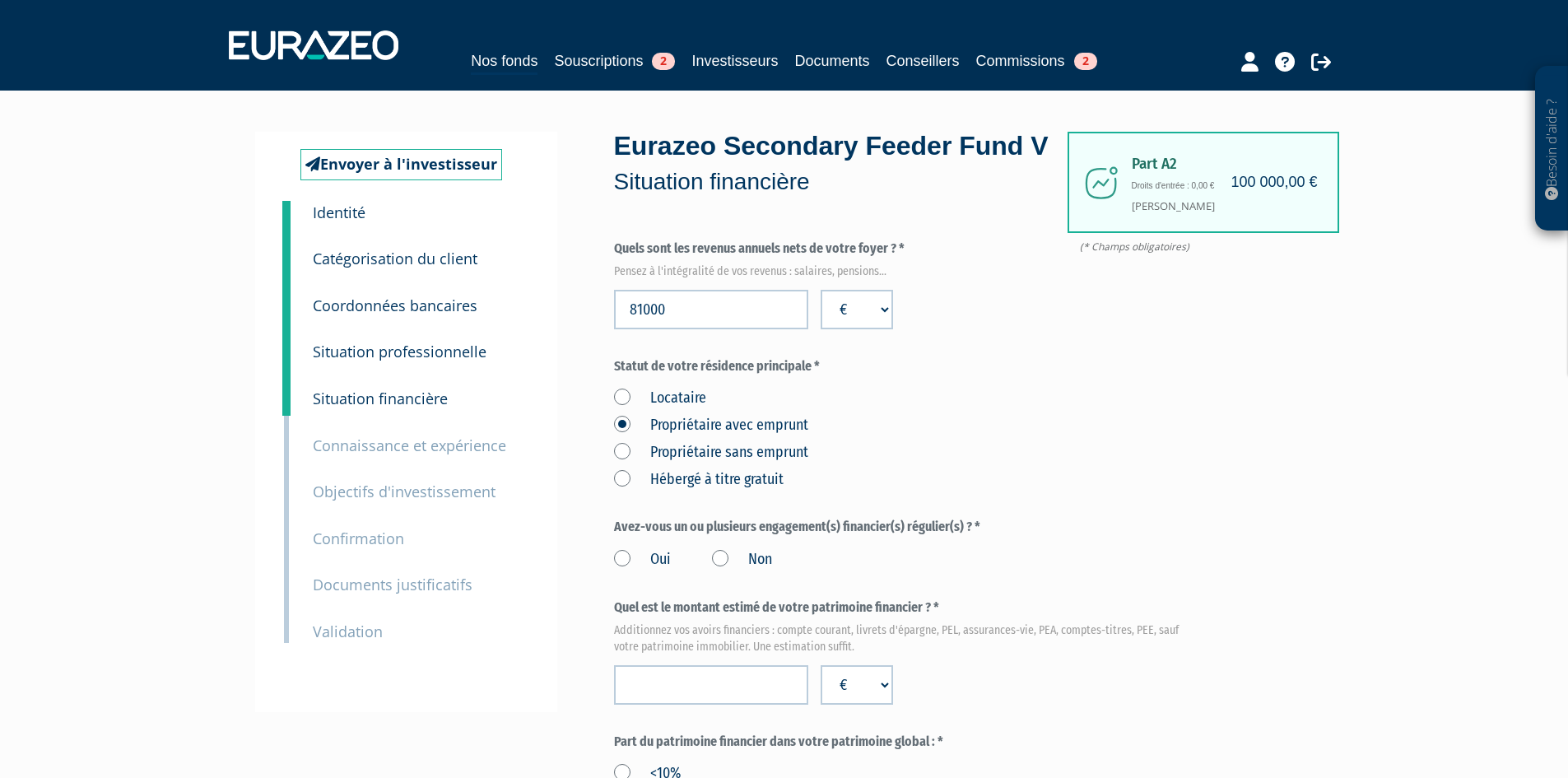
click at [654, 409] on label "Locataire" at bounding box center [660, 398] width 92 height 22
click at [0, 0] on input "Locataire" at bounding box center [0, 0] width 0 height 0
click at [657, 570] on label "Oui" at bounding box center [642, 560] width 57 height 22
click at [0, 0] on input "Oui" at bounding box center [0, 0] width 0 height 0
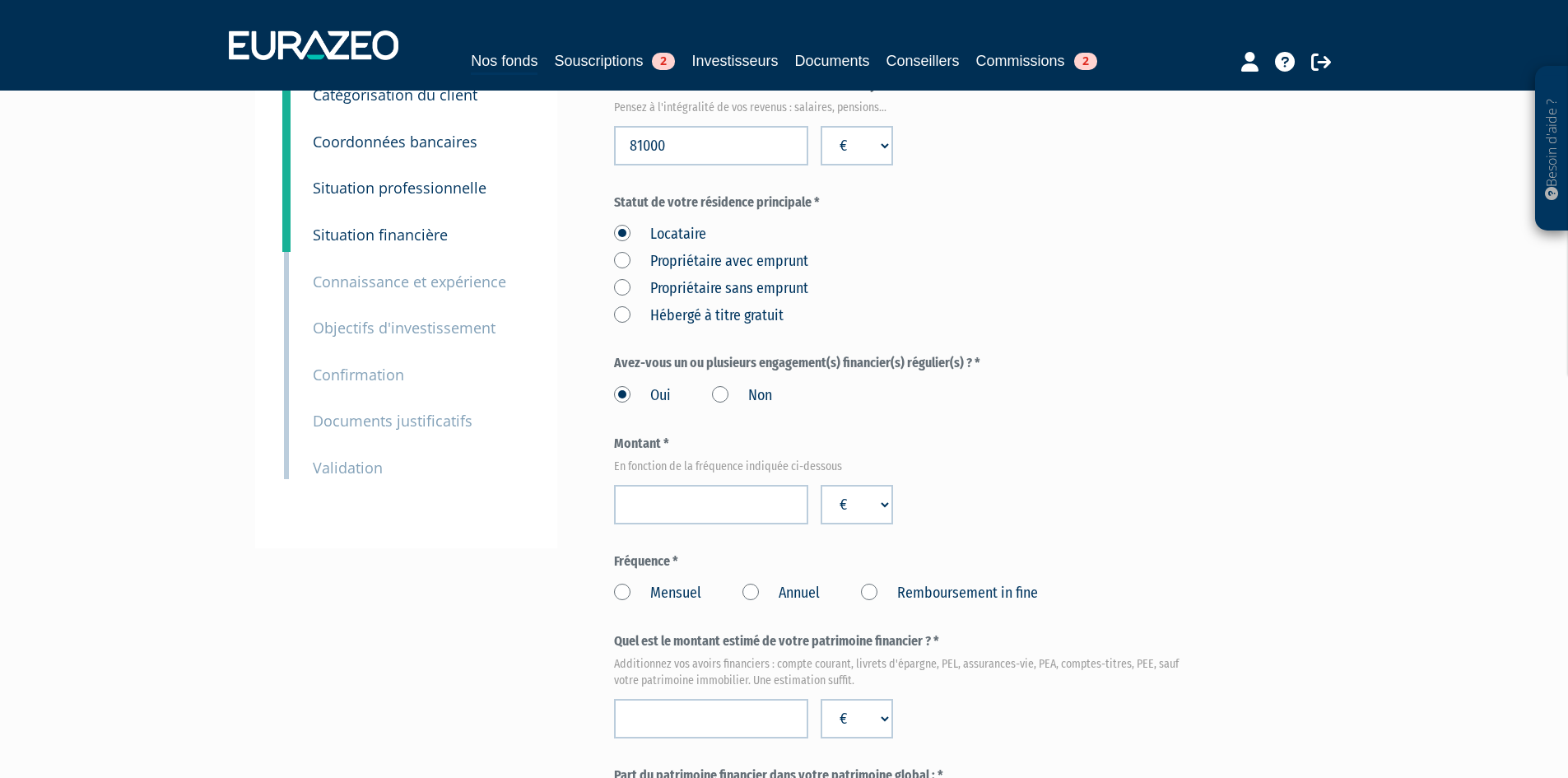
scroll to position [164, 0]
click at [739, 523] on input "number" at bounding box center [710, 504] width 194 height 39
click at [713, 455] on form "(* Champs obligatoires) Quels sont les revenus annuels nets de votre foyer ? * …" at bounding box center [905, 775] width 582 height 1401
click at [717, 405] on label "Non" at bounding box center [742, 395] width 60 height 22
click at [0, 0] on input "Non" at bounding box center [0, 0] width 0 height 0
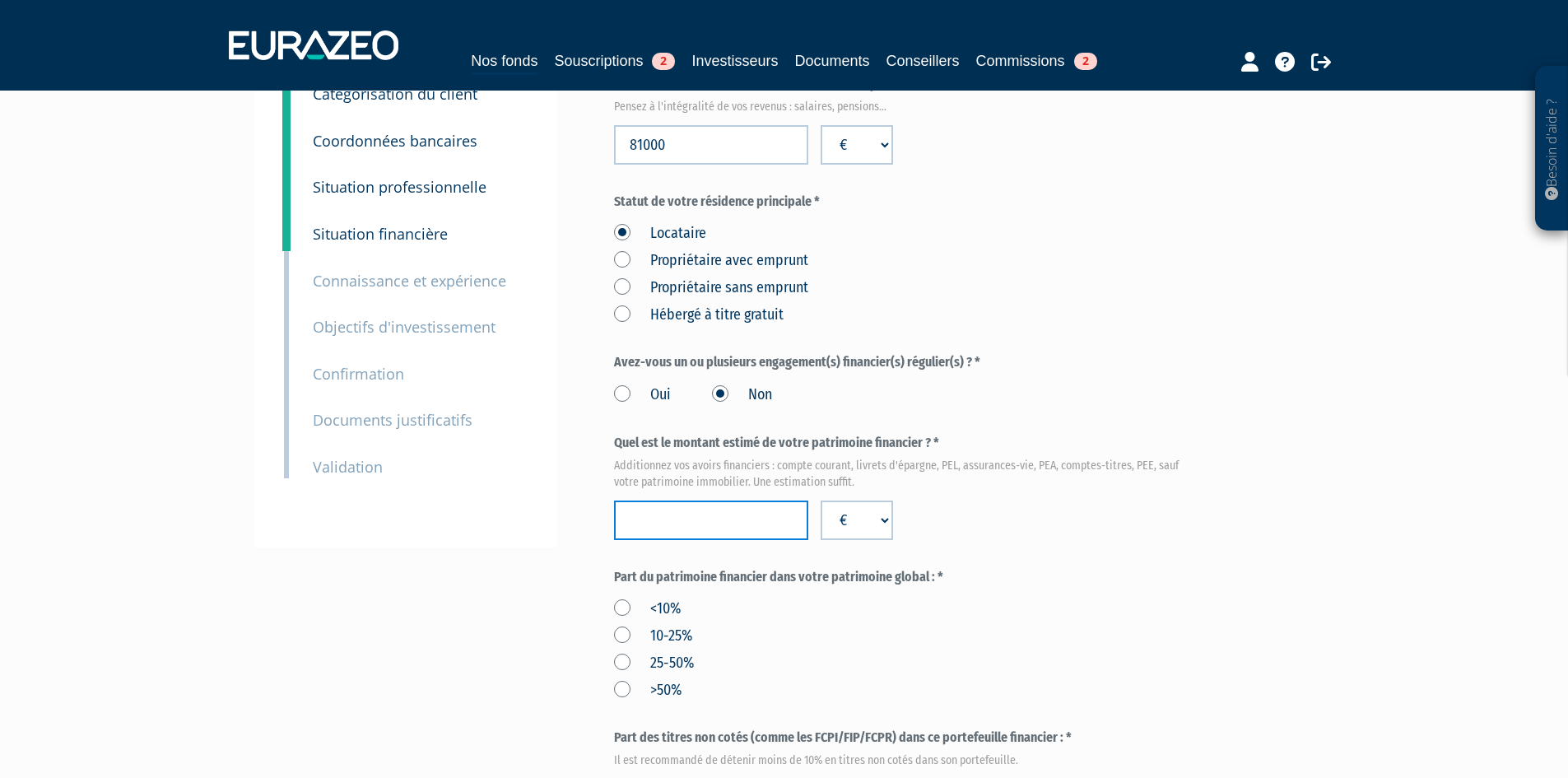
click at [714, 540] on input "number" at bounding box center [710, 520] width 194 height 39
click at [908, 390] on form "(* Champs obligatoires) Quels sont les revenus annuels nets de votre foyer ? * …" at bounding box center [905, 676] width 582 height 1202
click at [907, 372] on label "Avez-vous un ou plusieurs engagement(s) financier(s) régulier(s) ? *" at bounding box center [905, 362] width 582 height 19
click at [717, 540] on input "number" at bounding box center [710, 520] width 194 height 39
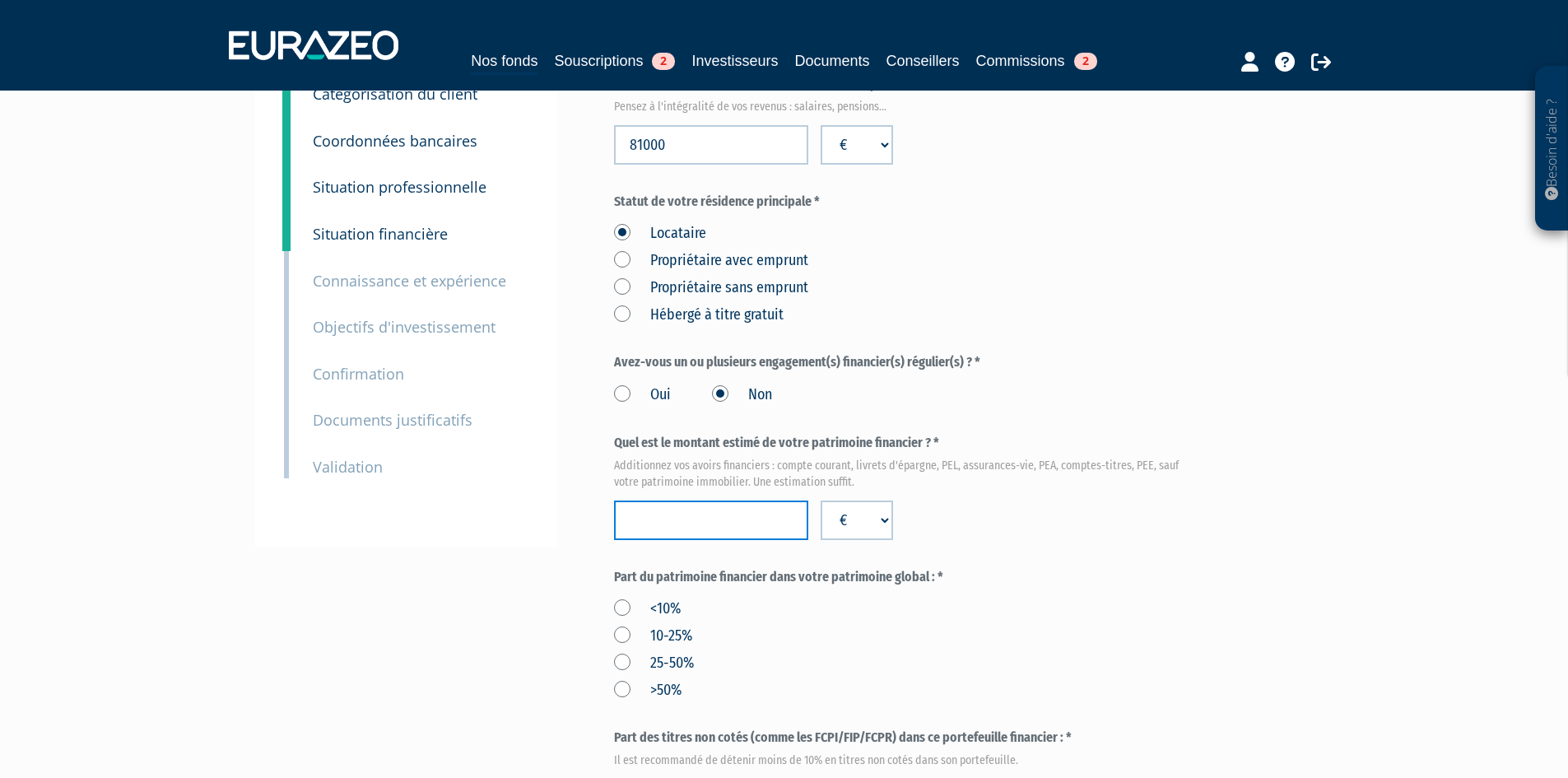
click at [717, 540] on input "number" at bounding box center [710, 520] width 194 height 39
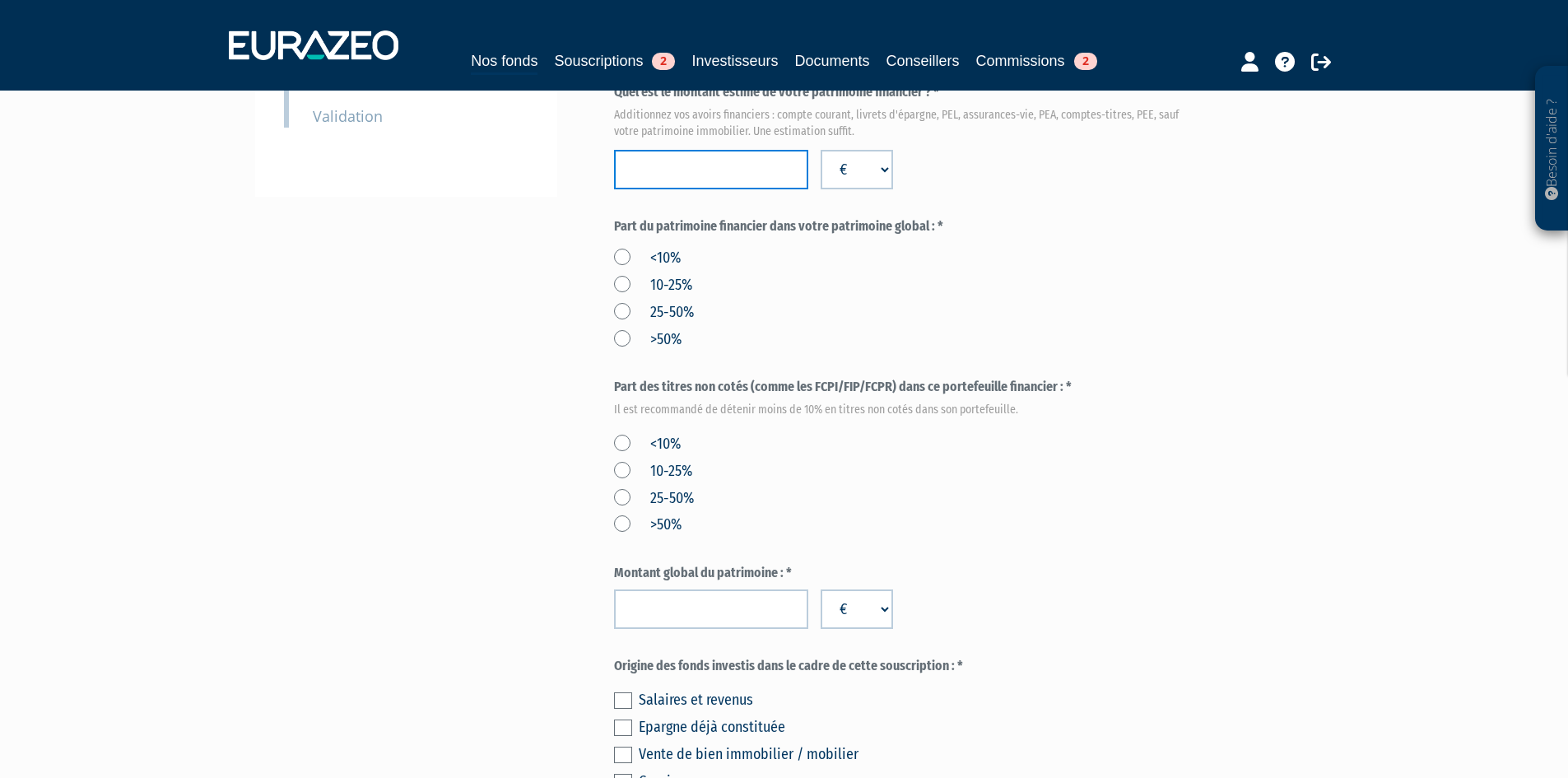
scroll to position [103, 0]
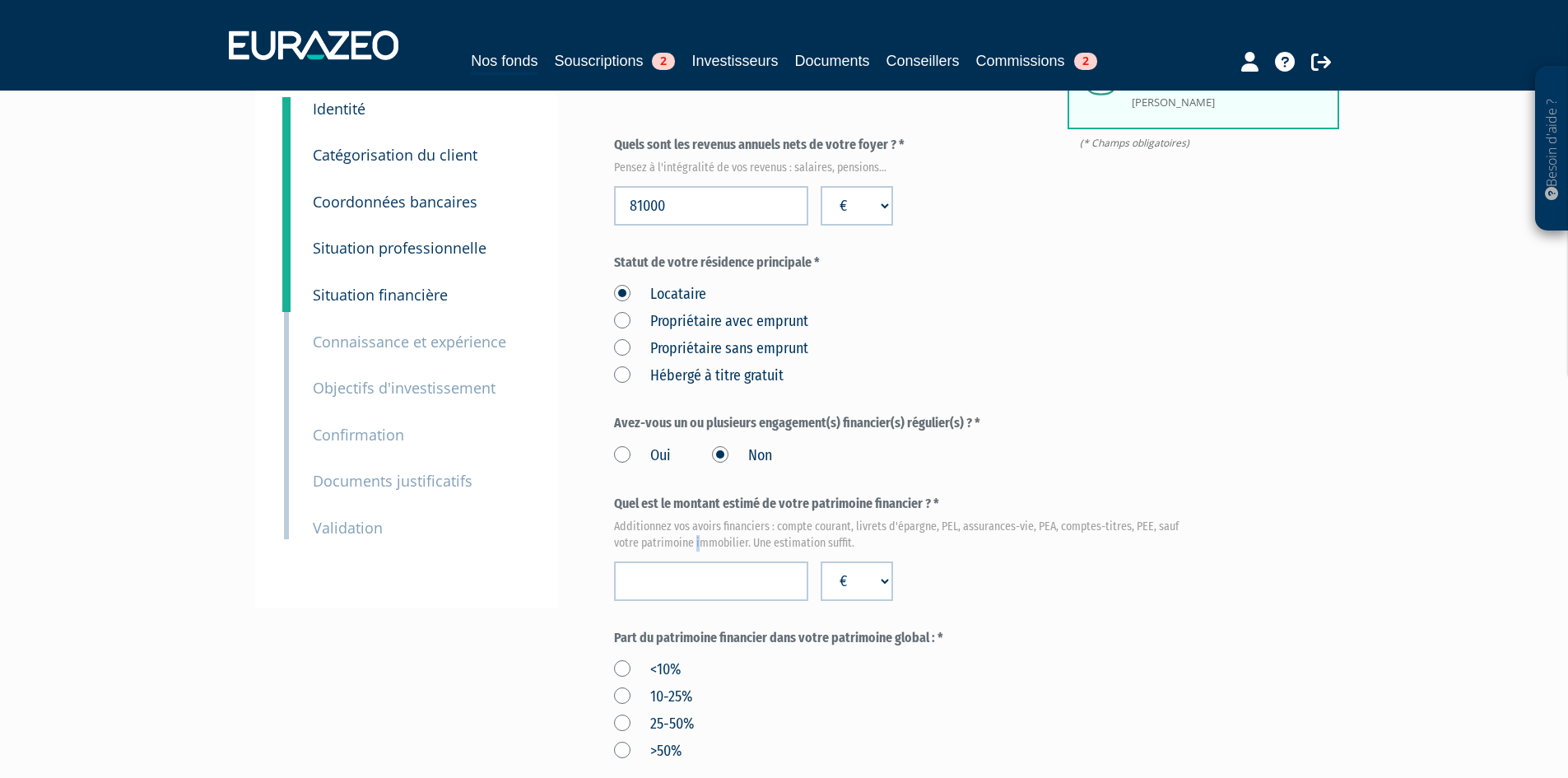
drag, startPoint x: 696, startPoint y: 596, endPoint x: 723, endPoint y: 620, distance: 36.1
click at [699, 600] on div "Quel est le montant estimé de votre patrimoine financier ? * Additionnez vos av…" at bounding box center [905, 548] width 582 height 106
click at [723, 601] on input "number" at bounding box center [710, 581] width 194 height 39
type input "1130000"
click at [1090, 590] on div "Quel est le montant estimé de votre patrimoine financier ? * Additionnez vos av…" at bounding box center [905, 548] width 582 height 106
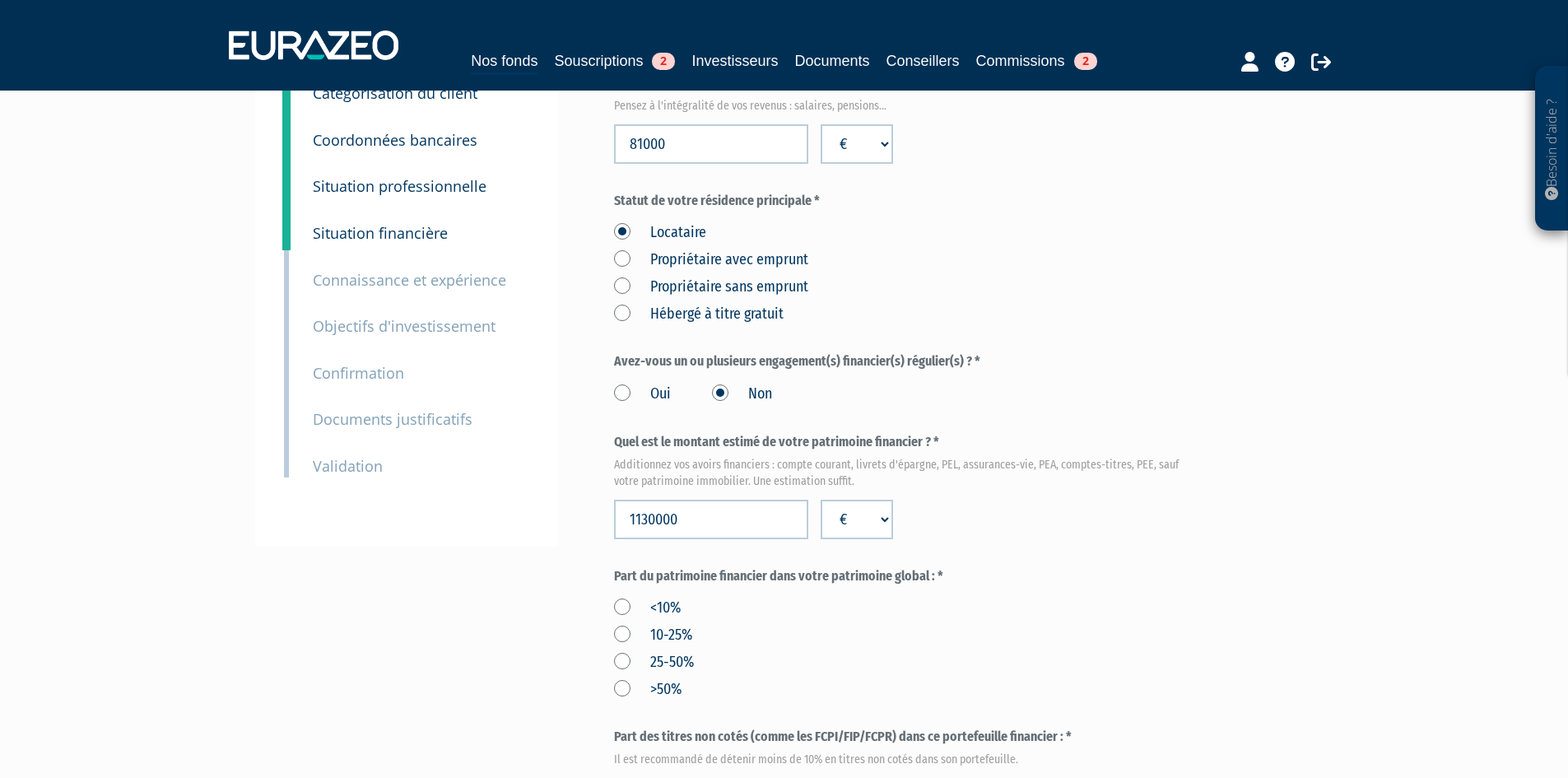
scroll to position [269, 0]
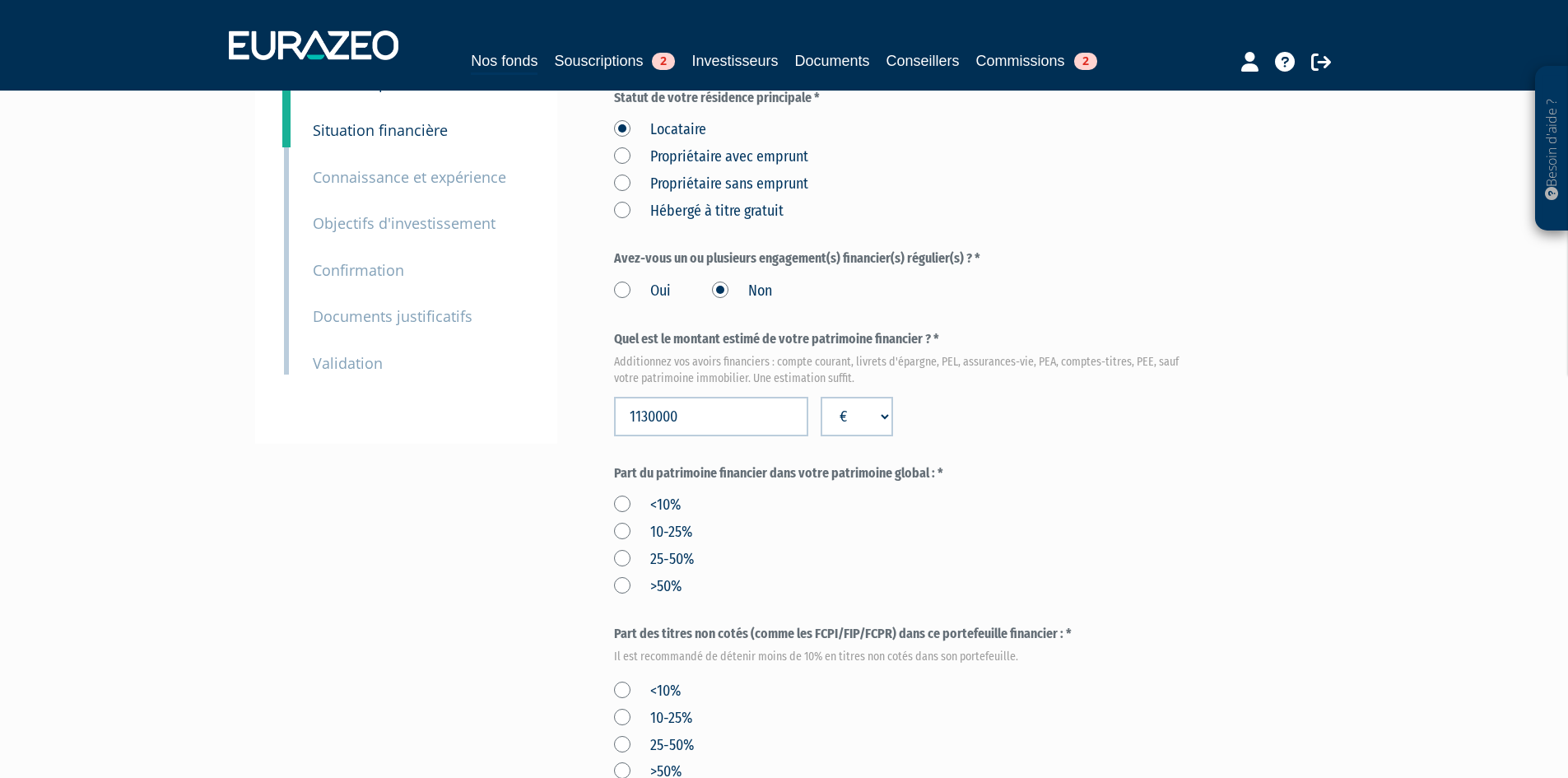
click at [627, 597] on label ">50%" at bounding box center [647, 587] width 68 height 22
click at [960, 597] on div "<10% 10-25% 25-50% >50%" at bounding box center [905, 543] width 582 height 108
click at [638, 597] on label ">50%" at bounding box center [647, 587] width 68 height 22
click at [0, 0] on input ">50%" at bounding box center [0, 0] width 0 height 0
click at [618, 597] on label ">50%" at bounding box center [647, 587] width 68 height 22
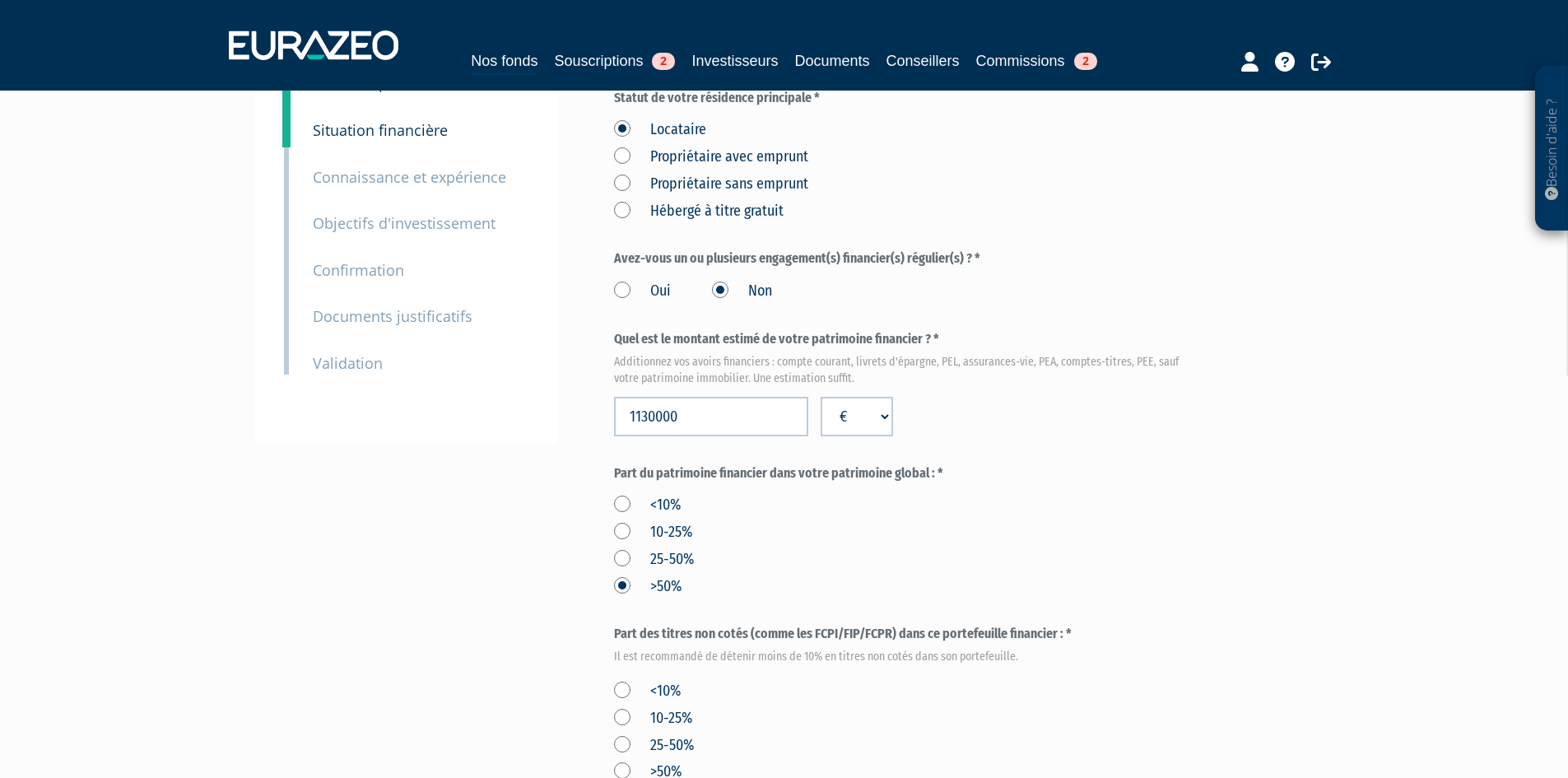
click at [0, 0] on input ">50%" at bounding box center [0, 0] width 0 height 0
click at [809, 597] on div "<10% 10-25% 25-50% >50%" at bounding box center [905, 543] width 582 height 108
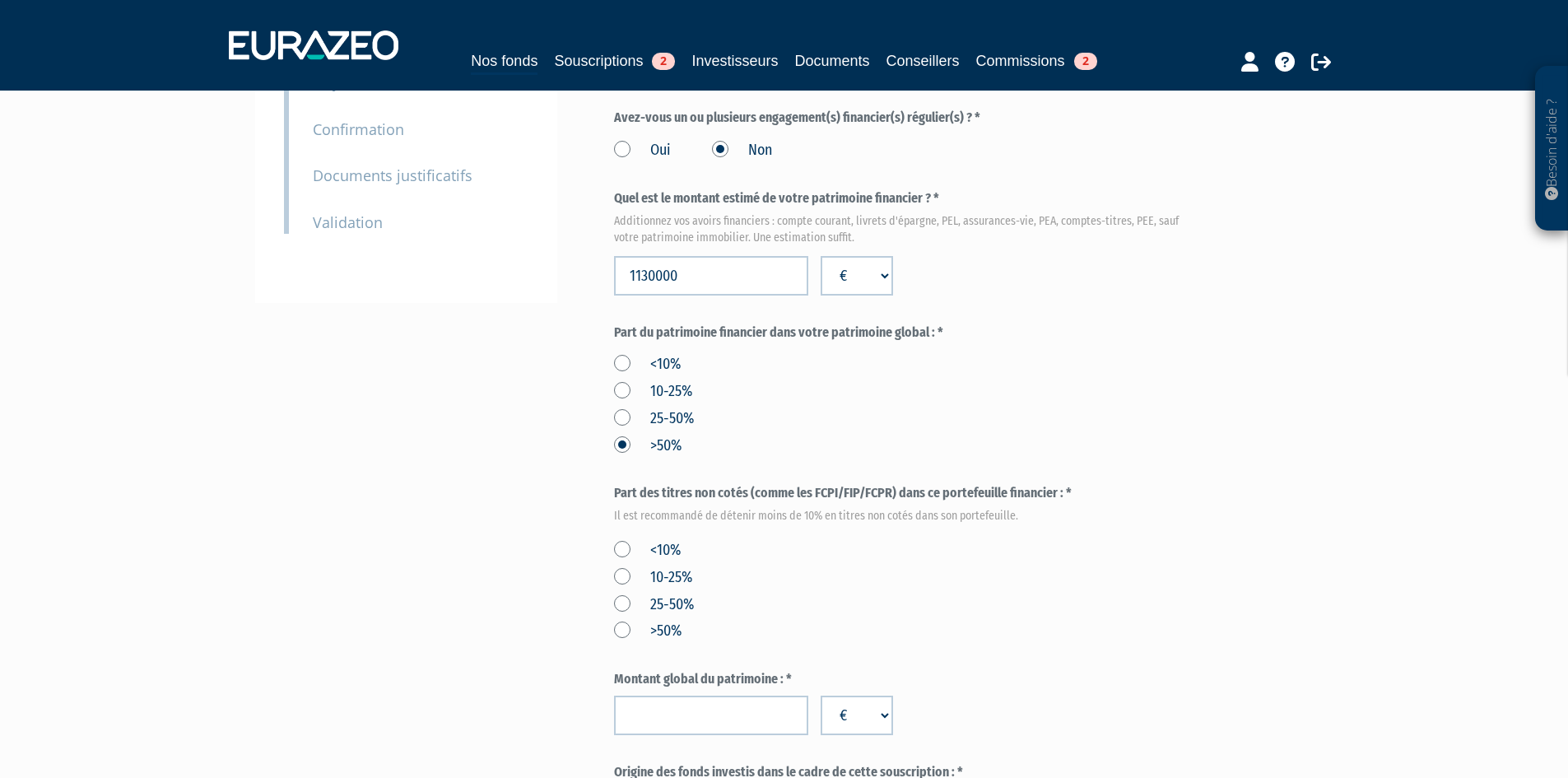
scroll to position [515, 0]
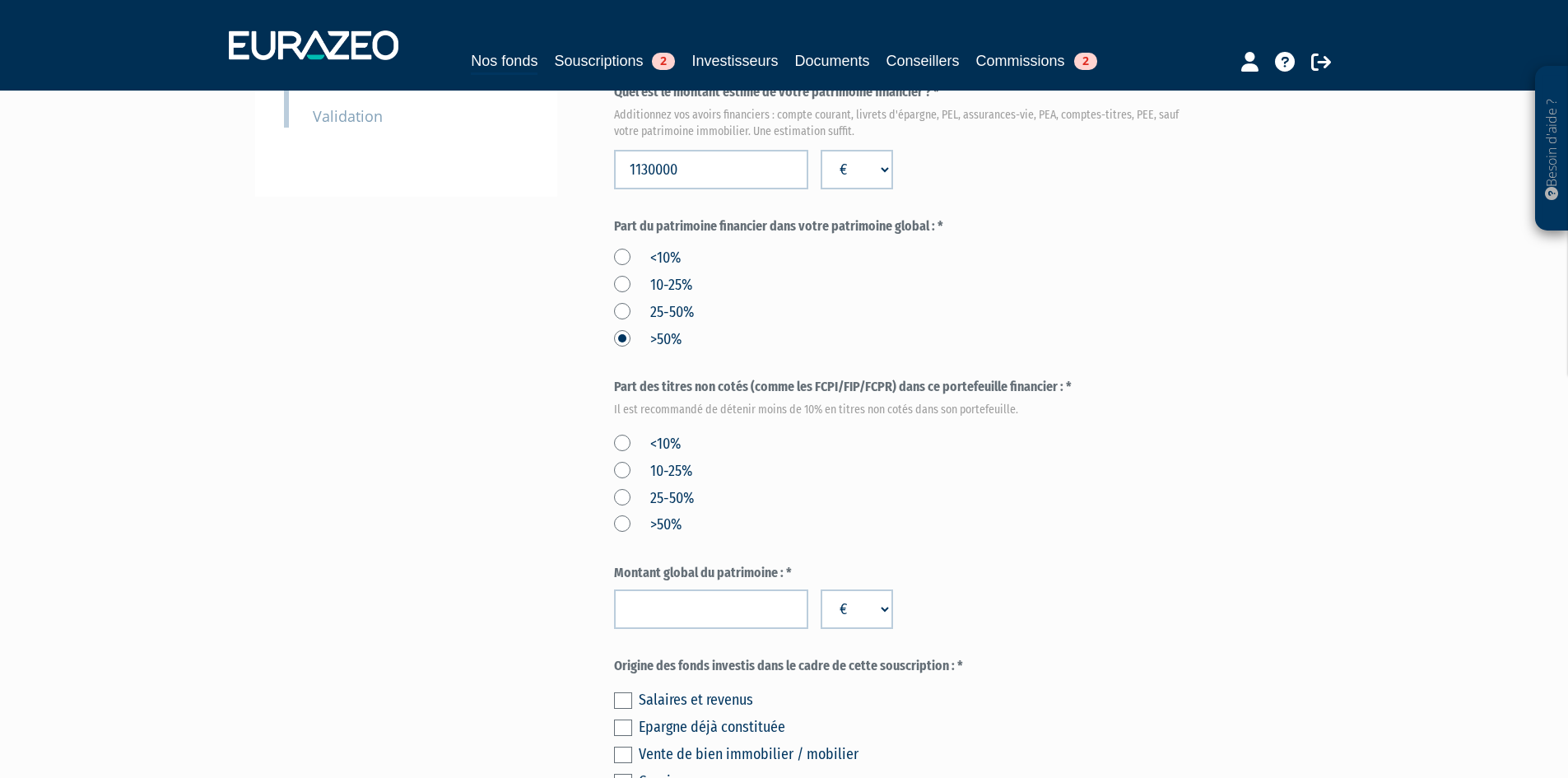
click at [704, 350] on div "<10% 10-25% 25-50% >50%" at bounding box center [905, 296] width 582 height 108
click at [683, 324] on label "25-50%" at bounding box center [653, 313] width 80 height 22
click at [0, 0] on input "25-50%" at bounding box center [0, 0] width 0 height 0
click at [675, 455] on label "<10%" at bounding box center [647, 445] width 67 height 22
click at [0, 0] on input "<10%" at bounding box center [0, 0] width 0 height 0
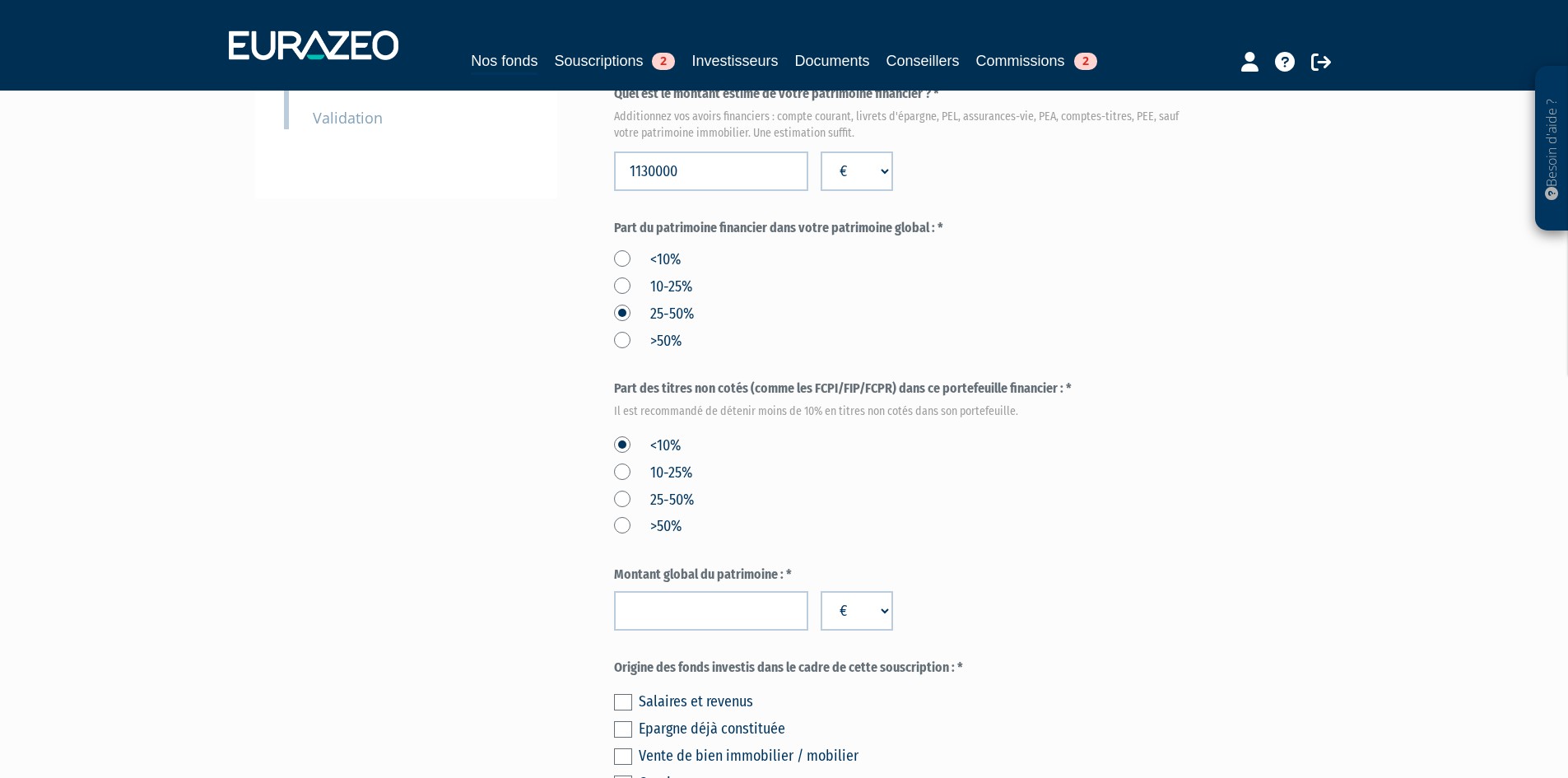
scroll to position [433, 0]
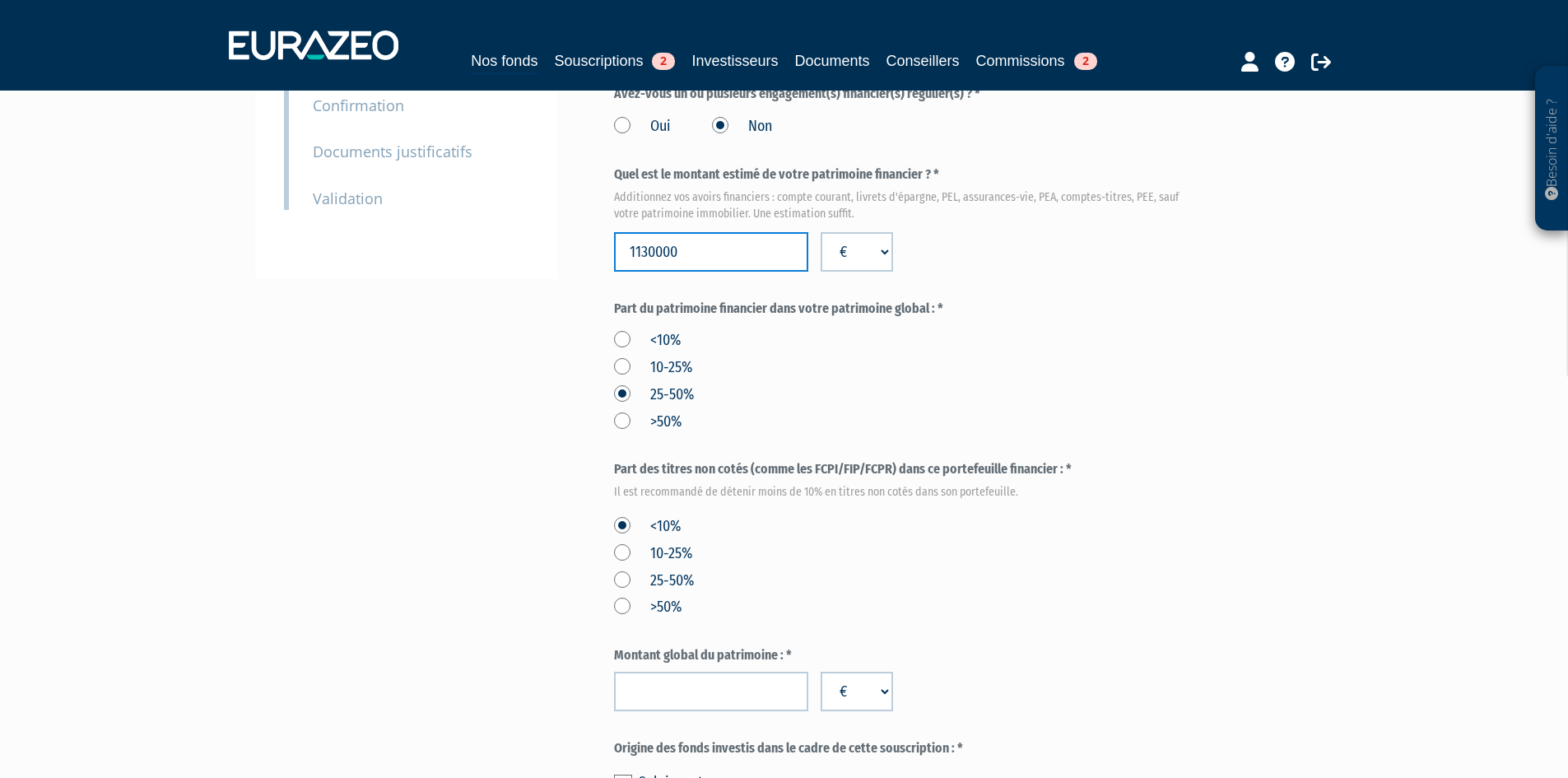
click at [672, 271] on input "1130000" at bounding box center [710, 252] width 194 height 39
click at [930, 496] on label "Part des titres non cotés (comme les FCPI/FIP/FCPR) dans ce portefeuille financ…" at bounding box center [905, 478] width 582 height 35
drag, startPoint x: 933, startPoint y: 439, endPoint x: 893, endPoint y: 418, distance: 45.2
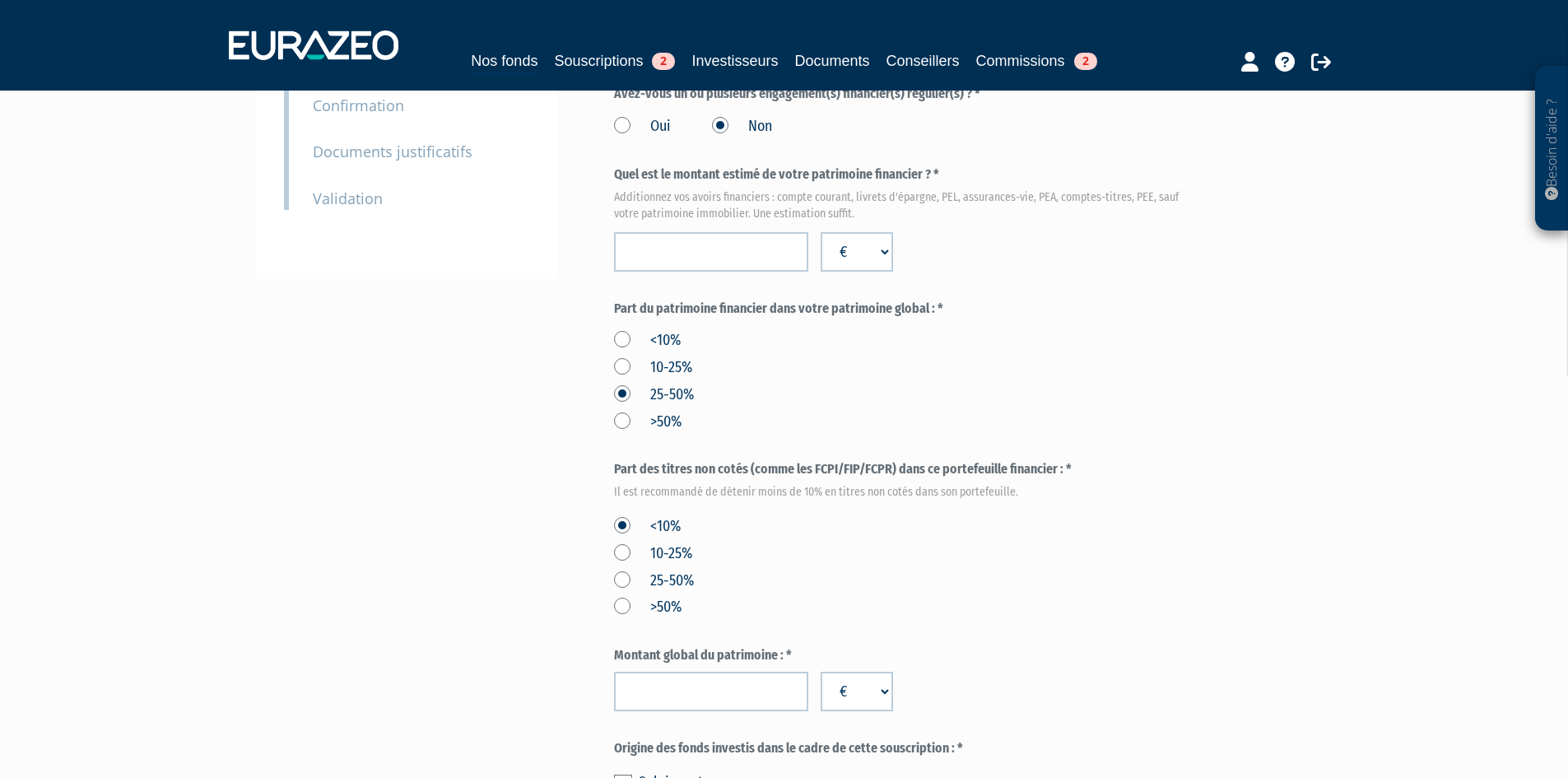
click at [935, 432] on div "<10% 10-25% 25-50% >50%" at bounding box center [905, 379] width 582 height 108
click at [773, 331] on form "(* Champs obligatoires) Quels sont les revenus annuels nets de votre foyer ? * …" at bounding box center [905, 407] width 582 height 1202
click at [778, 260] on div "Quel est le montant estimé de votre patrimoine financier ? * Additionnez vos av…" at bounding box center [905, 218] width 582 height 106
drag, startPoint x: 648, startPoint y: 455, endPoint x: 667, endPoint y: 445, distance: 21.5
click at [649, 433] on label ">50%" at bounding box center [647, 422] width 68 height 22
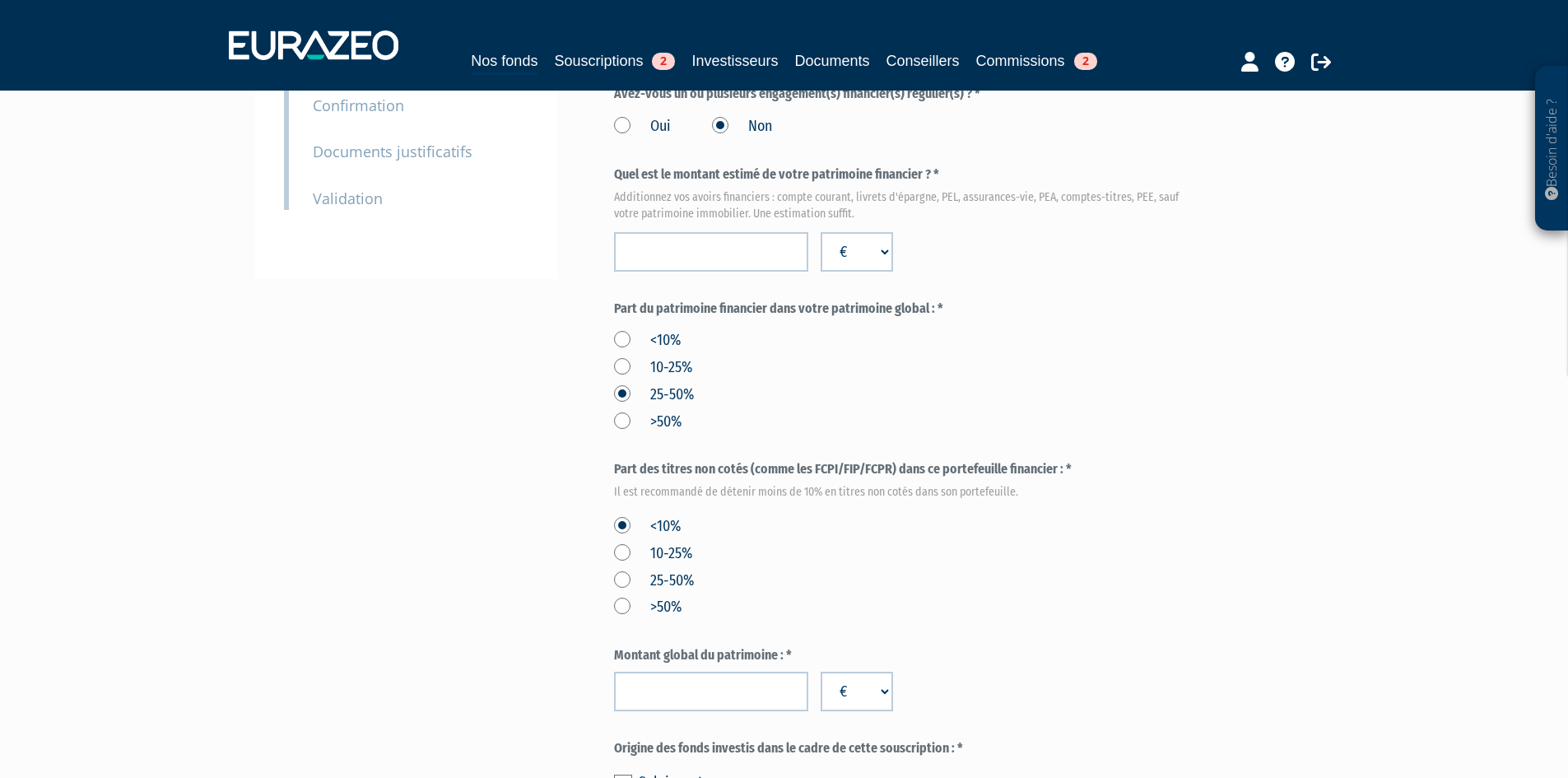
click at [0, 0] on input ">50%" at bounding box center [0, 0] width 0 height 0
click at [712, 271] on input "number" at bounding box center [710, 252] width 194 height 39
type input "1130000"
click at [929, 432] on div "<10% 10-25% 25-50% >50%" at bounding box center [905, 379] width 582 height 108
click at [652, 271] on input "1130000" at bounding box center [710, 252] width 194 height 39
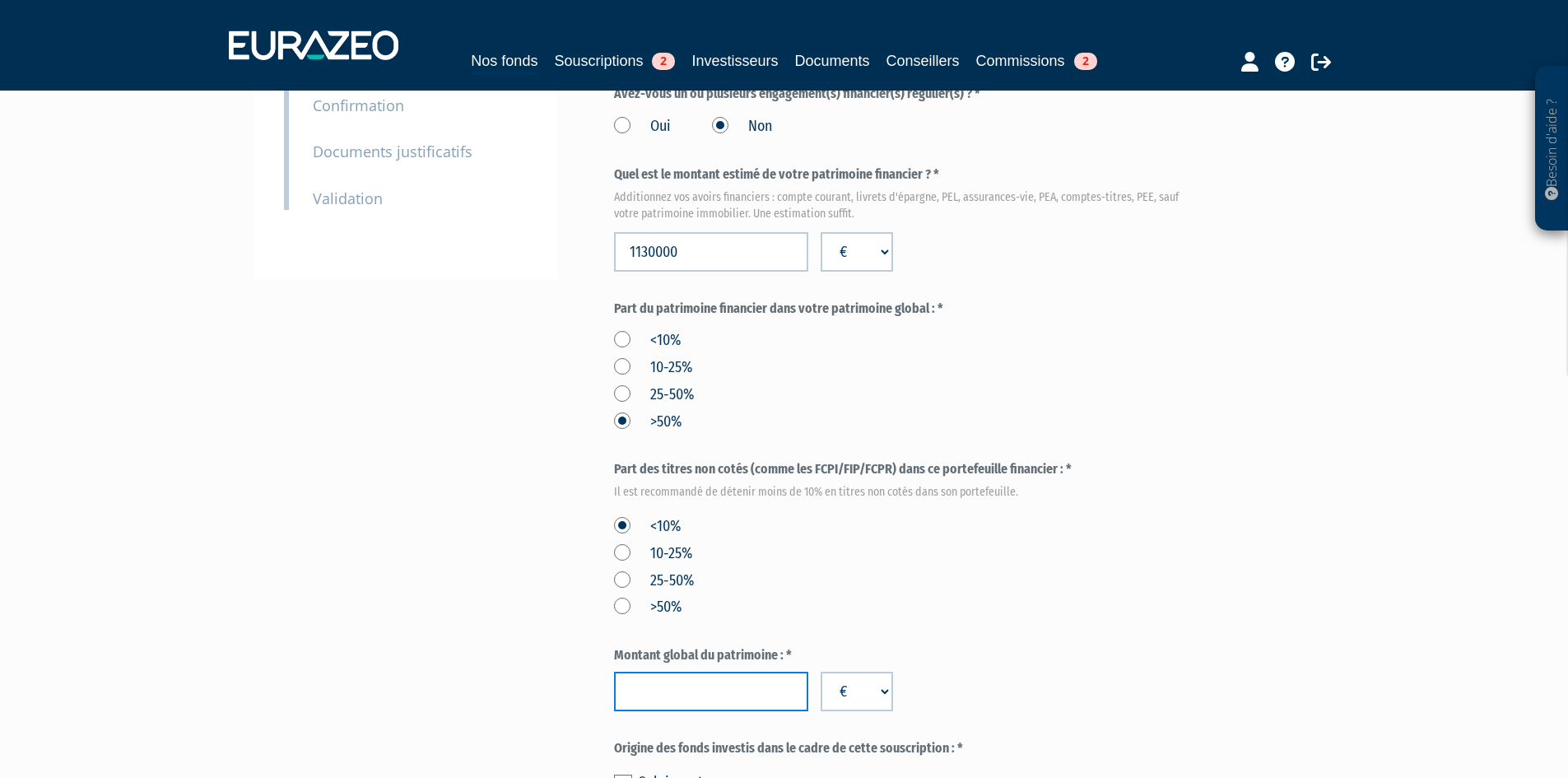
click at [660, 711] on input "number" at bounding box center [710, 691] width 194 height 39
type input "1130000"
click at [1064, 666] on form "(* Champs obligatoires) Quels sont les revenus annuels nets de votre foyer ? * …" at bounding box center [905, 407] width 582 height 1202
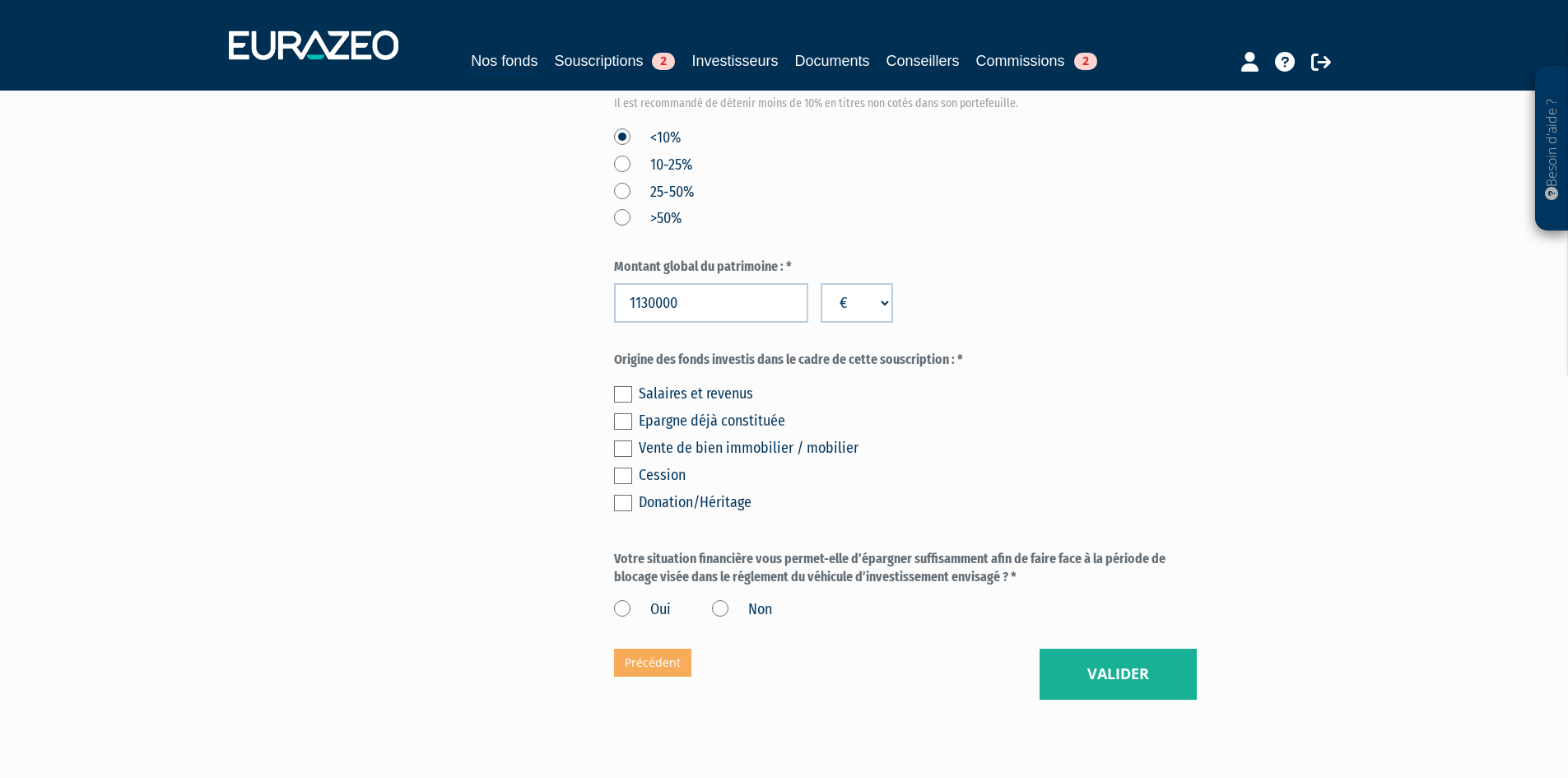
scroll to position [844, 0]
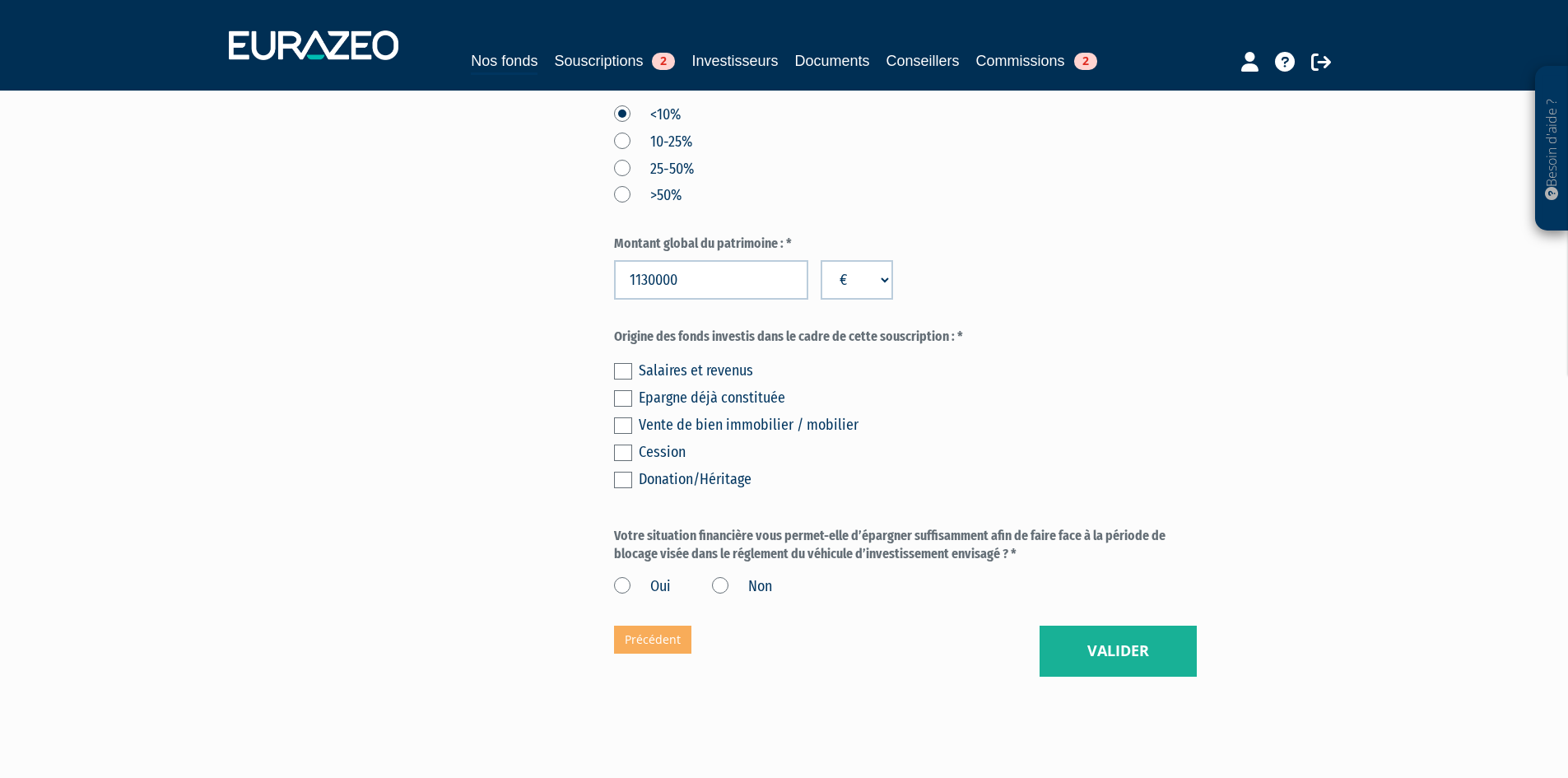
click at [628, 380] on label at bounding box center [623, 371] width 18 height 17
click at [0, 0] on input "checkbox" at bounding box center [0, 0] width 0 height 0
drag, startPoint x: 625, startPoint y: 431, endPoint x: 632, endPoint y: 436, distance: 8.6
click at [625, 406] on label at bounding box center [623, 398] width 18 height 17
click at [0, 0] on input "checkbox" at bounding box center [0, 0] width 0 height 0
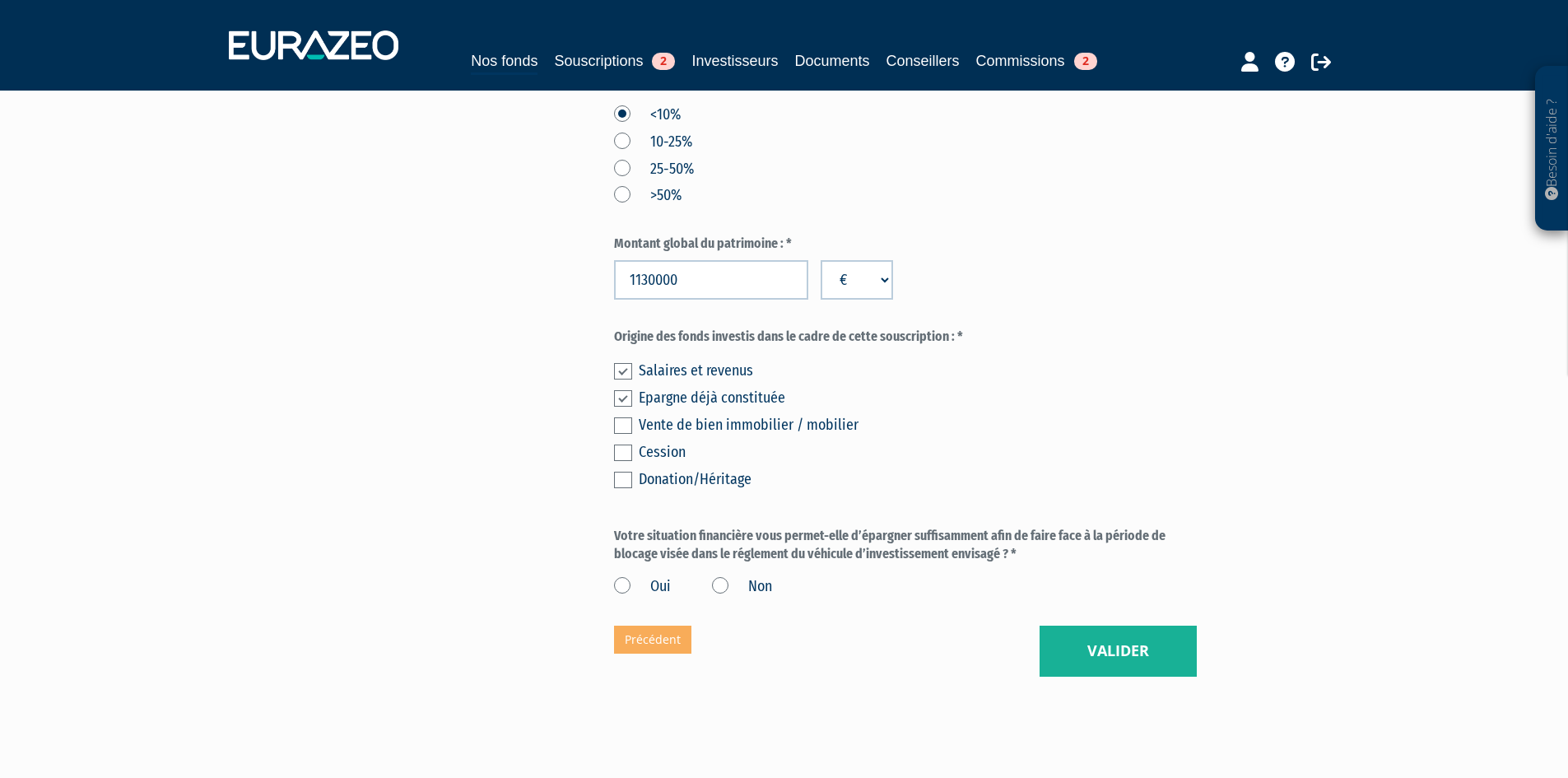
click at [1035, 409] on div "Epargne déjà constituée" at bounding box center [917, 396] width 558 height 23
click at [745, 565] on label "Votre situation financière vous permet-elle d’épargner suffisamment afin de fai…" at bounding box center [905, 545] width 582 height 37
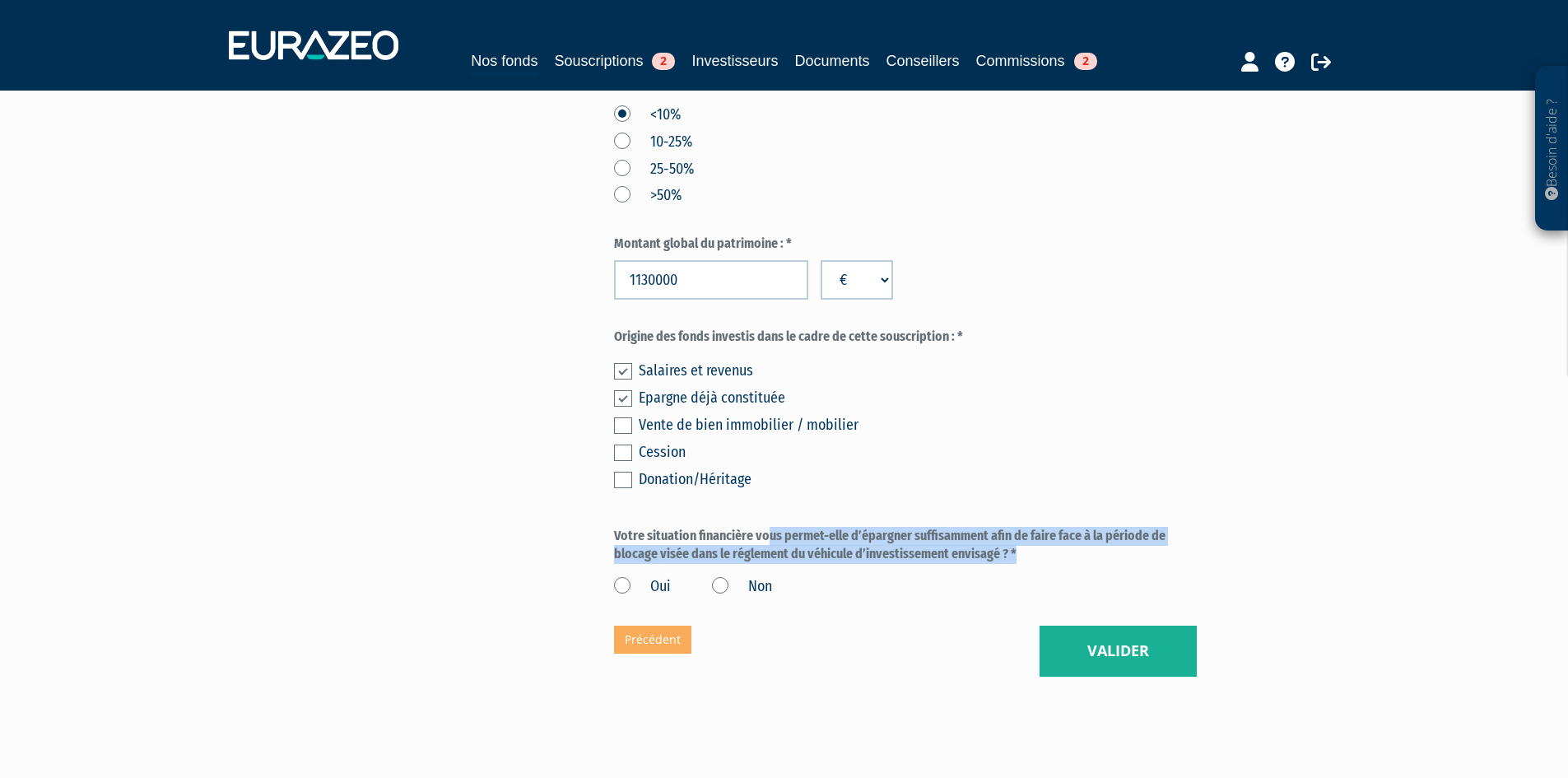
click at [745, 565] on label "Votre situation financière vous permet-elle d’épargner suffisamment afin de fai…" at bounding box center [905, 545] width 582 height 37
click at [954, 565] on label "Votre situation financière vous permet-elle d’épargner suffisamment afin de fai…" at bounding box center [905, 545] width 582 height 37
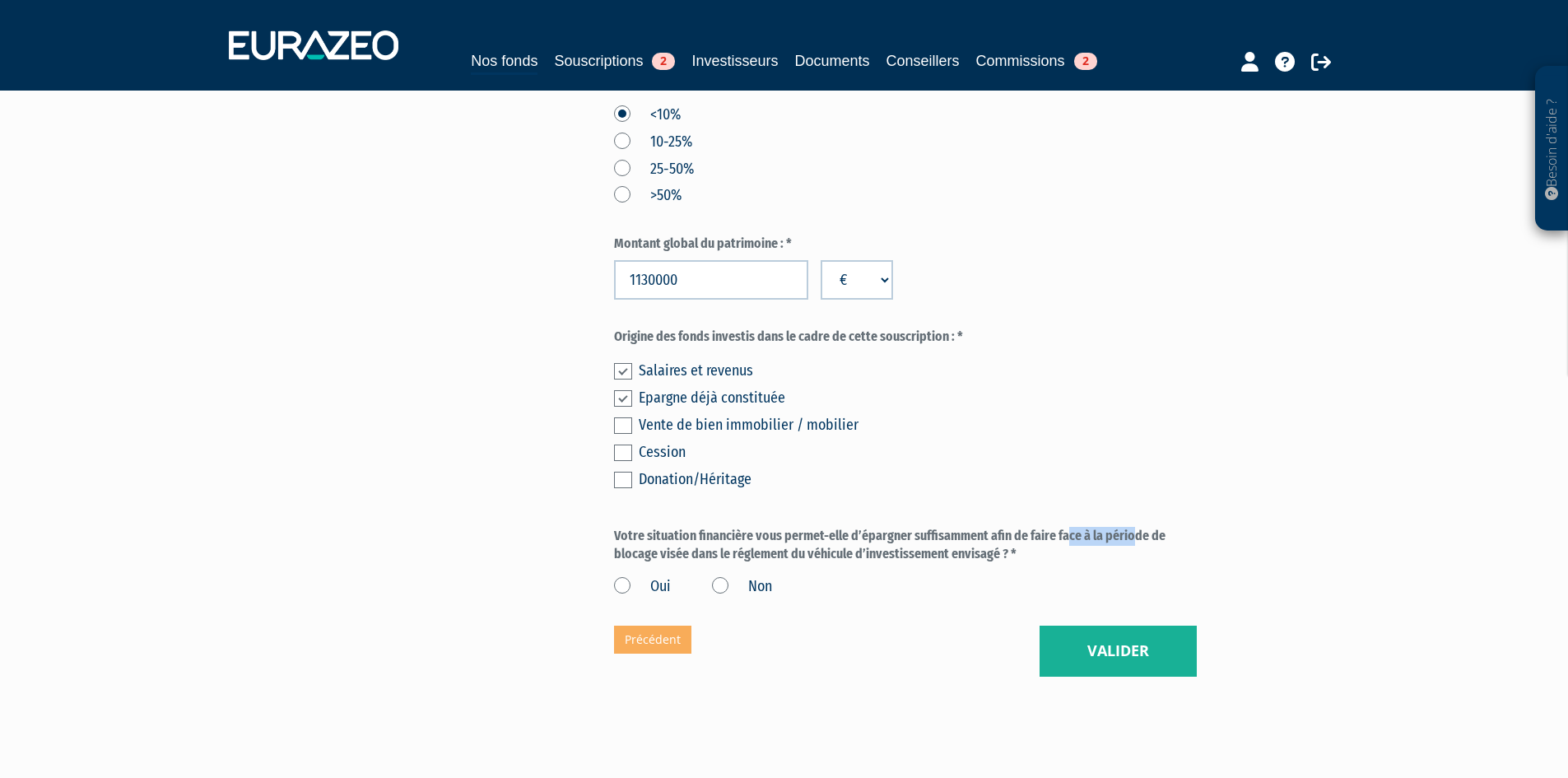
click at [954, 565] on label "Votre situation financière vous permet-elle d’épargner suffisamment afin de fai…" at bounding box center [905, 545] width 582 height 37
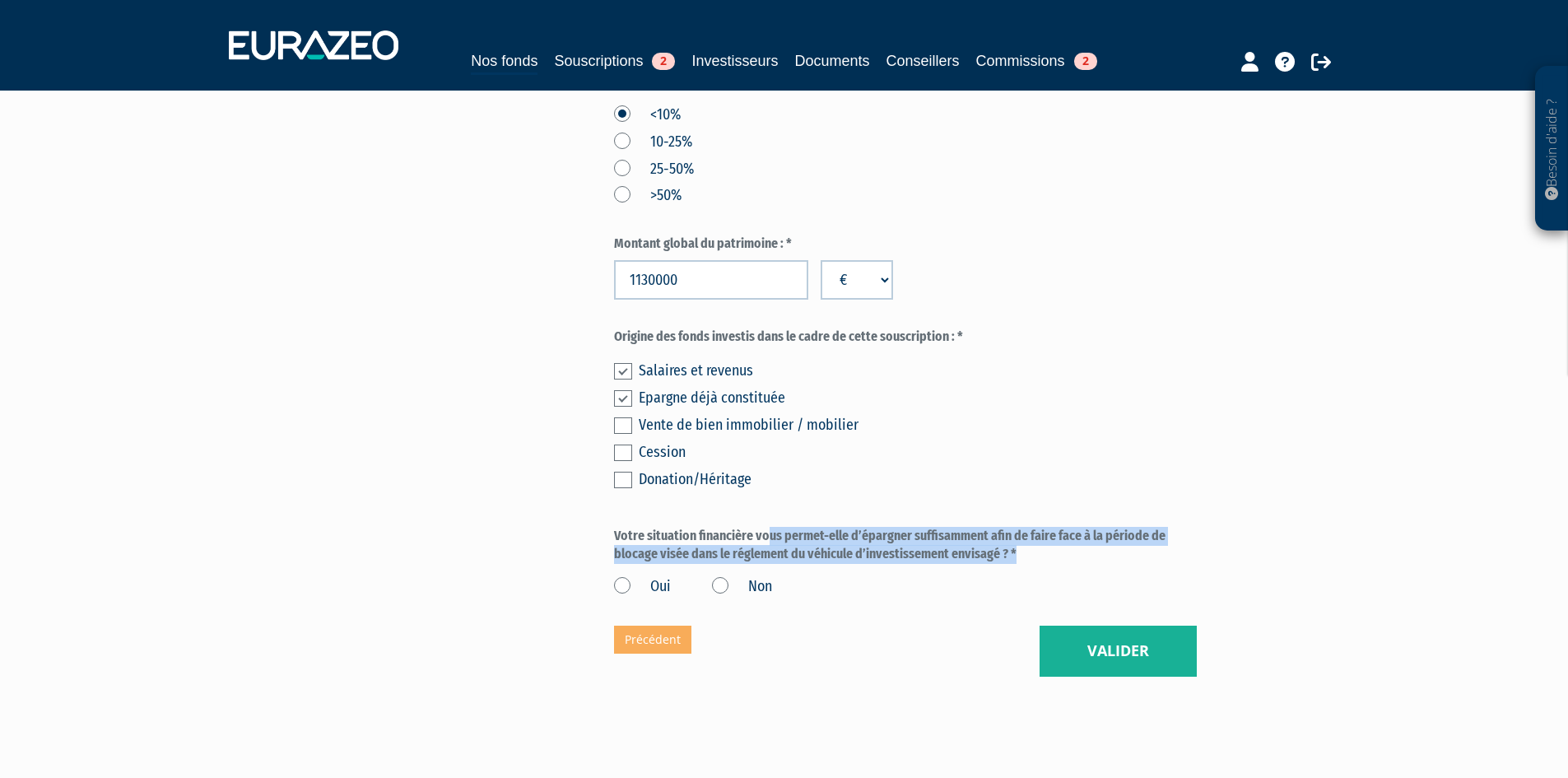
click at [954, 565] on label "Votre situation financière vous permet-elle d’épargner suffisamment afin de fai…" at bounding box center [905, 545] width 582 height 37
click at [955, 565] on label "Votre situation financière vous permet-elle d’épargner suffisamment afin de fai…" at bounding box center [905, 545] width 582 height 37
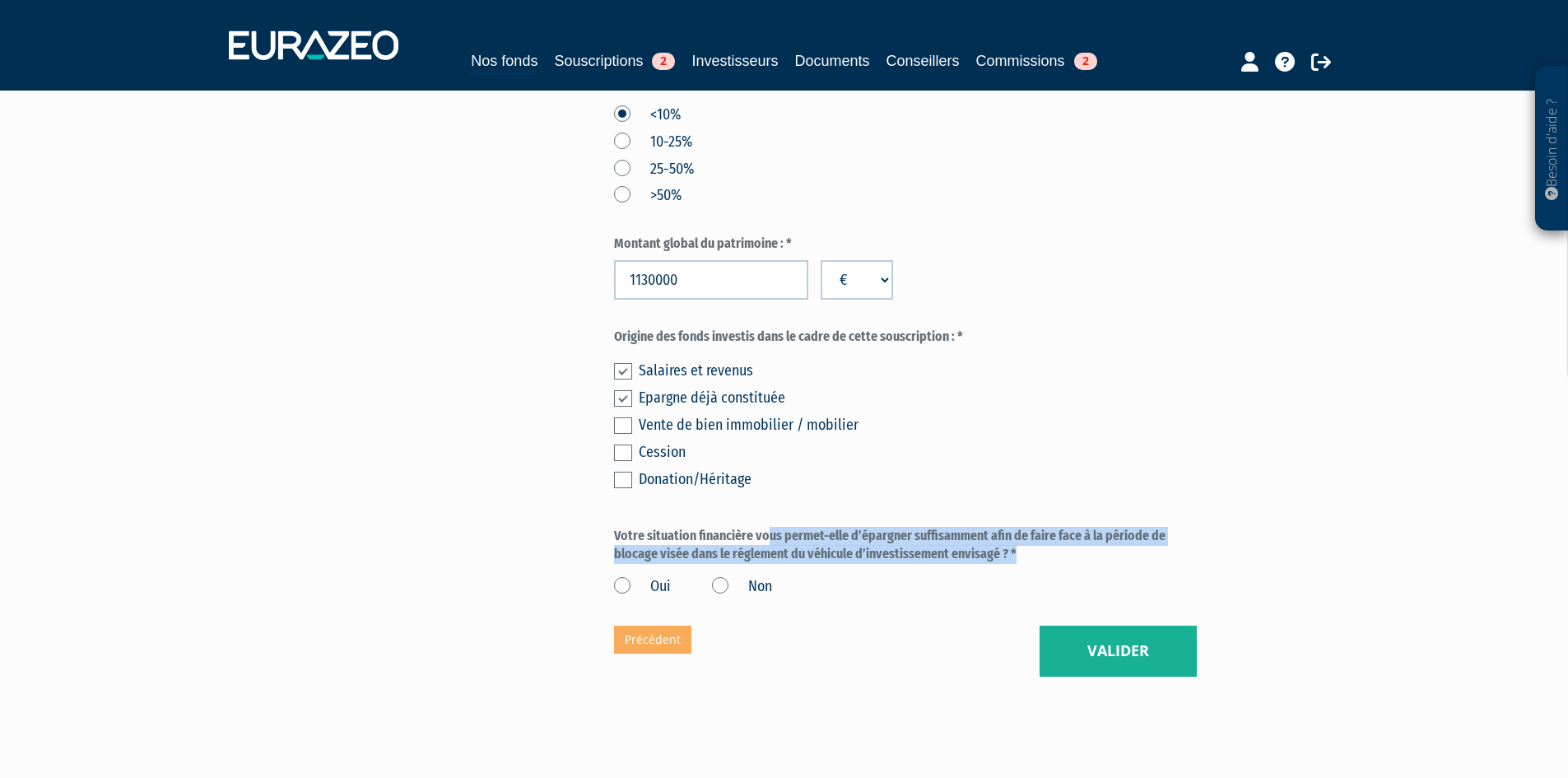
click at [955, 565] on label "Votre situation financière vous permet-elle d’épargner suffisamment afin de fai…" at bounding box center [905, 545] width 582 height 37
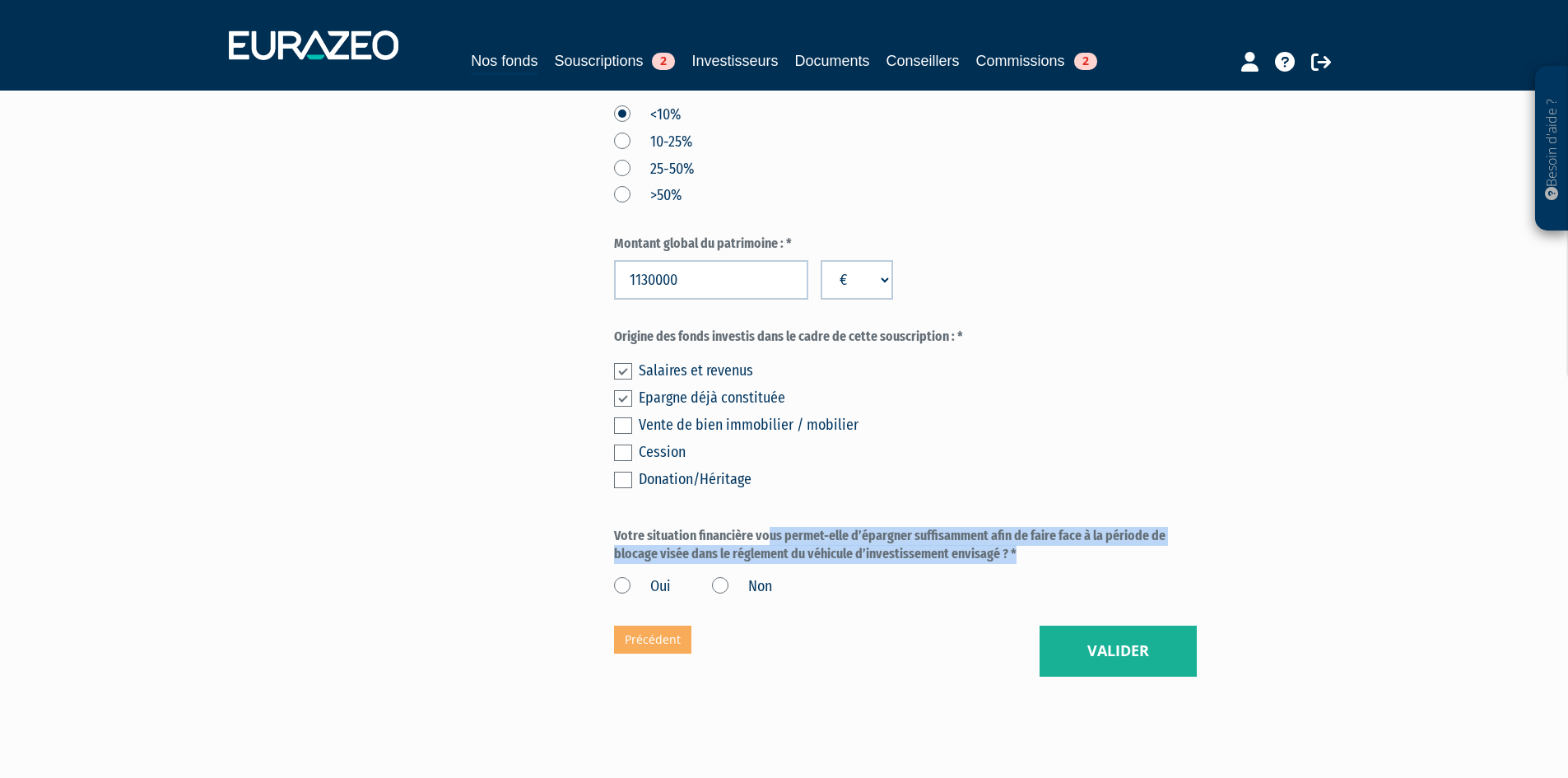
click at [955, 565] on label "Votre situation financière vous permet-elle d’épargner suffisamment afin de fai…" at bounding box center [905, 545] width 582 height 37
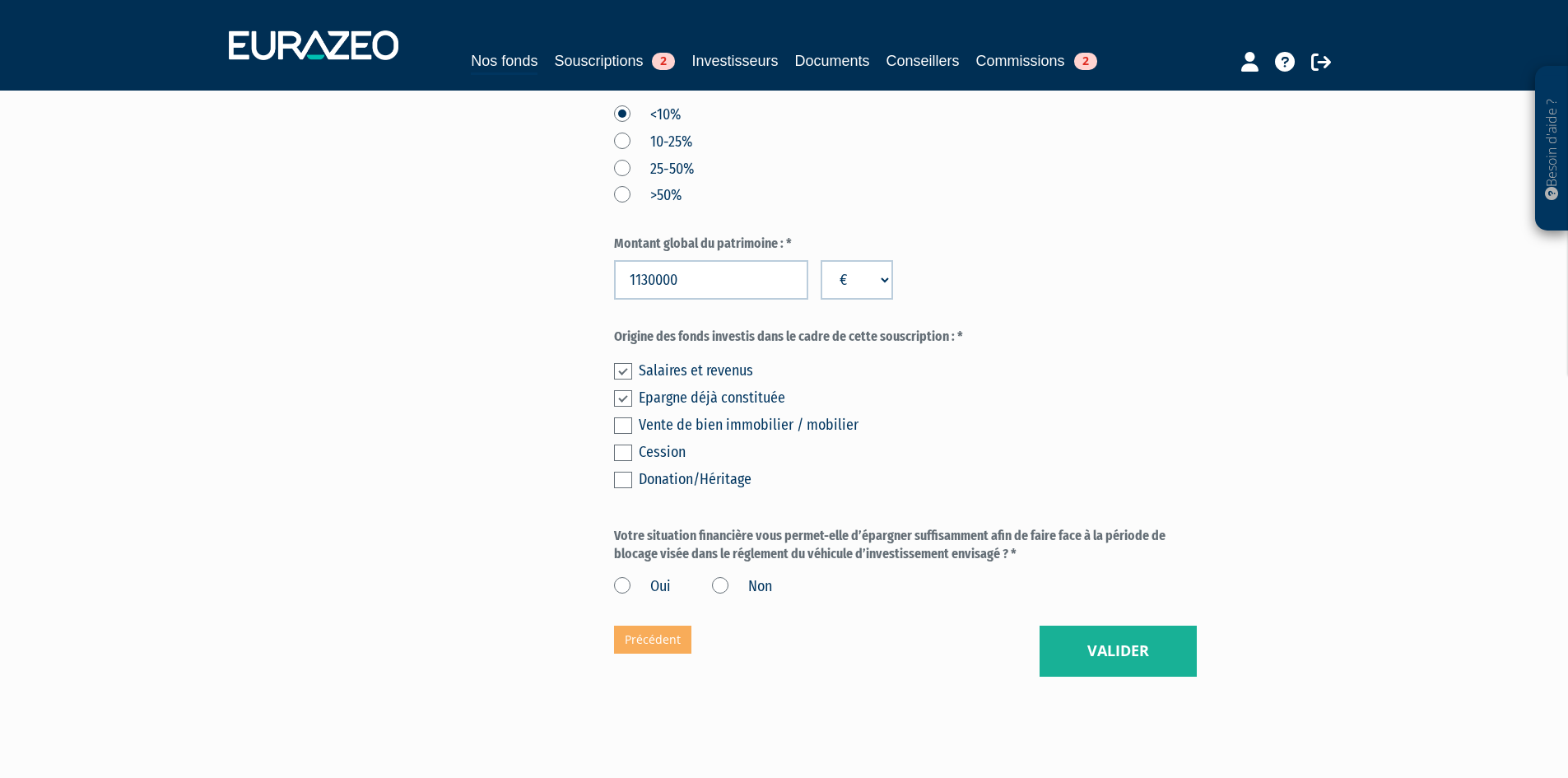
click at [954, 565] on label "Votre situation financière vous permet-elle d’épargner suffisamment afin de fai…" at bounding box center [905, 545] width 582 height 37
click at [951, 565] on label "Votre situation financière vous permet-elle d’épargner suffisamment afin de fai…" at bounding box center [905, 545] width 582 height 37
click at [949, 565] on label "Votre situation financière vous permet-elle d’épargner suffisamment afin de fai…" at bounding box center [905, 545] width 582 height 37
click at [945, 565] on label "Votre situation financière vous permet-elle d’épargner suffisamment afin de fai…" at bounding box center [905, 545] width 582 height 37
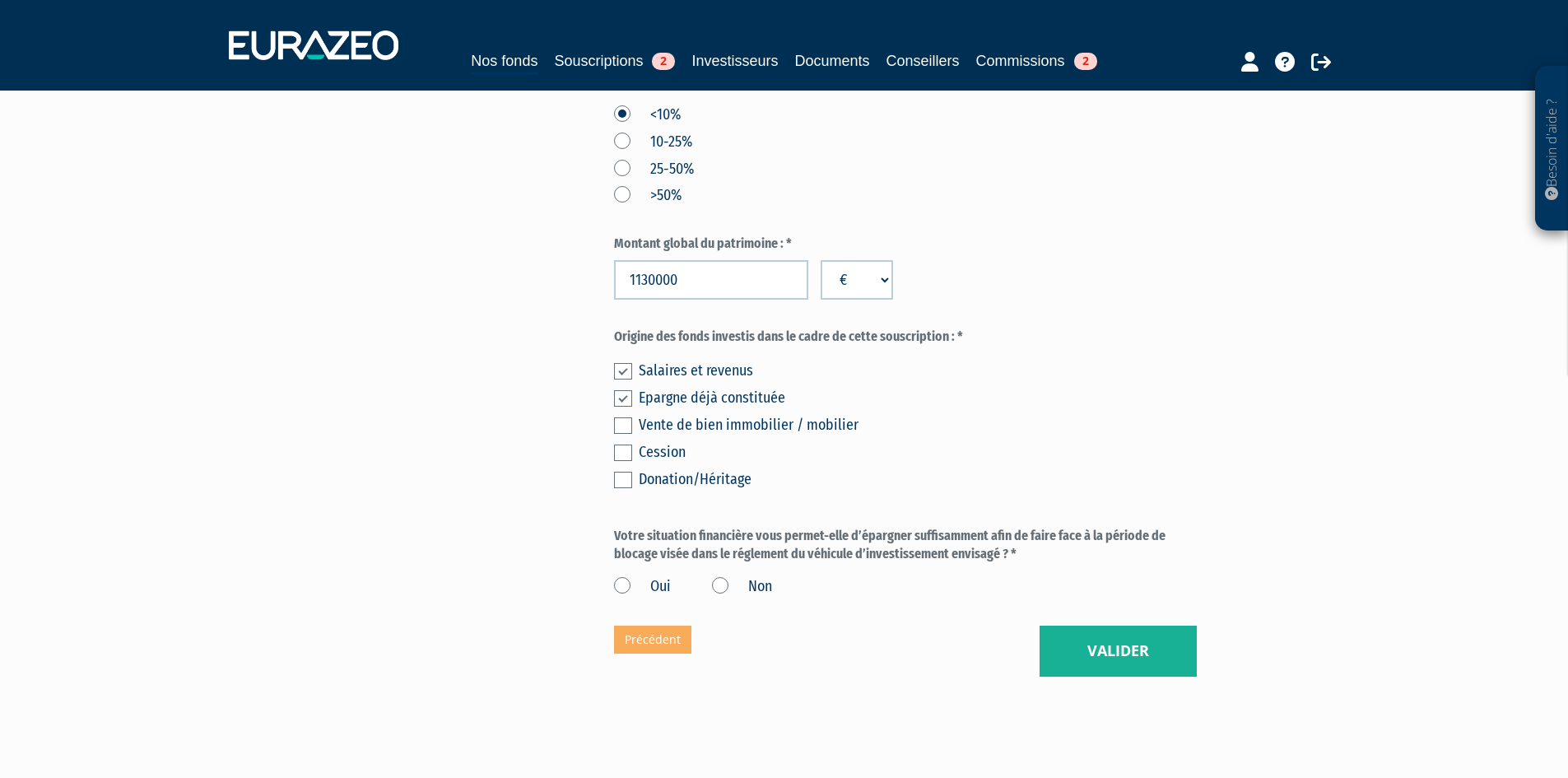
click at [940, 565] on label "Votre situation financière vous permet-elle d’épargner suffisamment afin de fai…" at bounding box center [905, 545] width 582 height 37
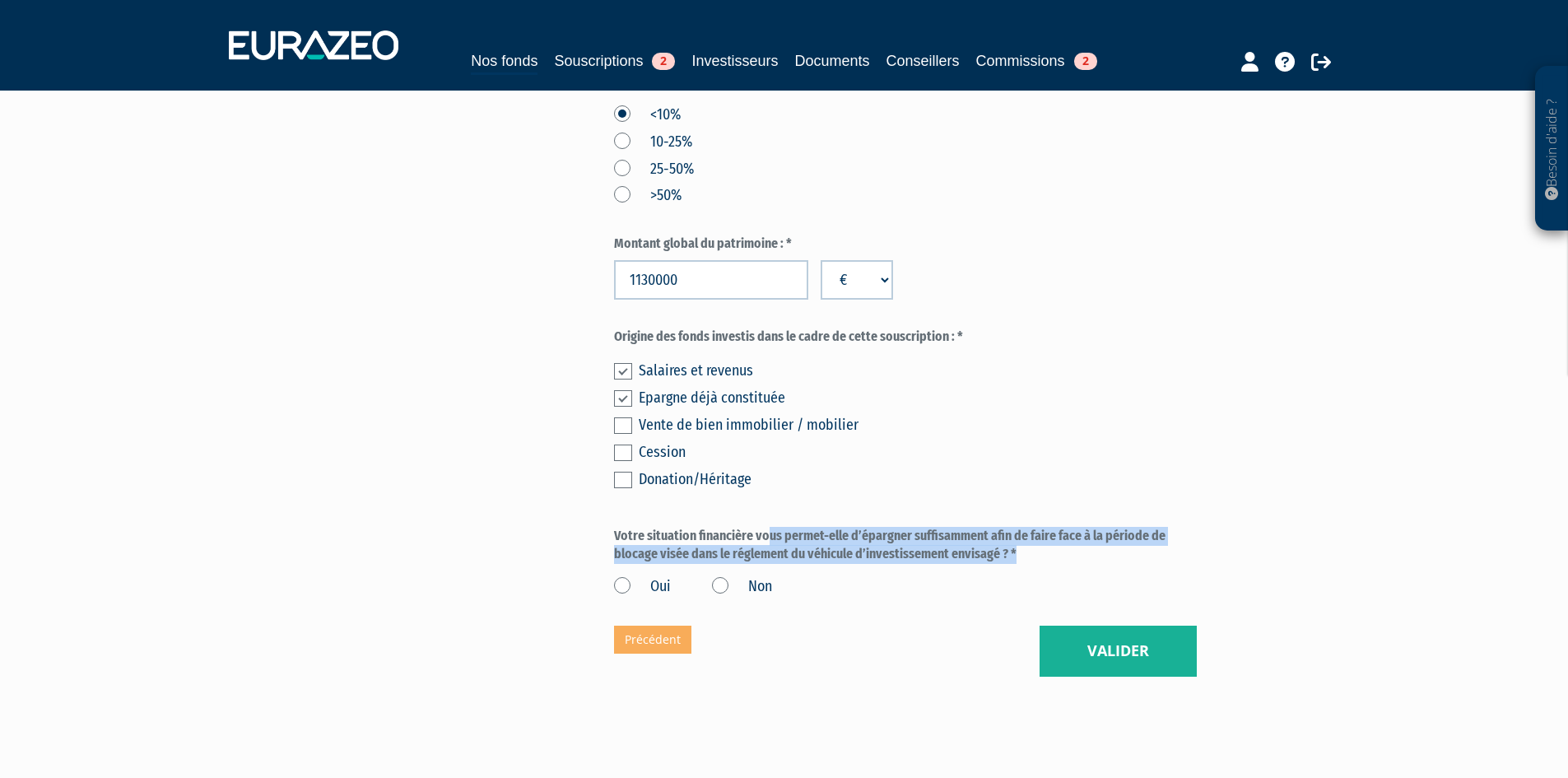
click at [941, 565] on label "Votre situation financière vous permet-elle d’épargner suffisamment afin de fai…" at bounding box center [905, 545] width 582 height 37
click at [924, 565] on label "Votre situation financière vous permet-elle d’épargner suffisamment afin de fai…" at bounding box center [905, 545] width 582 height 37
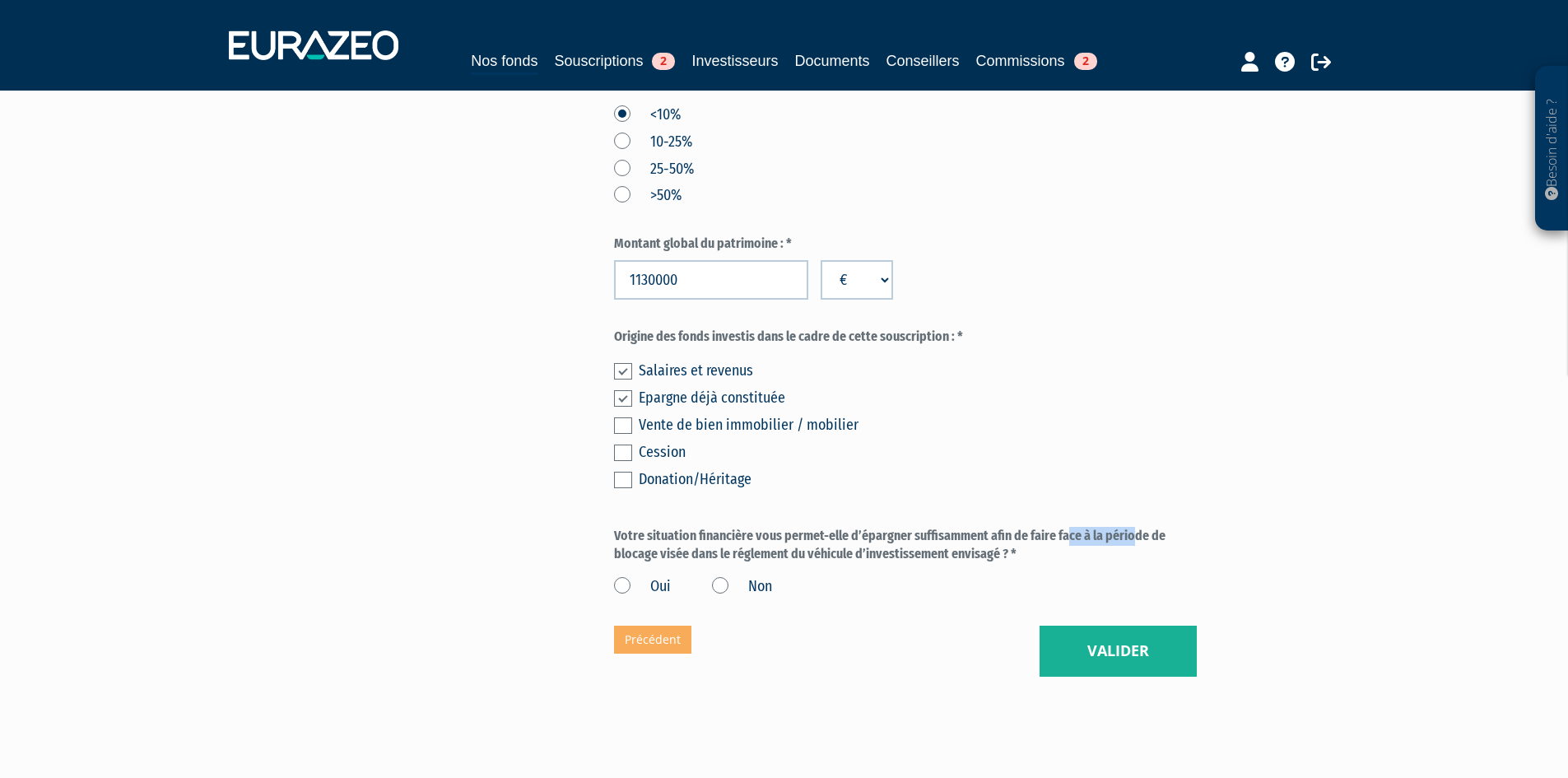
click at [924, 565] on label "Votre situation financière vous permet-elle d’épargner suffisamment afin de fai…" at bounding box center [905, 545] width 582 height 37
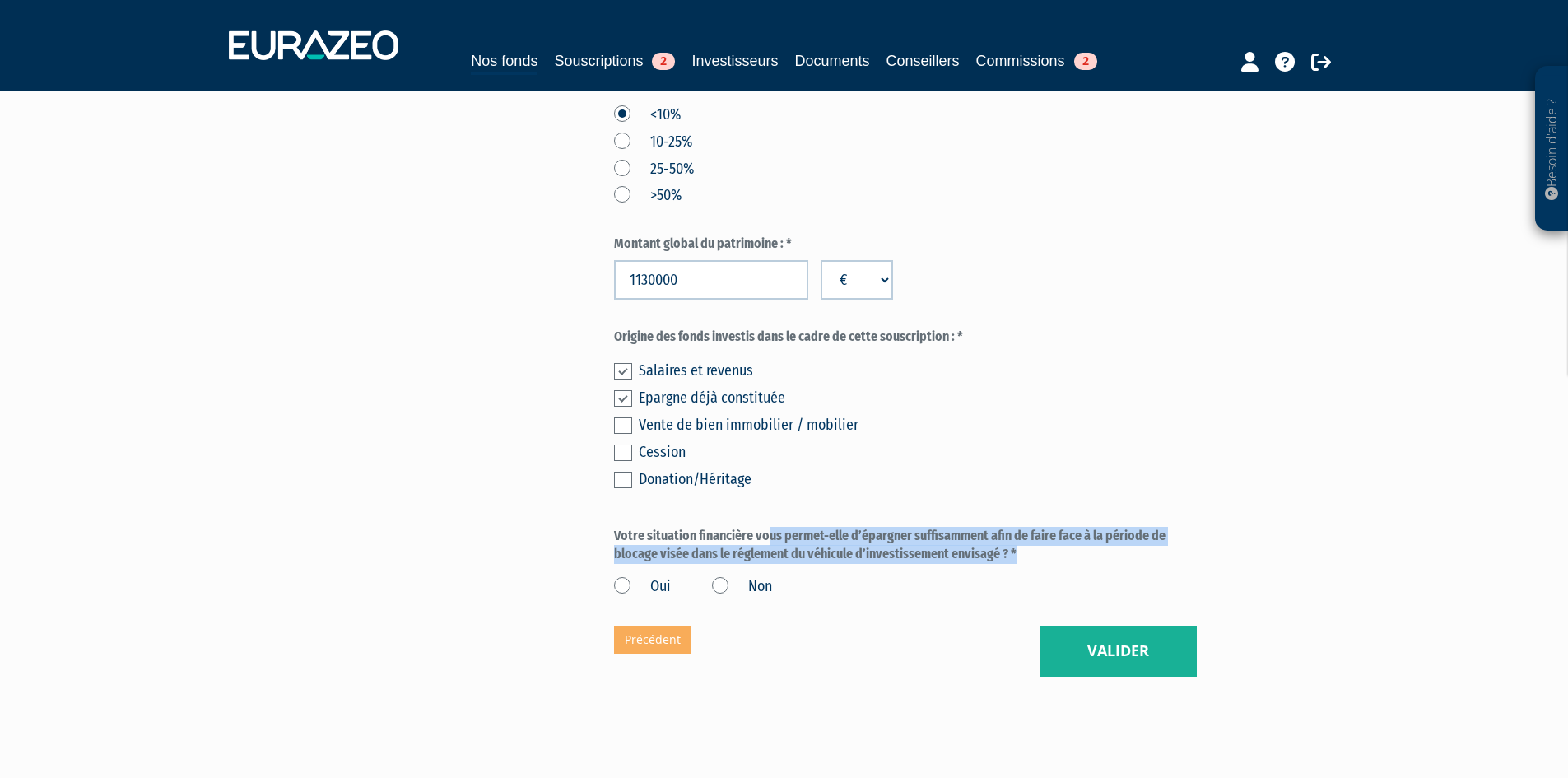
click at [924, 565] on label "Votre situation financière vous permet-elle d’épargner suffisamment afin de fai…" at bounding box center [905, 545] width 582 height 37
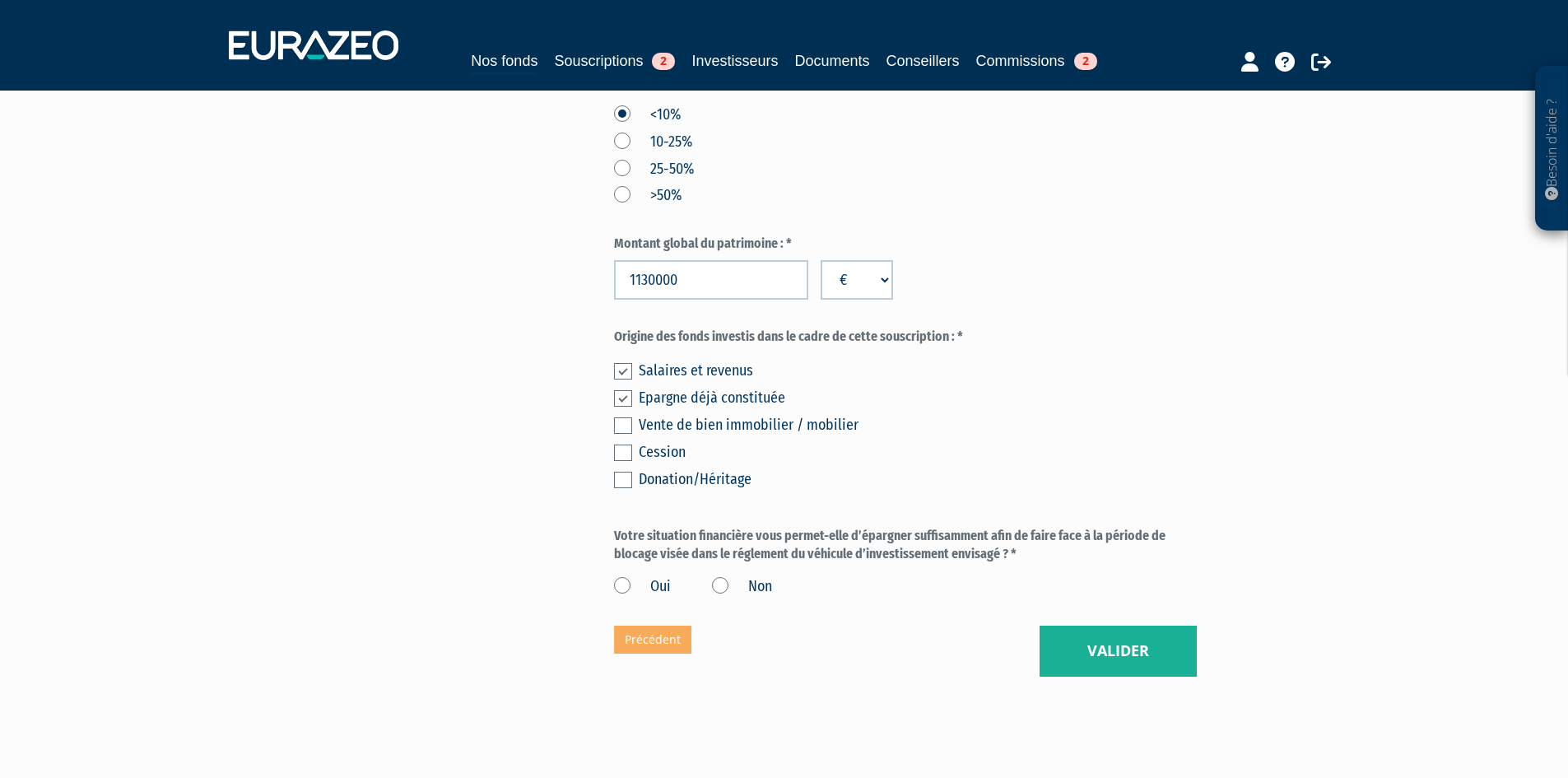
click at [630, 597] on label "Oui" at bounding box center [642, 587] width 57 height 22
click at [0, 0] on input "Oui" at bounding box center [0, 0] width 0 height 0
click at [1138, 677] on button "Valider" at bounding box center [1118, 651] width 157 height 51
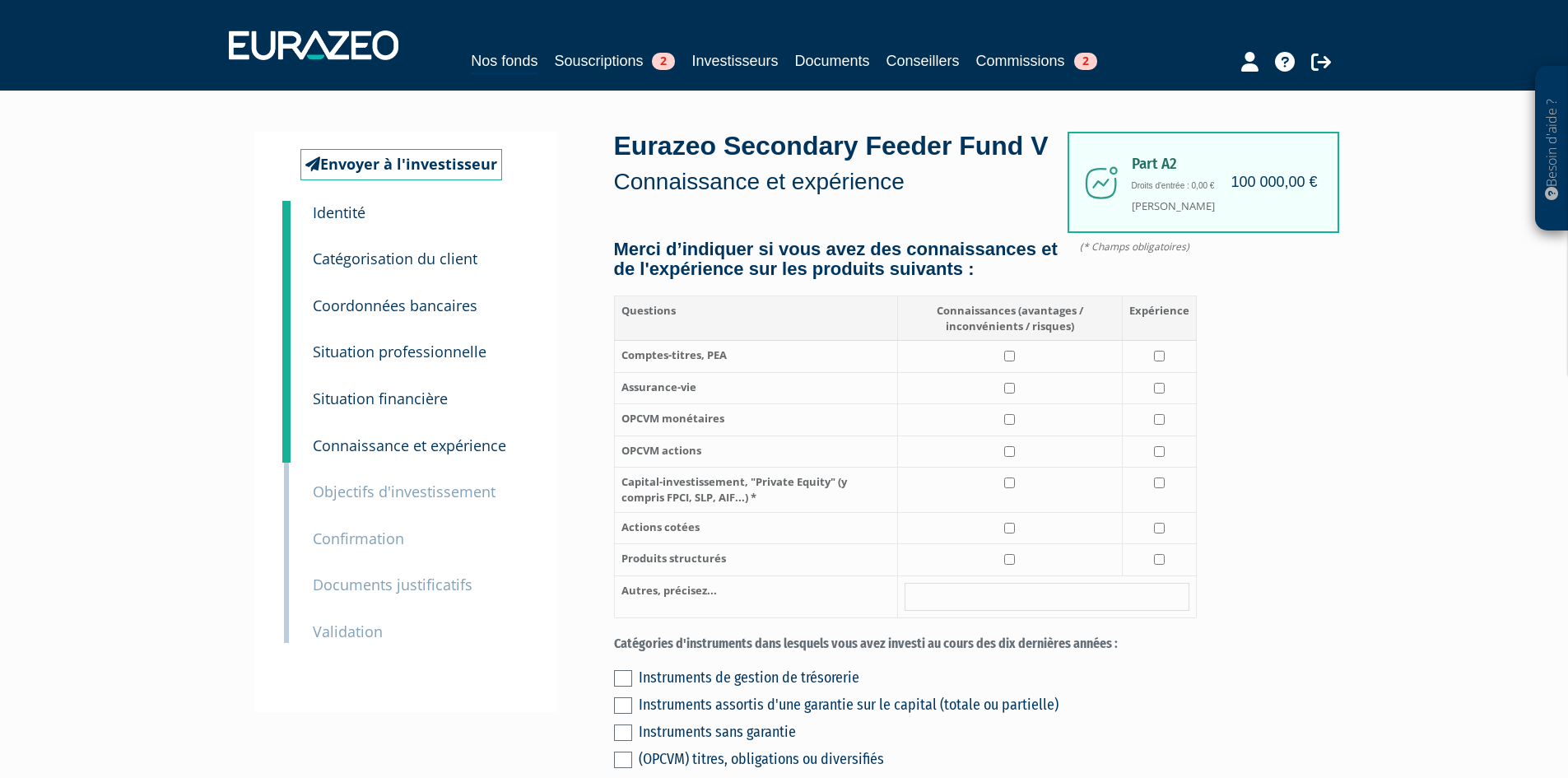
click at [1094, 373] on td at bounding box center [1009, 356] width 224 height 32
checkbox input "true"
click at [1029, 404] on td at bounding box center [1009, 388] width 224 height 32
checkbox input "true"
click at [1150, 404] on td at bounding box center [1158, 388] width 74 height 32
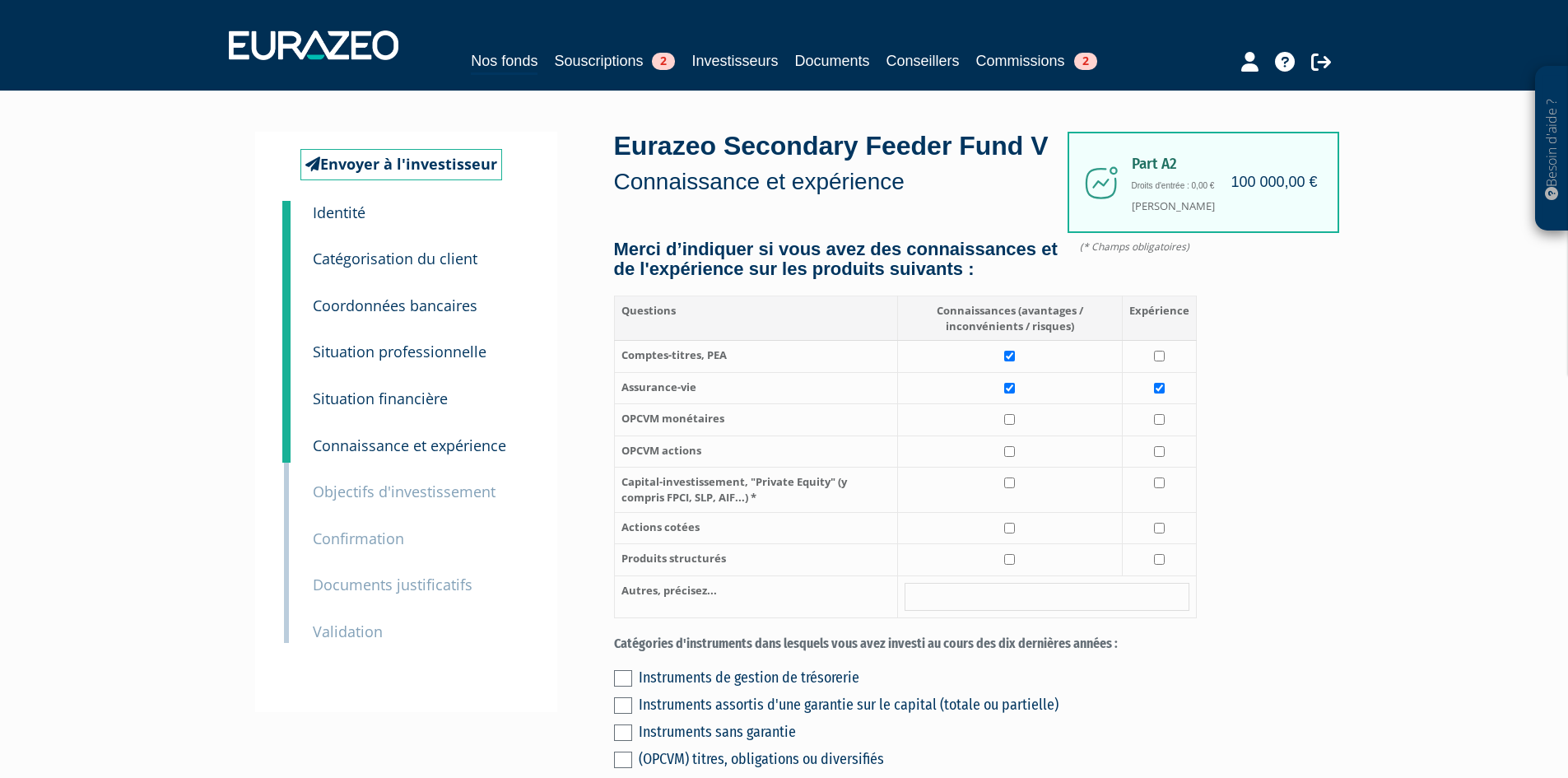
checkbox input "true"
click at [1062, 436] on td at bounding box center [1009, 420] width 224 height 32
checkbox input "true"
click at [1157, 425] on input "checkbox" at bounding box center [1159, 419] width 11 height 11
checkbox input "true"
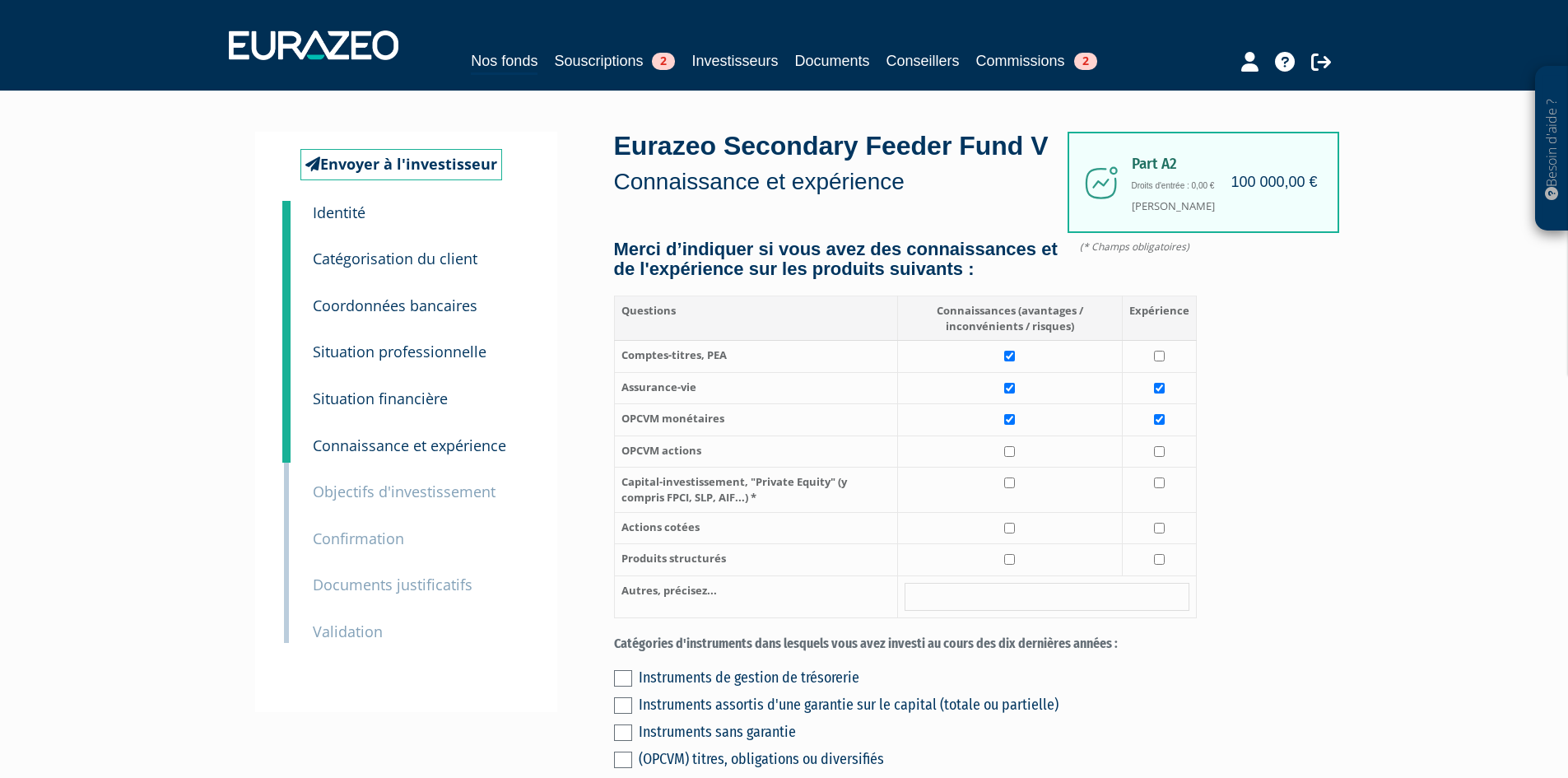
click at [1086, 467] on td at bounding box center [1009, 451] width 224 height 32
checkbox input "true"
click at [1168, 467] on td at bounding box center [1158, 451] width 74 height 32
checkbox input "true"
click at [1057, 511] on td at bounding box center [1009, 489] width 224 height 44
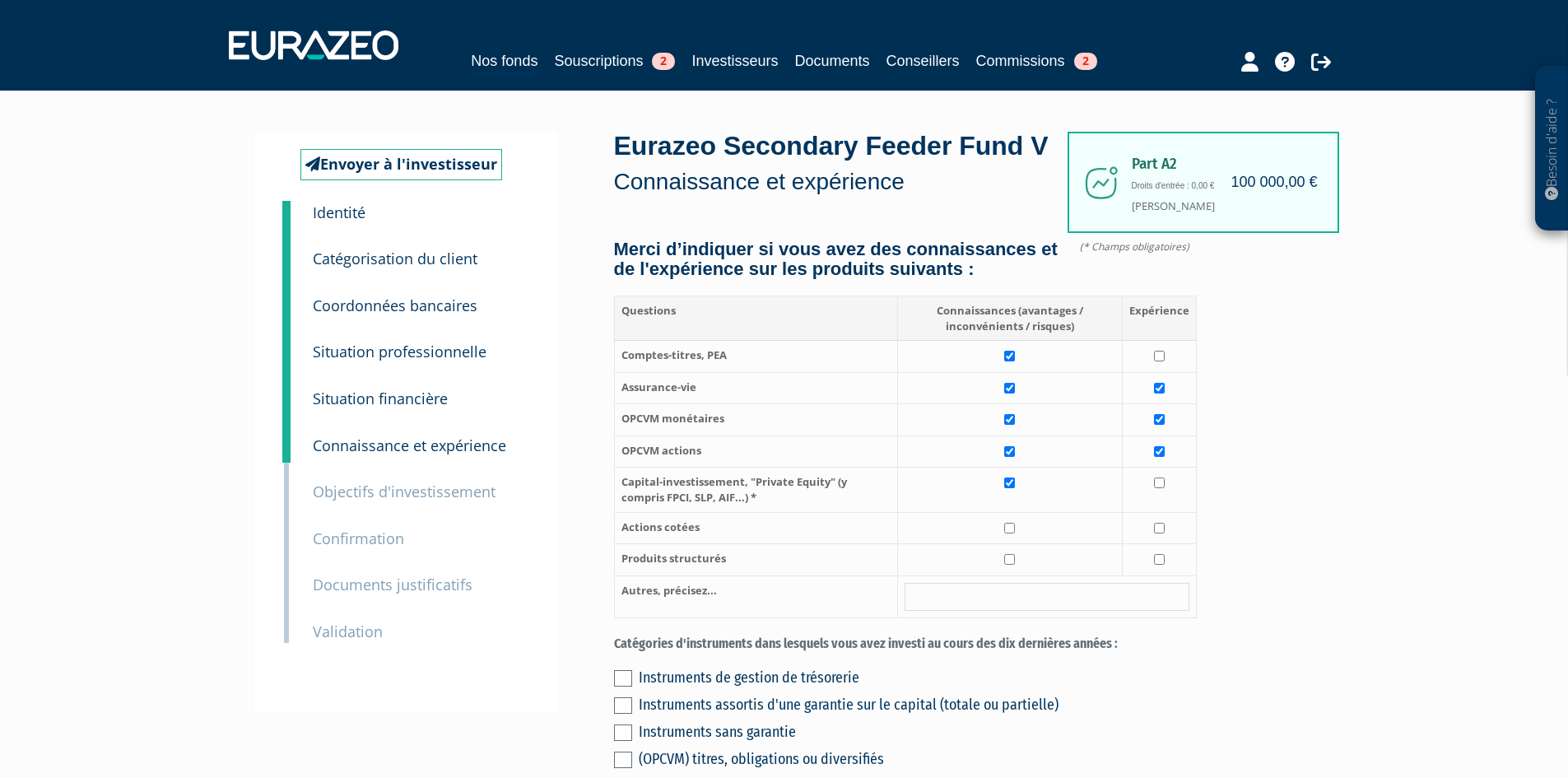
checkbox input "true"
click at [1149, 511] on td at bounding box center [1158, 489] width 74 height 44
checkbox input "true"
click at [1050, 544] on td at bounding box center [1009, 527] width 224 height 32
checkbox input "true"
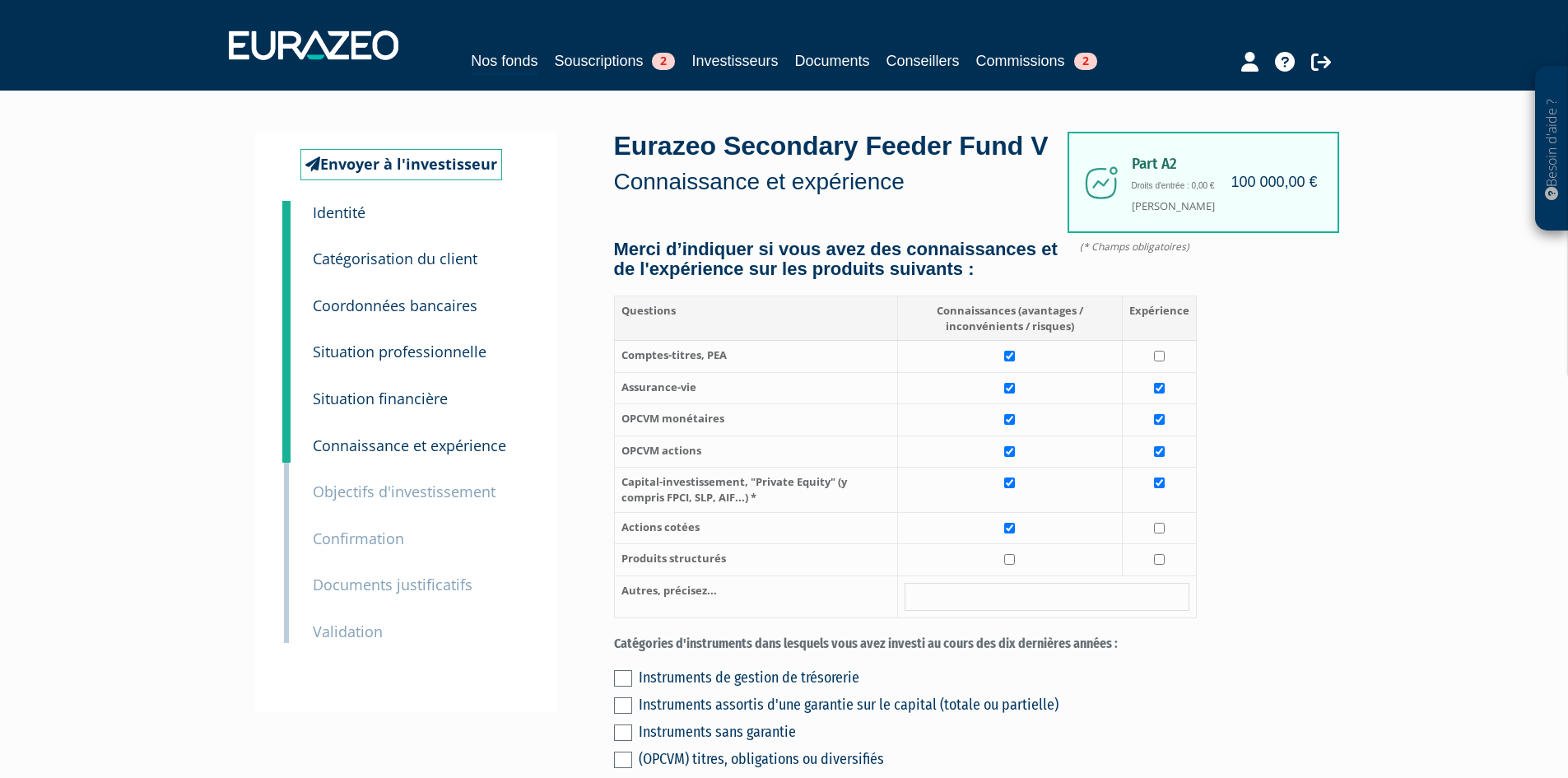
click at [1020, 576] on td at bounding box center [1009, 560] width 224 height 32
checkbox input "true"
click at [1154, 565] on input "checkbox" at bounding box center [1159, 559] width 11 height 11
checkbox input "true"
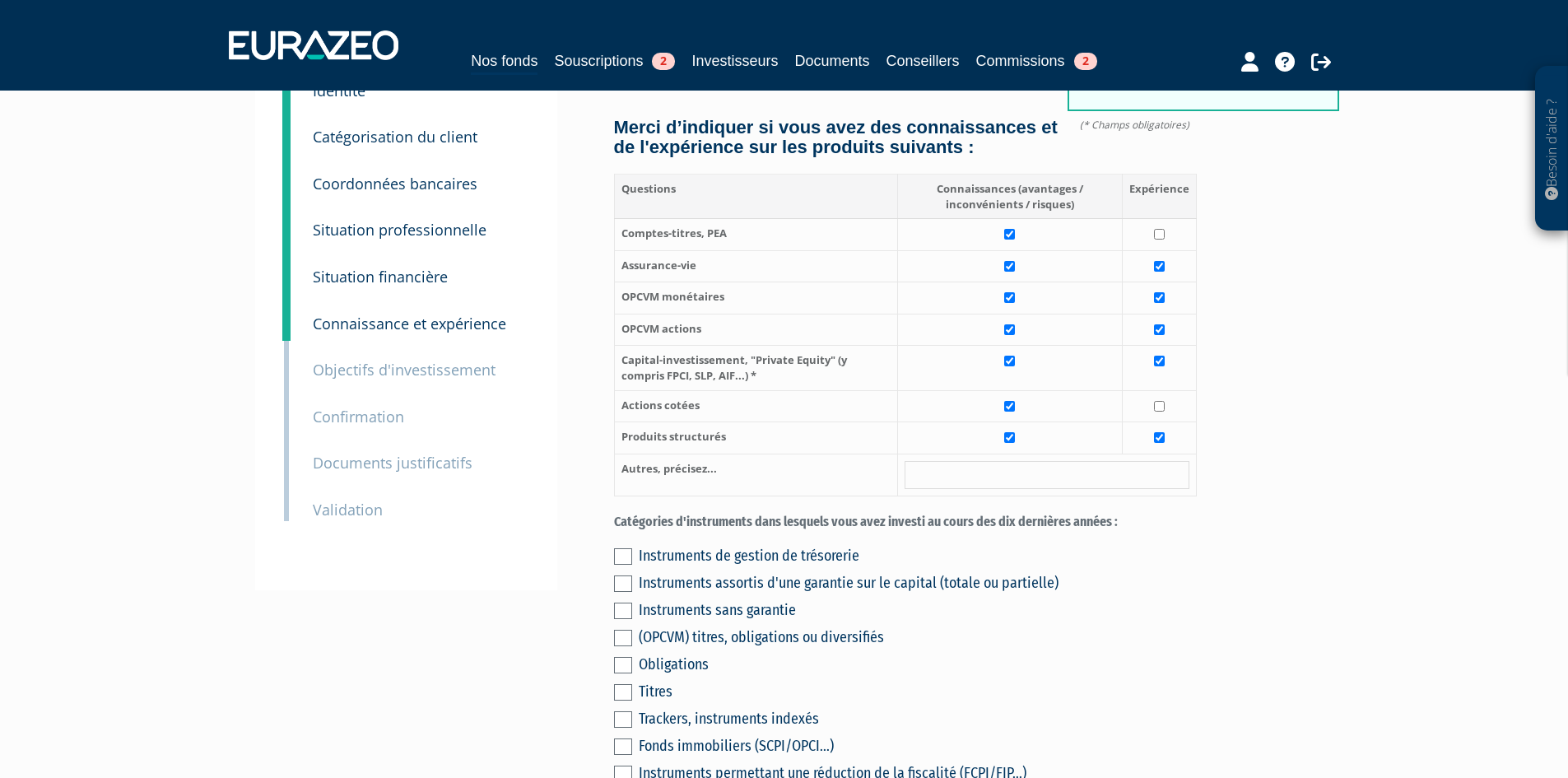
scroll to position [247, 0]
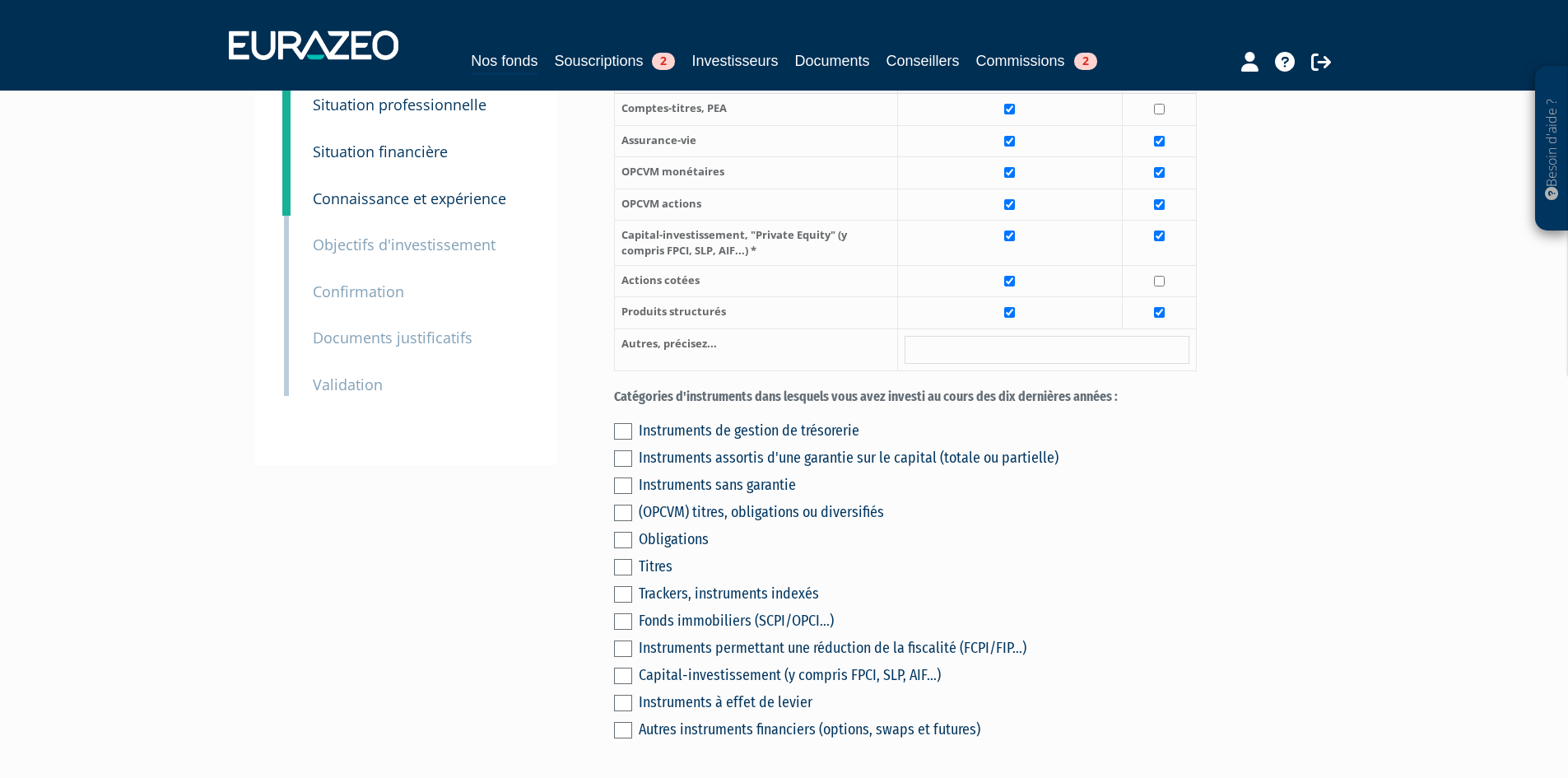
click at [700, 469] on div "Instruments assortis d'une garantie sur le capital (totale ou partielle)" at bounding box center [917, 456] width 558 height 23
click at [617, 440] on label at bounding box center [623, 431] width 18 height 17
click at [0, 0] on input "checkbox" at bounding box center [0, 0] width 0 height 0
click at [627, 466] on label at bounding box center [623, 458] width 18 height 17
click at [0, 0] on input "checkbox" at bounding box center [0, 0] width 0 height 0
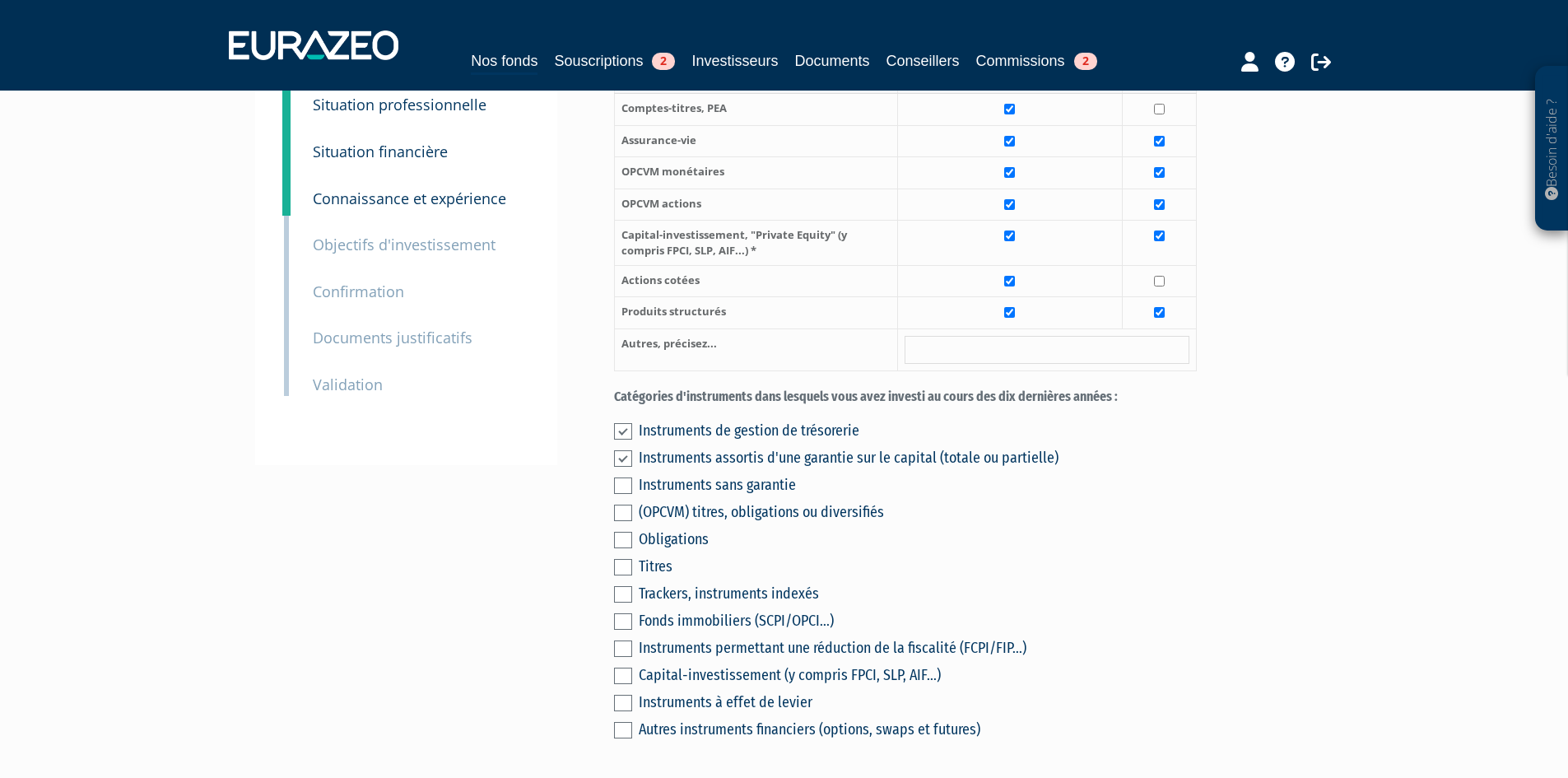
click at [698, 406] on label "Catégories d'instruments dans lesquels vous avez investi au cours des dix derni…" at bounding box center [905, 396] width 582 height 19
click at [1134, 523] on div "(OPCVM) titres, obligations ou diversifiés" at bounding box center [917, 511] width 558 height 23
click at [694, 496] on div "Instruments sans garantie" at bounding box center [917, 484] width 558 height 23
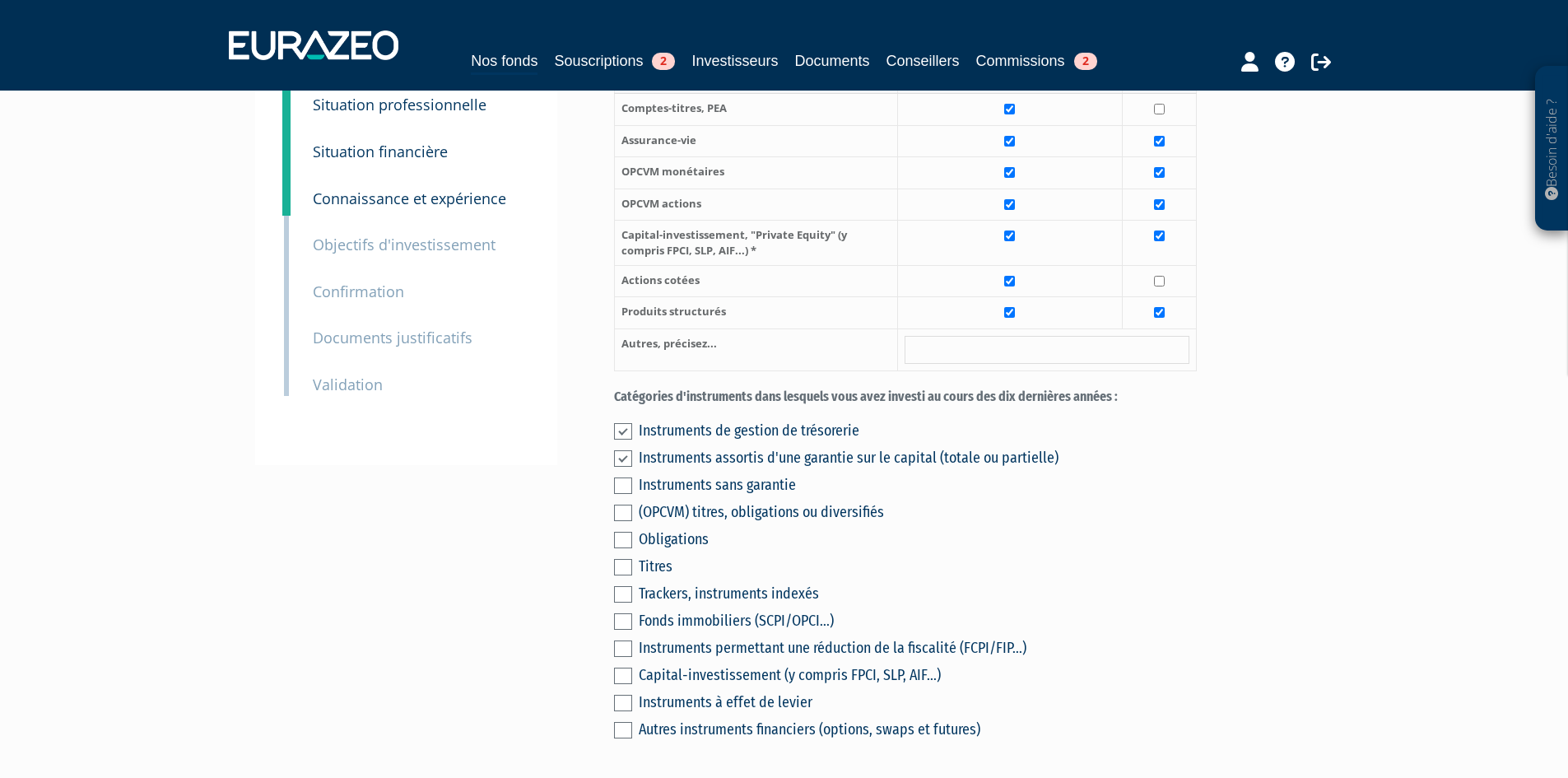
click at [622, 494] on label at bounding box center [623, 485] width 18 height 17
click at [0, 0] on input "checkbox" at bounding box center [0, 0] width 0 height 0
click at [641, 496] on div "Instruments sans garantie" at bounding box center [917, 484] width 558 height 23
click at [648, 469] on div "Instruments assortis d'une garantie sur le capital (totale ou partielle)" at bounding box center [917, 456] width 558 height 23
click at [1165, 523] on div "(OPCVM) titres, obligations ou diversifiés" at bounding box center [917, 511] width 558 height 23
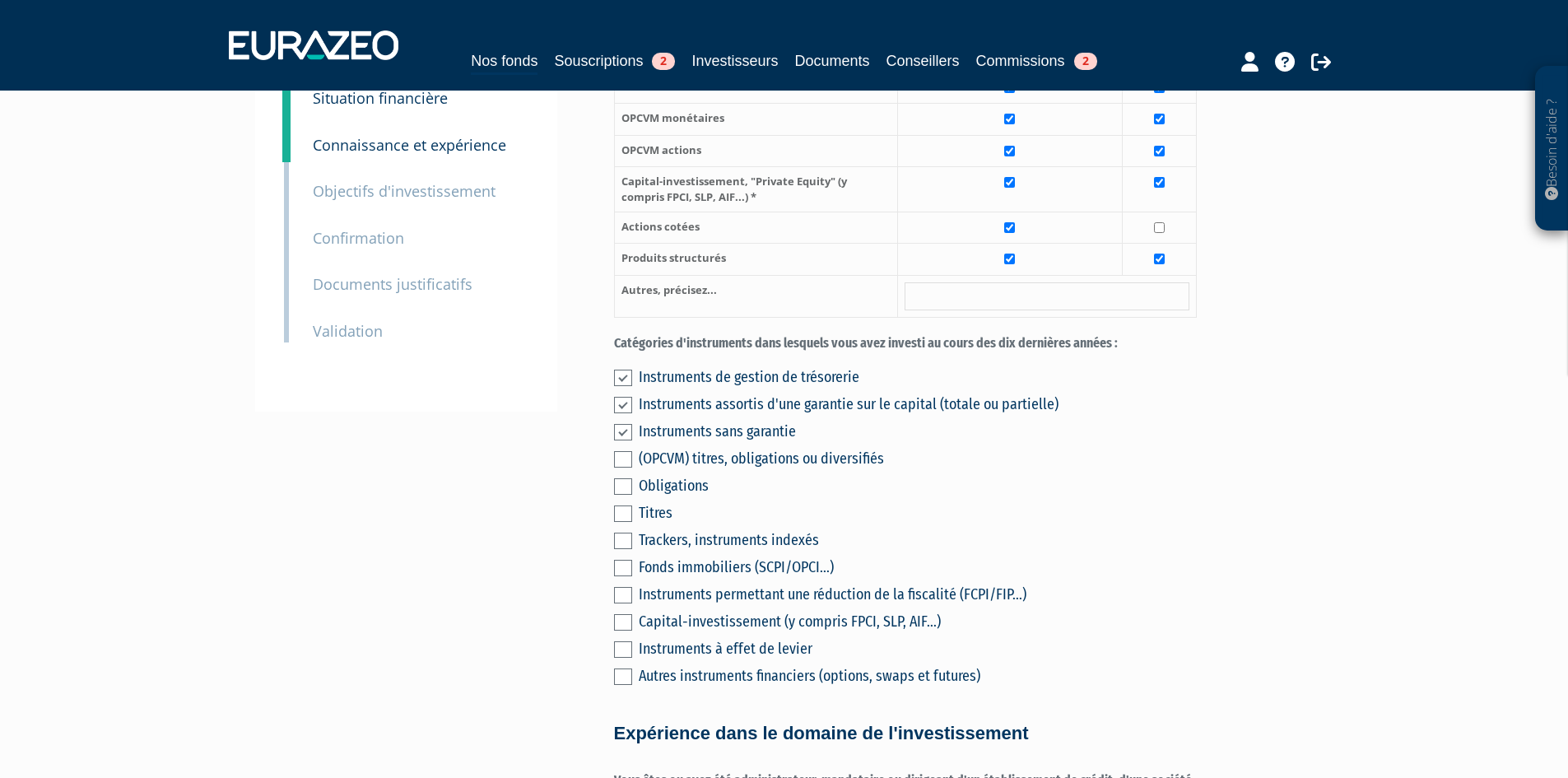
scroll to position [329, 0]
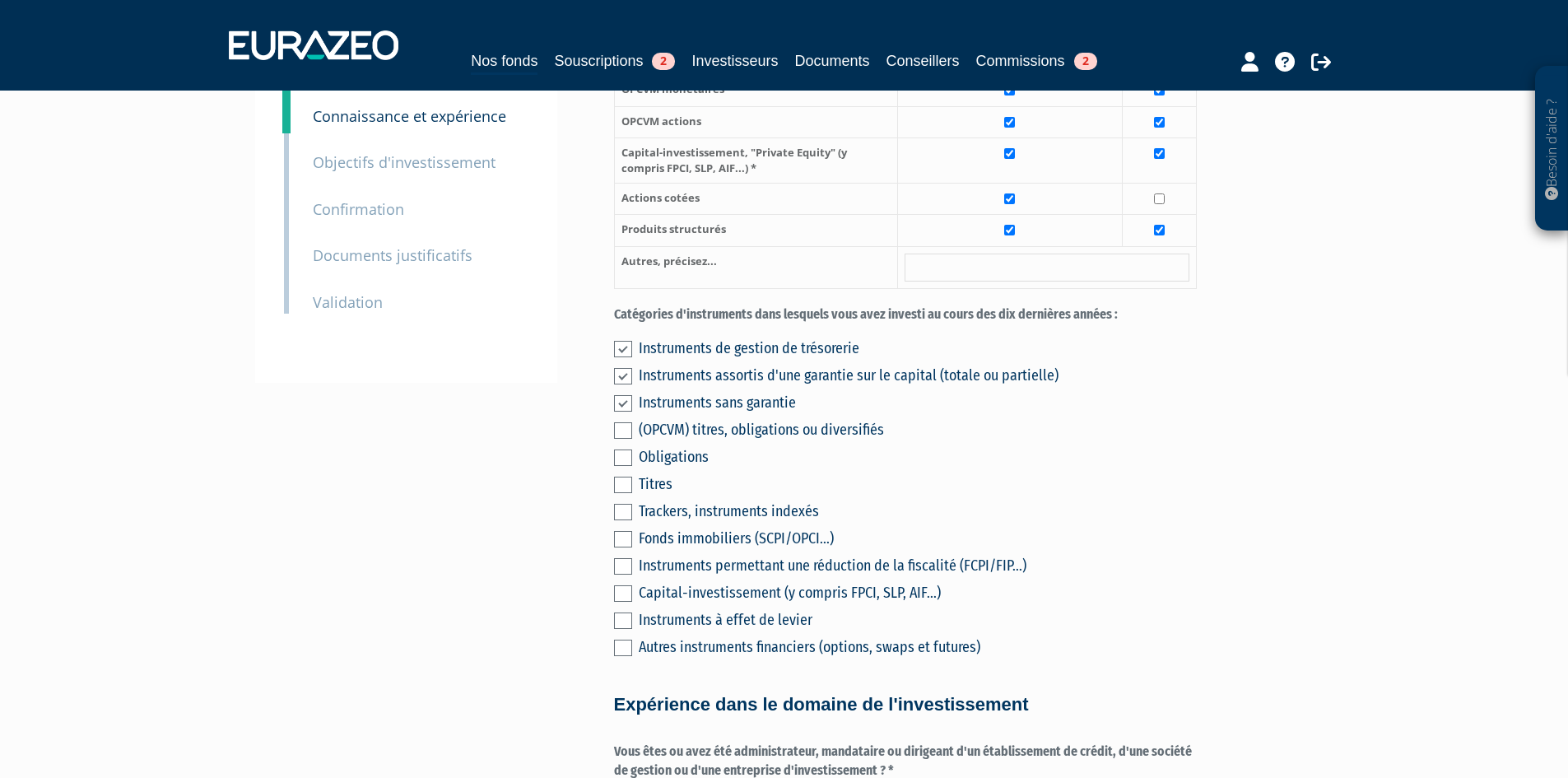
click at [615, 465] on label at bounding box center [623, 457] width 18 height 17
click at [0, 0] on input "checkbox" at bounding box center [0, 0] width 0 height 0
click at [621, 547] on label at bounding box center [623, 539] width 18 height 17
click at [0, 0] on input "checkbox" at bounding box center [0, 0] width 0 height 0
click at [733, 550] on div "Fonds immobiliers (SCPI/OPCI...)" at bounding box center [917, 537] width 558 height 23
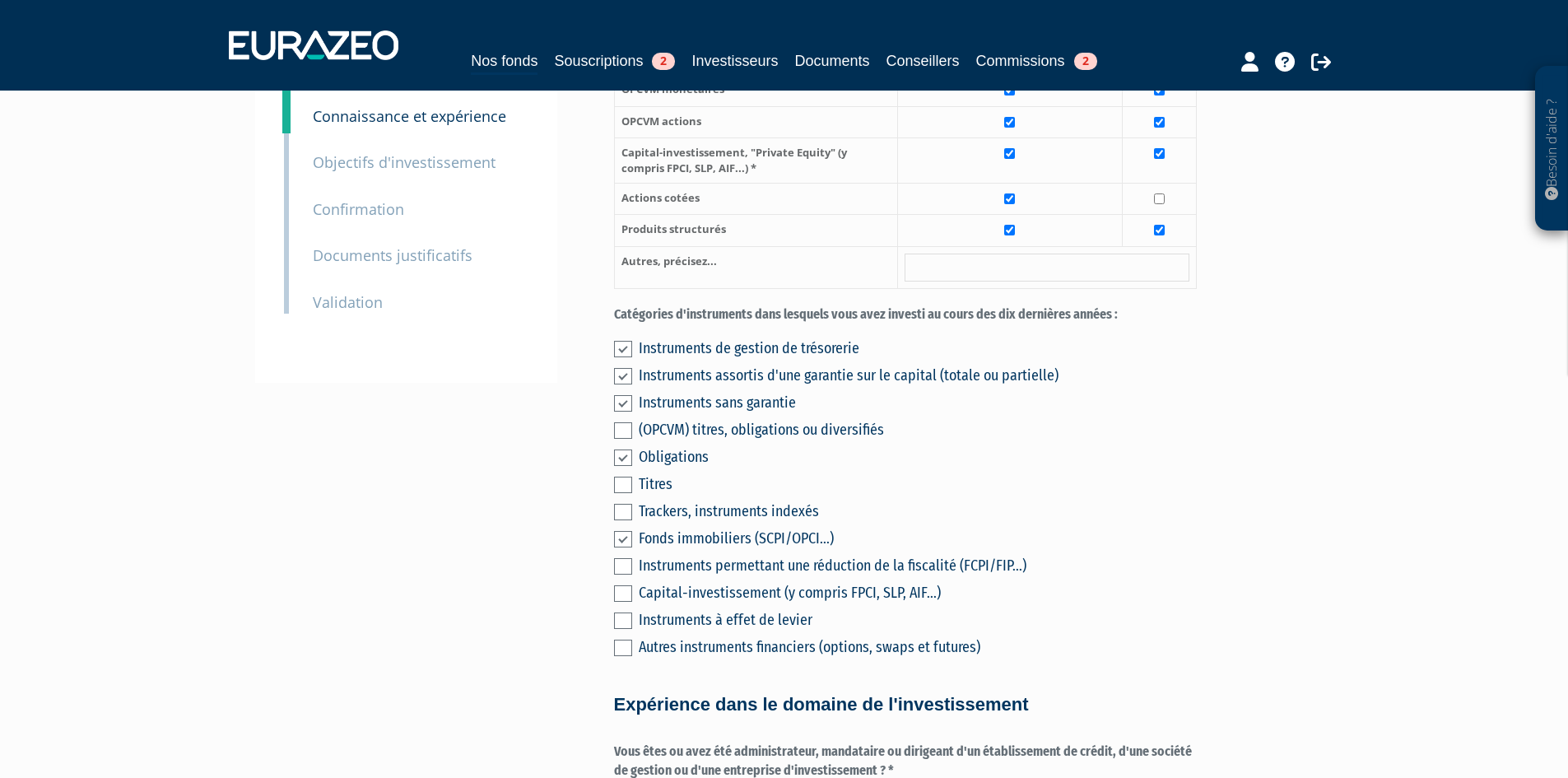
click at [809, 576] on div "Instruments permettant une réduction de la fiscalité (FCPI/FIP...)" at bounding box center [917, 565] width 558 height 23
click at [773, 604] on div "Capital-investissement (y compris FPCI, SLP, AIF...)" at bounding box center [917, 592] width 558 height 23
drag, startPoint x: 641, startPoint y: 608, endPoint x: 639, endPoint y: 627, distance: 19.1
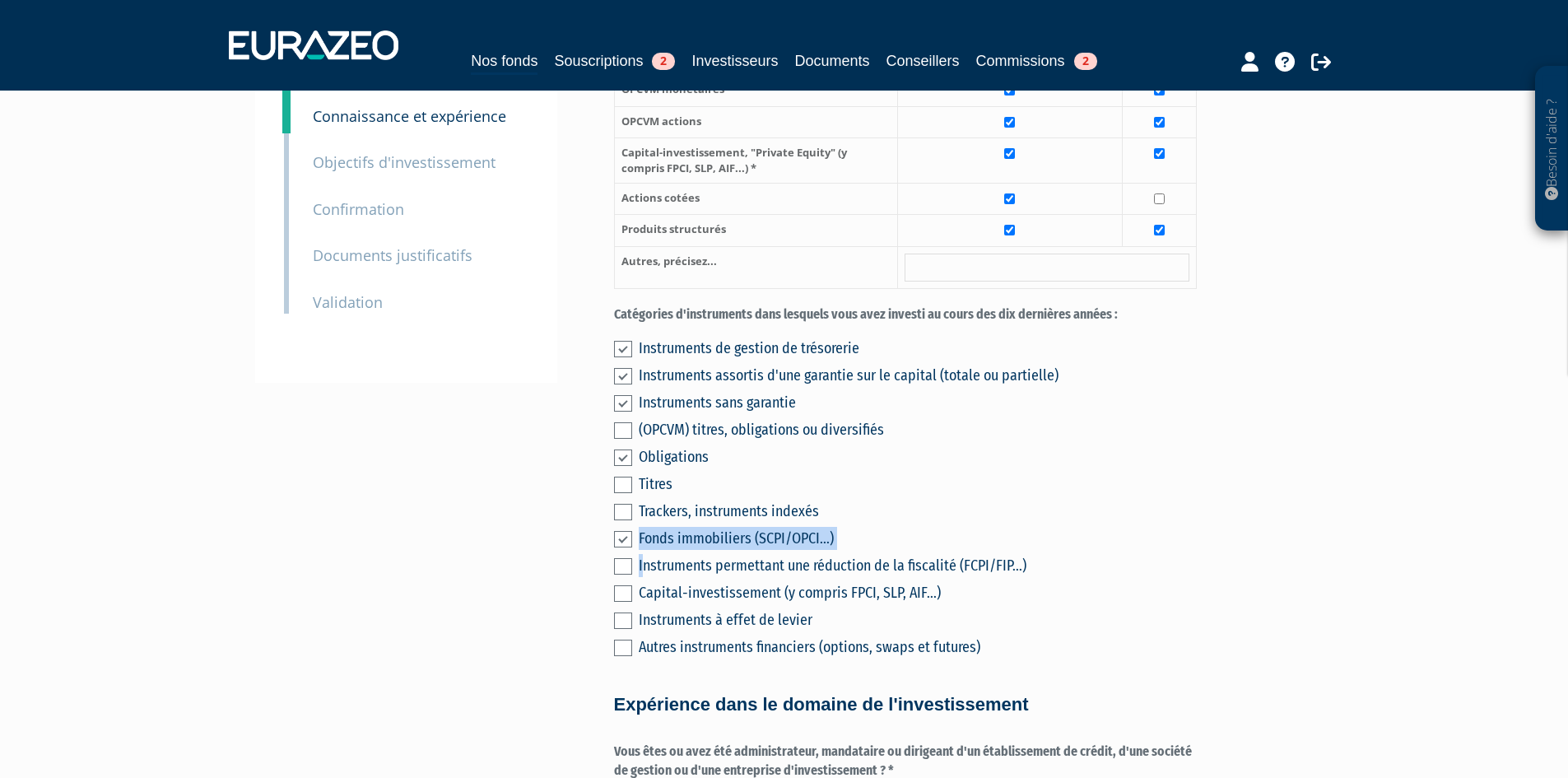
click at [641, 622] on div "Instruments de gestion de trésorerie Instruments assortis d'une garantie sur le…" at bounding box center [905, 495] width 582 height 326
click at [630, 632] on div "Instruments de gestion de trésorerie Instruments assortis d'une garantie sur le…" at bounding box center [905, 495] width 582 height 326
click at [628, 574] on label at bounding box center [623, 566] width 18 height 17
click at [0, 0] on input "checkbox" at bounding box center [0, 0] width 0 height 0
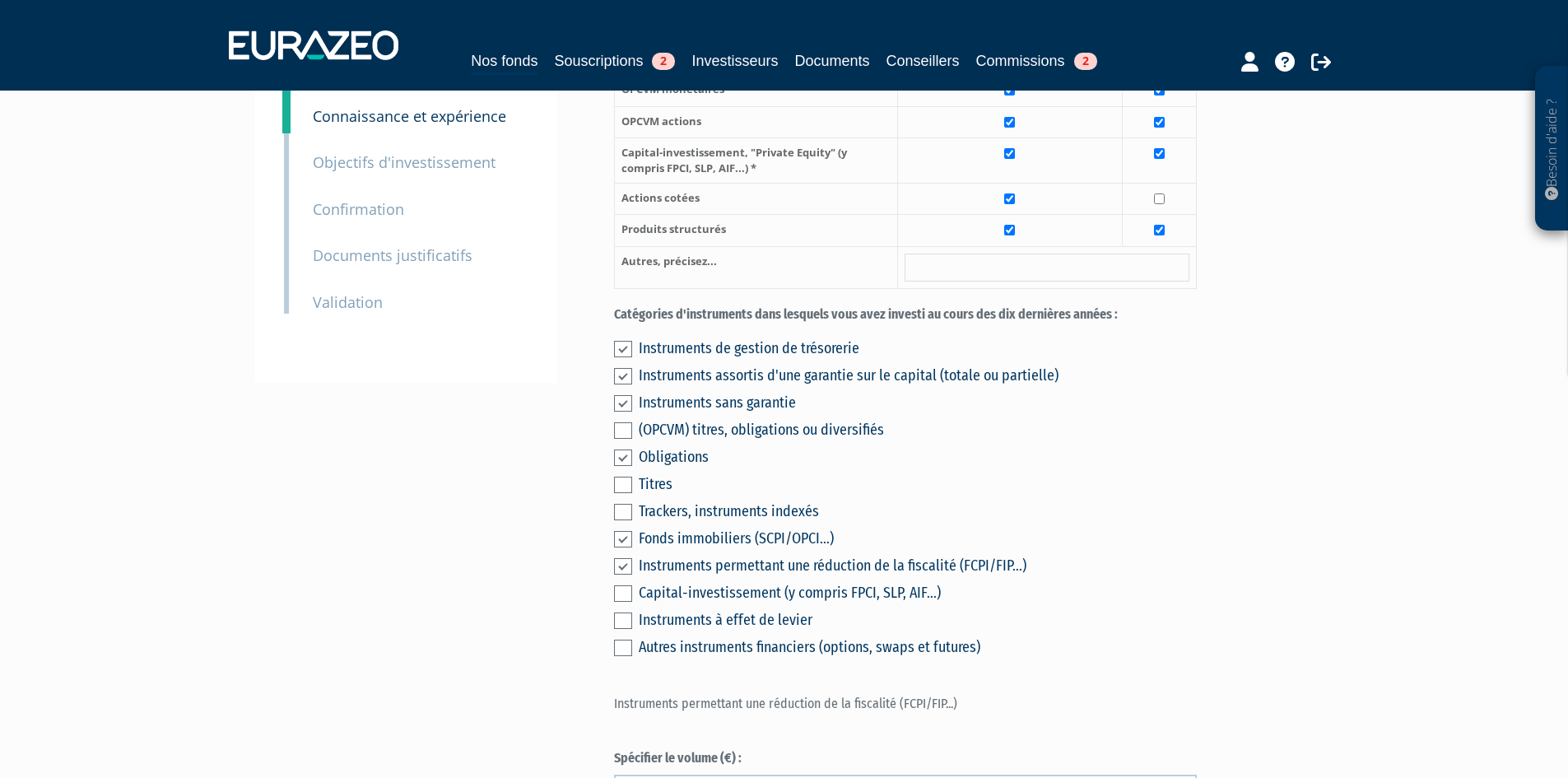
click at [627, 602] on label at bounding box center [623, 593] width 18 height 17
click at [0, 0] on input "checkbox" at bounding box center [0, 0] width 0 height 0
click at [1149, 604] on div "Capital-investissement (y compris FPCI, SLP, AIF...)" at bounding box center [917, 592] width 558 height 23
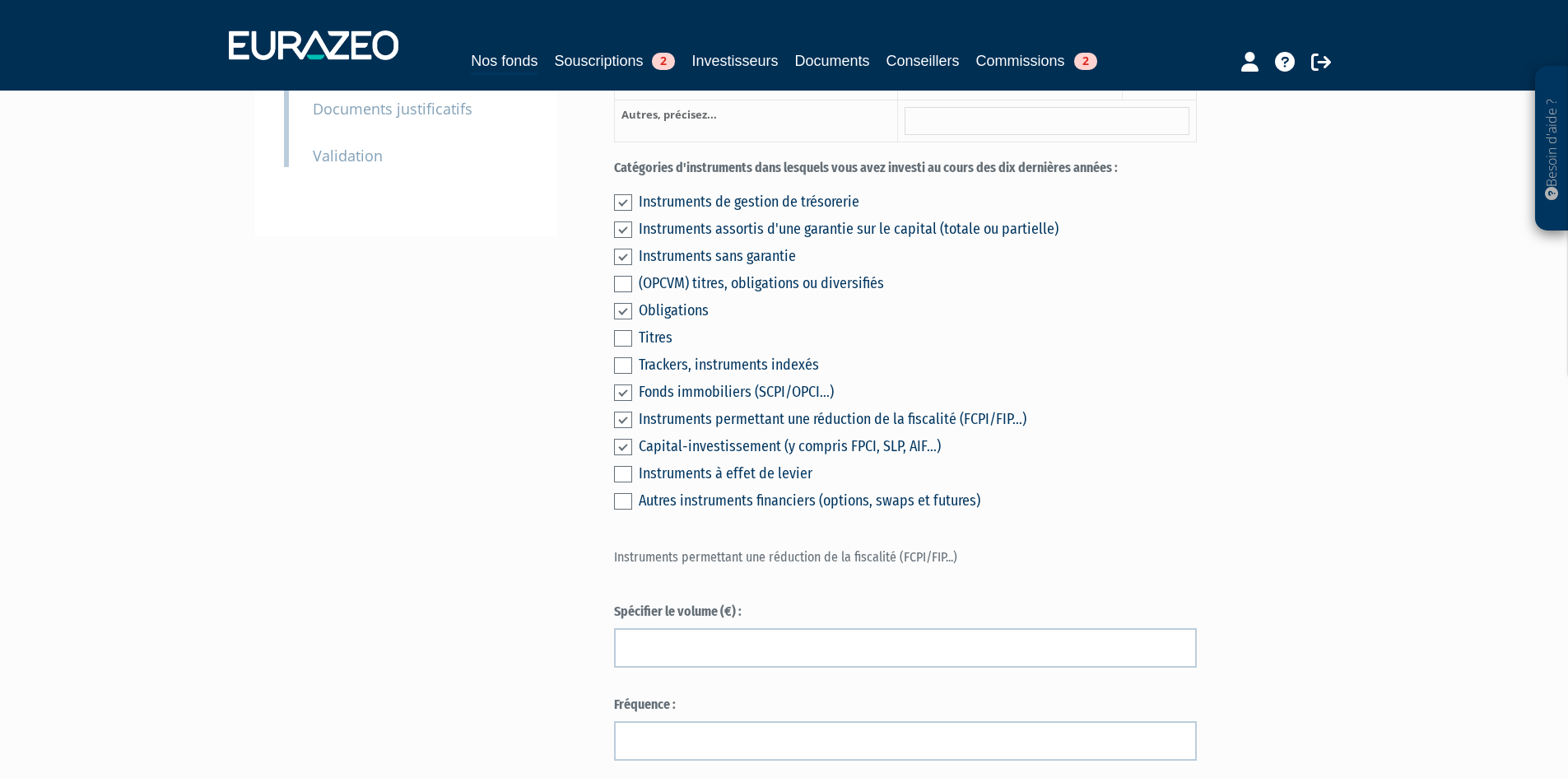
scroll to position [494, 0]
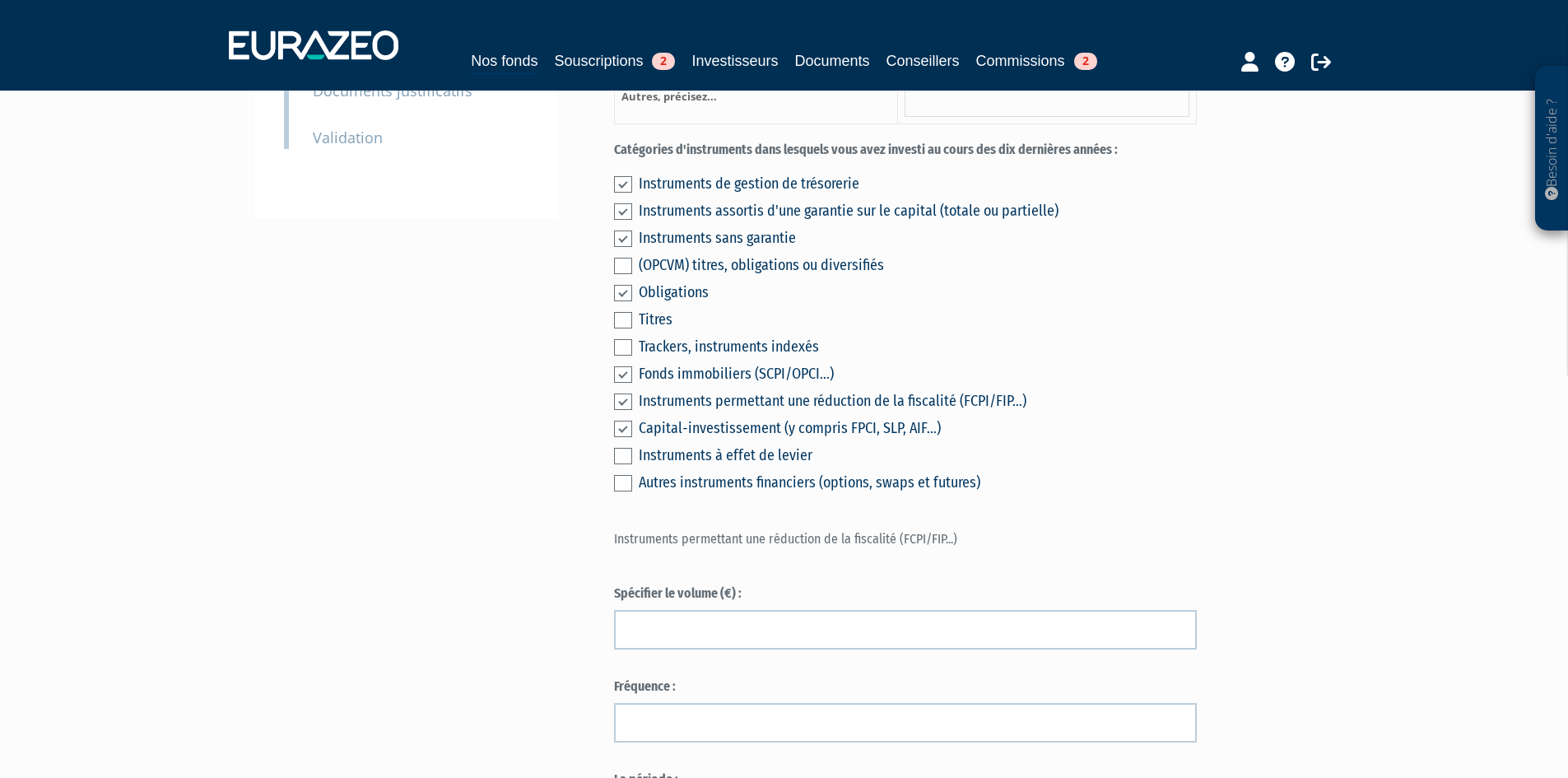
click at [633, 432] on div "Instruments de gestion de trésorerie Instruments assortis d'une garantie sur le…" at bounding box center [905, 330] width 582 height 326
click at [632, 432] on div "Instruments de gestion de trésorerie Instruments assortis d'une garantie sur le…" at bounding box center [905, 330] width 582 height 326
click at [631, 383] on label at bounding box center [623, 374] width 18 height 17
click at [0, 0] on input "checkbox" at bounding box center [0, 0] width 0 height 0
drag, startPoint x: 995, startPoint y: 649, endPoint x: 999, endPoint y: 659, distance: 10.8
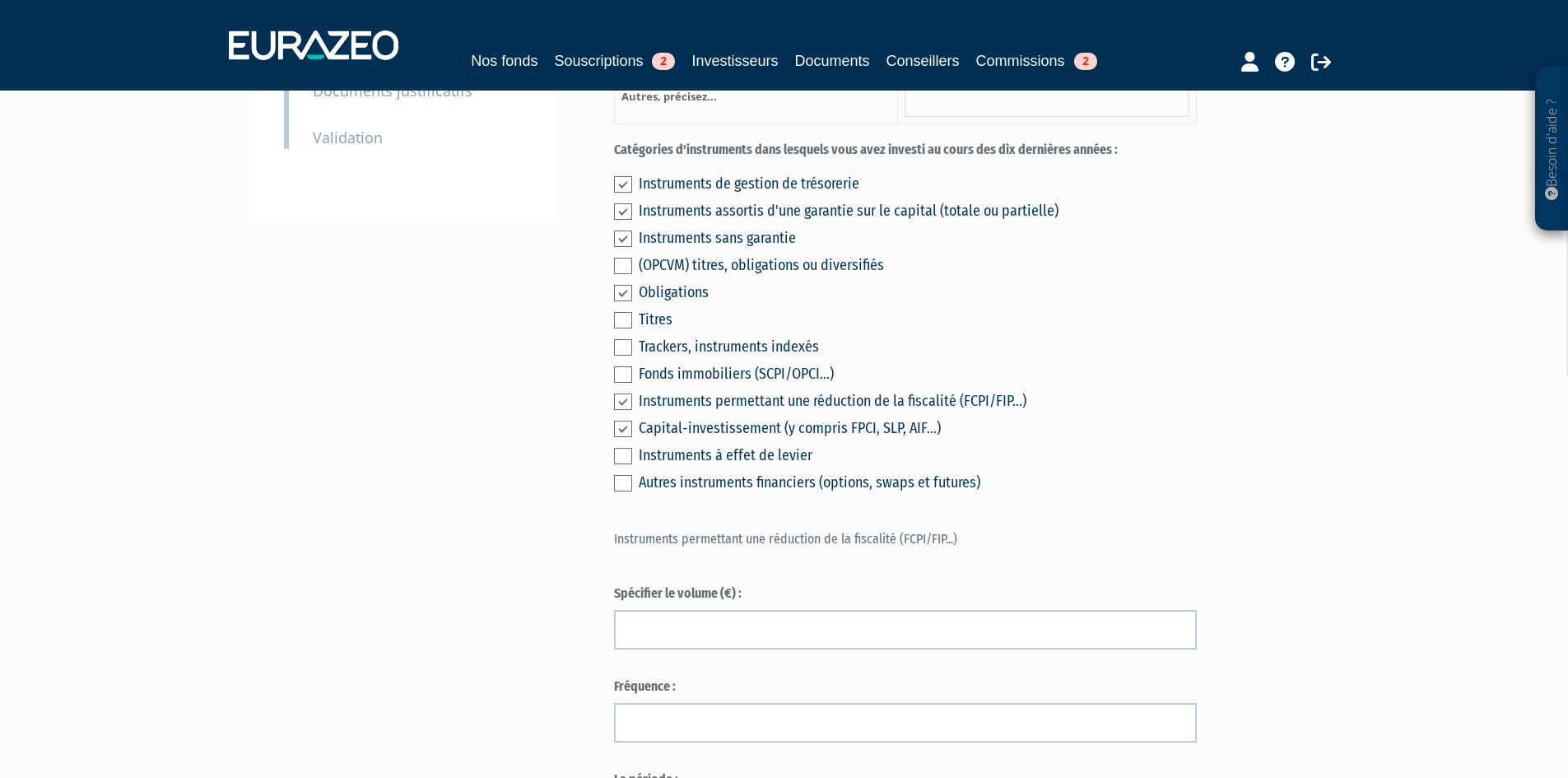
click at [996, 603] on label "Spécifier le volume (€) :" at bounding box center [905, 593] width 582 height 19
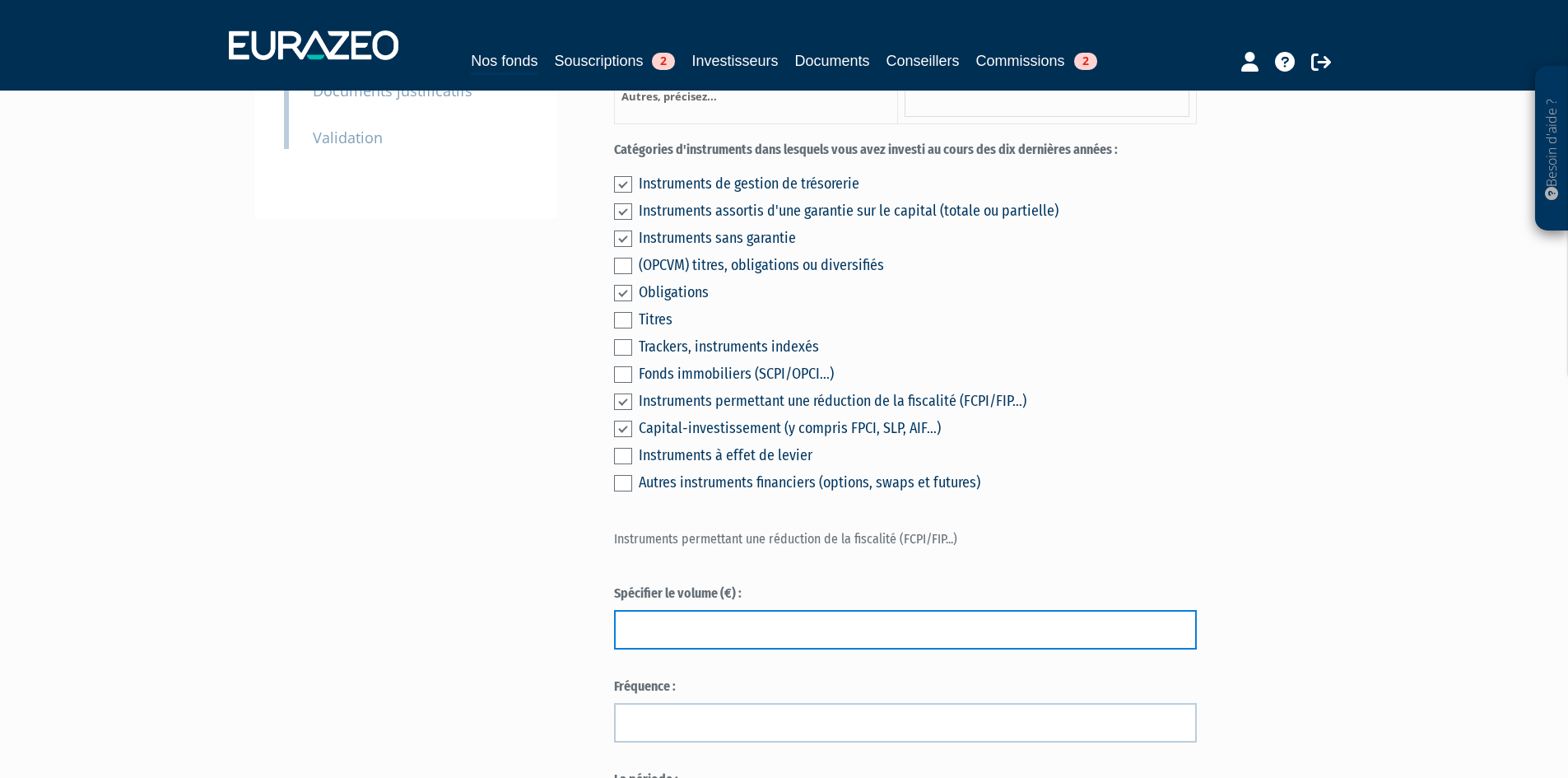
drag, startPoint x: 971, startPoint y: 677, endPoint x: 893, endPoint y: 672, distance: 78.2
click at [971, 649] on input "text" at bounding box center [905, 629] width 582 height 39
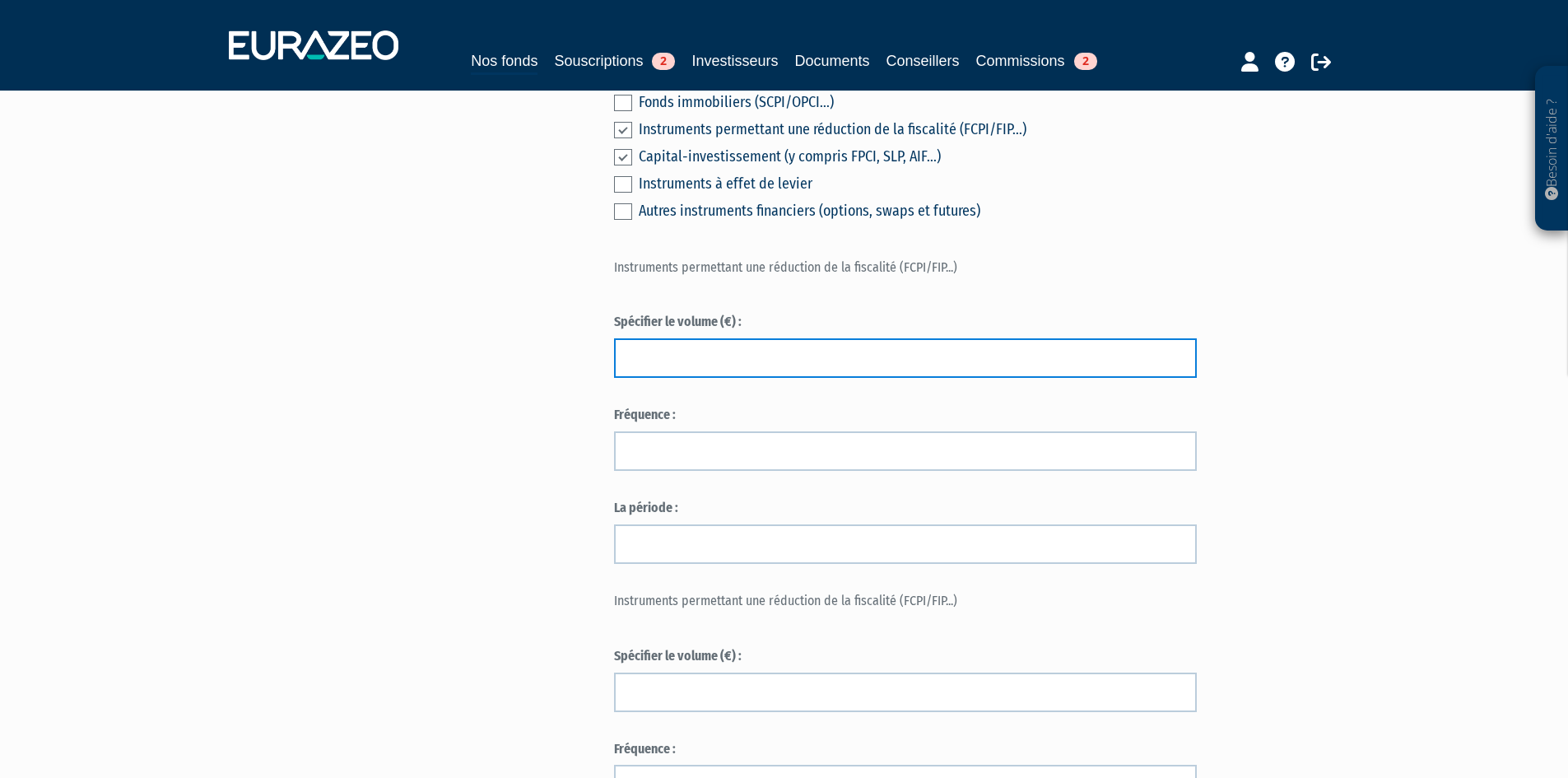
scroll to position [762, 0]
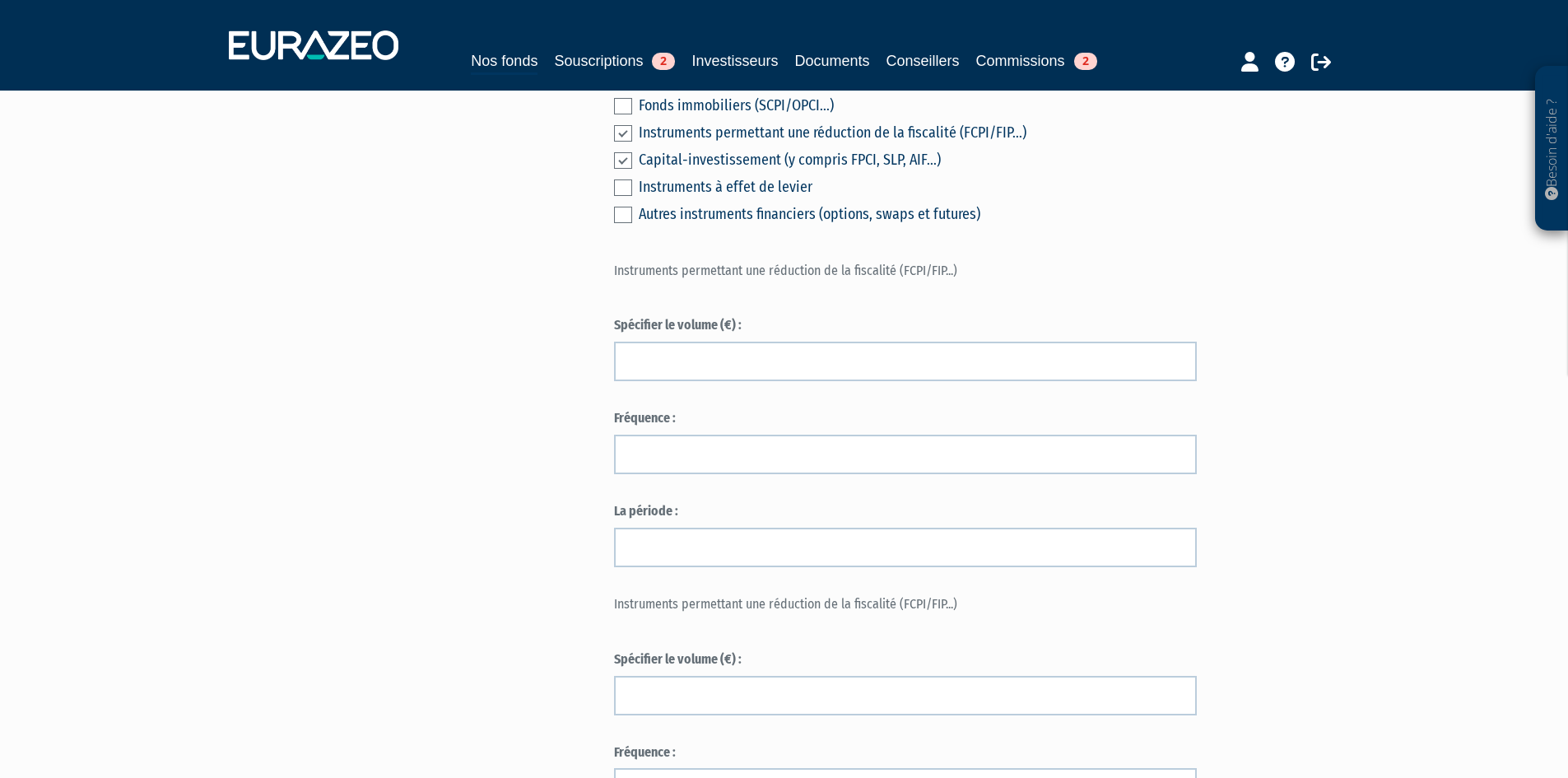
click at [843, 280] on p "Instruments permettant une réduction de la fiscalité (FCPI/FIP...)" at bounding box center [905, 270] width 582 height 19
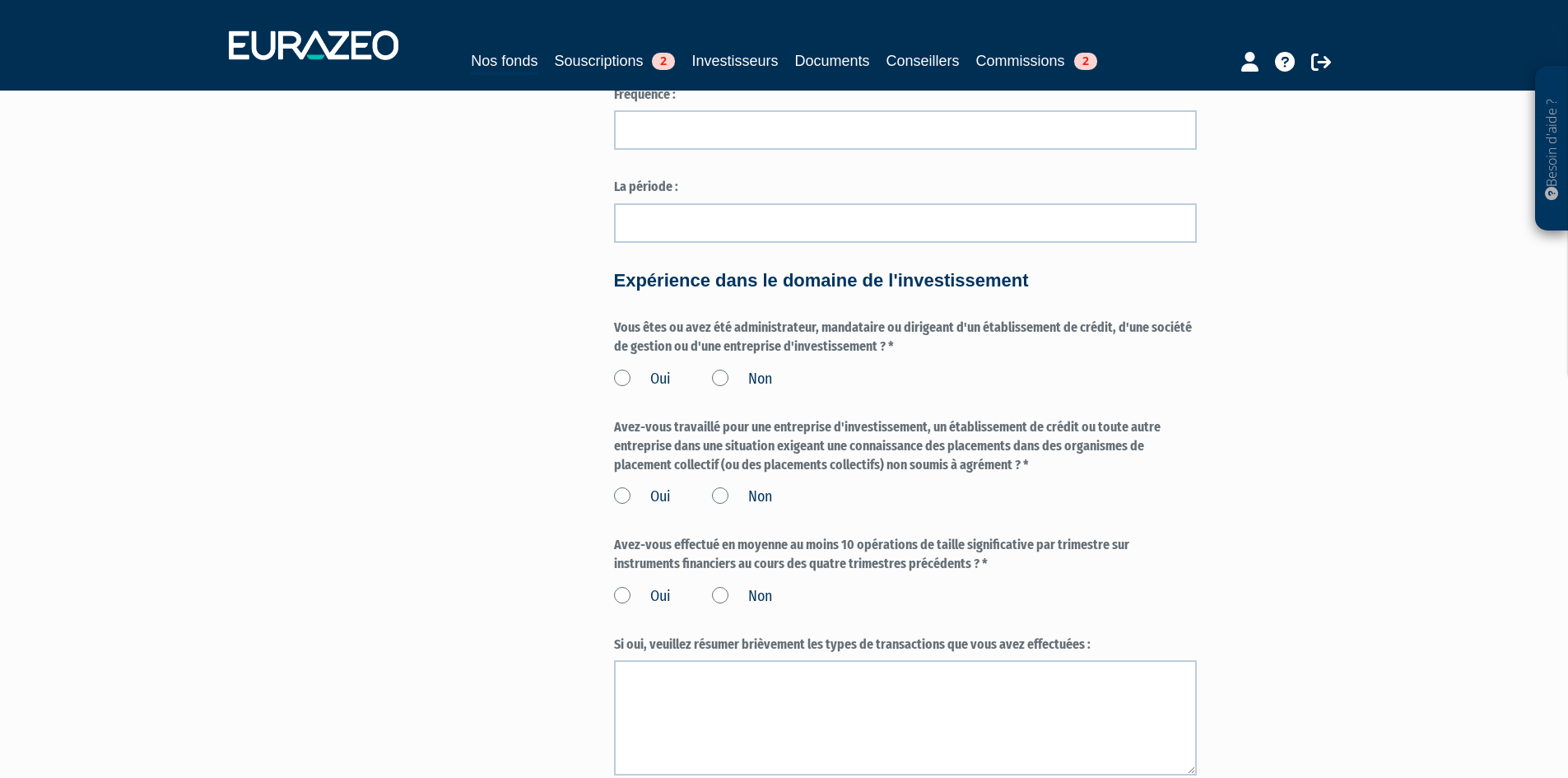
scroll to position [1420, 0]
click at [744, 389] on label "Non" at bounding box center [742, 379] width 60 height 22
click at [0, 0] on input "Non" at bounding box center [0, 0] width 0 height 0
click at [779, 474] on label "Avez-vous travaillé pour une entreprise d'investissement, un établissement de c…" at bounding box center [905, 446] width 582 height 57
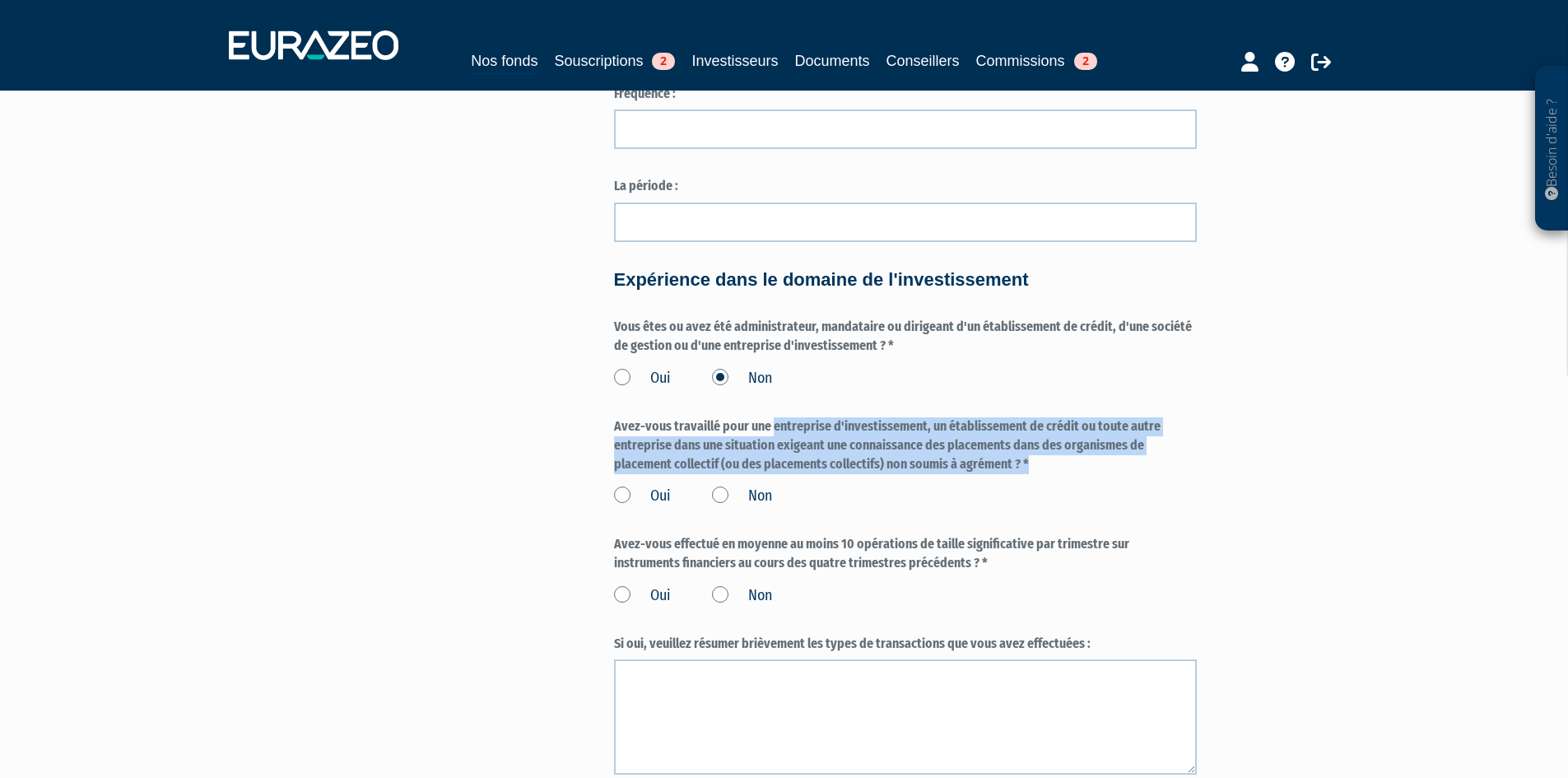
click at [779, 474] on label "Avez-vous travaillé pour une entreprise d'investissement, un établissement de c…" at bounding box center [905, 446] width 582 height 57
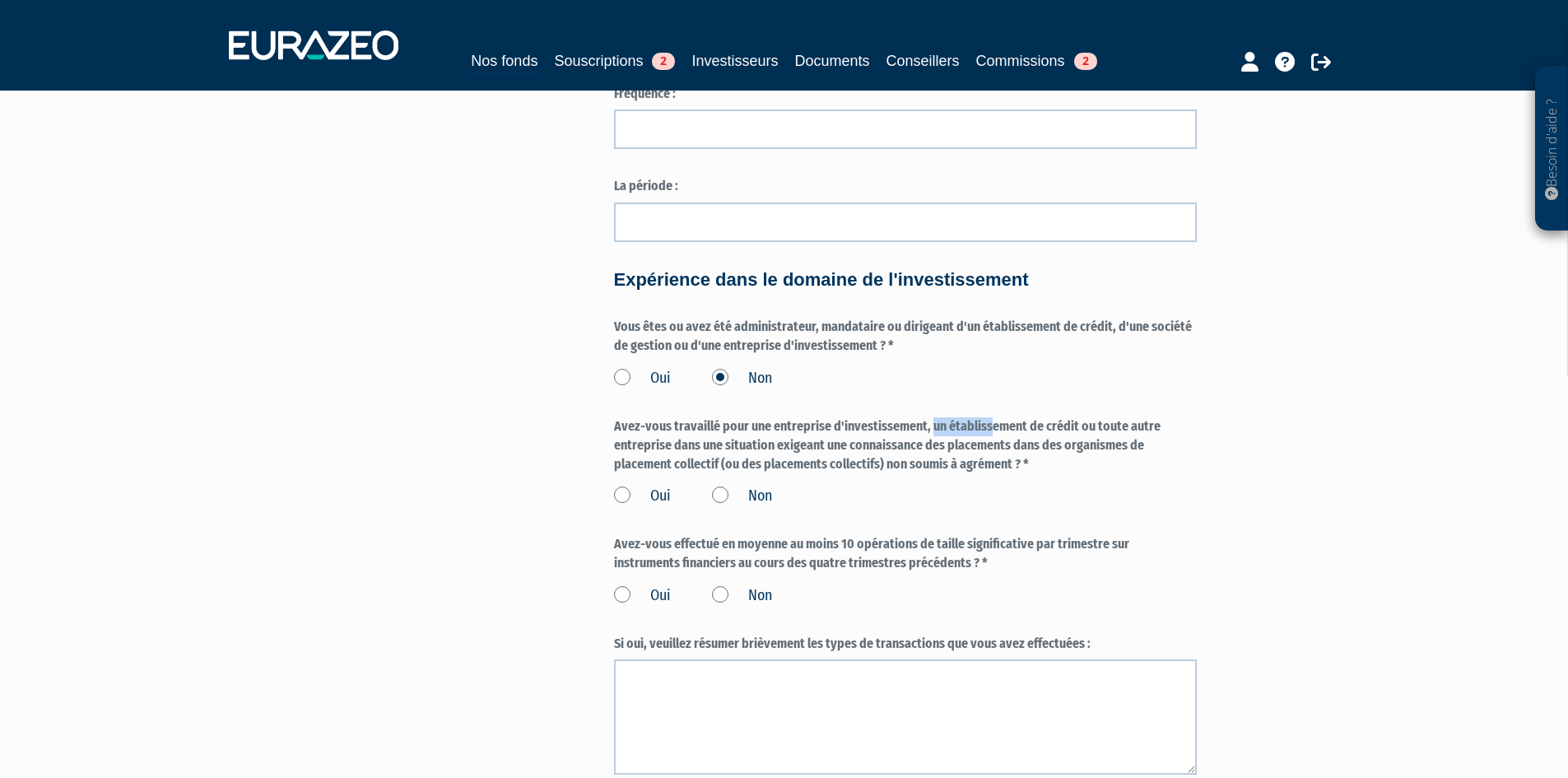
click at [779, 474] on label "Avez-vous travaillé pour une entreprise d'investissement, un établissement de c…" at bounding box center [905, 446] width 582 height 57
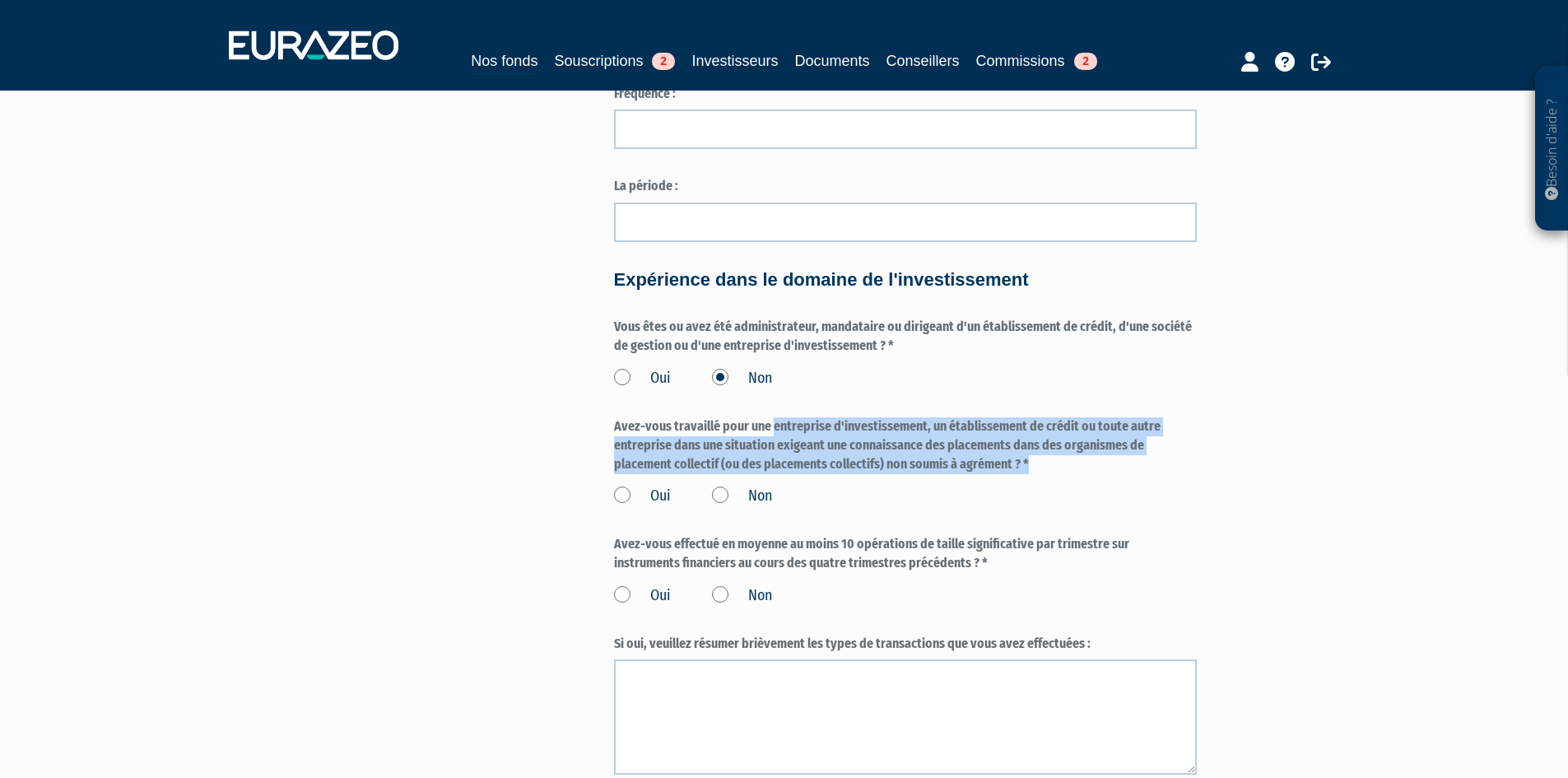
click at [779, 474] on label "Avez-vous travaillé pour une entreprise d'investissement, un établissement de c…" at bounding box center [905, 446] width 582 height 57
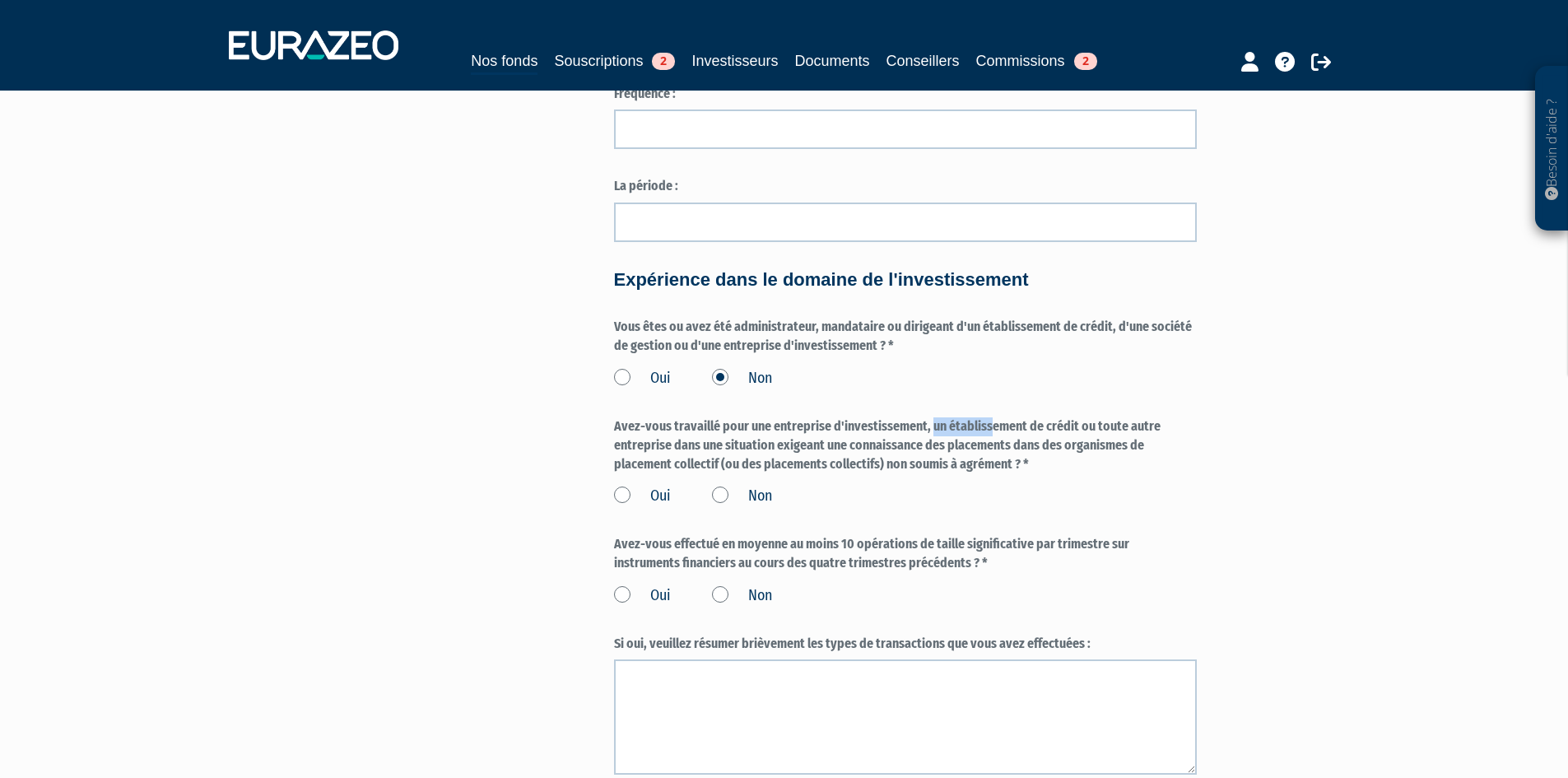
click at [779, 474] on label "Avez-vous travaillé pour une entreprise d'investissement, un établissement de c…" at bounding box center [905, 446] width 582 height 57
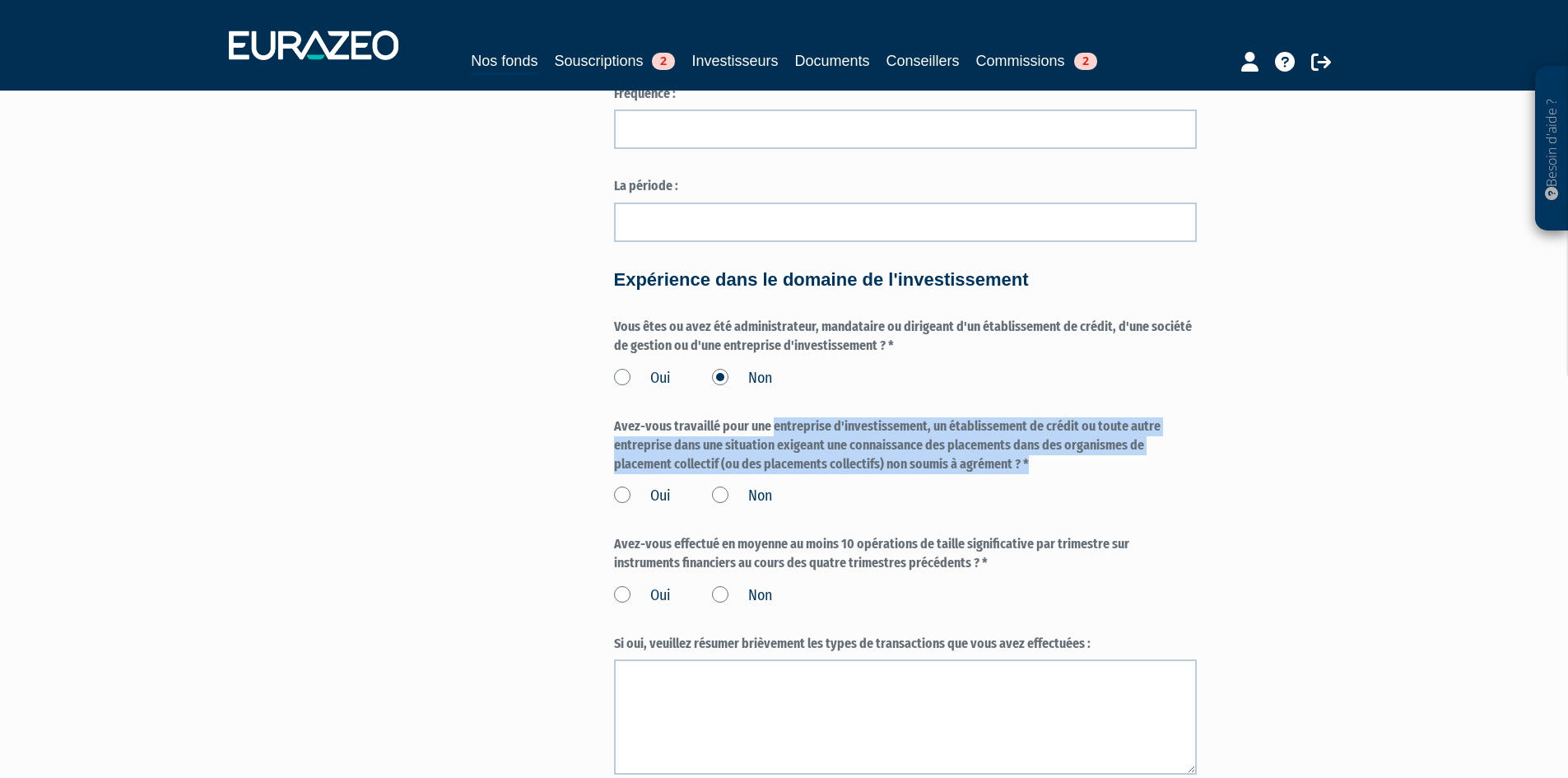
click at [779, 474] on label "Avez-vous travaillé pour une entreprise d'investissement, un établissement de c…" at bounding box center [905, 446] width 582 height 57
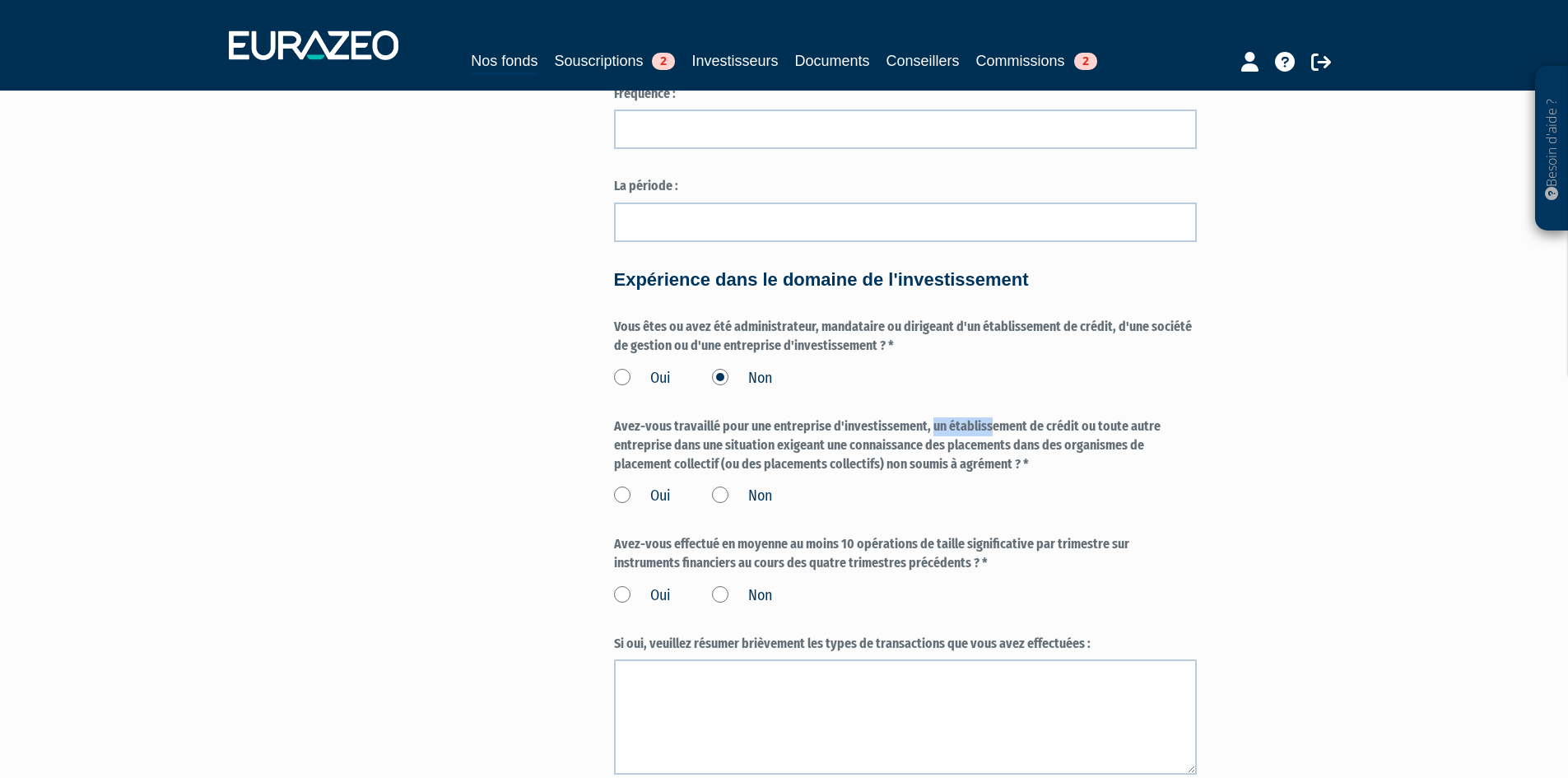
click at [779, 474] on label "Avez-vous travaillé pour une entreprise d'investissement, un établissement de c…" at bounding box center [905, 446] width 582 height 57
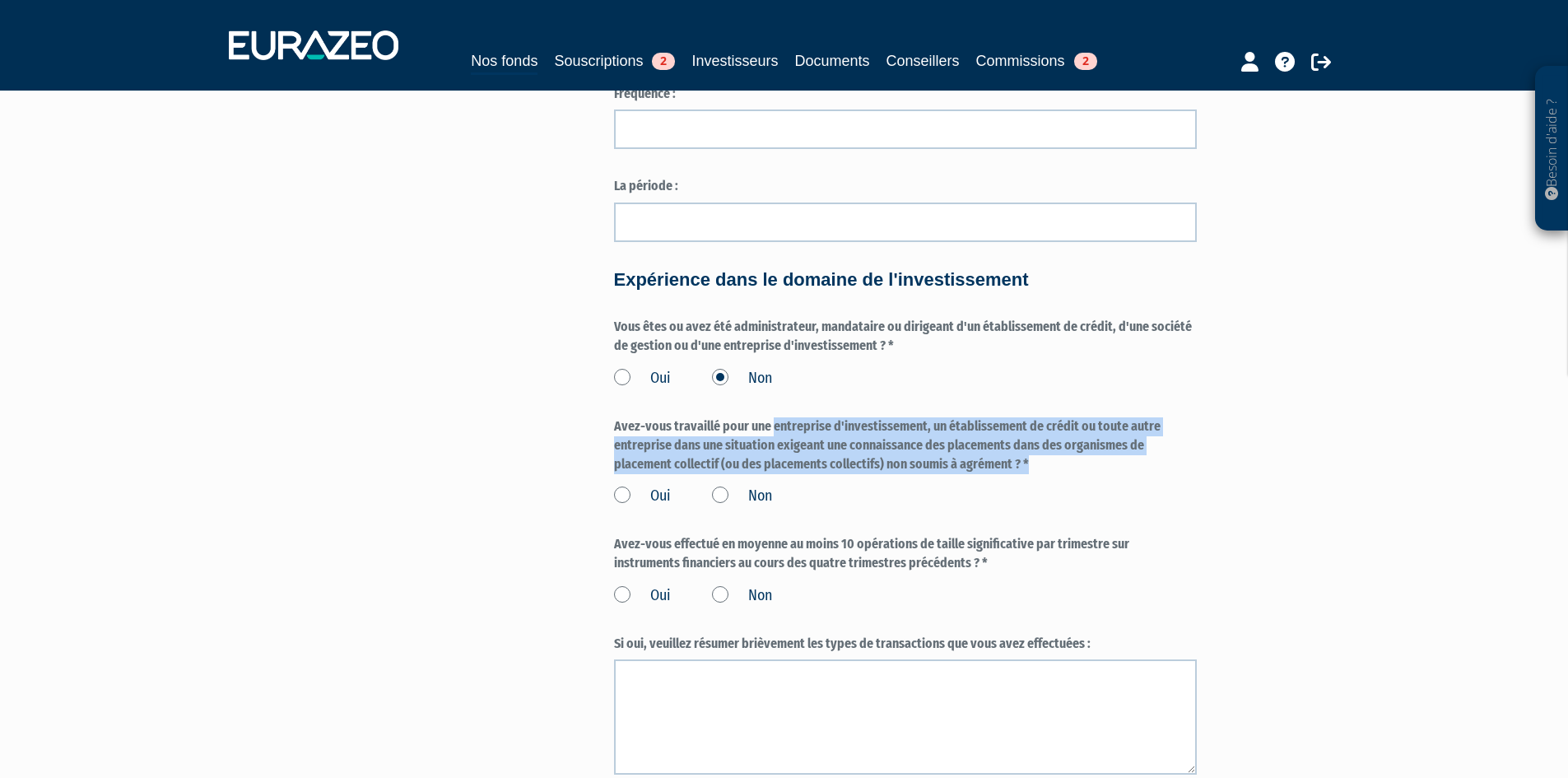
click at [779, 474] on label "Avez-vous travaillé pour une entreprise d'investissement, un établissement de c…" at bounding box center [905, 446] width 582 height 57
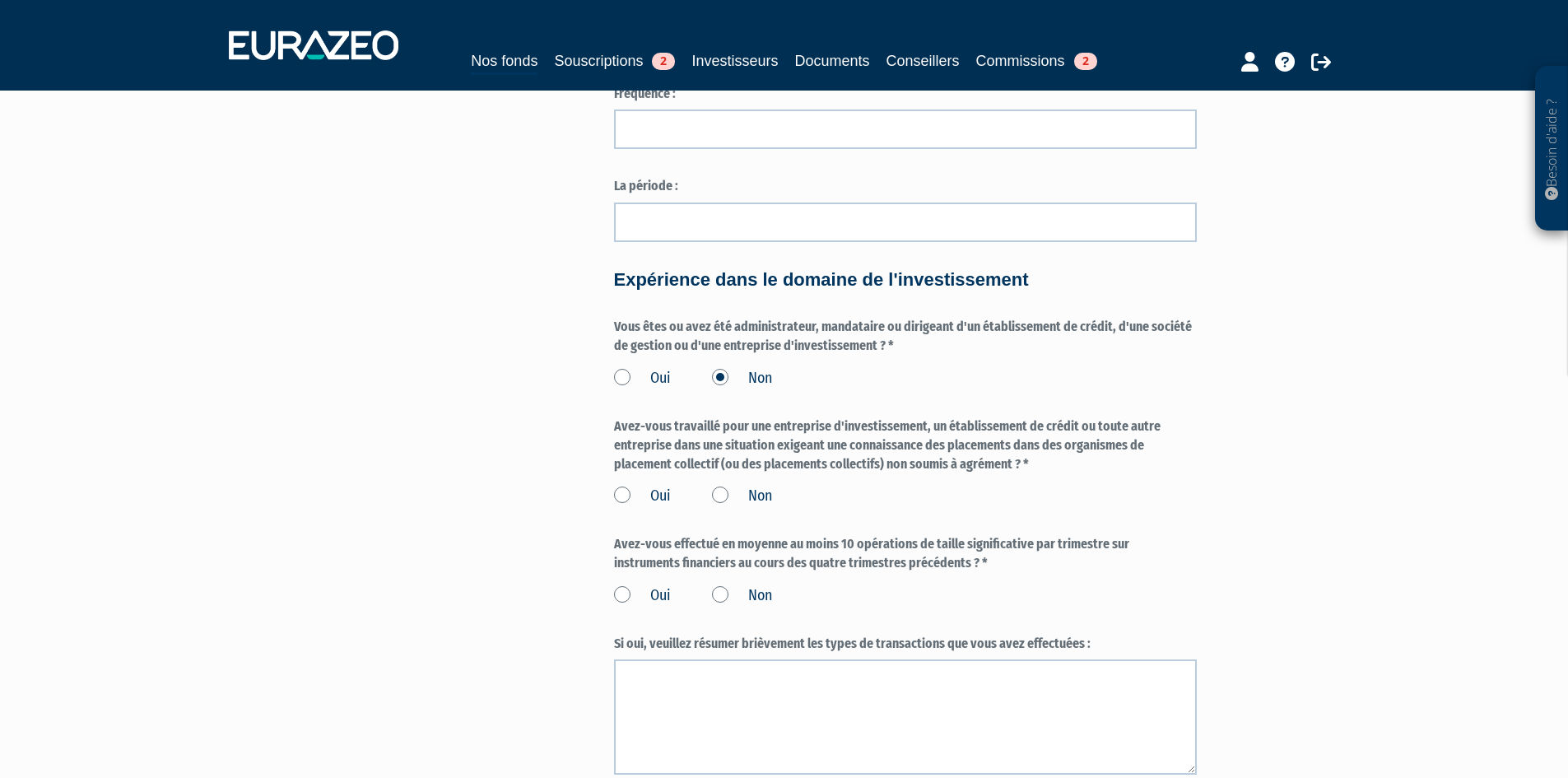
click at [745, 507] on label "Non" at bounding box center [742, 497] width 60 height 22
click at [0, 0] on input "Non" at bounding box center [0, 0] width 0 height 0
click at [778, 474] on label "Avez-vous travaillé pour une entreprise d'investissement, un établissement de c…" at bounding box center [905, 446] width 582 height 57
click at [768, 572] on label "Avez-vous effectué en moyenne au moins 10 opérations de taille significative pa…" at bounding box center [905, 554] width 582 height 37
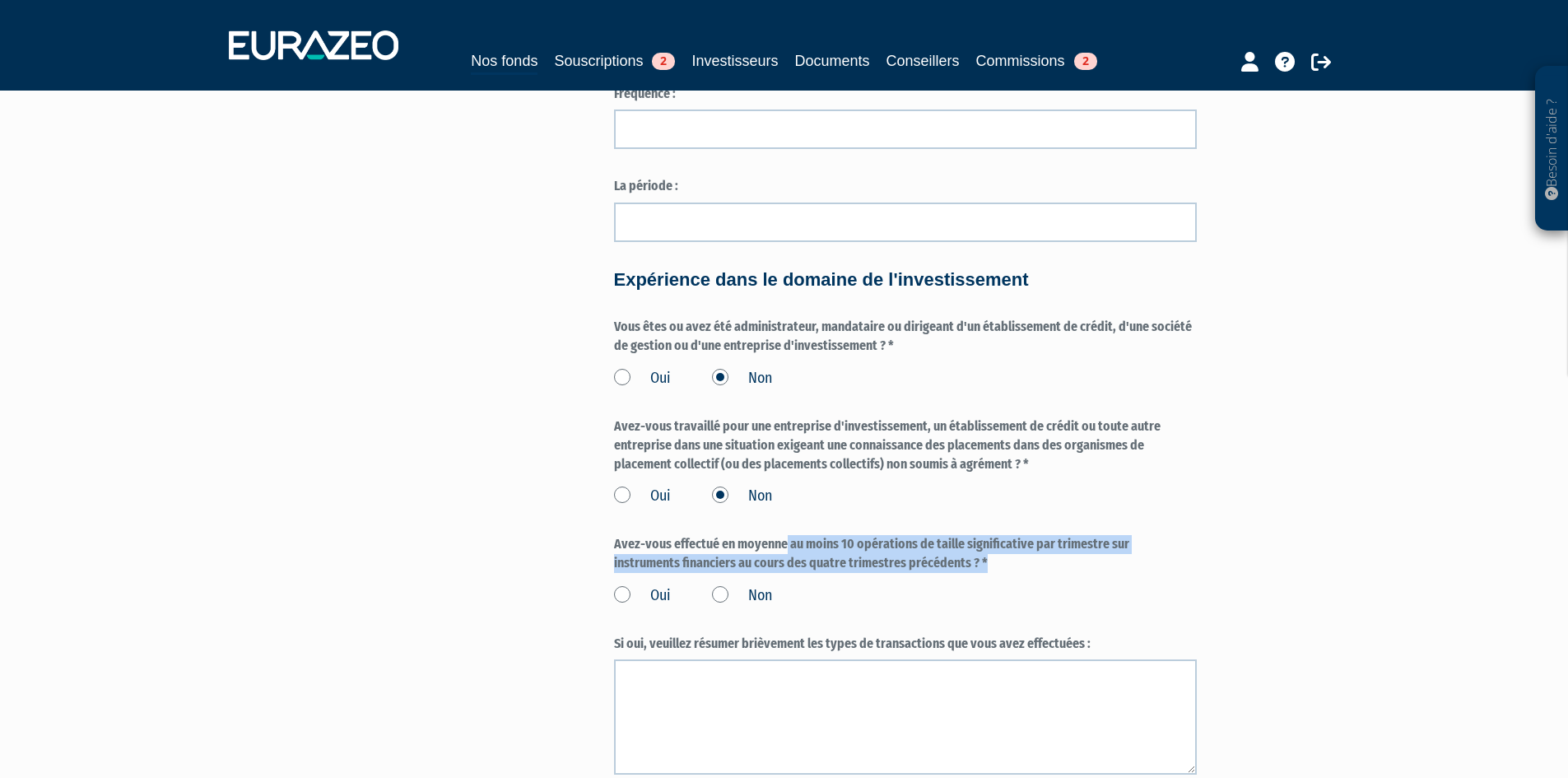
click at [768, 572] on label "Avez-vous effectué en moyenne au moins 10 opérations de taille significative pa…" at bounding box center [905, 554] width 582 height 37
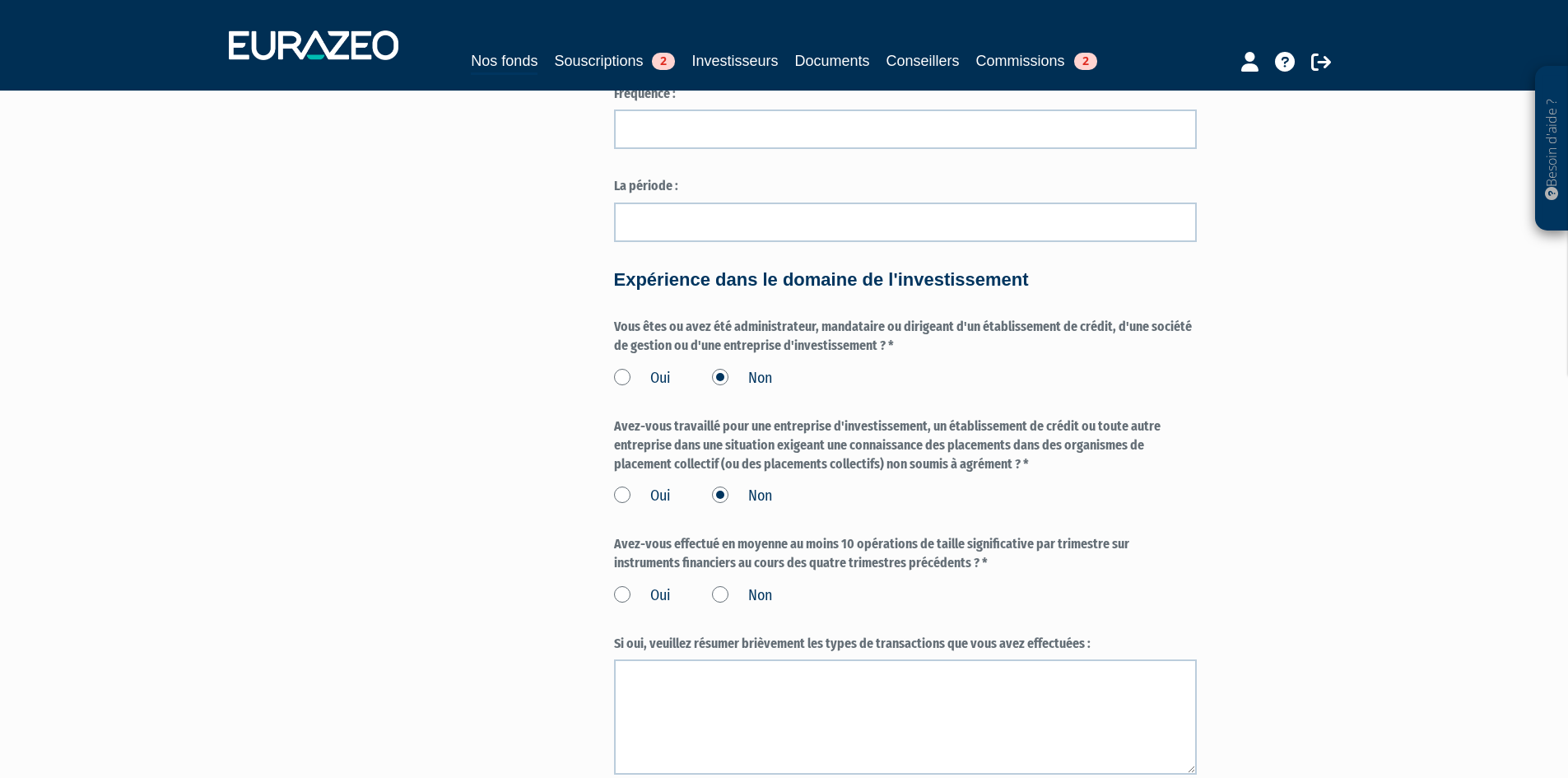
click at [735, 607] on label "Non" at bounding box center [742, 596] width 60 height 22
click at [0, 0] on input "Non" at bounding box center [0, 0] width 0 height 0
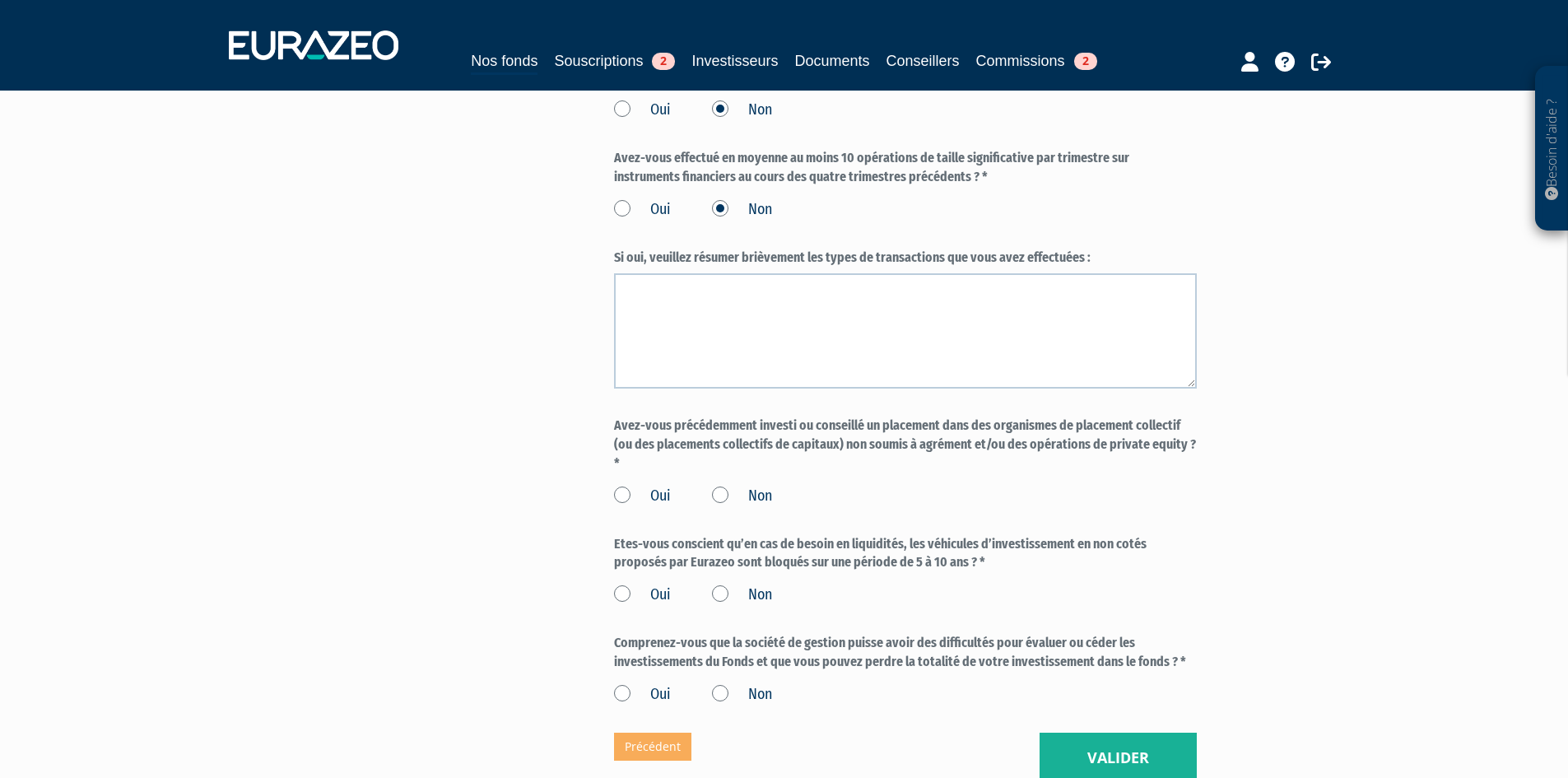
scroll to position [1831, 0]
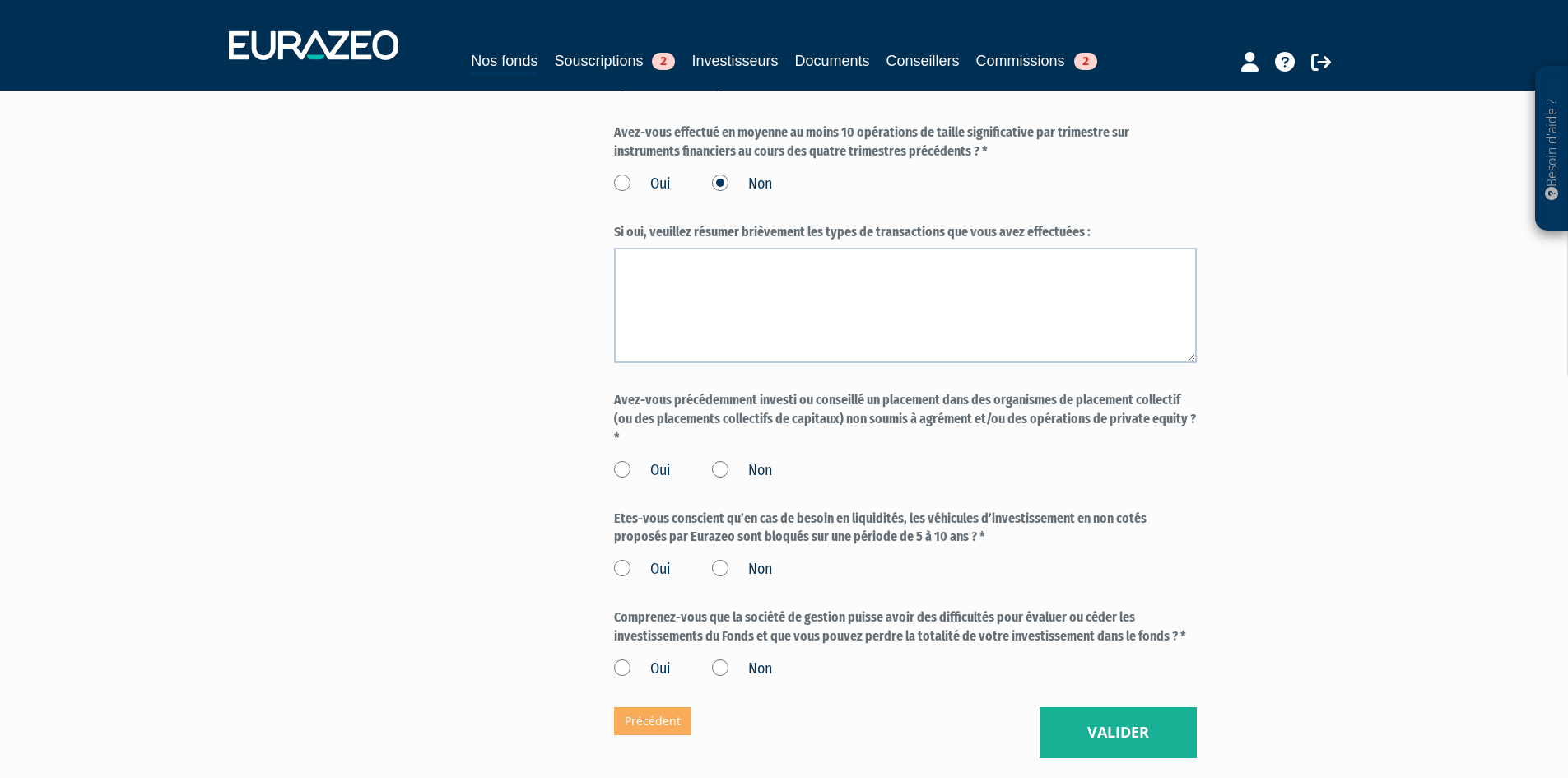
click at [894, 448] on label "Avez-vous précédemment investi ou conseillé un placement dans des organismes de…" at bounding box center [905, 419] width 582 height 57
click at [897, 448] on label "Avez-vous précédemment investi ou conseillé un placement dans des organismes de…" at bounding box center [905, 419] width 582 height 57
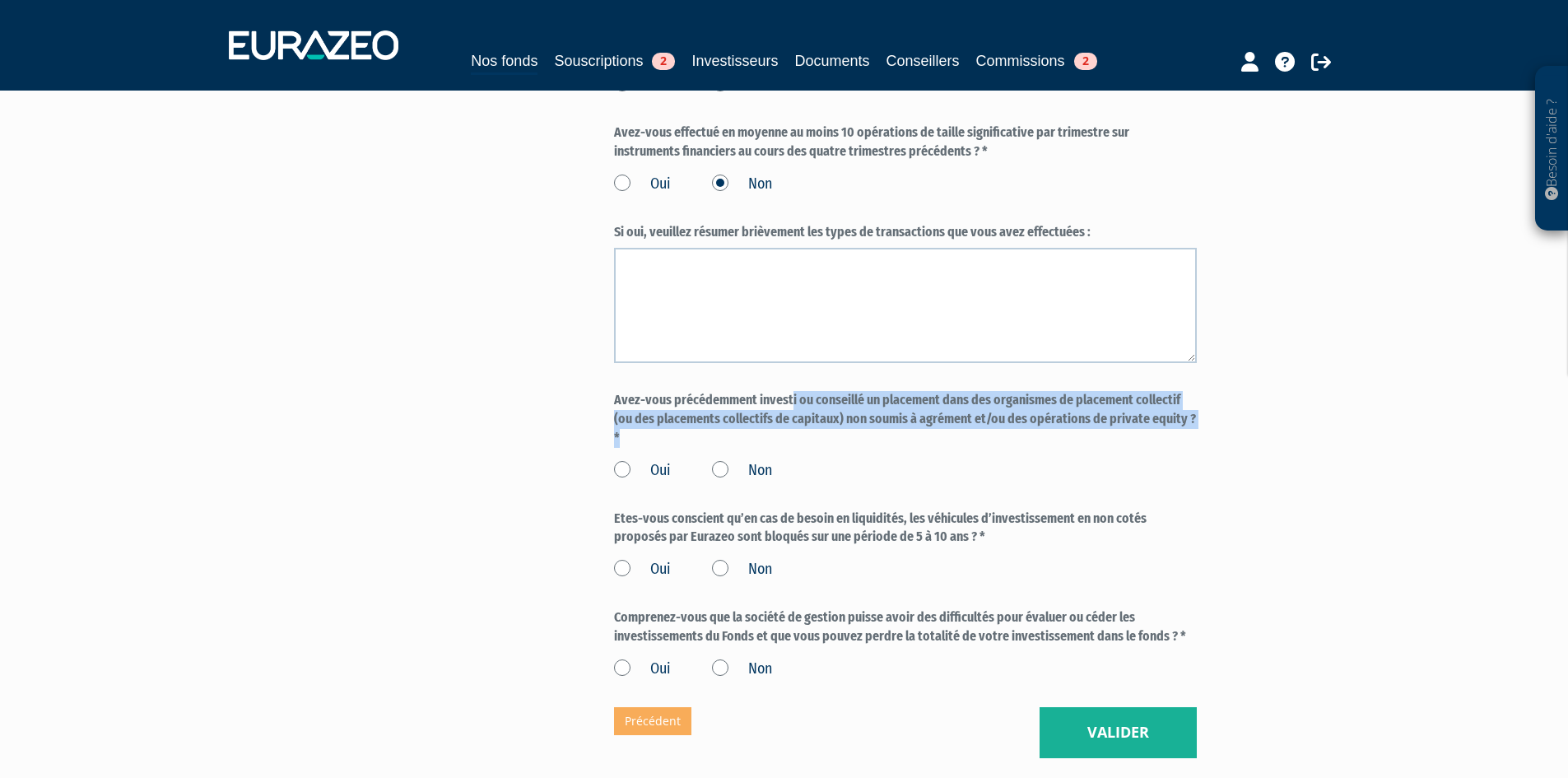
click at [897, 448] on label "Avez-vous précédemment investi ou conseillé un placement dans des organismes de…" at bounding box center [905, 419] width 582 height 57
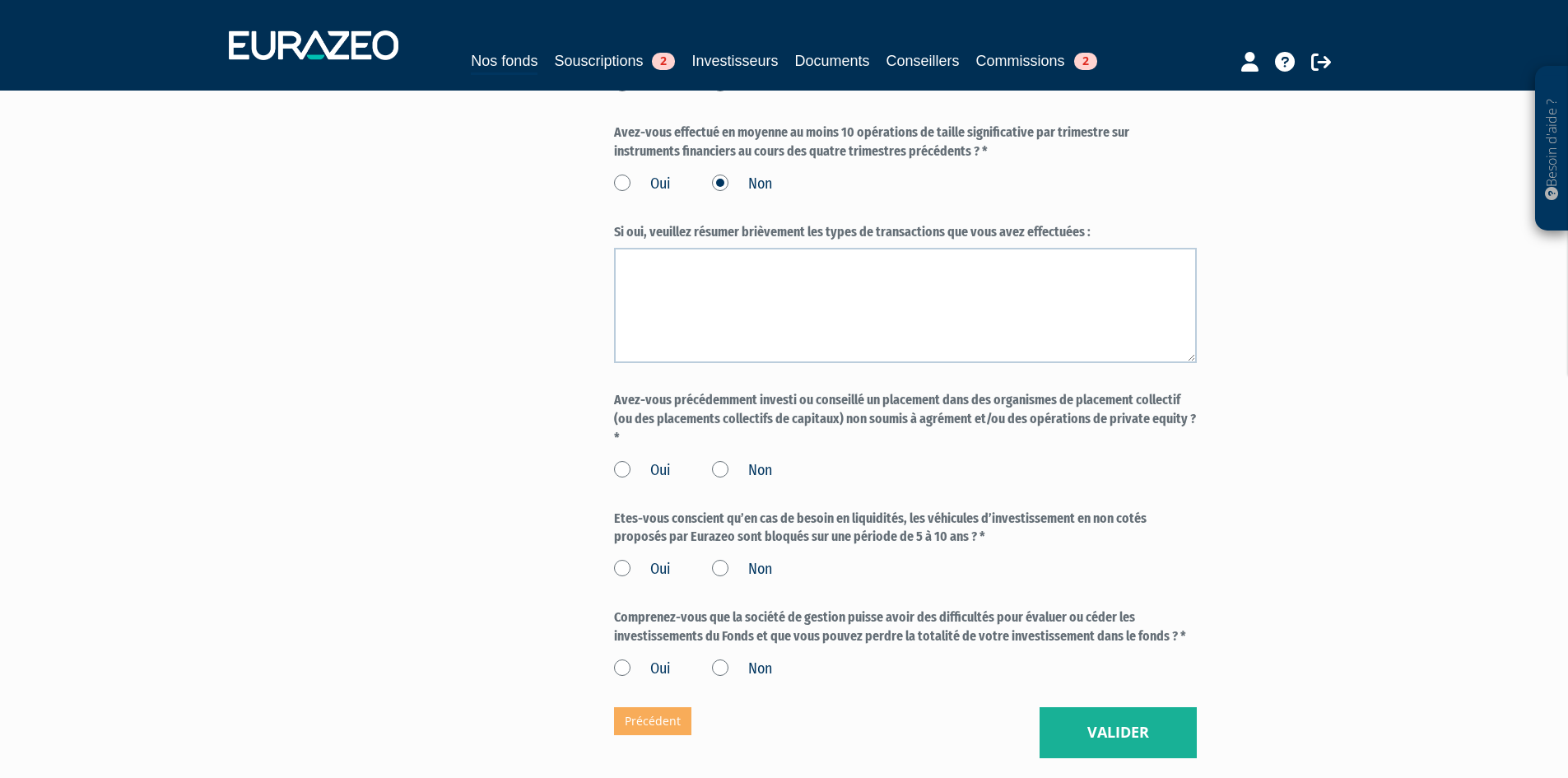
click at [626, 481] on label "Oui" at bounding box center [642, 471] width 57 height 22
click at [0, 0] on input "Oui" at bounding box center [0, 0] width 0 height 0
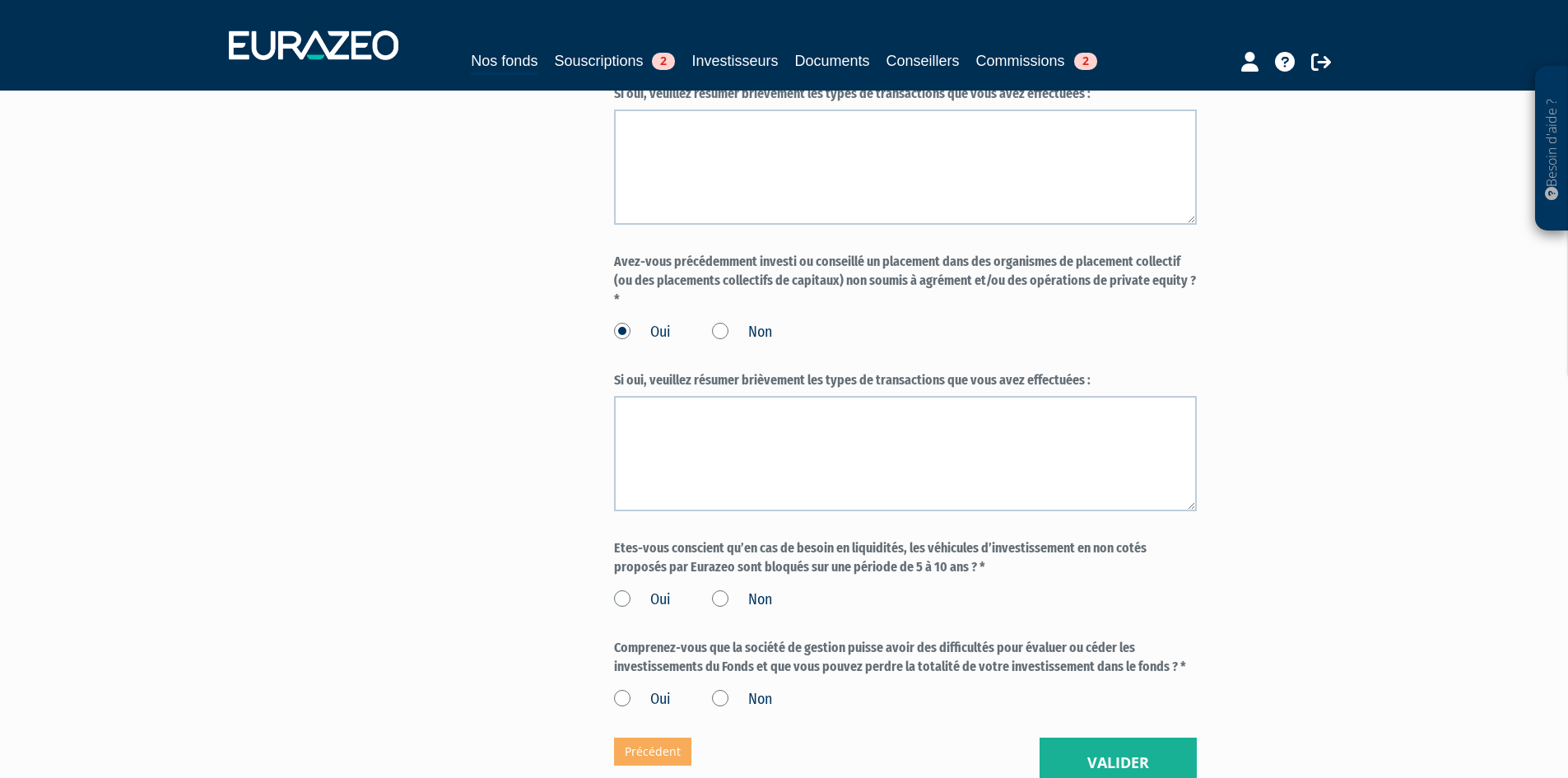
scroll to position [2078, 0]
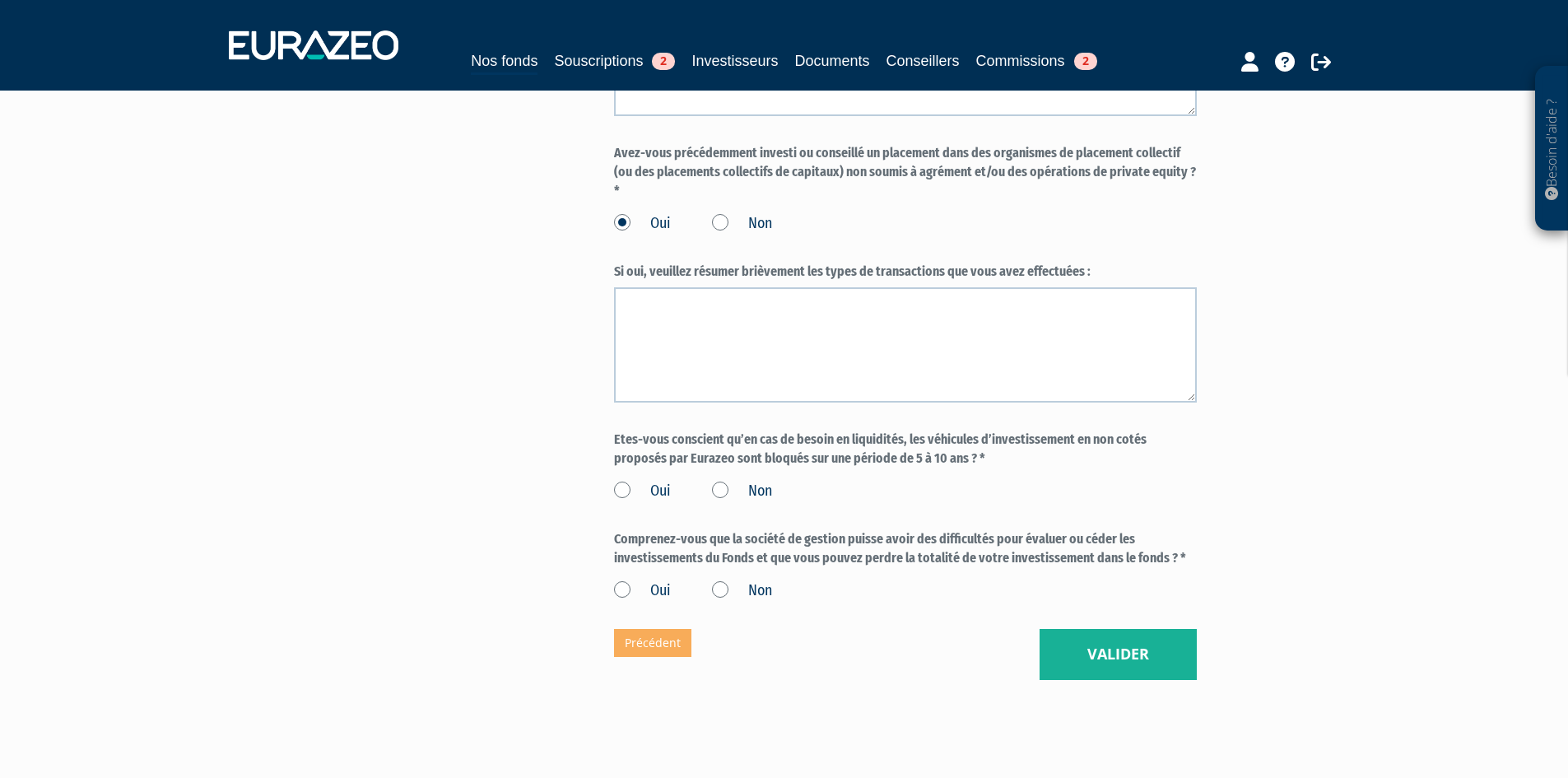
click at [633, 502] on label "Oui" at bounding box center [642, 492] width 57 height 22
click at [0, 0] on input "Oui" at bounding box center [0, 0] width 0 height 0
click at [635, 602] on label "Oui" at bounding box center [642, 591] width 57 height 22
click at [0, 0] on input "Oui" at bounding box center [0, 0] width 0 height 0
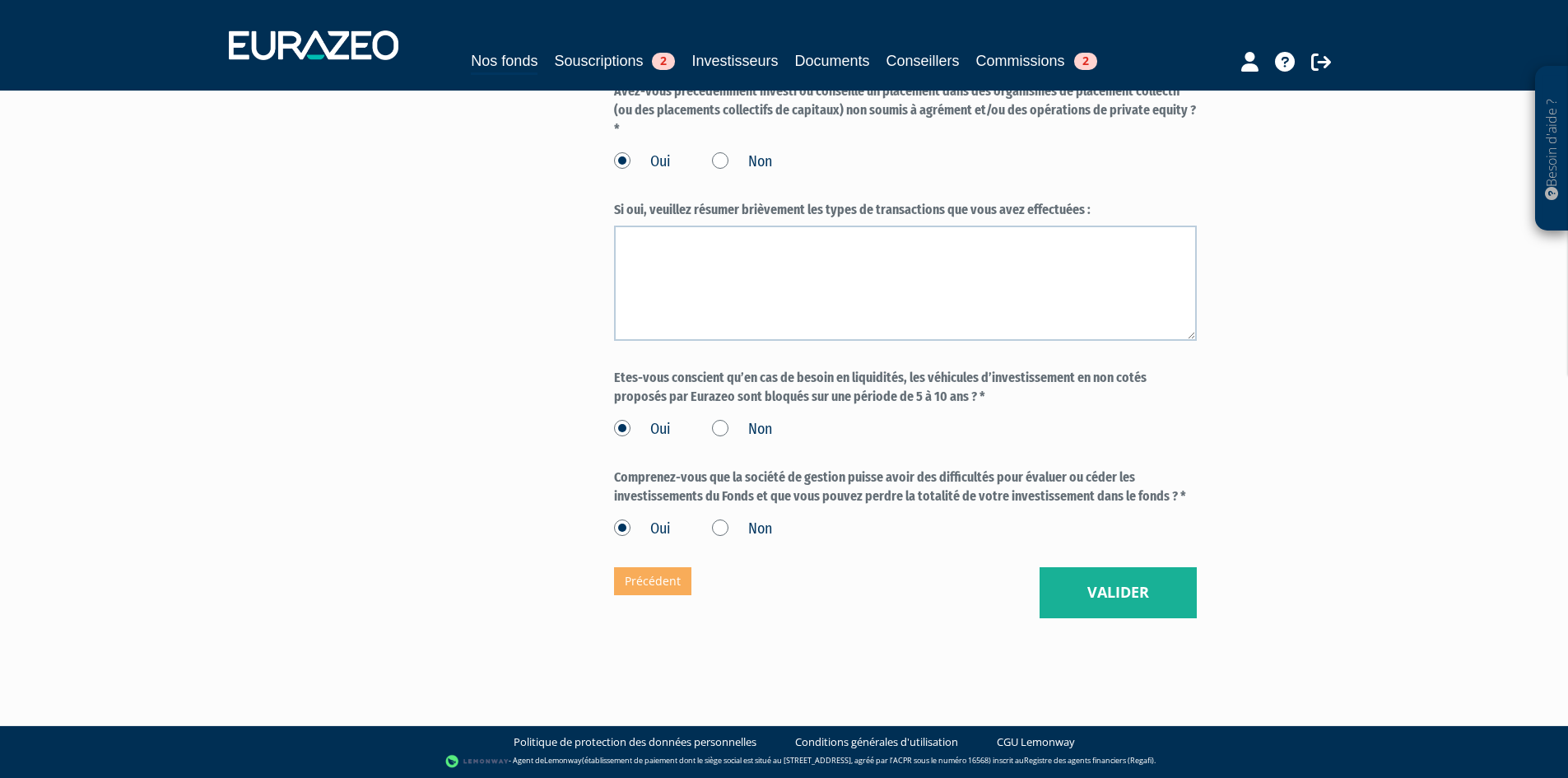
scroll to position [2197, 0]
click at [1176, 600] on button "Valider" at bounding box center [1118, 592] width 157 height 51
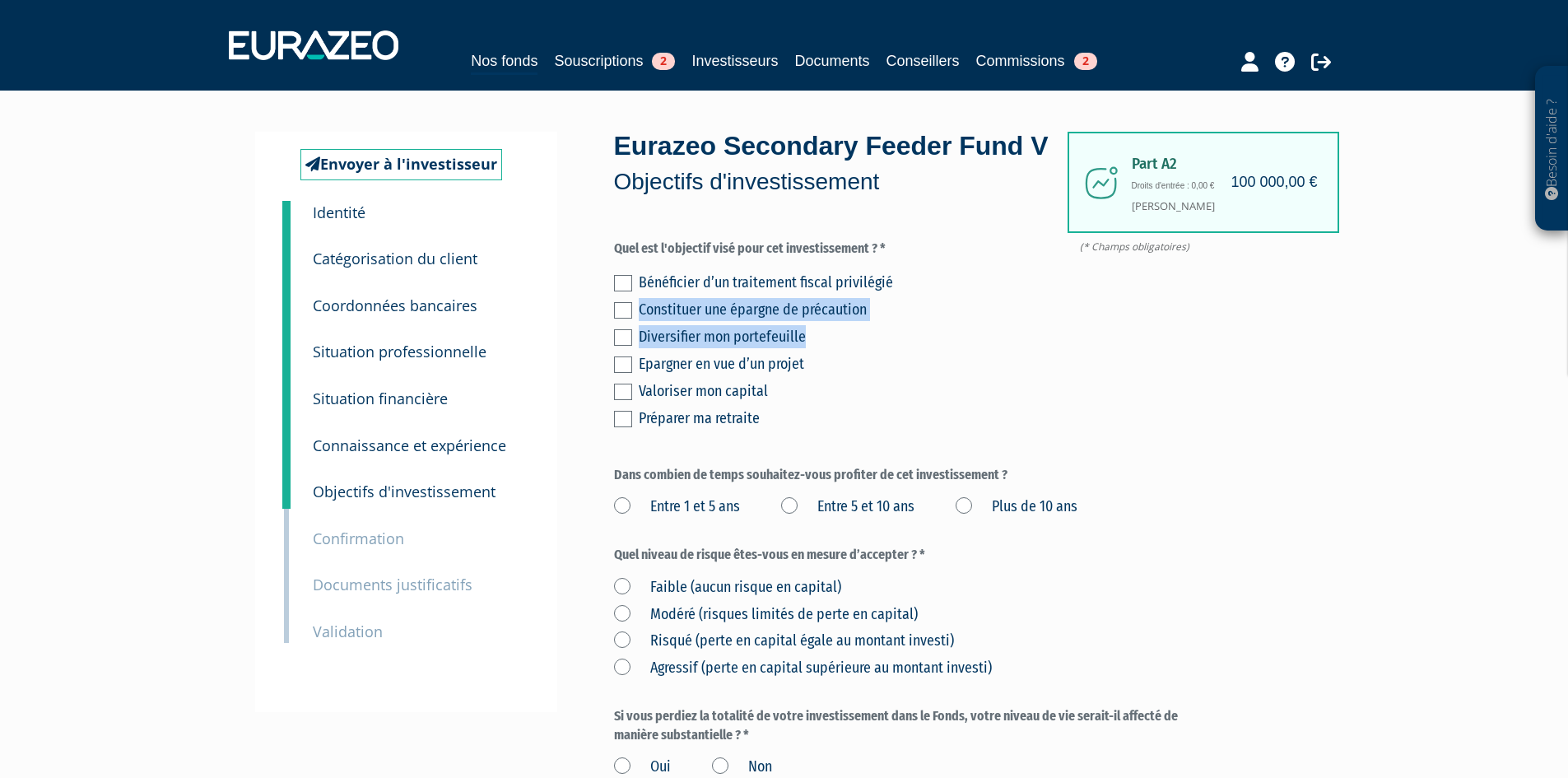
drag, startPoint x: 631, startPoint y: 350, endPoint x: 836, endPoint y: 385, distance: 208.0
click at [835, 386] on div "Bénéficier d’un traitement fiscal privilégié Constituer une épargne de précauti…" at bounding box center [905, 348] width 582 height 163
click at [669, 348] on div "Diversifier mon portefeuille" at bounding box center [917, 335] width 558 height 23
click at [600, 365] on div "Envoyer à l'investisseur 1 Identité 2 Catégorisation du client 3 Coordonnées ba…" at bounding box center [784, 543] width 1034 height 823
click at [620, 345] on label at bounding box center [623, 337] width 18 height 17
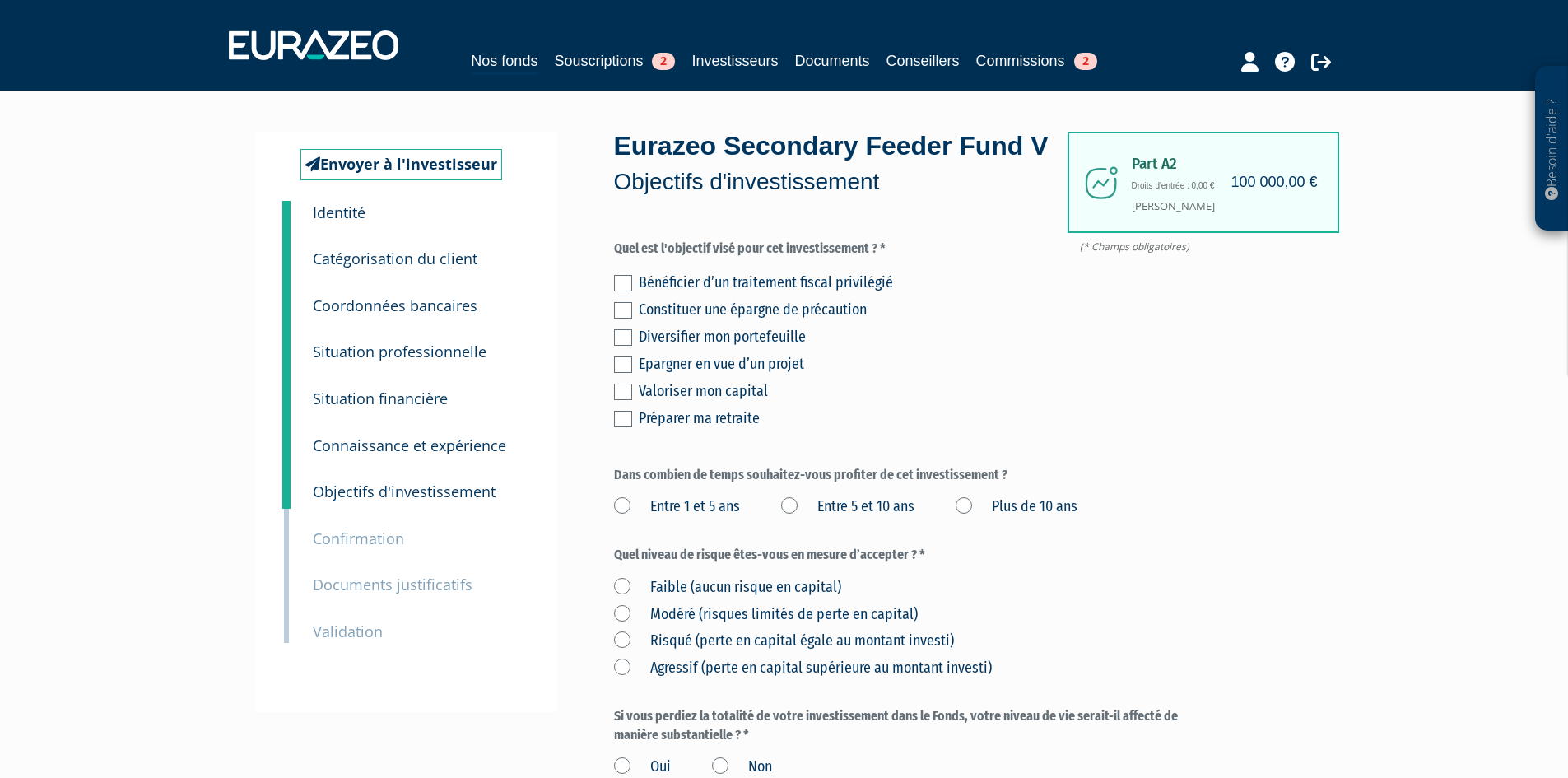
click at [0, 0] on input "checkbox" at bounding box center [0, 0] width 0 height 0
drag, startPoint x: 637, startPoint y: 428, endPoint x: 627, endPoint y: 428, distance: 10.0
click at [636, 428] on div "Bénéficier d’un traitement fiscal privilégié Constituer une épargne de précauti…" at bounding box center [905, 348] width 582 height 163
click at [625, 400] on label at bounding box center [623, 391] width 18 height 17
click at [0, 0] on input "checkbox" at bounding box center [0, 0] width 0 height 0
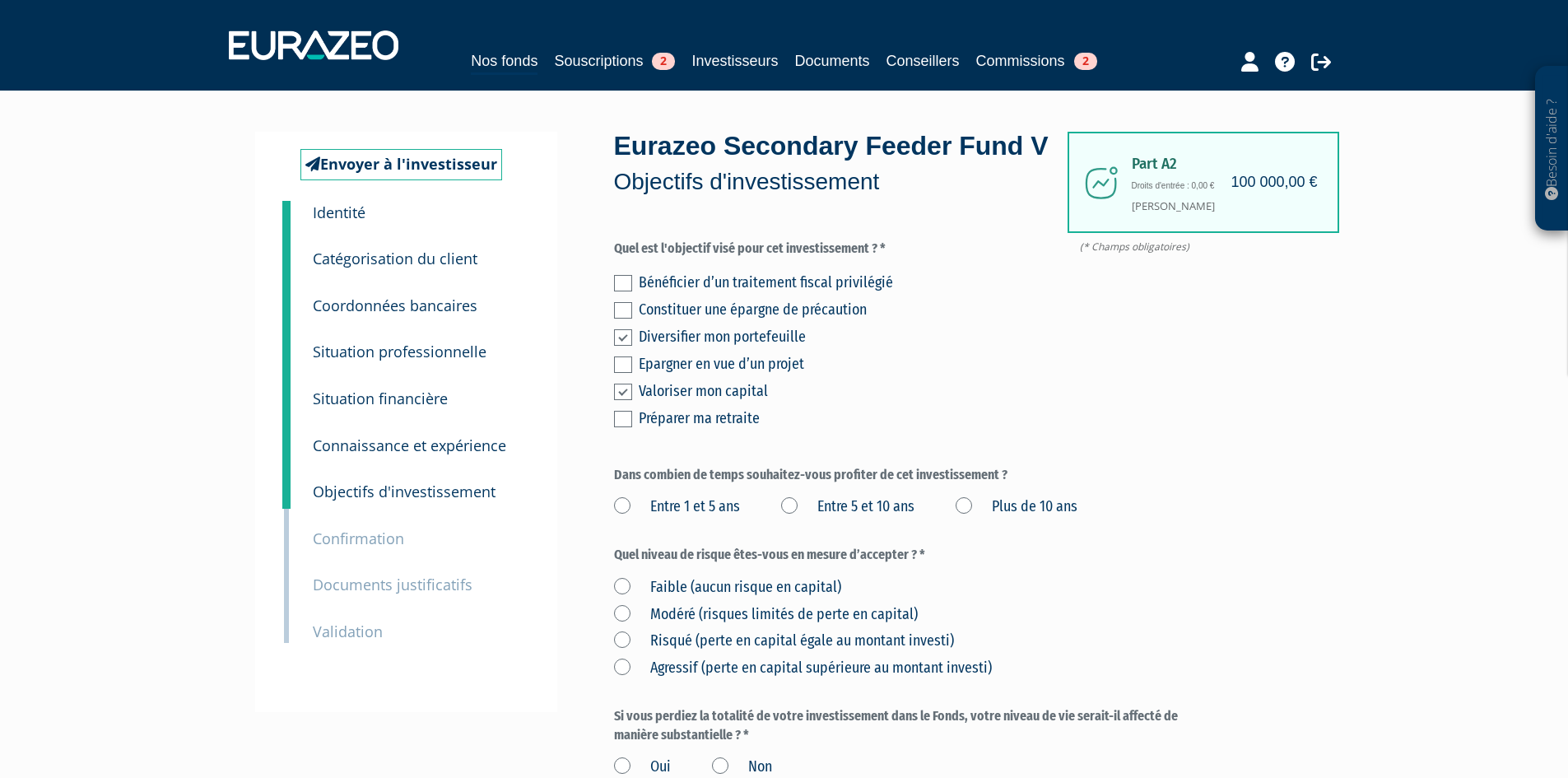
drag, startPoint x: 966, startPoint y: 531, endPoint x: 974, endPoint y: 536, distance: 9.4
click at [967, 517] on div "Entre 1 et 5 ans Entre 5 et 10 ans Plus de 10 ans" at bounding box center [905, 505] width 582 height 28
click at [976, 517] on label "Plus de 10 ans" at bounding box center [1016, 507] width 122 height 22
click at [0, 0] on ans "Plus de 10 ans" at bounding box center [0, 0] width 0 height 0
click at [965, 517] on label "Plus de 10 ans" at bounding box center [1016, 507] width 122 height 22
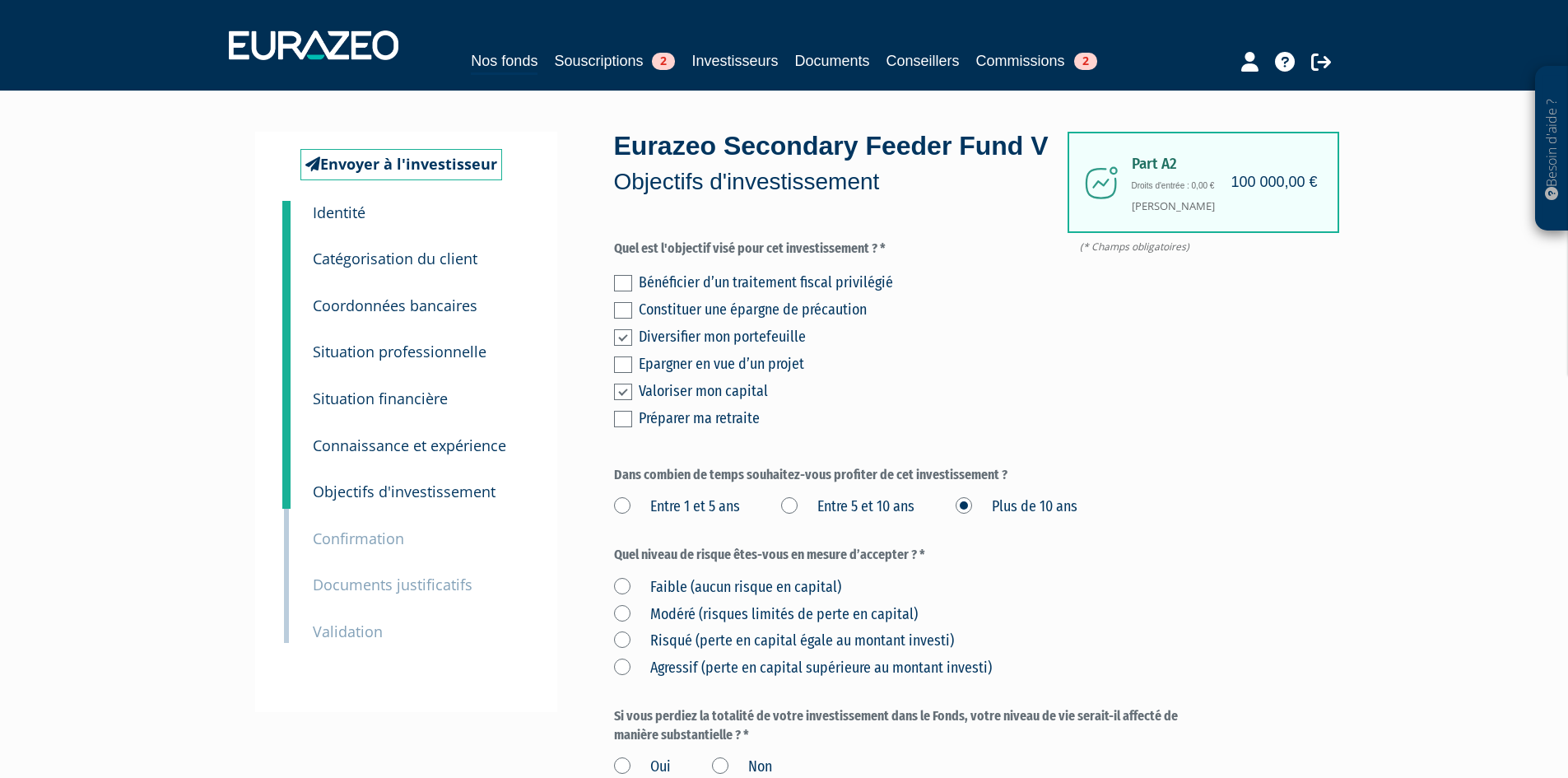
click at [0, 0] on ans "Plus de 10 ans" at bounding box center [0, 0] width 0 height 0
click at [1071, 517] on label "Plus de 10 ans" at bounding box center [1016, 507] width 122 height 22
click at [0, 0] on ans "Plus de 10 ans" at bounding box center [0, 0] width 0 height 0
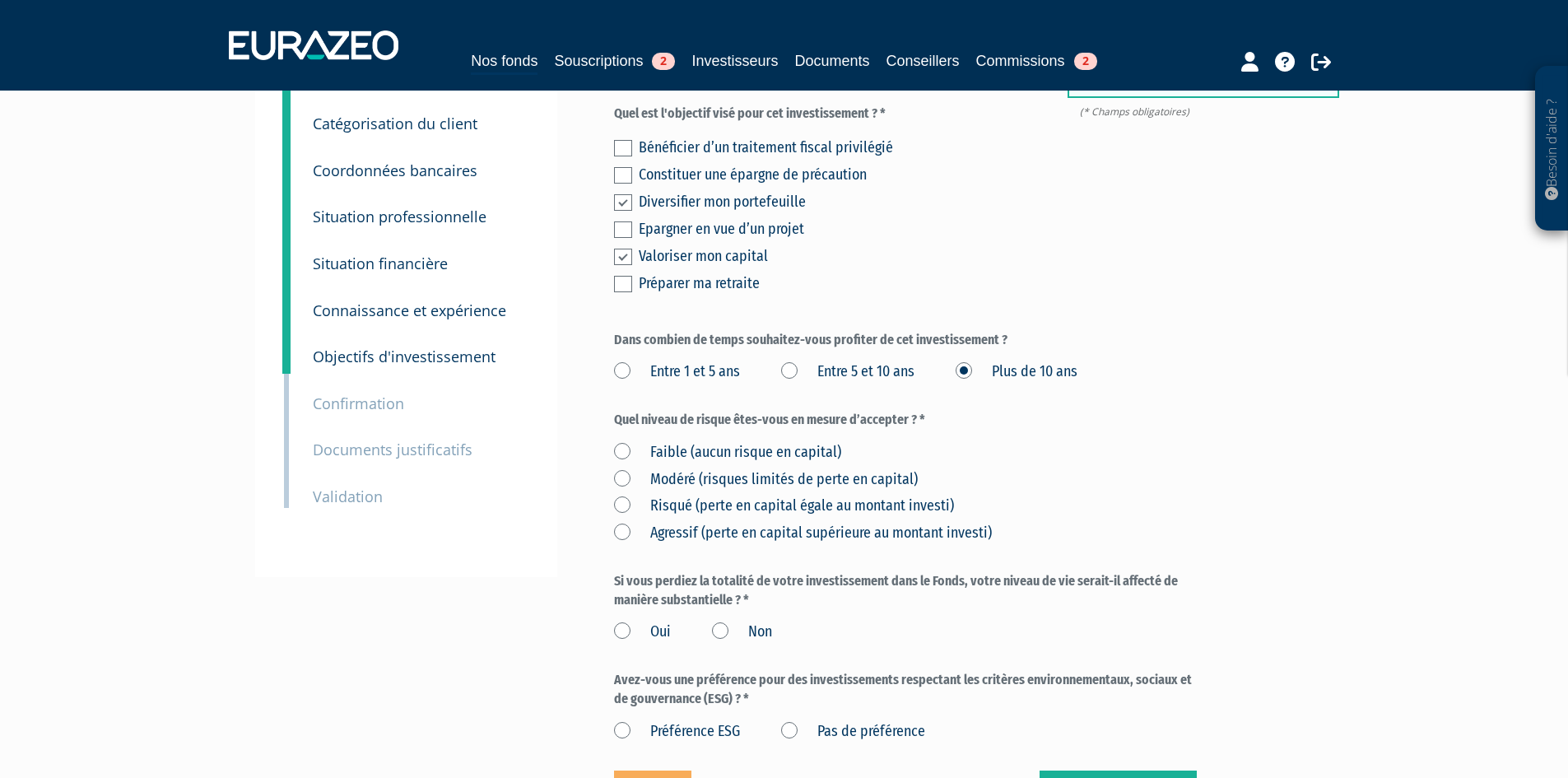
scroll to position [164, 0]
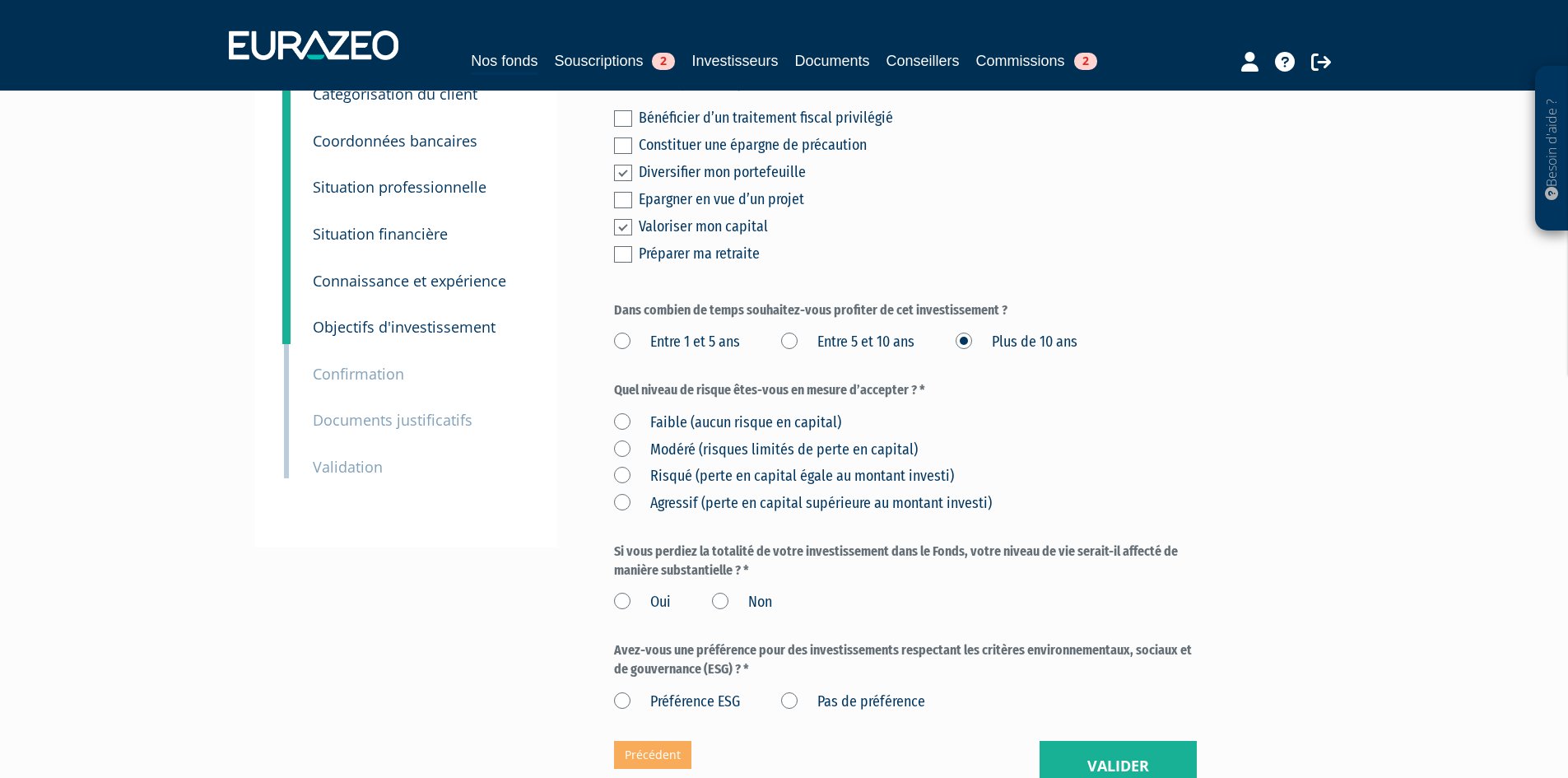
click at [797, 487] on label "Risqué (perte en capital égale au montant investi)" at bounding box center [783, 476] width 339 height 22
click at [0, 0] on investi\) "Risqué (perte en capital égale au montant investi)" at bounding box center [0, 0] width 0 height 0
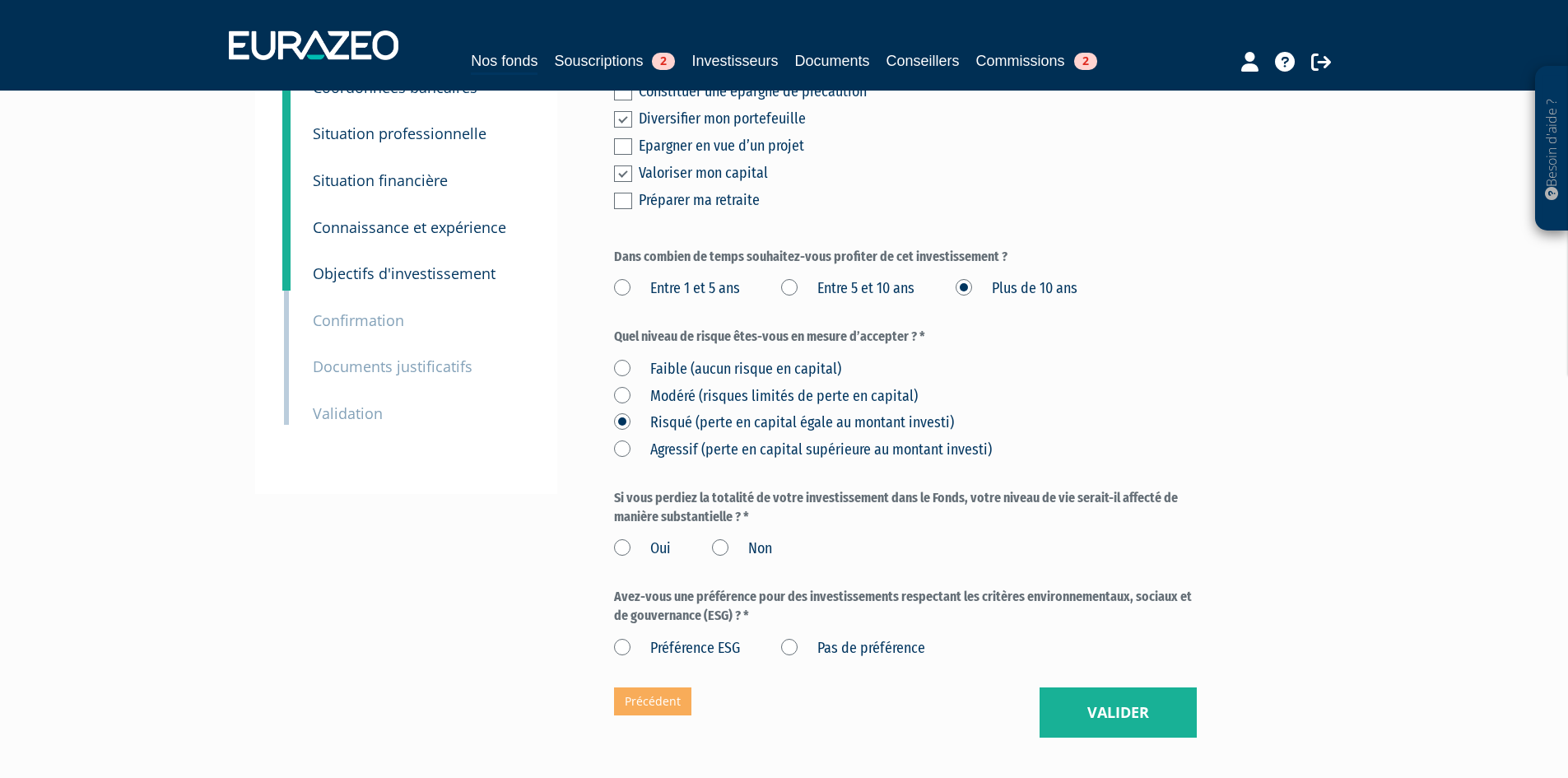
scroll to position [247, 0]
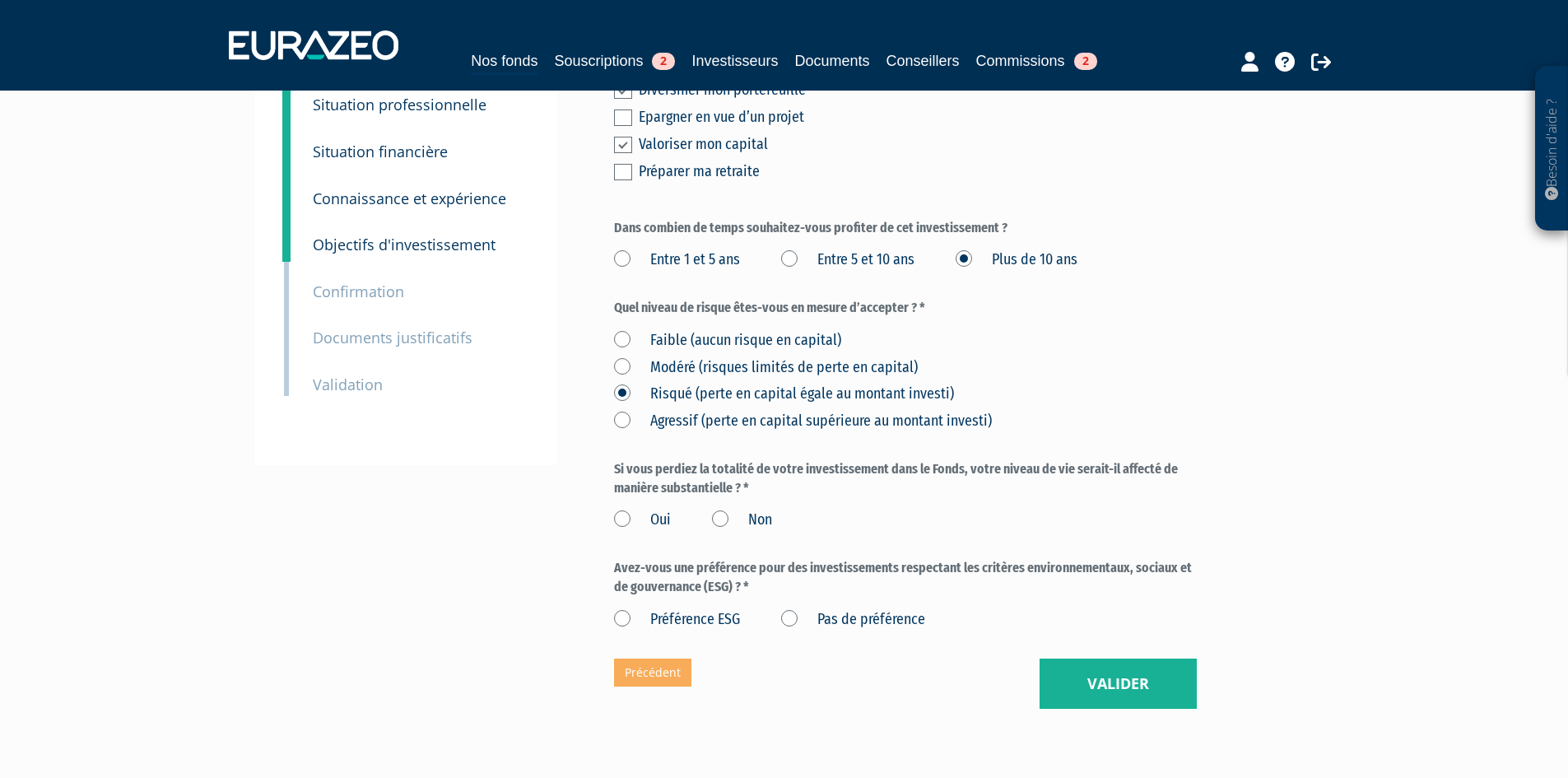
click at [707, 531] on div "Oui Non" at bounding box center [905, 517] width 582 height 28
drag, startPoint x: 719, startPoint y: 551, endPoint x: 728, endPoint y: 568, distance: 19.2
click at [721, 531] on label "Non" at bounding box center [742, 520] width 60 height 22
drag, startPoint x: 789, startPoint y: 657, endPoint x: 782, endPoint y: 640, distance: 18.4
click at [790, 630] on label "Pas de préférence" at bounding box center [853, 620] width 144 height 22
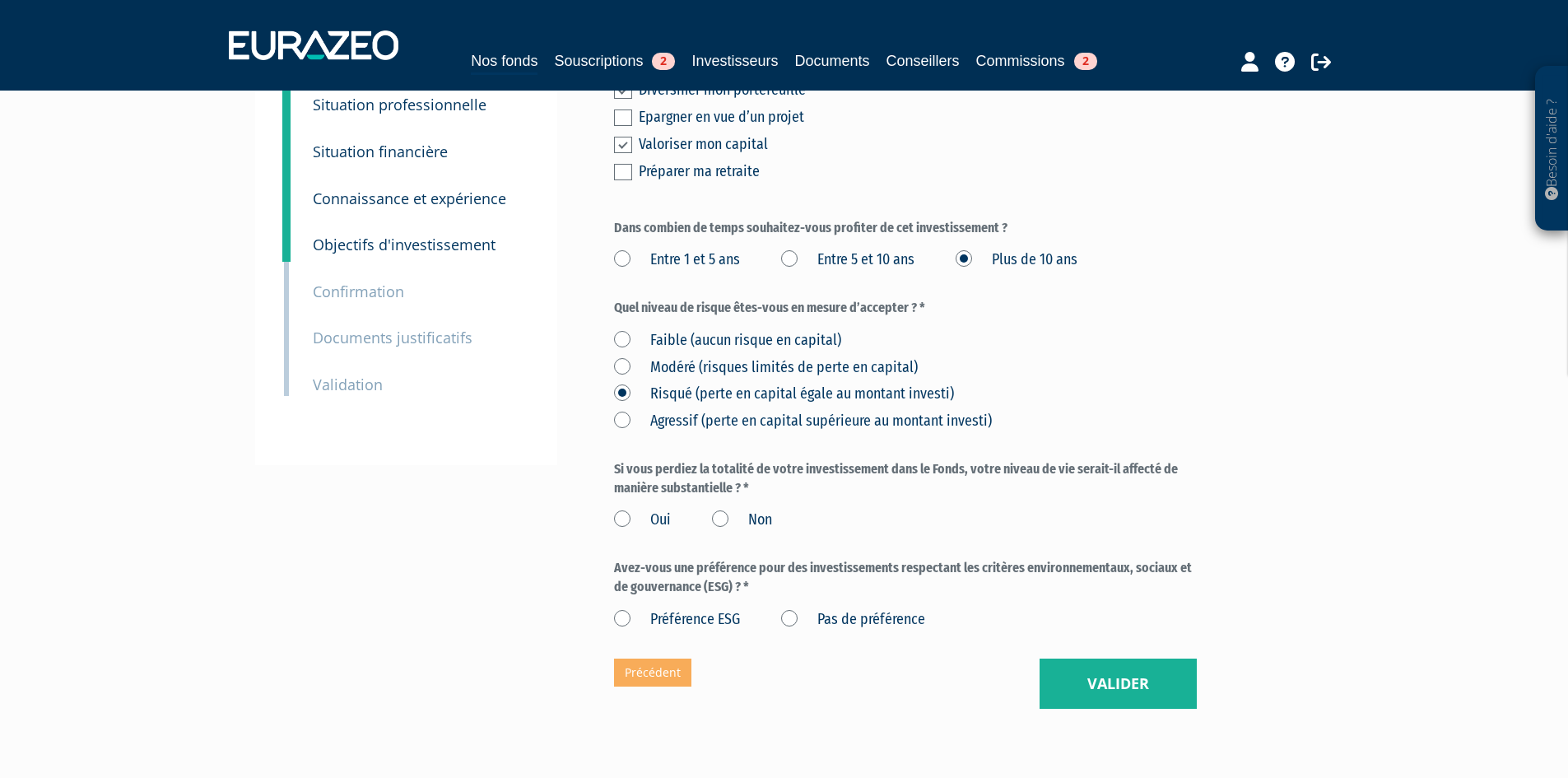
click at [0, 0] on préférence "Pas de préférence" at bounding box center [0, 0] width 0 height 0
click at [723, 531] on label "Non" at bounding box center [742, 520] width 60 height 22
click at [0, 0] on input "Non" at bounding box center [0, 0] width 0 height 0
click at [1169, 709] on button "Valider" at bounding box center [1118, 684] width 157 height 51
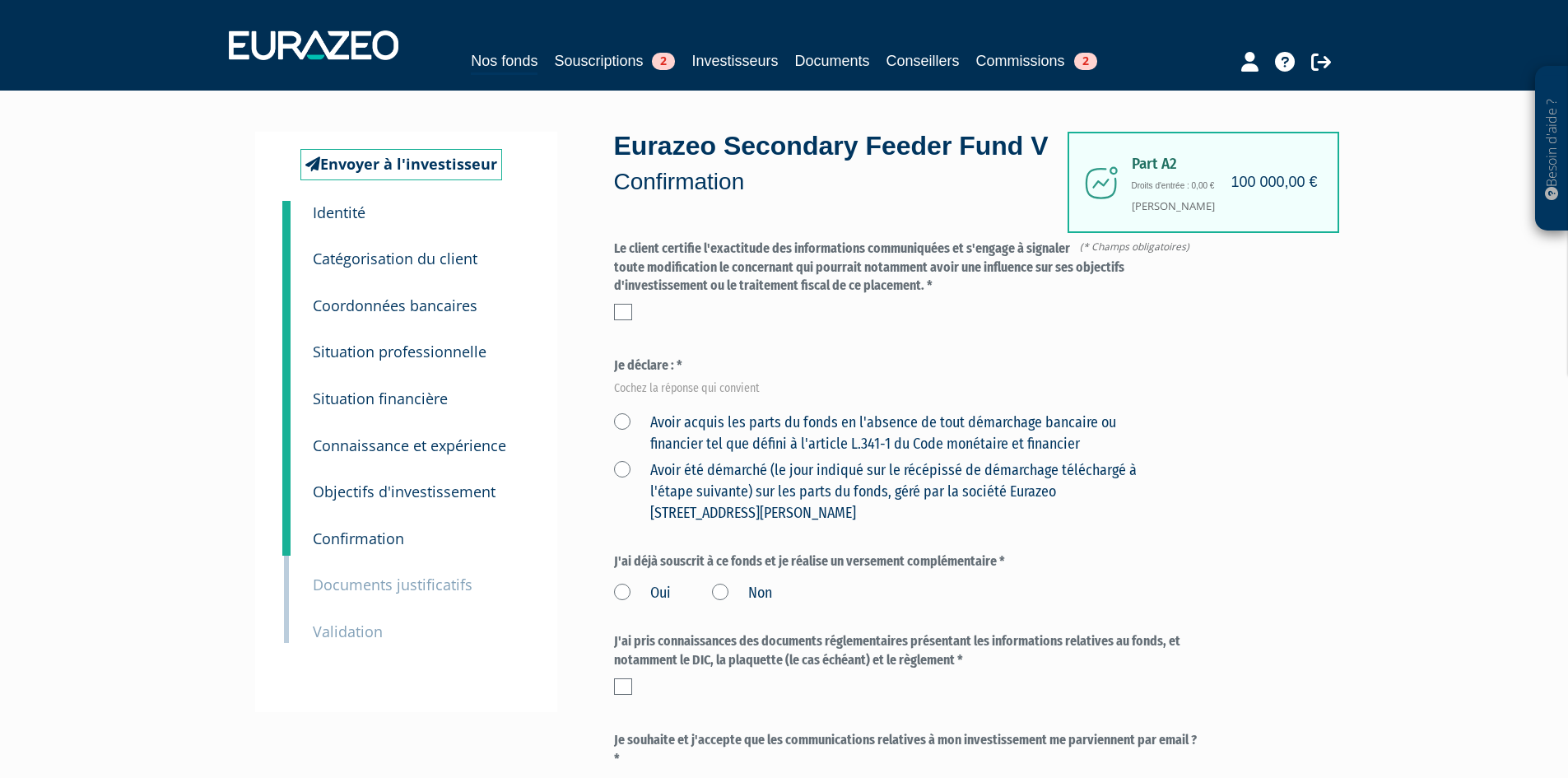
click at [631, 320] on label at bounding box center [623, 312] width 18 height 17
click at [0, 0] on input "checkbox" at bounding box center [0, 0] width 0 height 0
click at [673, 454] on label "Avoir acquis les parts du fonds en l'absence de tout démarchage bancaire ou fin…" at bounding box center [885, 433] width 544 height 42
click at [0, 0] on financier "Avoir acquis les parts du fonds en l'absence de tout démarchage bancaire ou fin…" at bounding box center [0, 0] width 0 height 0
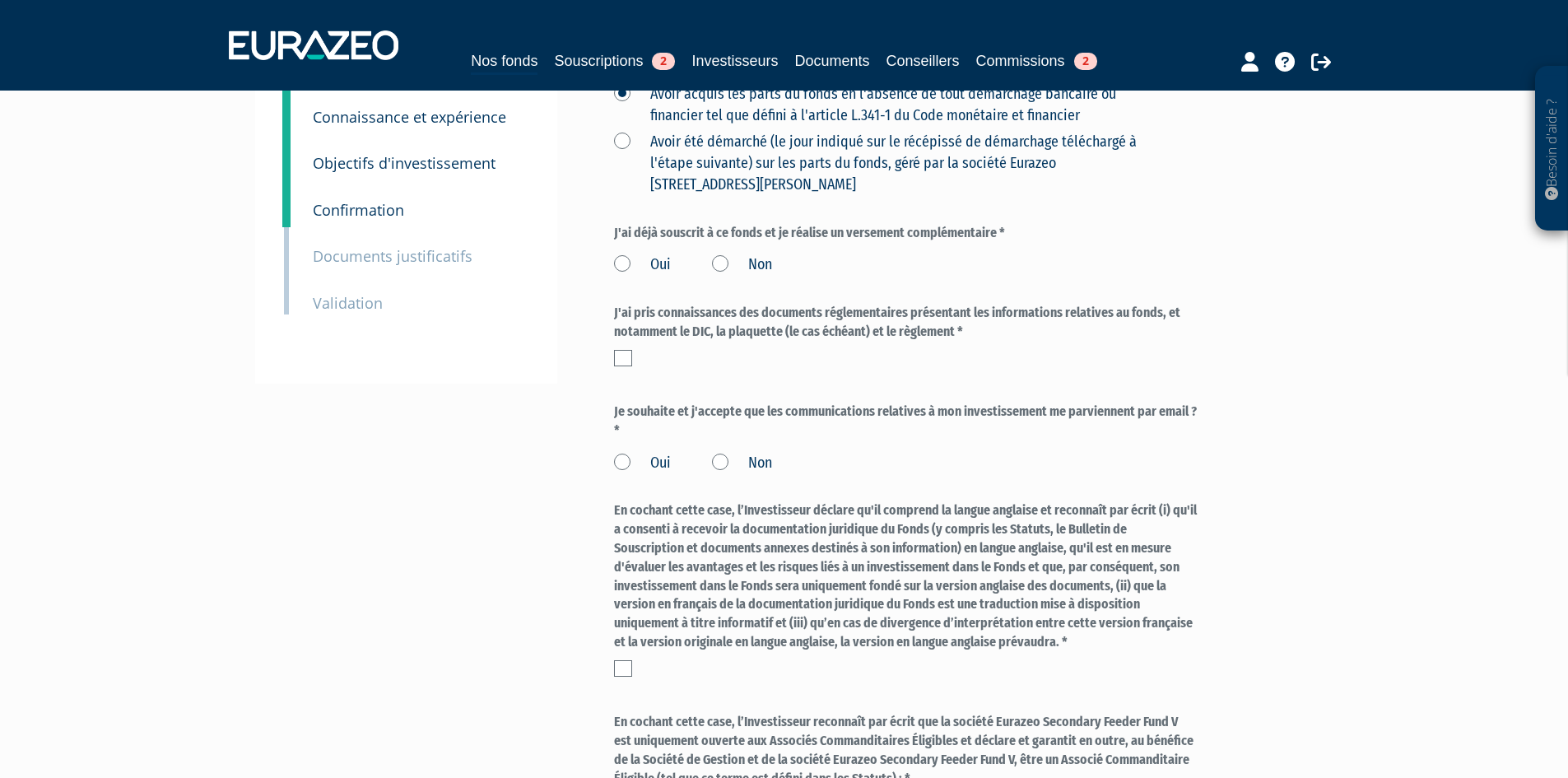
scroll to position [329, 0]
click at [728, 314] on form "(* Champs obligatoires) Quel niveau de risque êtes-vous en mesure d’accepter ? …" at bounding box center [905, 490] width 582 height 1159
click at [728, 274] on label "Non" at bounding box center [742, 265] width 60 height 22
click at [0, 0] on input "Non" at bounding box center [0, 0] width 0 height 0
click at [622, 365] on div "J'ai pris connaissances des documents réglementaires présentant les information…" at bounding box center [905, 334] width 582 height 63
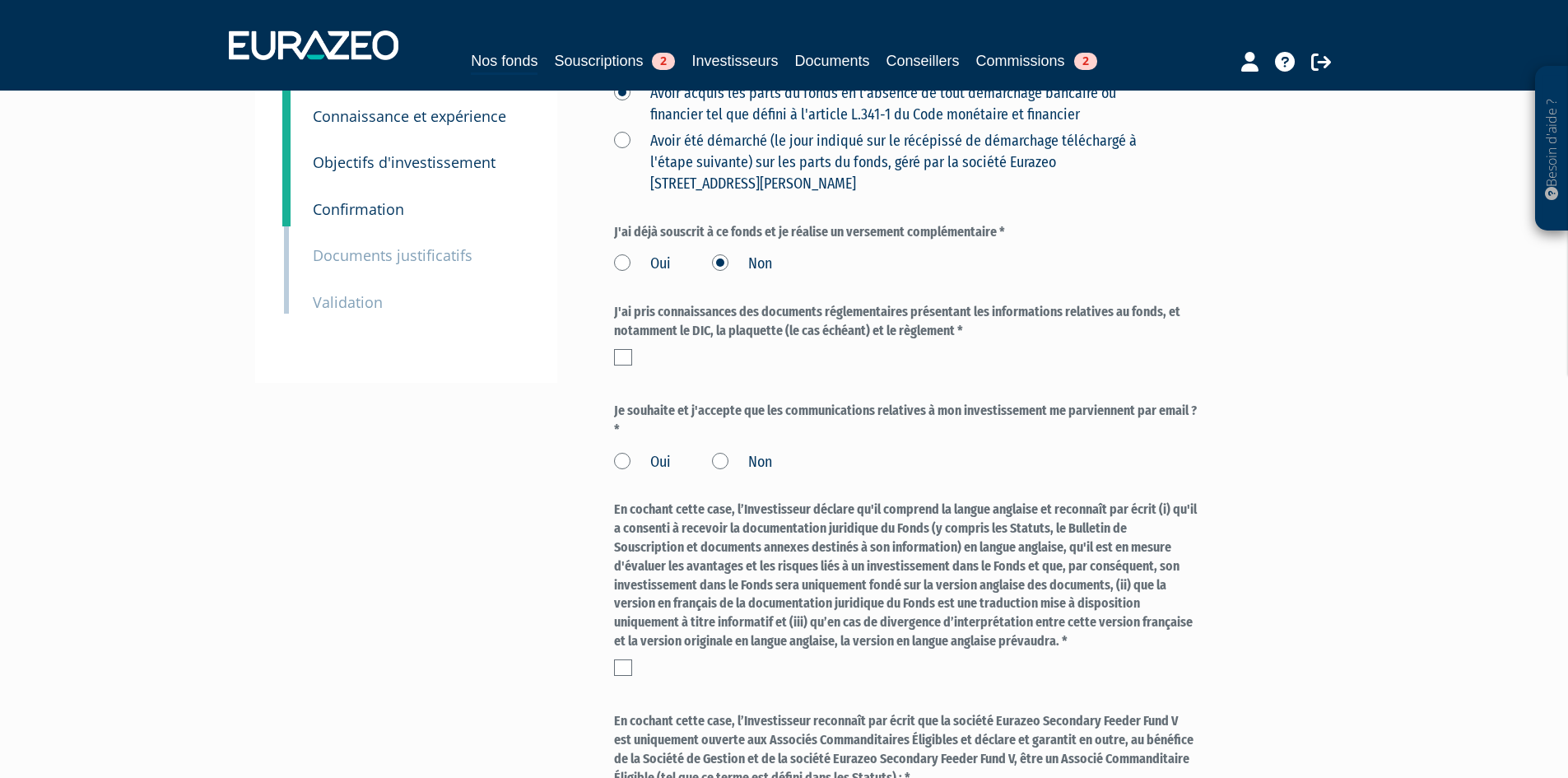
click at [627, 365] on label at bounding box center [623, 357] width 18 height 17
click at [0, 0] on input "checkbox" at bounding box center [0, 0] width 0 height 0
click at [667, 473] on label "Oui" at bounding box center [642, 462] width 57 height 22
click at [0, 0] on input "Oui" at bounding box center [0, 0] width 0 height 0
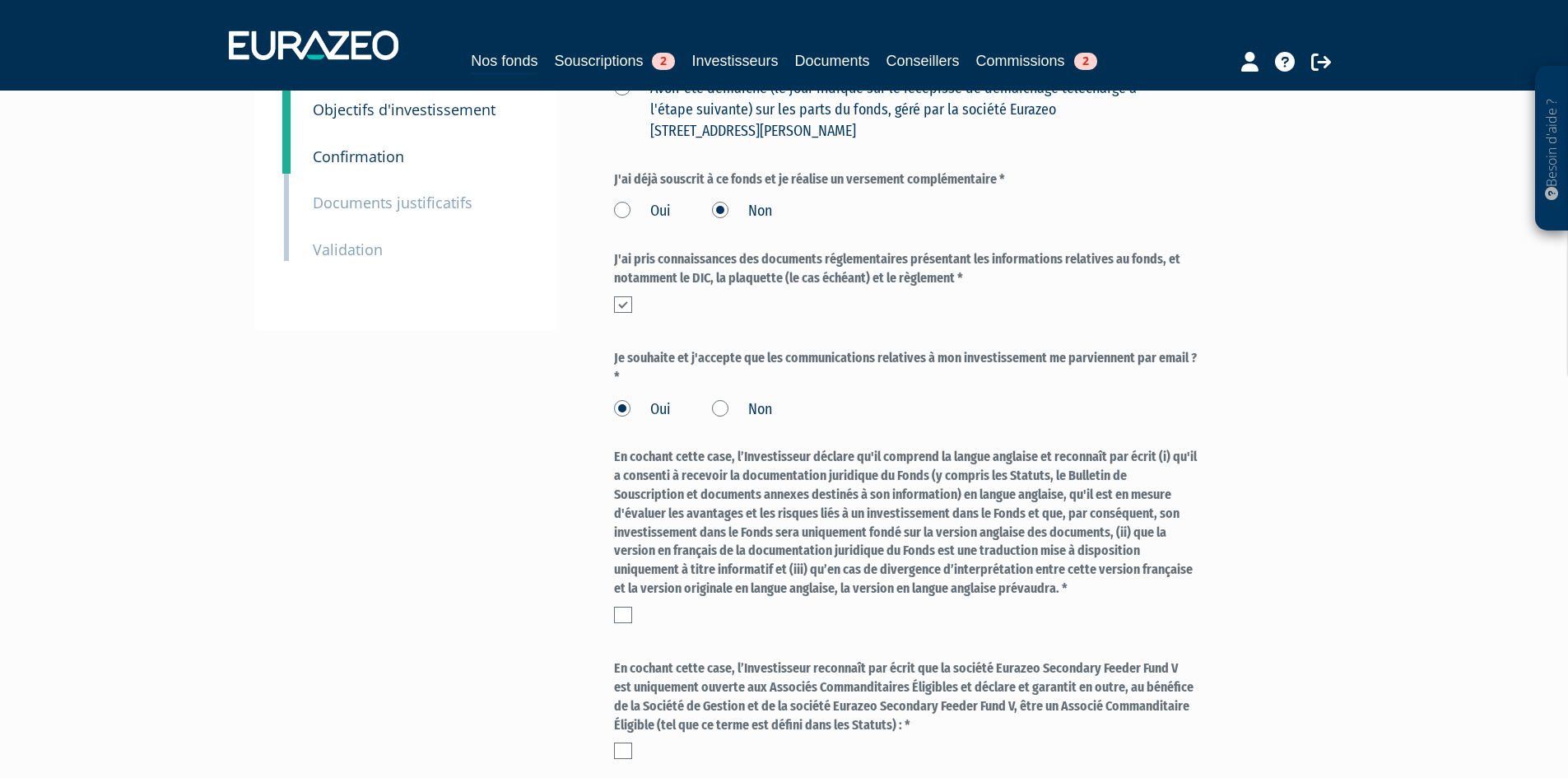
scroll to position [411, 0]
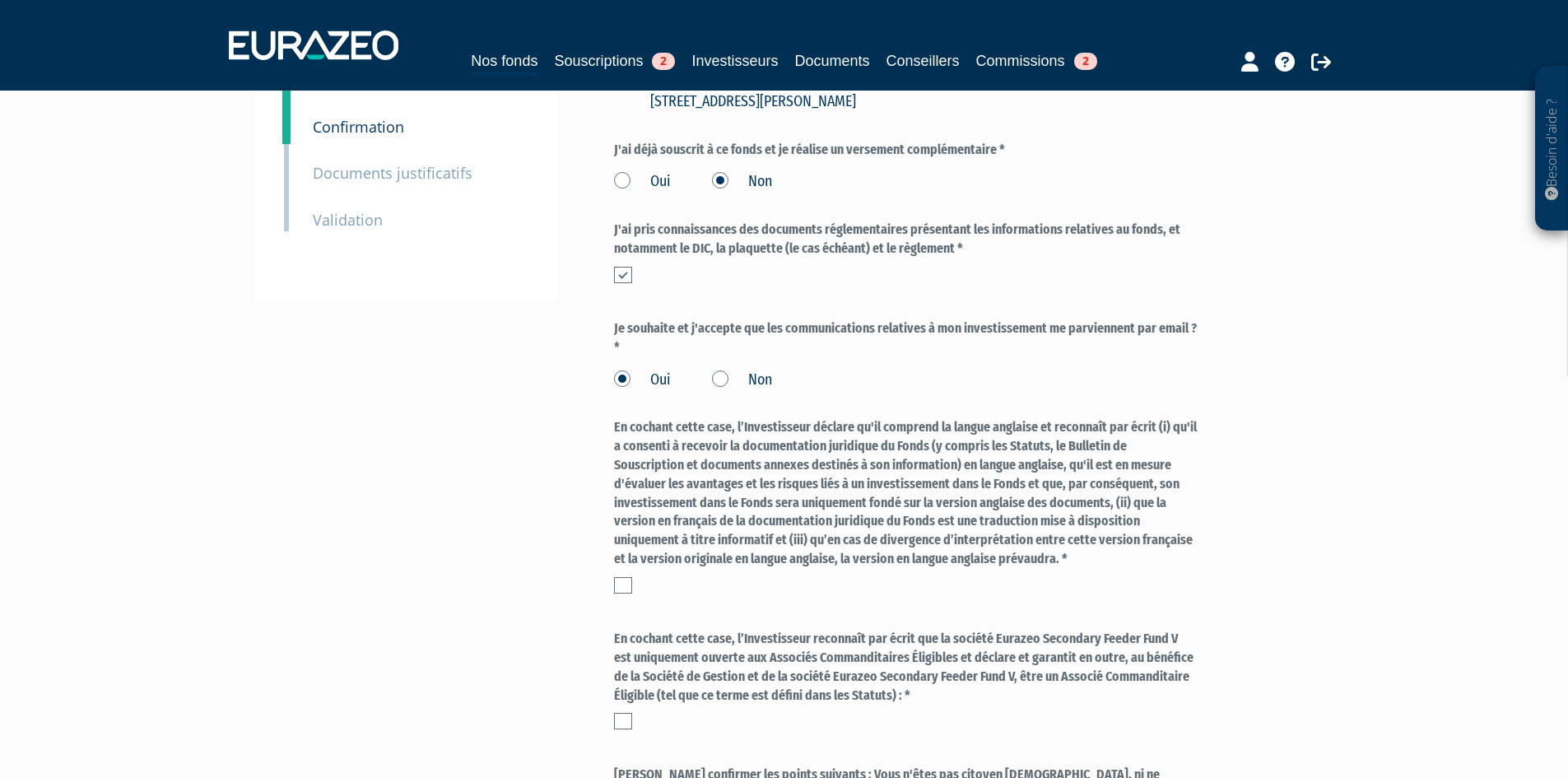
click at [633, 569] on label "En cochant cette case, l’Investisseur déclare qu'il comprend la langue anglaise…" at bounding box center [905, 493] width 582 height 150
click at [612, 612] on div "Envoyer à l'investisseur 1 Identité 2 Catégorisation du client 3 Coordonnées ba…" at bounding box center [784, 392] width 1034 height 1345
click at [621, 593] on label at bounding box center [623, 584] width 18 height 17
click at [0, 0] on input "checkbox" at bounding box center [0, 0] width 0 height 0
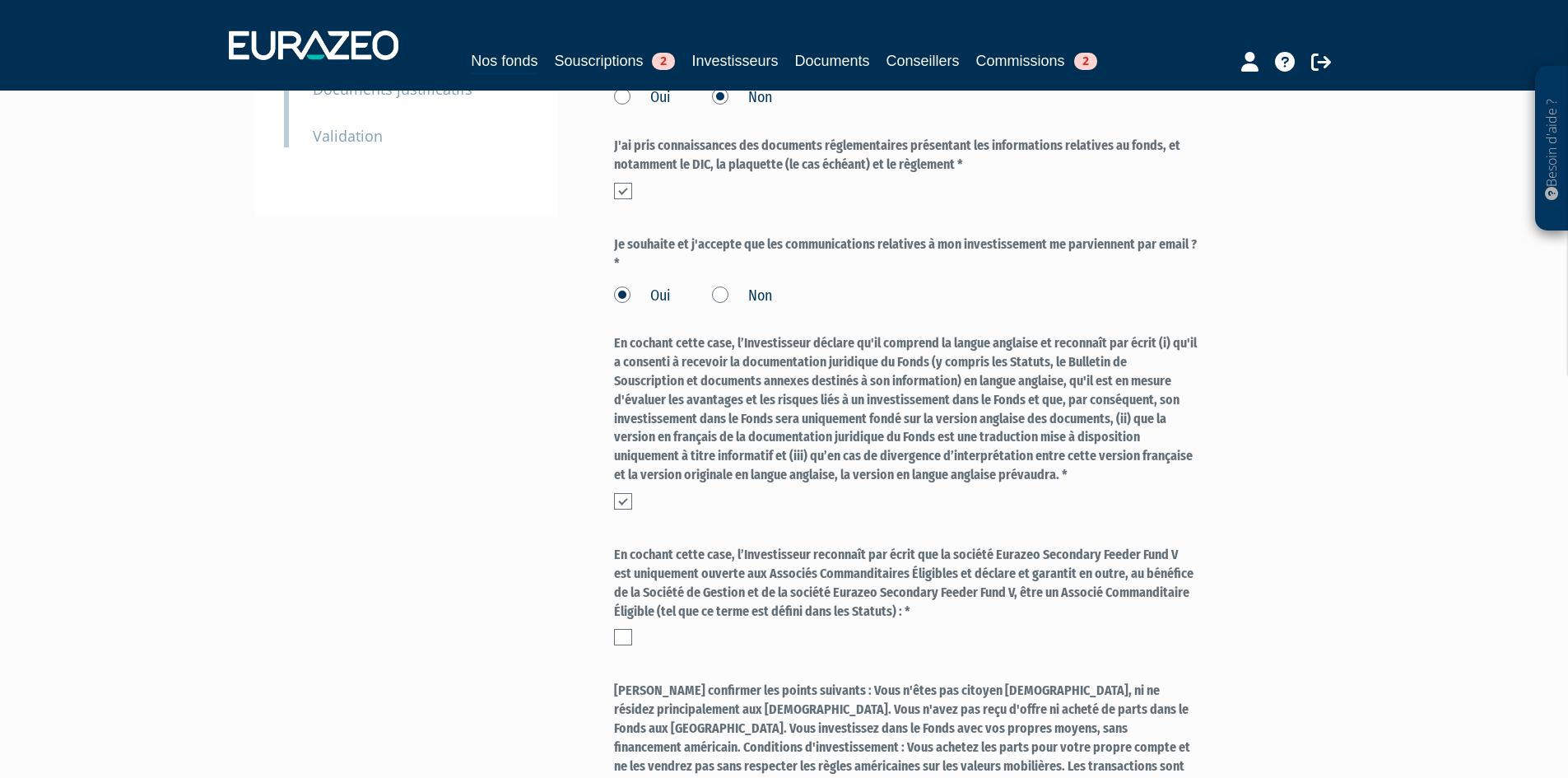
scroll to position [576, 0]
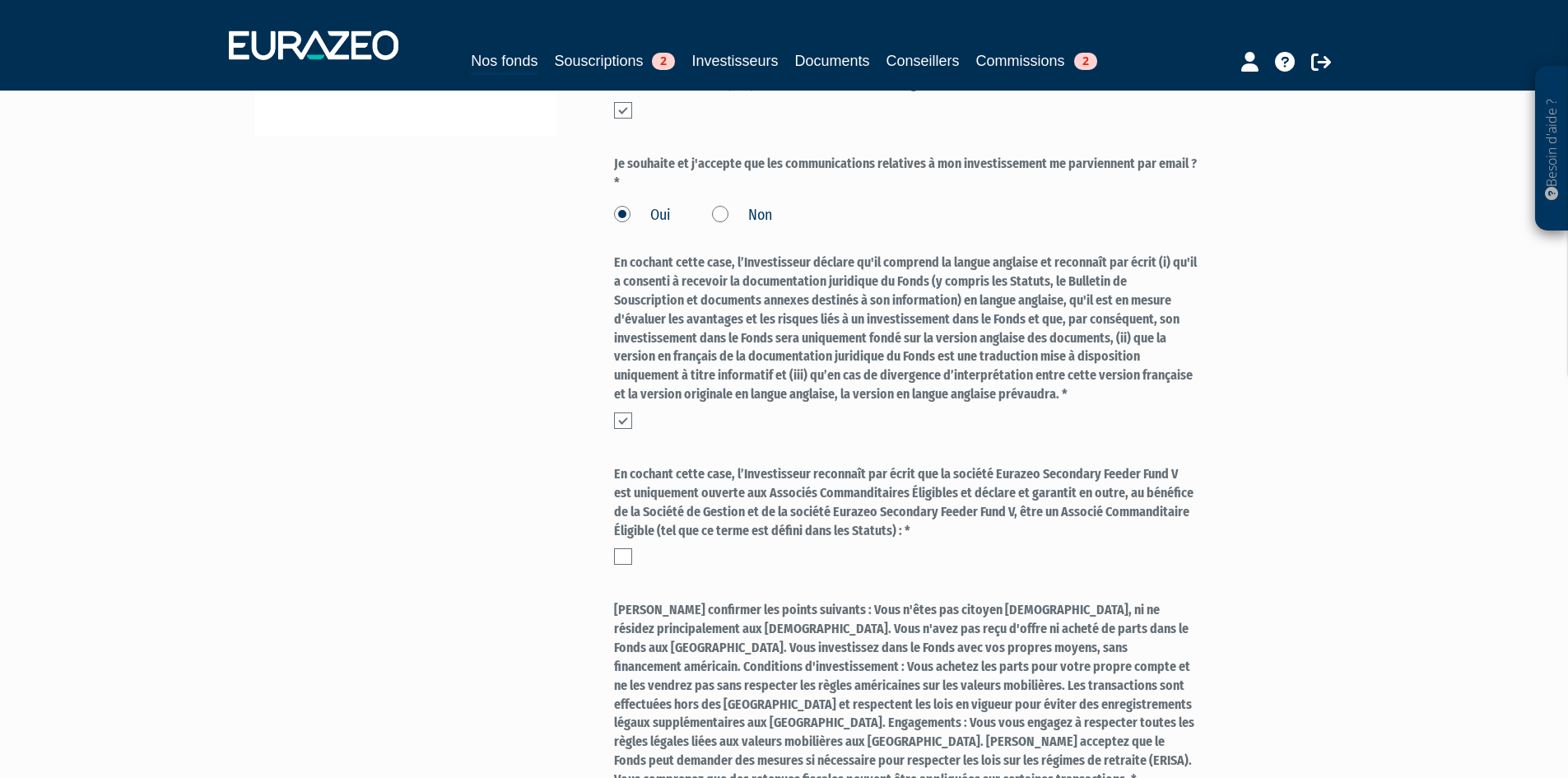
drag, startPoint x: 783, startPoint y: 565, endPoint x: 773, endPoint y: 565, distance: 10.0
click at [773, 540] on label "En cochant cette case, l’Investisseur reconnaît par écrit que la société Euraze…" at bounding box center [905, 503] width 582 height 75
click at [597, 583] on div "Envoyer à l'investisseur 1 Identité 2 Catégorisation du client 3 Coordonnées ba…" at bounding box center [784, 227] width 1034 height 1345
click at [636, 565] on div at bounding box center [905, 556] width 582 height 17
click at [627, 565] on label at bounding box center [623, 556] width 18 height 17
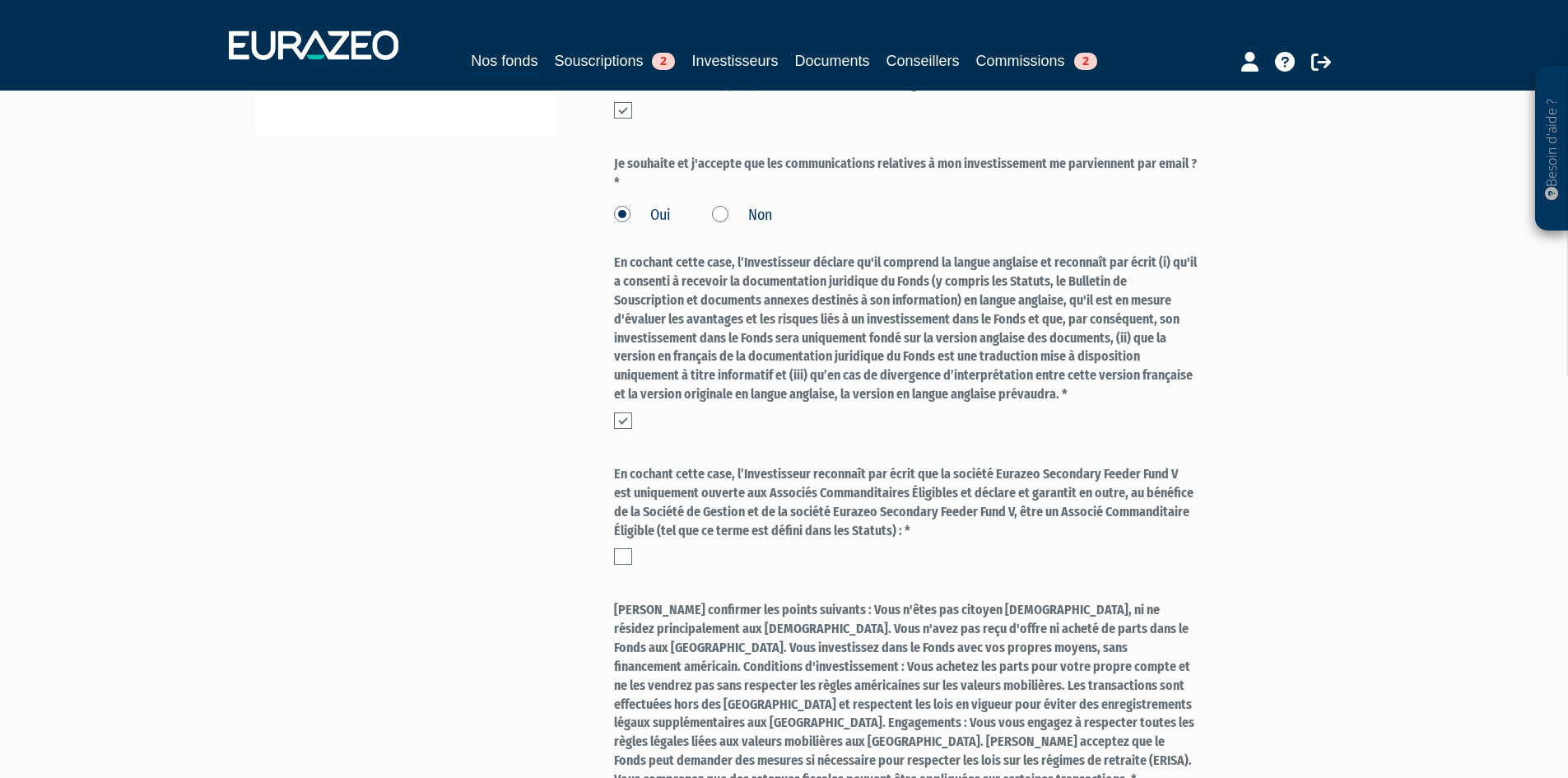
click at [0, 0] on input "checkbox" at bounding box center [0, 0] width 0 height 0
click at [833, 620] on form "(* Champs obligatoires) Quel niveau de risque êtes-vous en mesure d’accepter ? …" at bounding box center [905, 243] width 582 height 1159
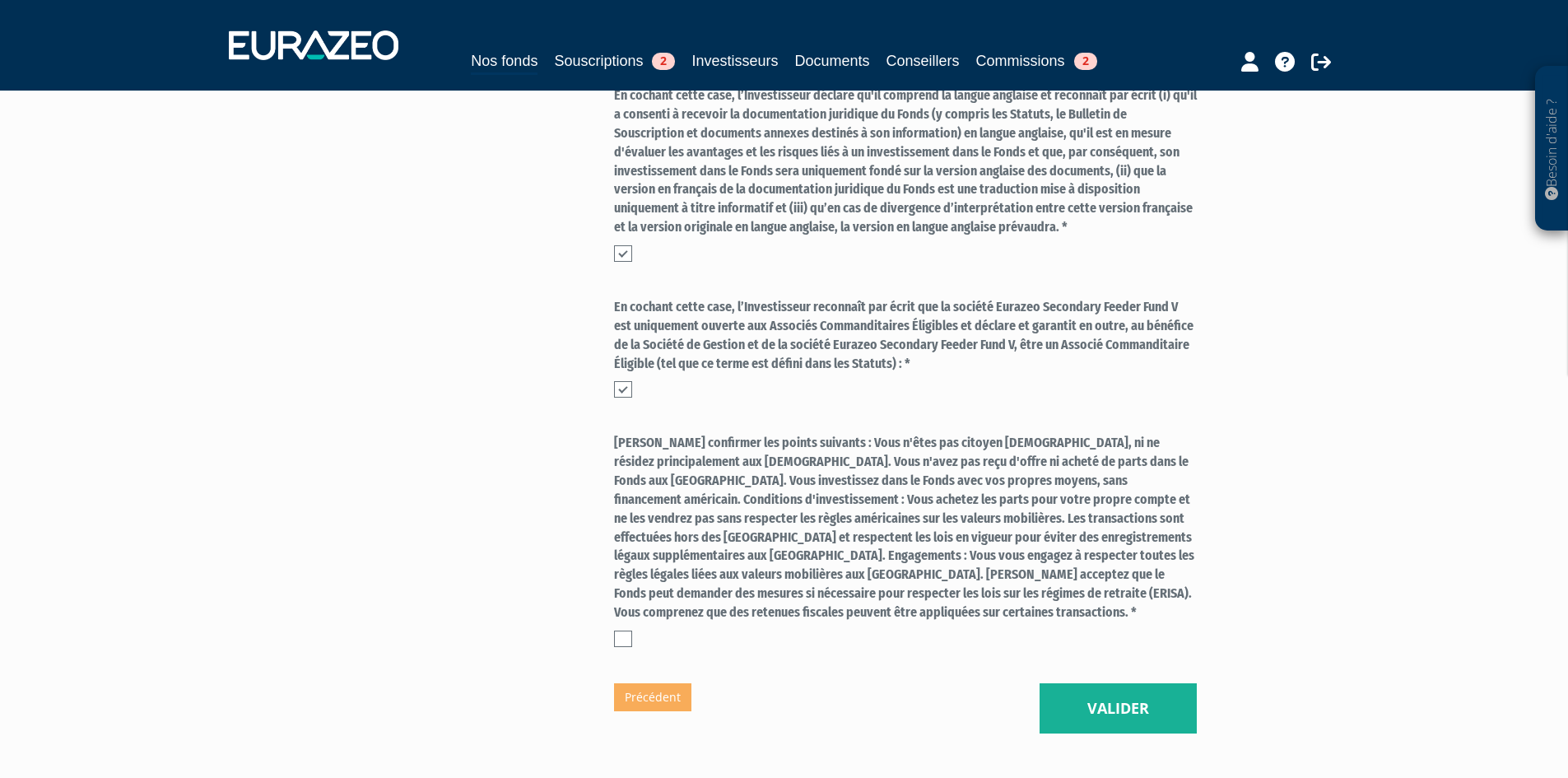
scroll to position [877, 0]
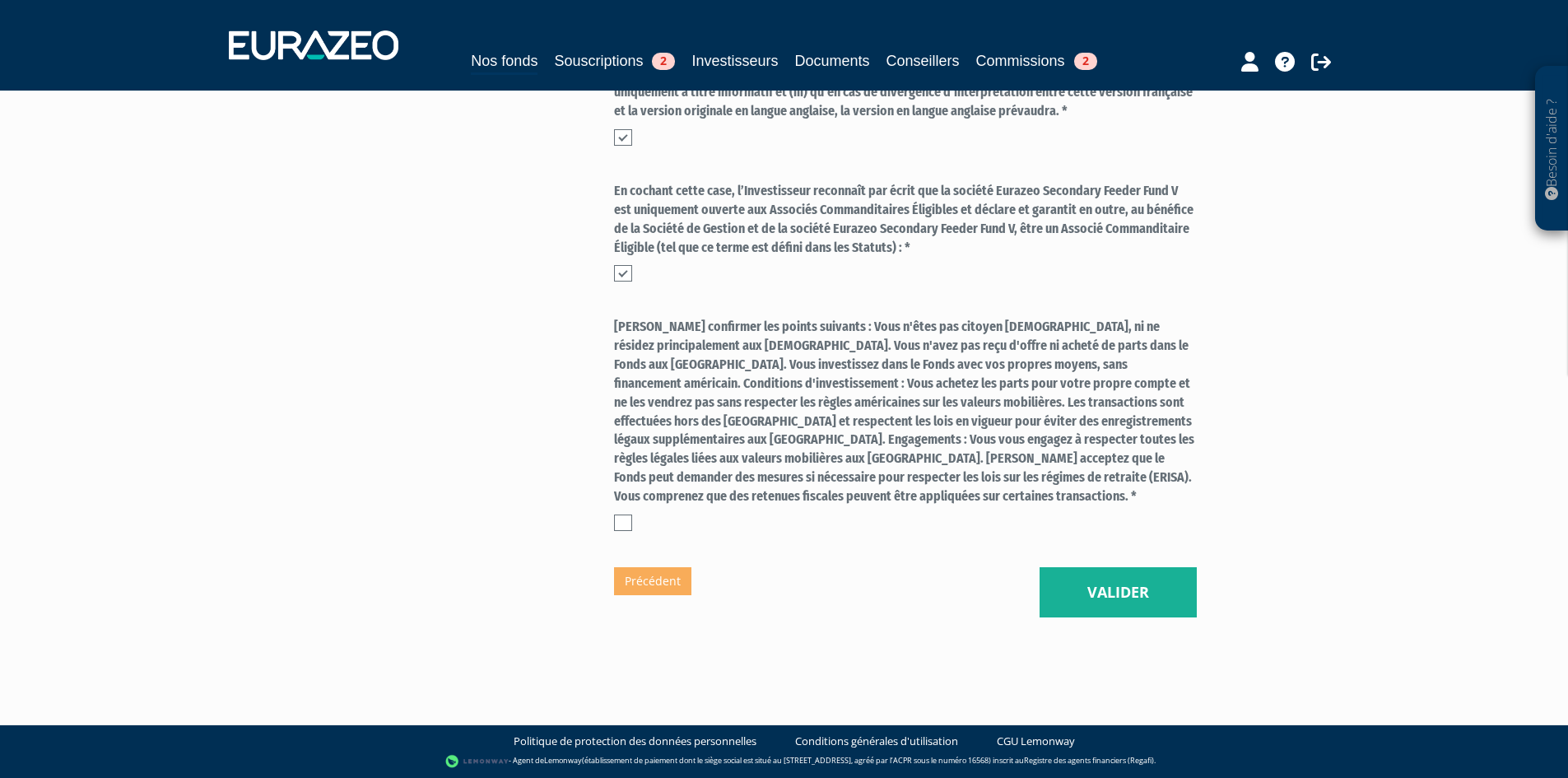
click at [647, 519] on div at bounding box center [905, 522] width 582 height 17
click at [621, 530] on label at bounding box center [623, 522] width 18 height 17
click at [0, 0] on input "checkbox" at bounding box center [0, 0] width 0 height 0
click at [1103, 611] on button "Valider" at bounding box center [1118, 592] width 157 height 51
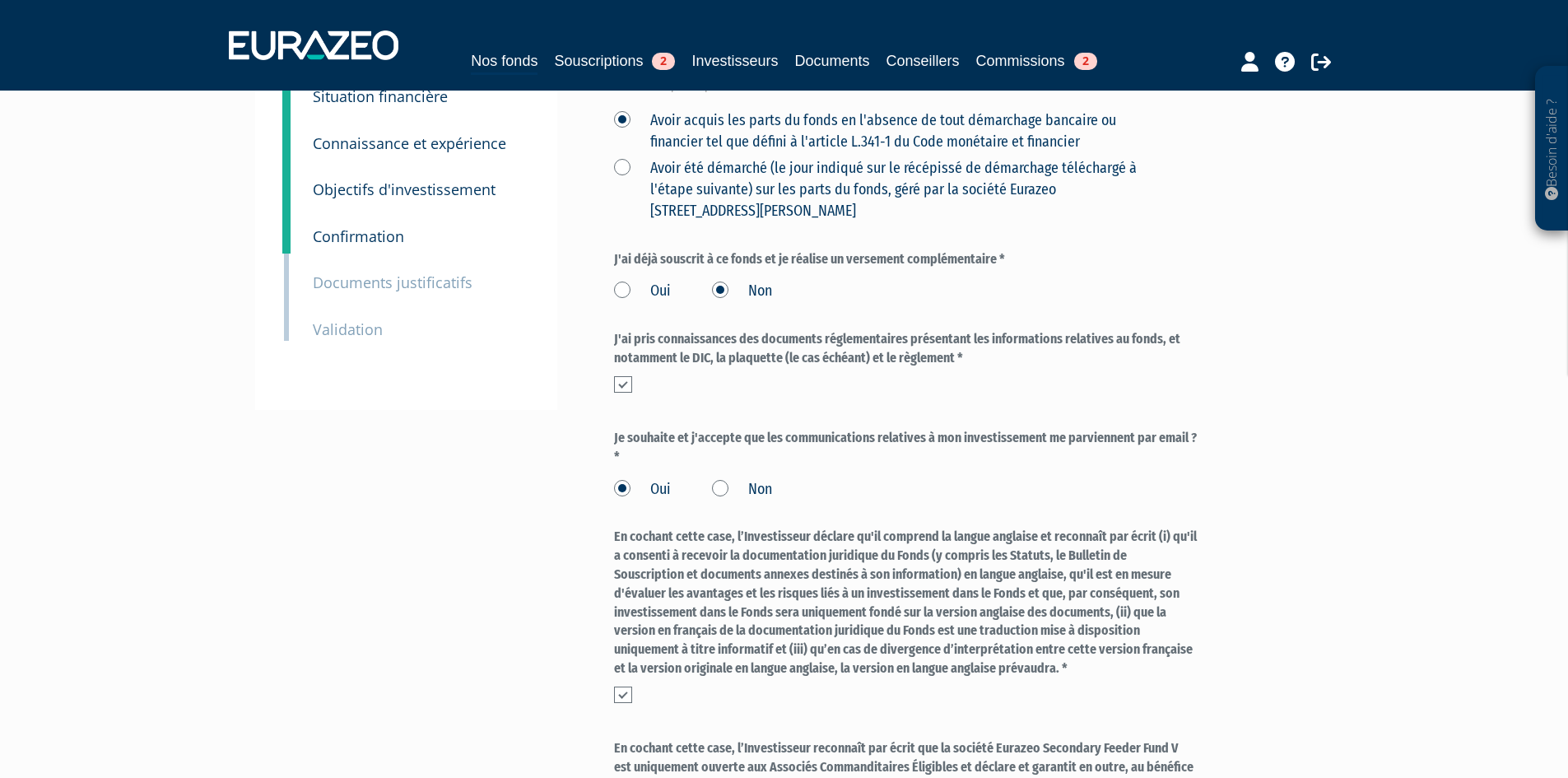
scroll to position [301, 0]
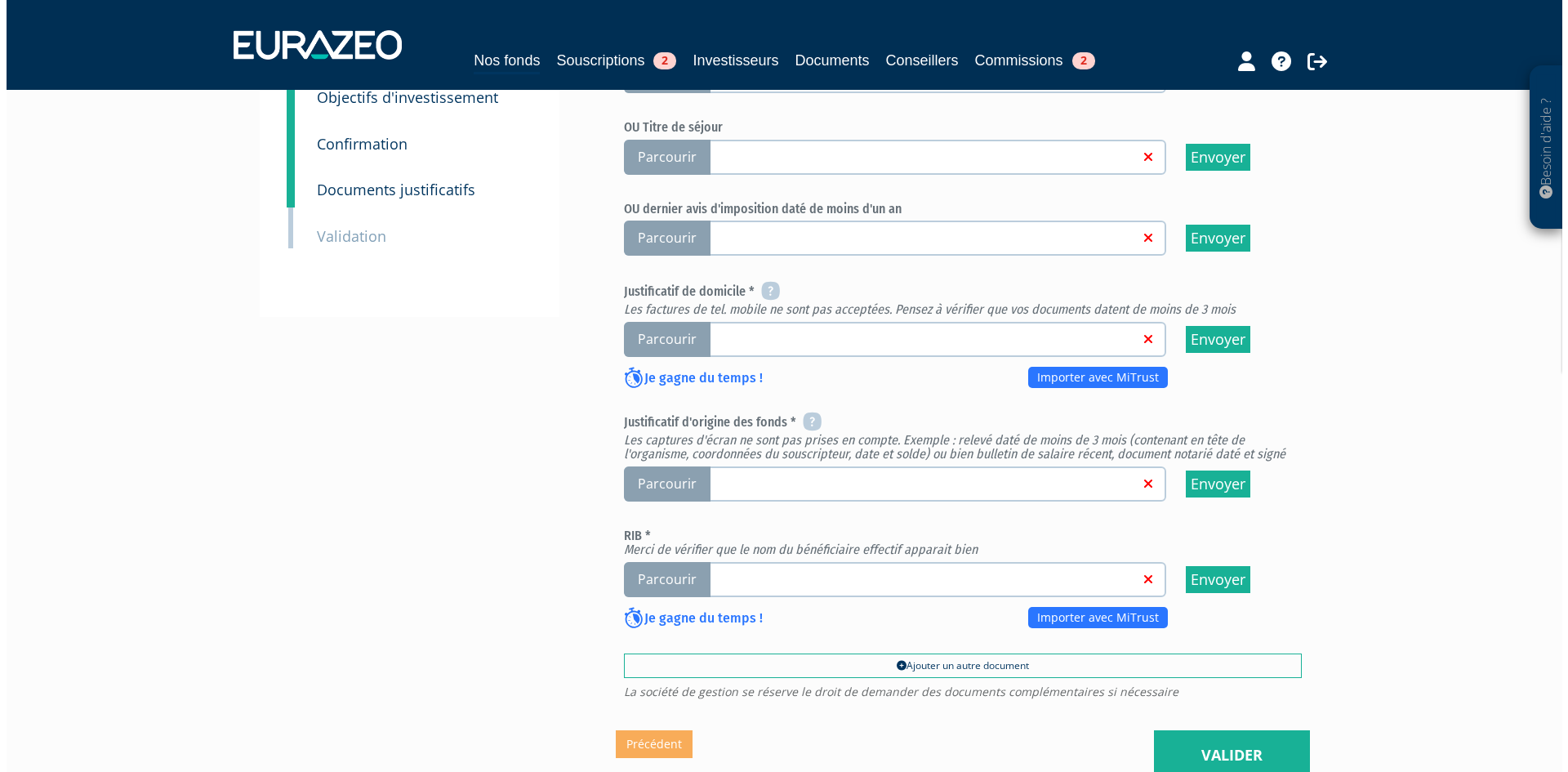
scroll to position [490, 0]
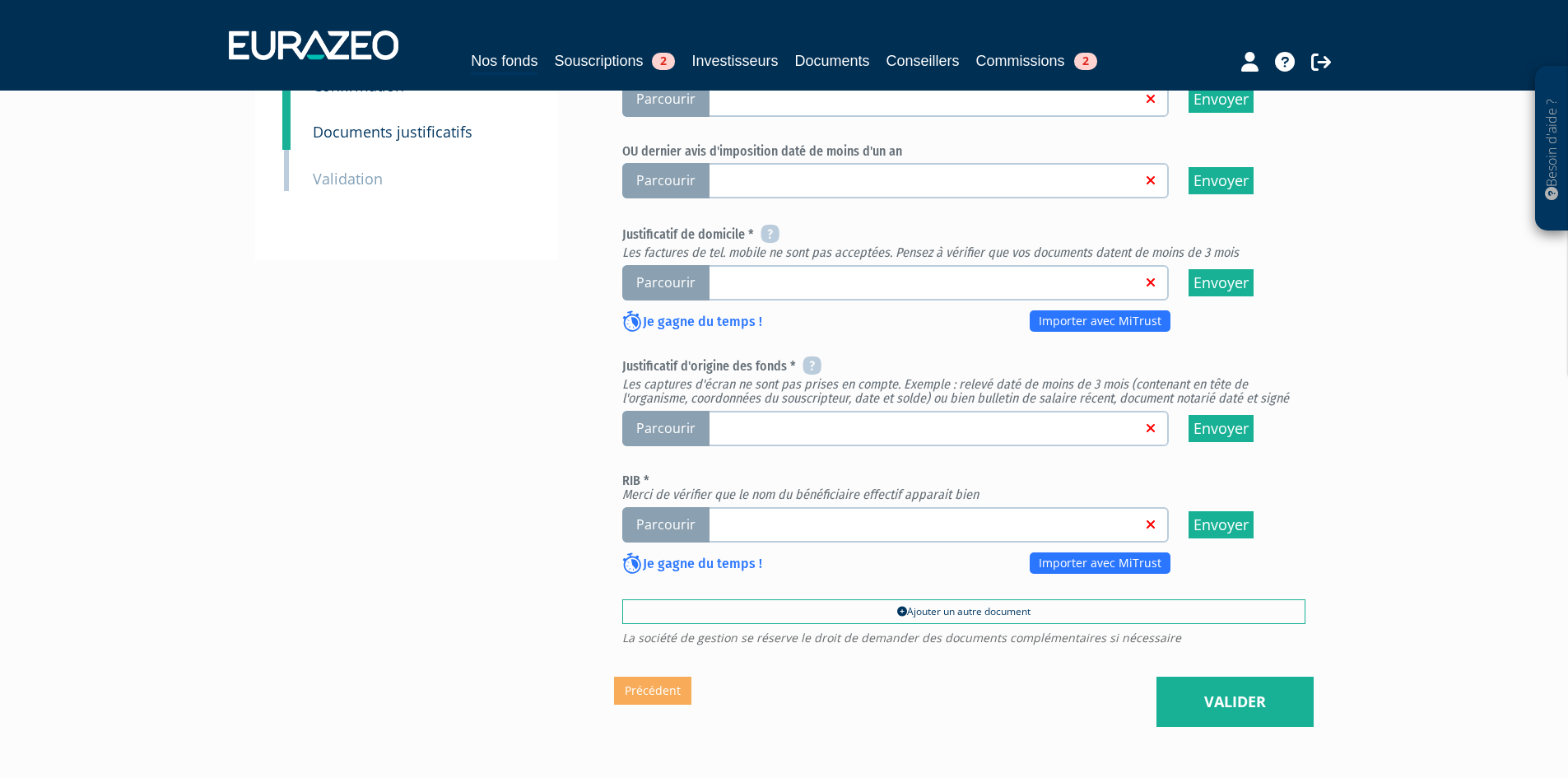
click at [924, 406] on em "Les captures d'écran ne sont pas prises en compte. Exemple : relevé daté de moi…" at bounding box center [955, 390] width 667 height 30
click at [713, 406] on em "Les captures d'écran ne sont pas prises en compte. Exemple : relevé daté de moi…" at bounding box center [955, 390] width 667 height 30
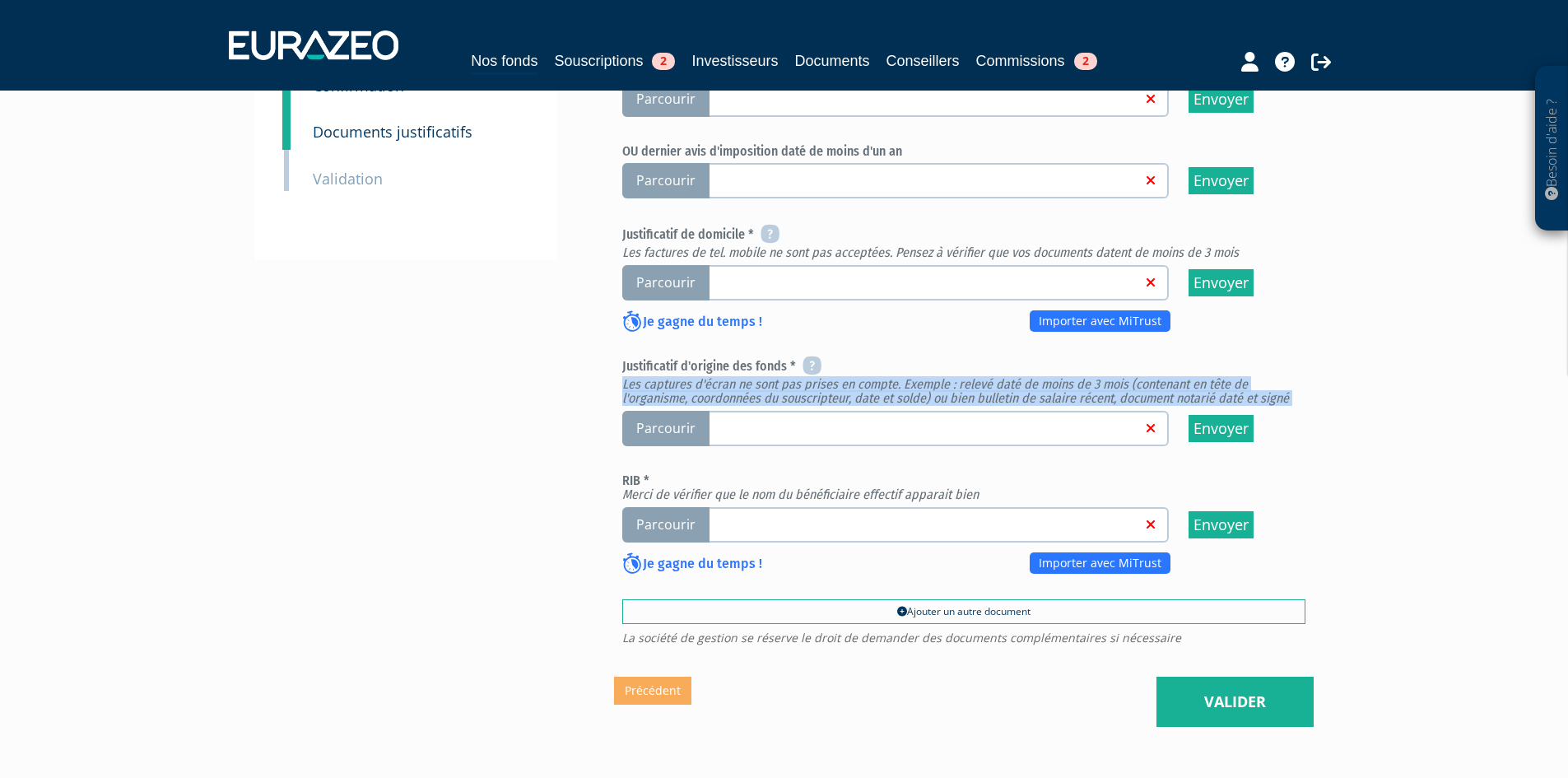
click at [713, 406] on em "Les captures d'écran ne sont pas prises en compte. Exemple : relevé daté de moi…" at bounding box center [955, 390] width 667 height 30
click at [868, 406] on em "Les captures d'écran ne sont pas prises en compte. Exemple : relevé daté de moi…" at bounding box center [955, 390] width 667 height 30
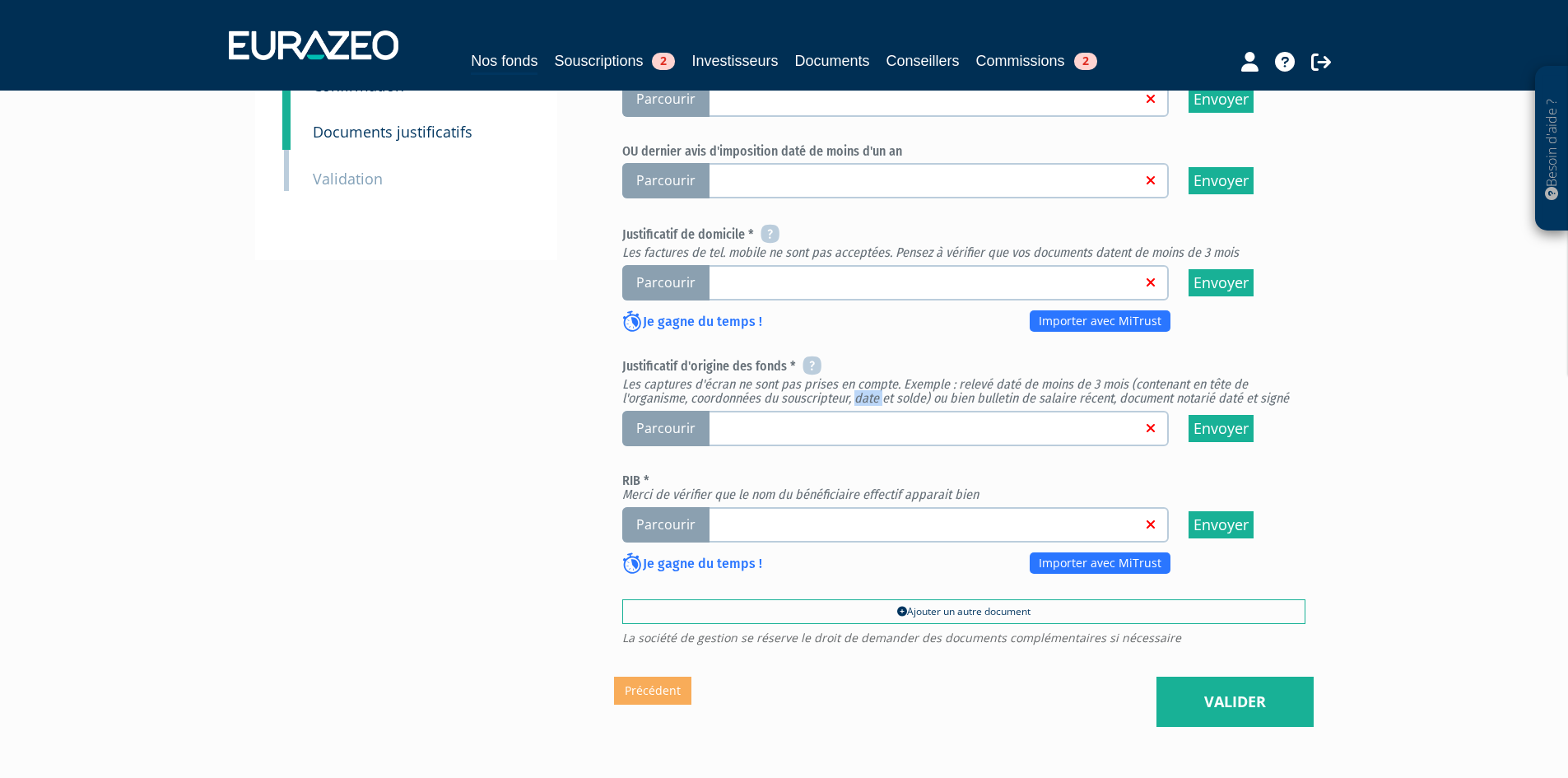
click at [868, 406] on em "Les captures d'écran ne sont pas prises en compte. Exemple : relevé daté de moi…" at bounding box center [955, 390] width 667 height 30
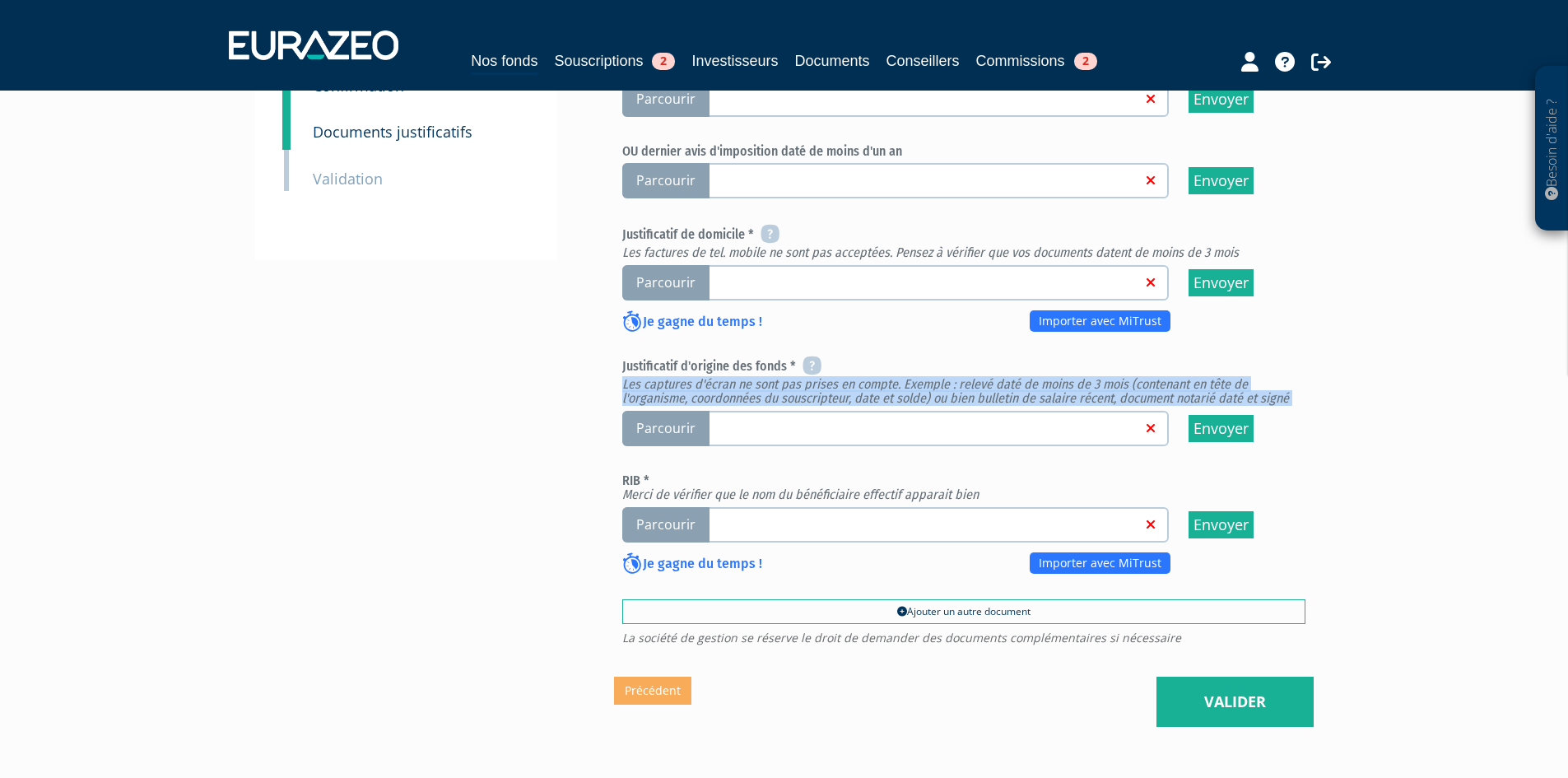
click at [868, 406] on em "Les captures d'écran ne sont pas prises en compte. Exemple : relevé daté de moi…" at bounding box center [955, 390] width 667 height 30
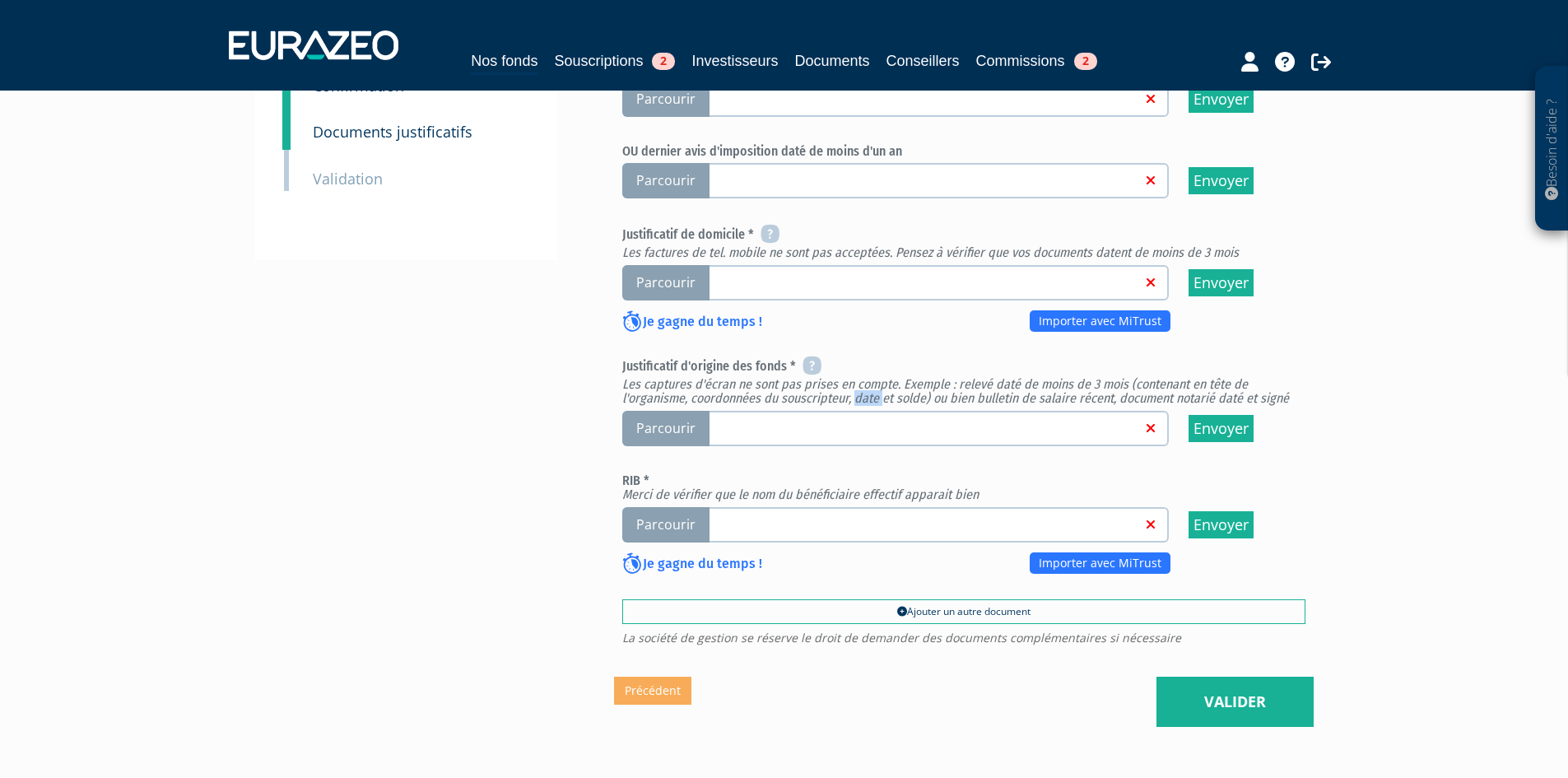
click at [868, 406] on em "Les captures d'écran ne sont pas prises en compte. Exemple : relevé daté de moi…" at bounding box center [955, 390] width 667 height 30
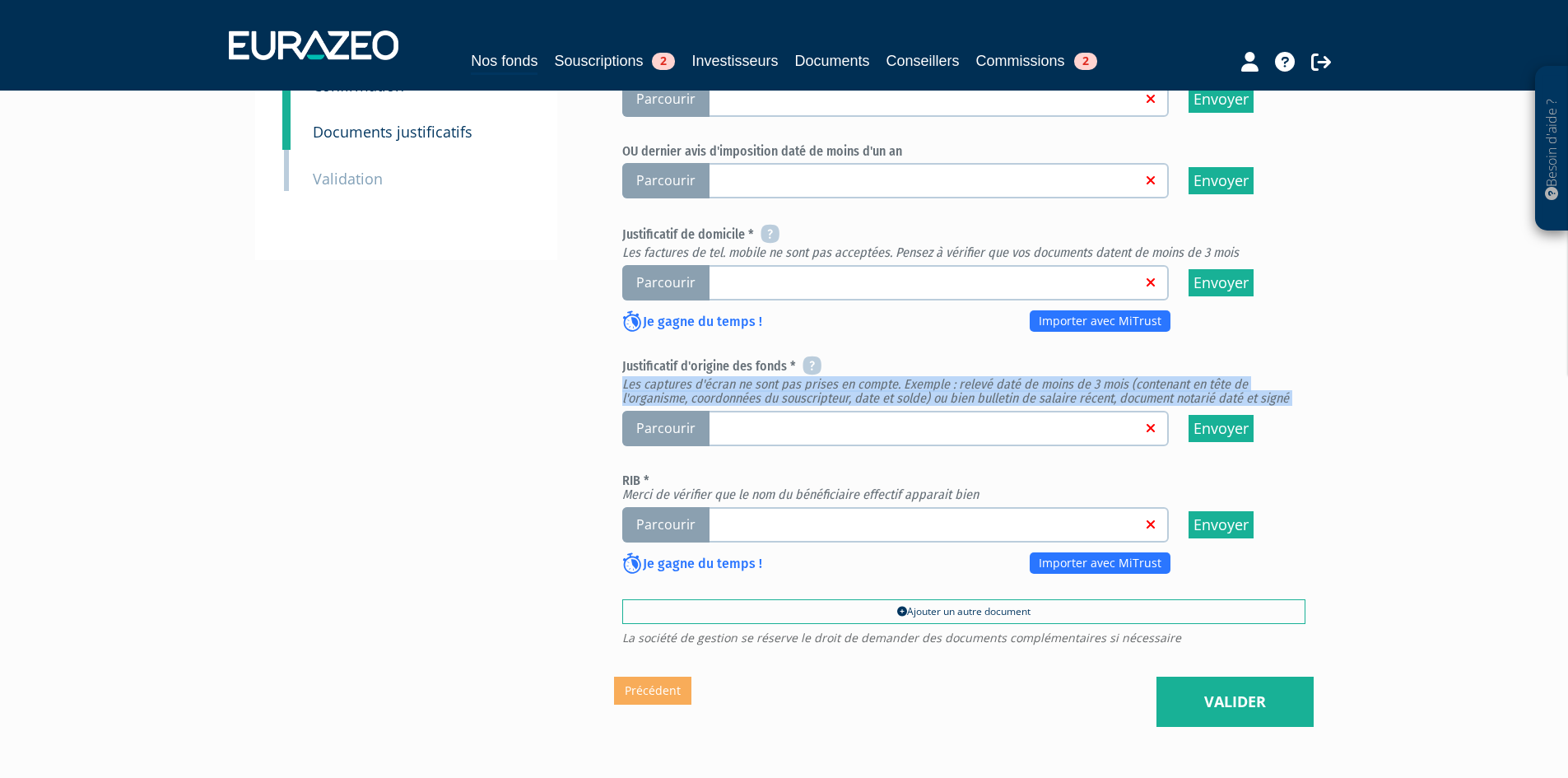
click at [868, 406] on em "Les captures d'écran ne sont pas prises en compte. Exemple : relevé daté de moi…" at bounding box center [955, 390] width 667 height 30
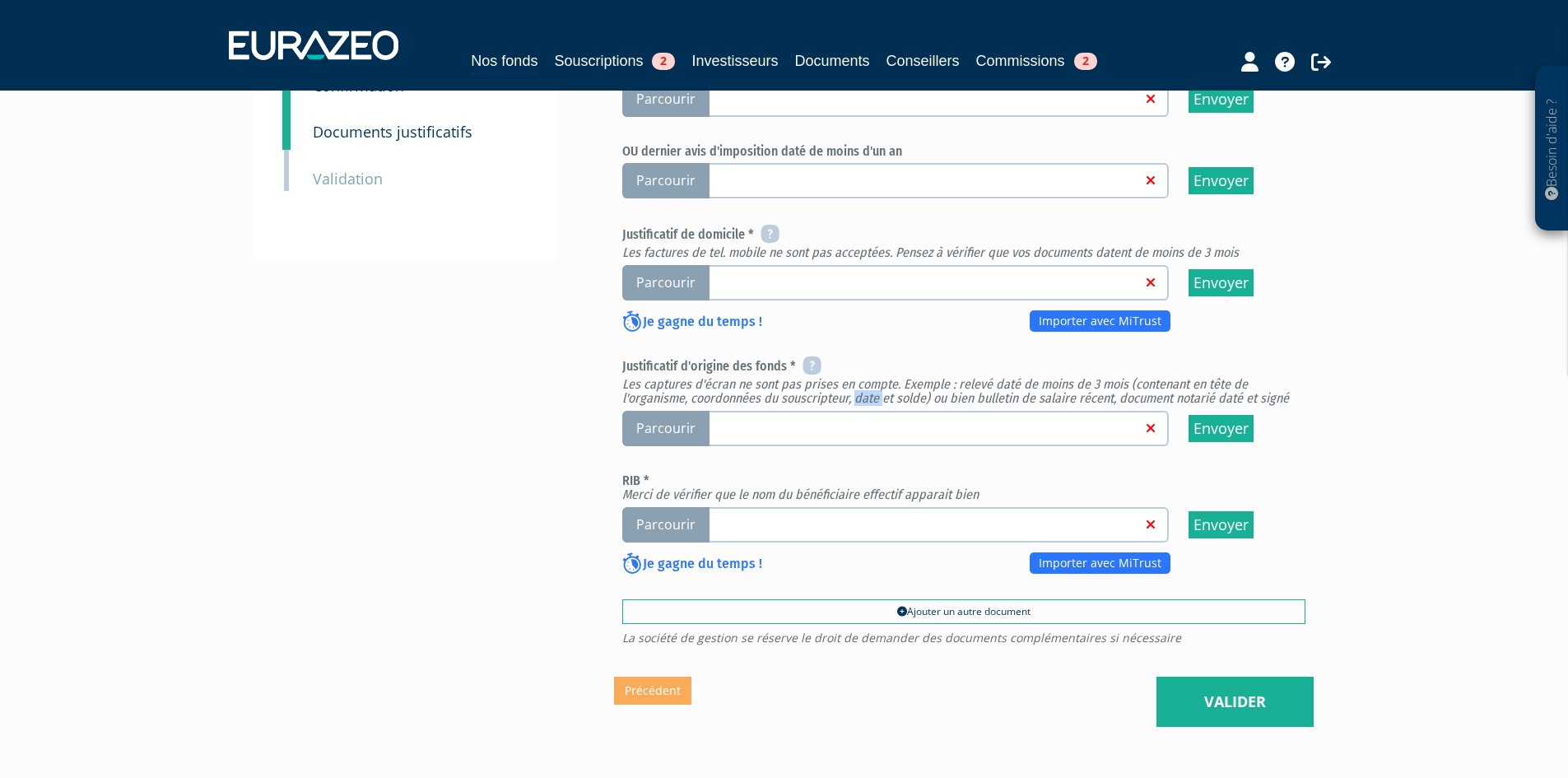
click at [868, 406] on em "Les captures d'écran ne sont pas prises en compte. Exemple : relevé daté de moi…" at bounding box center [955, 390] width 667 height 30
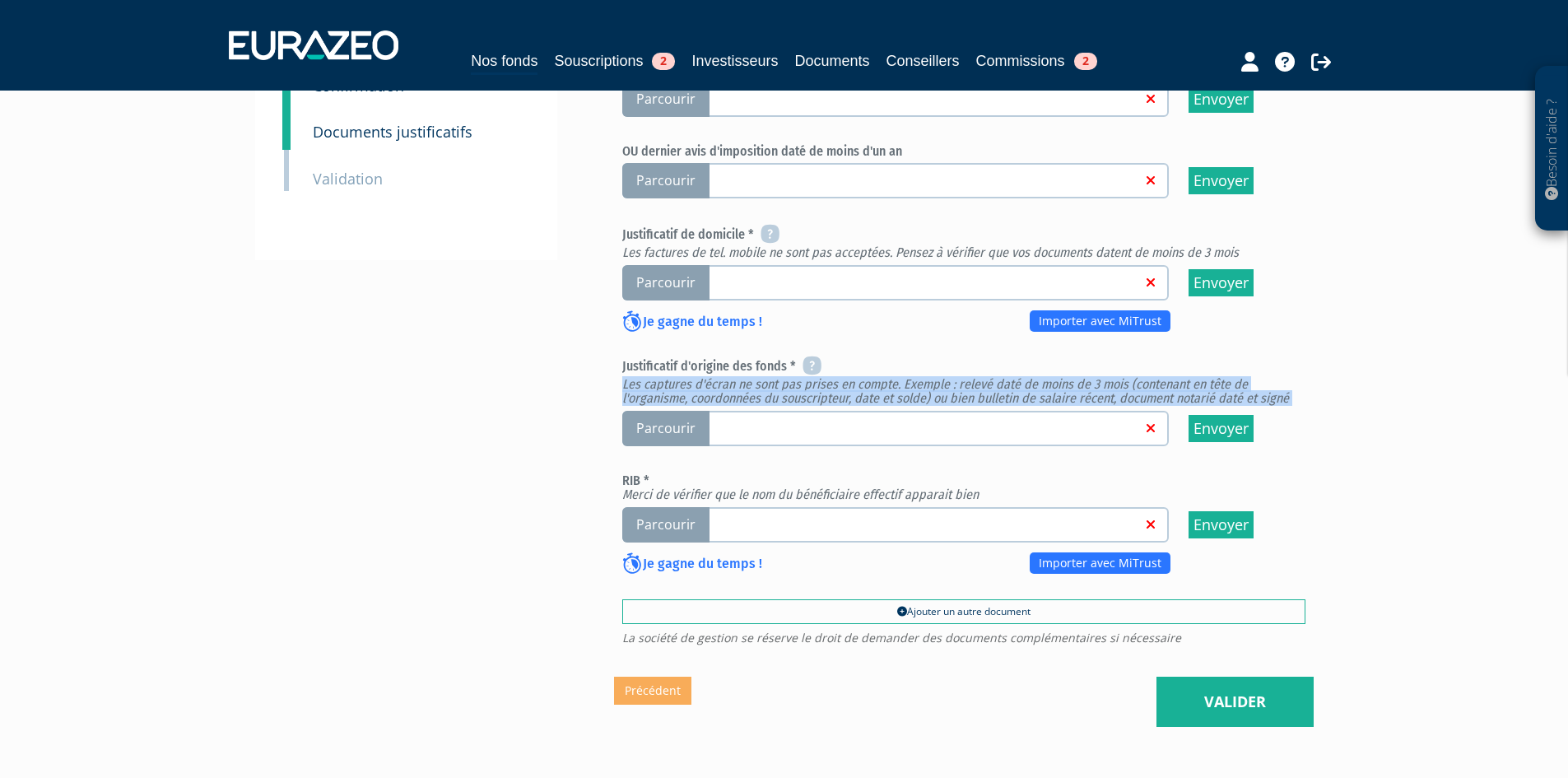
click at [868, 406] on em "Les captures d'écran ne sont pas prises en compte. Exemple : relevé daté de moi…" at bounding box center [955, 390] width 667 height 30
click at [818, 375] on icon at bounding box center [812, 365] width 19 height 20
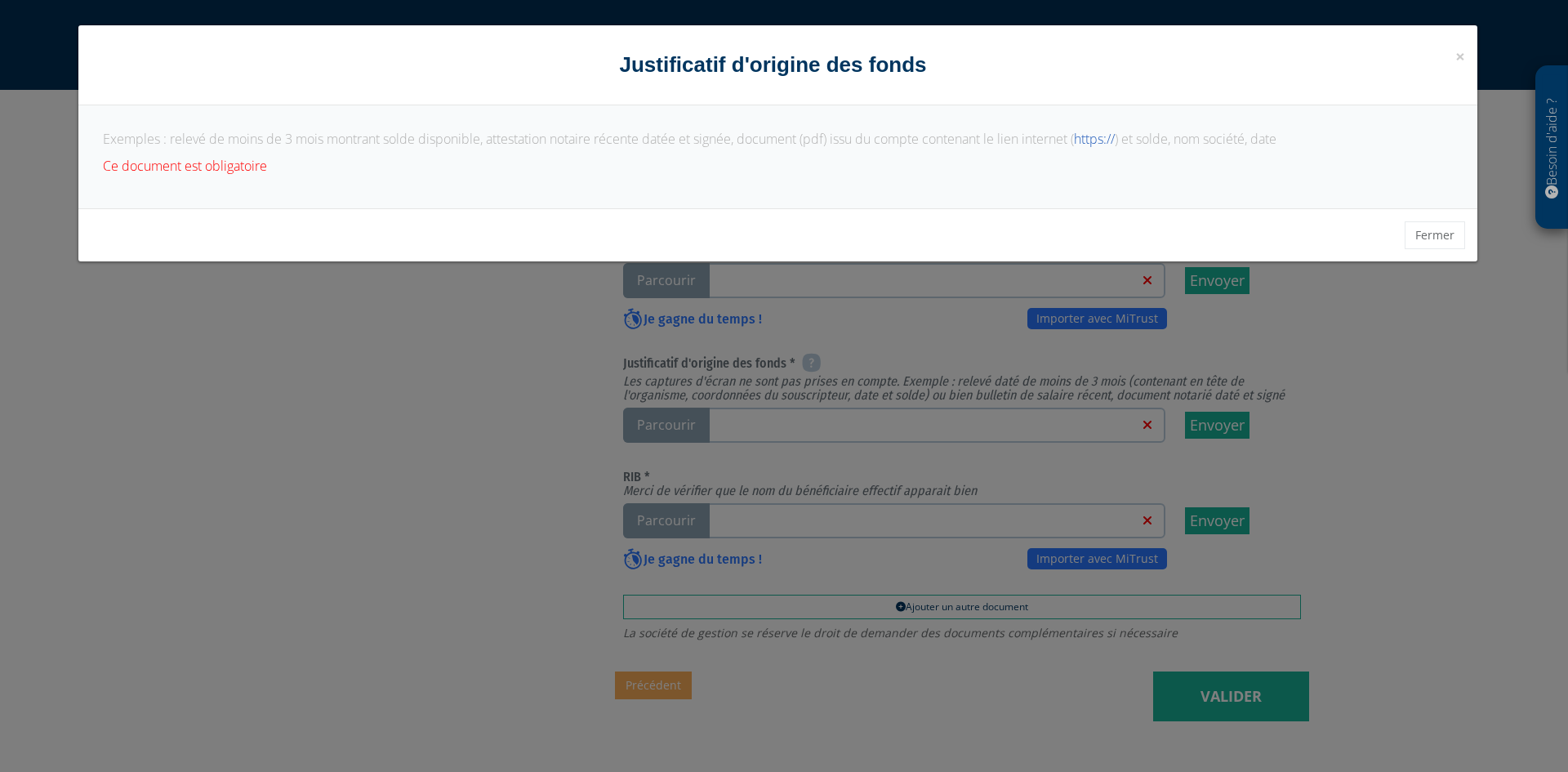
click at [182, 133] on p "Exemples : relevé de moins de 3 mois montrant solde disponible, attestation not…" at bounding box center [777, 139] width 1350 height 19
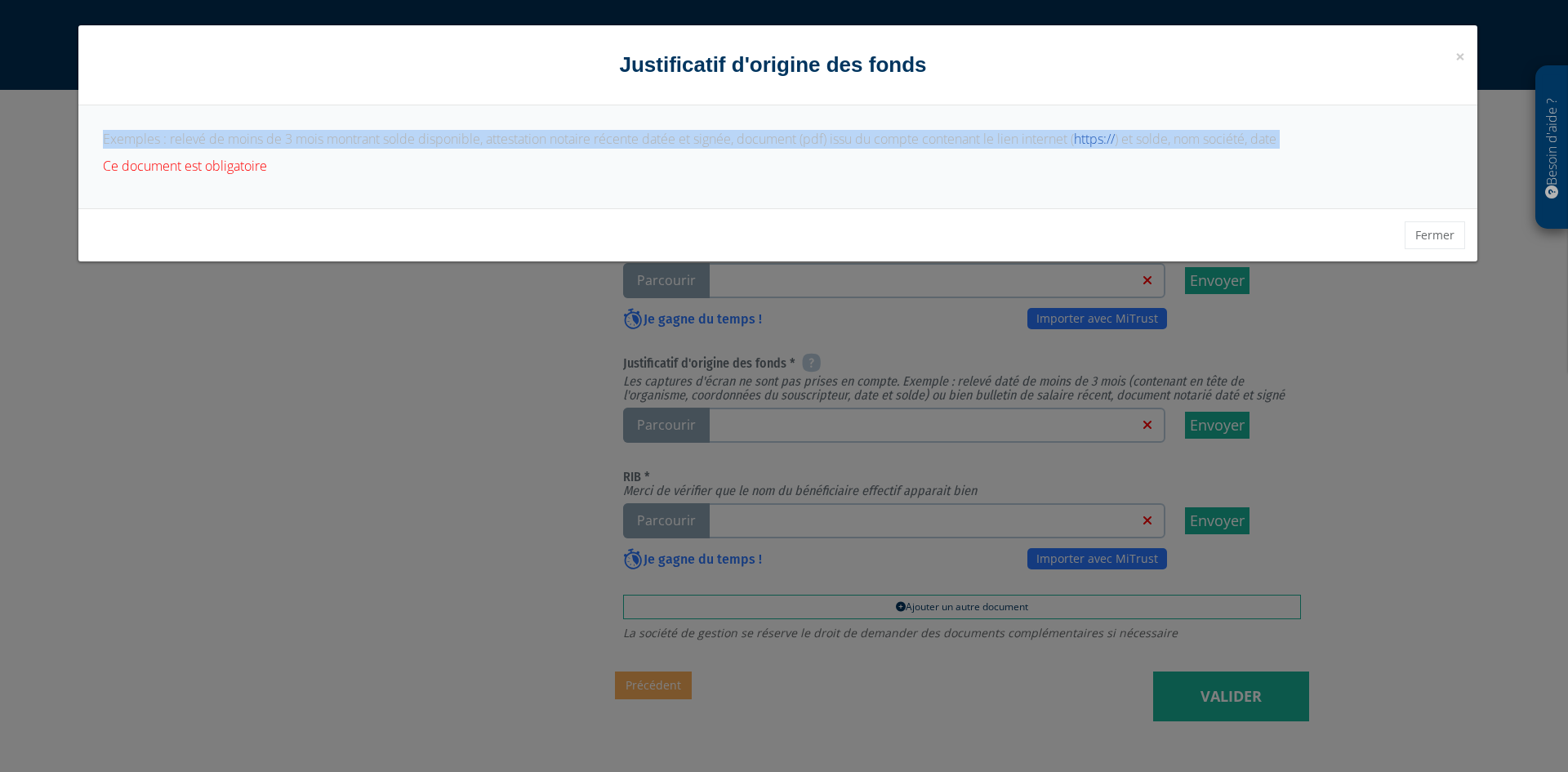
click at [182, 133] on p "Exemples : relevé de moins de 3 mois montrant solde disponible, attestation not…" at bounding box center [777, 139] width 1350 height 19
click at [1008, 145] on p "Exemples : relevé de moins de 3 mois montrant solde disponible, attestation not…" at bounding box center [777, 139] width 1350 height 19
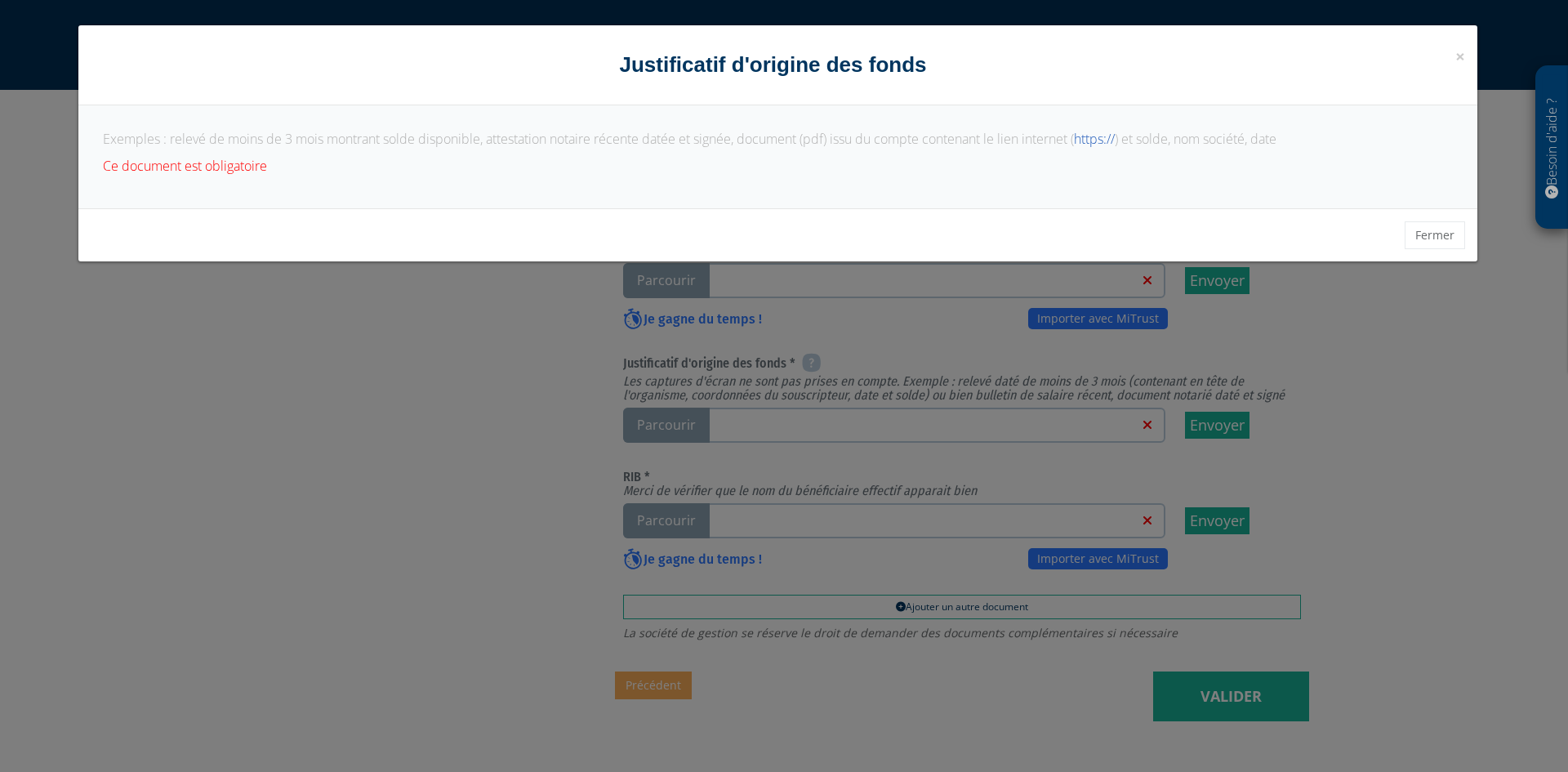
click at [1033, 138] on p "Exemples : relevé de moins de 3 mois montrant solde disponible, attestation not…" at bounding box center [777, 139] width 1350 height 19
click at [1102, 140] on link "https://" at bounding box center [1094, 139] width 41 height 18
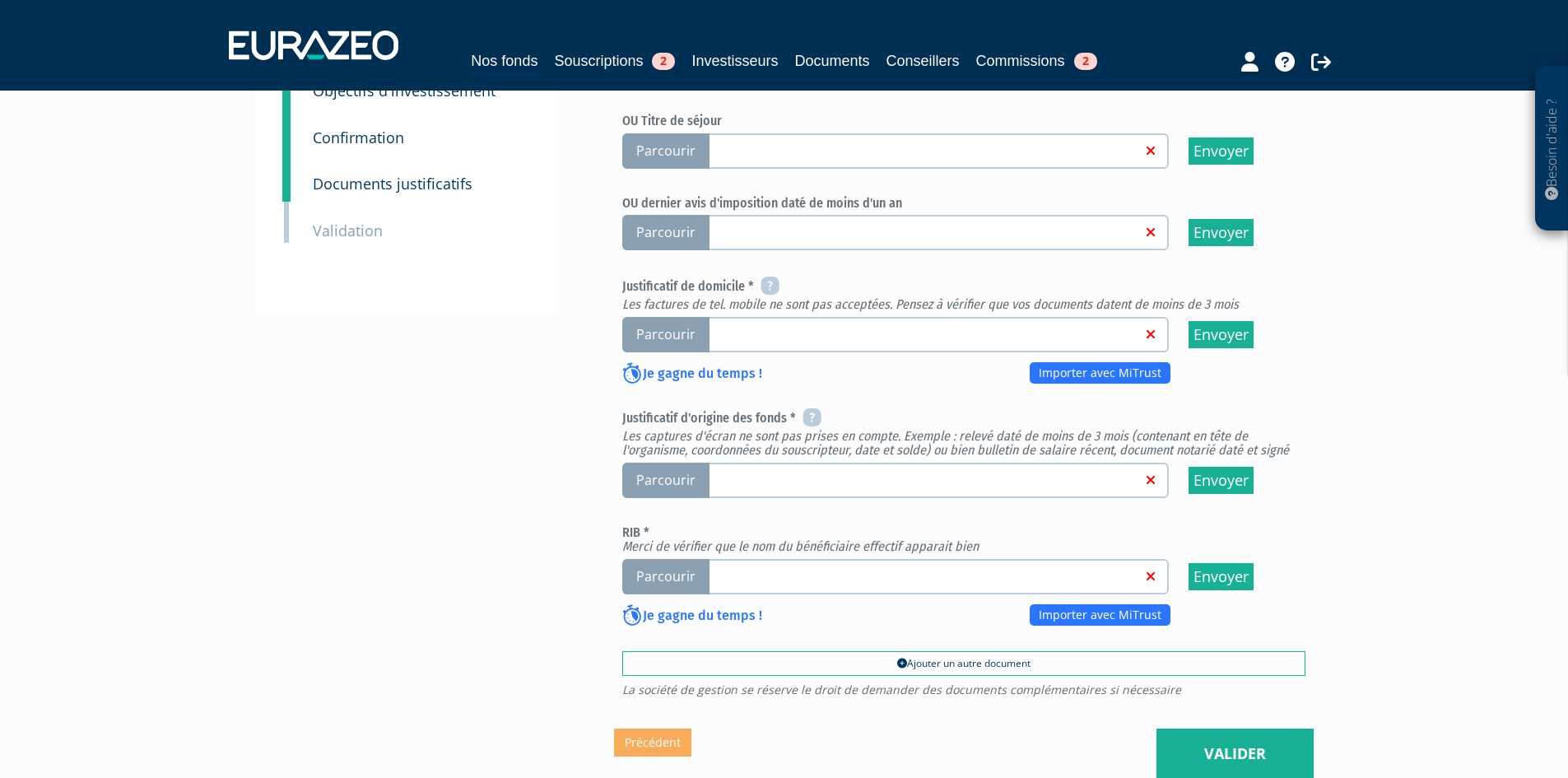
scroll to position [640, 0]
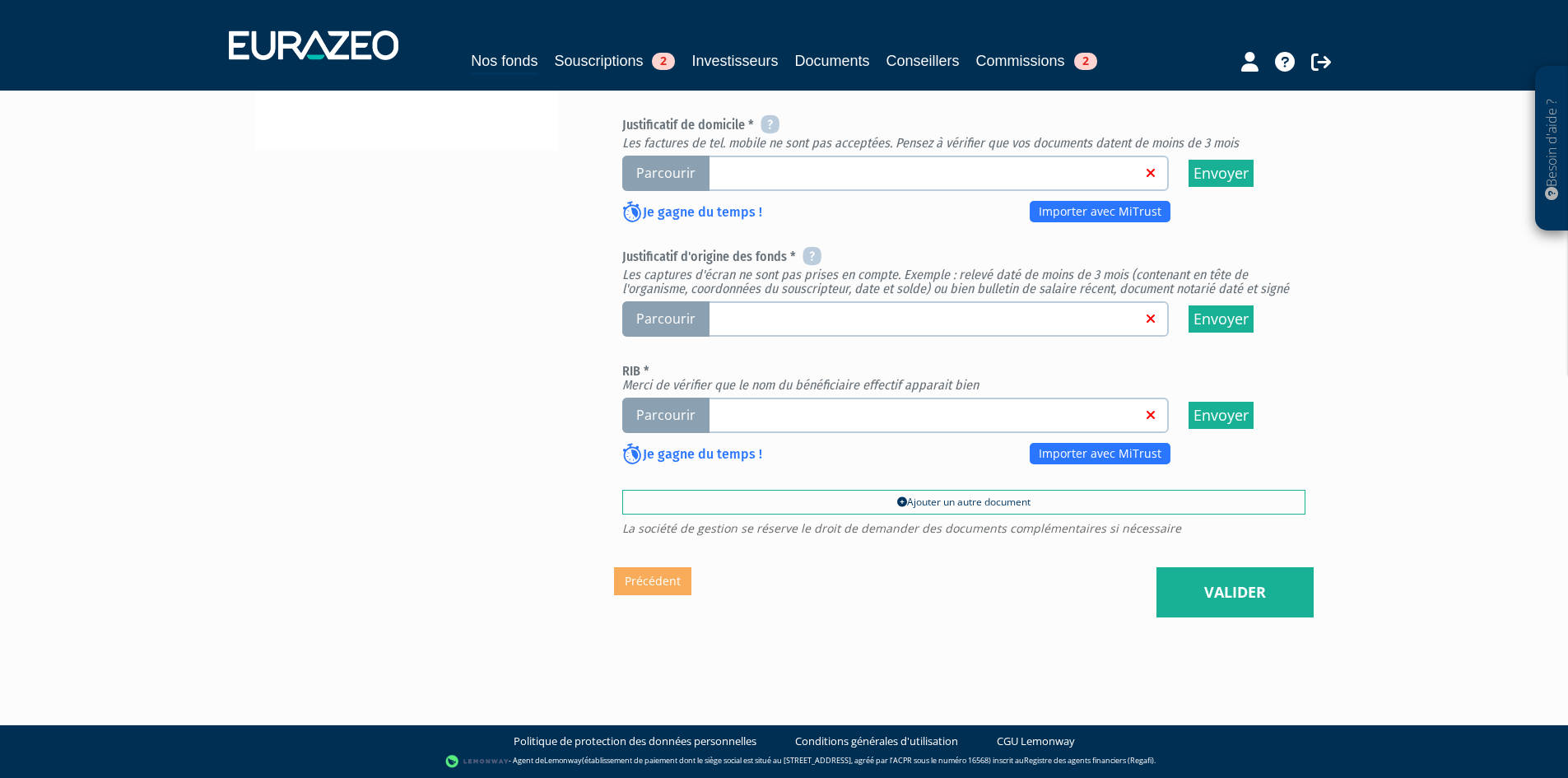
click at [938, 349] on div "Passeport (en couleur, lignes MRZ lisibles et complètes, sur une seule page) Pa…" at bounding box center [963, 90] width 683 height 767
click at [960, 311] on link at bounding box center [923, 318] width 437 height 17
click at [0, 0] on input "Parcourir" at bounding box center [0, 0] width 0 height 0
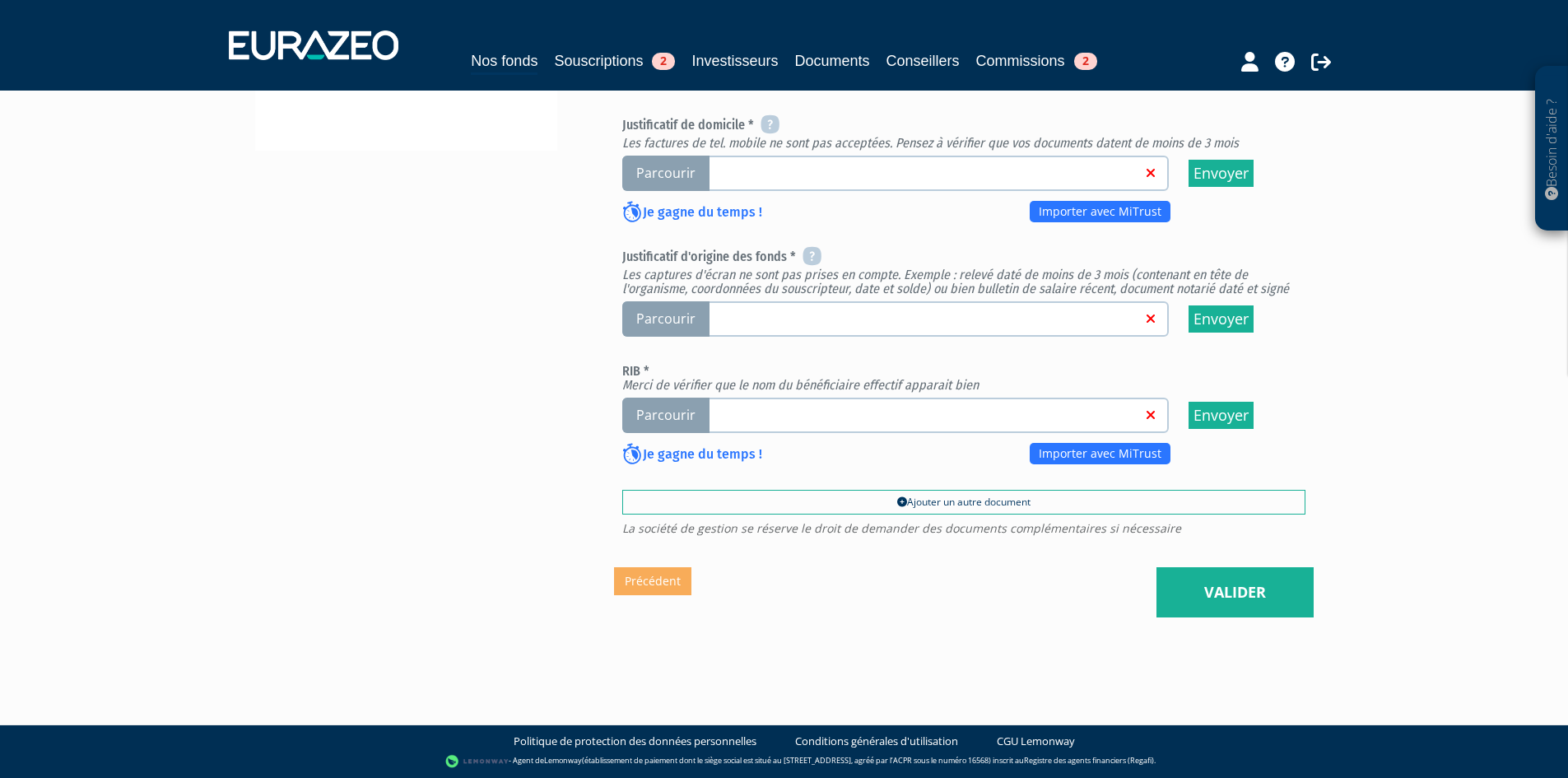
click at [1040, 279] on em "Les captures d'écran ne sont pas prises en compte. Exemple : relevé daté de moi…" at bounding box center [955, 281] width 667 height 30
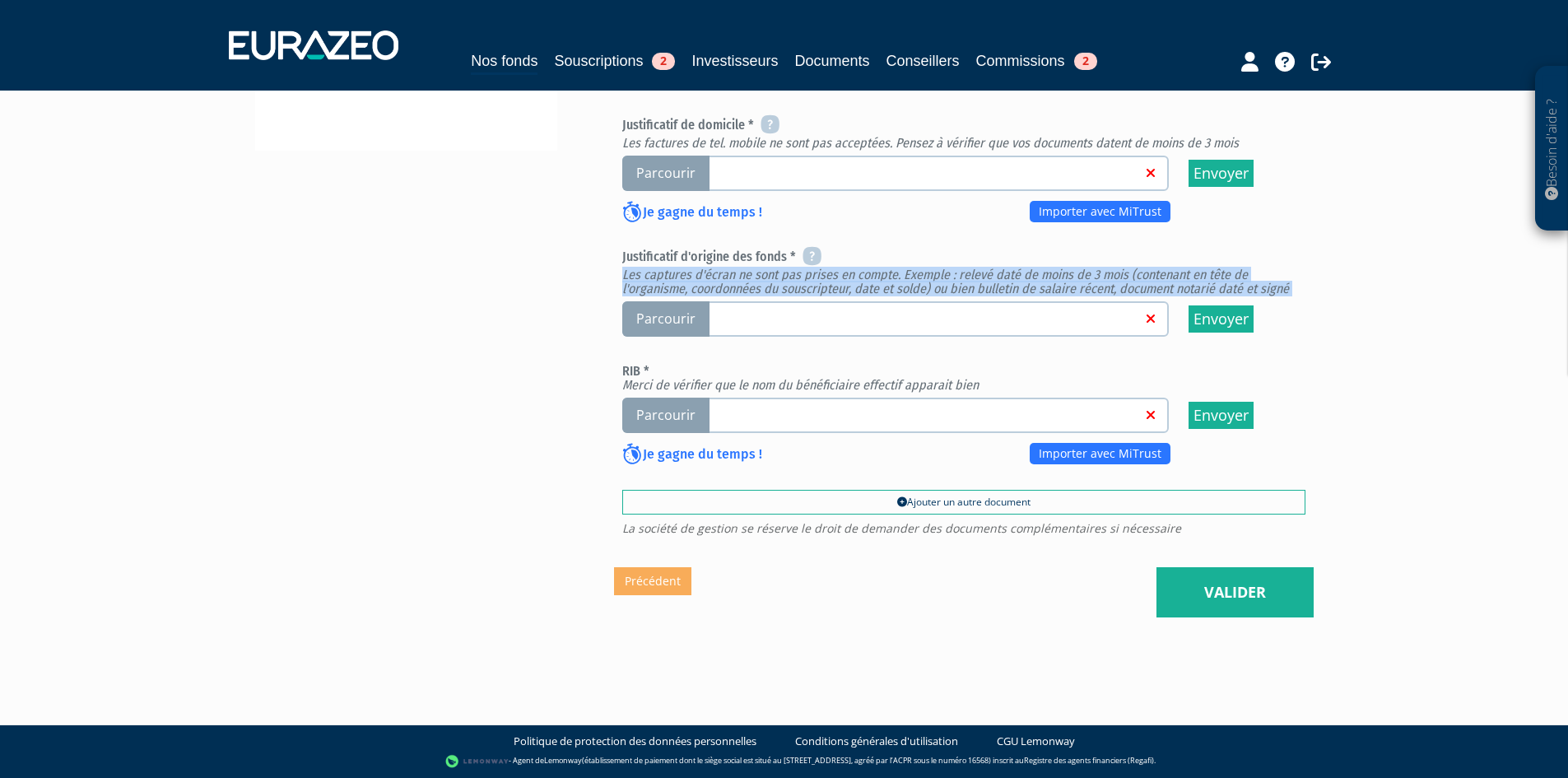
click at [1040, 279] on em "Les captures d'écran ne sont pas prises en compte. Exemple : relevé daté de moi…" at bounding box center [955, 281] width 667 height 30
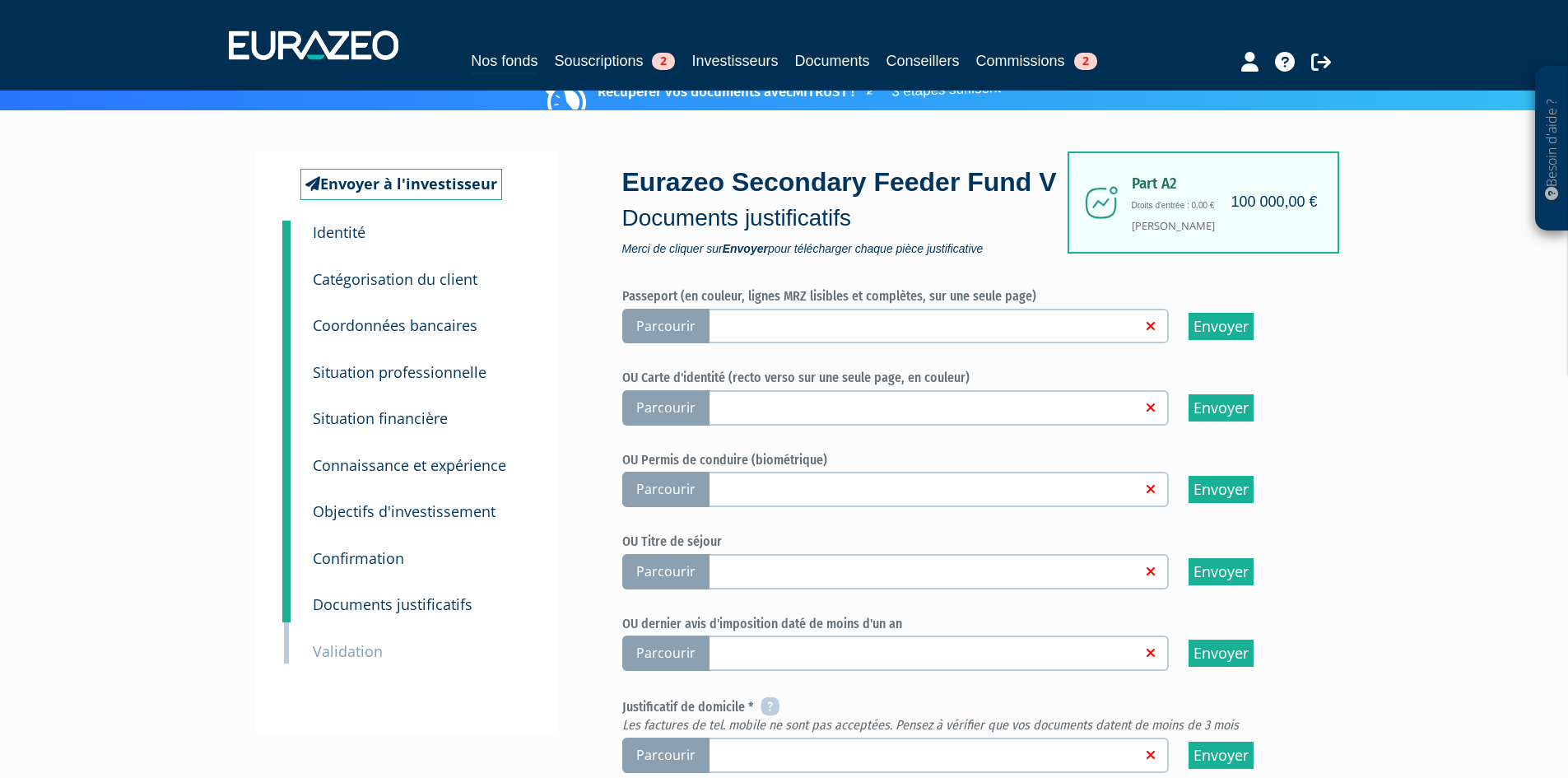
scroll to position [0, 0]
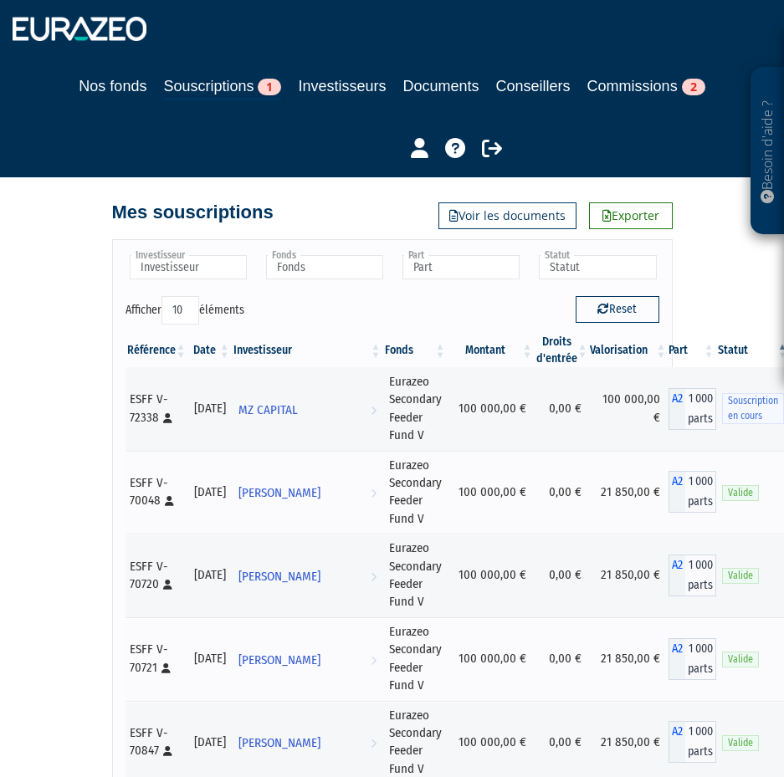
scroll to position [44, 0]
